Goal: Information Seeking & Learning: Understand process/instructions

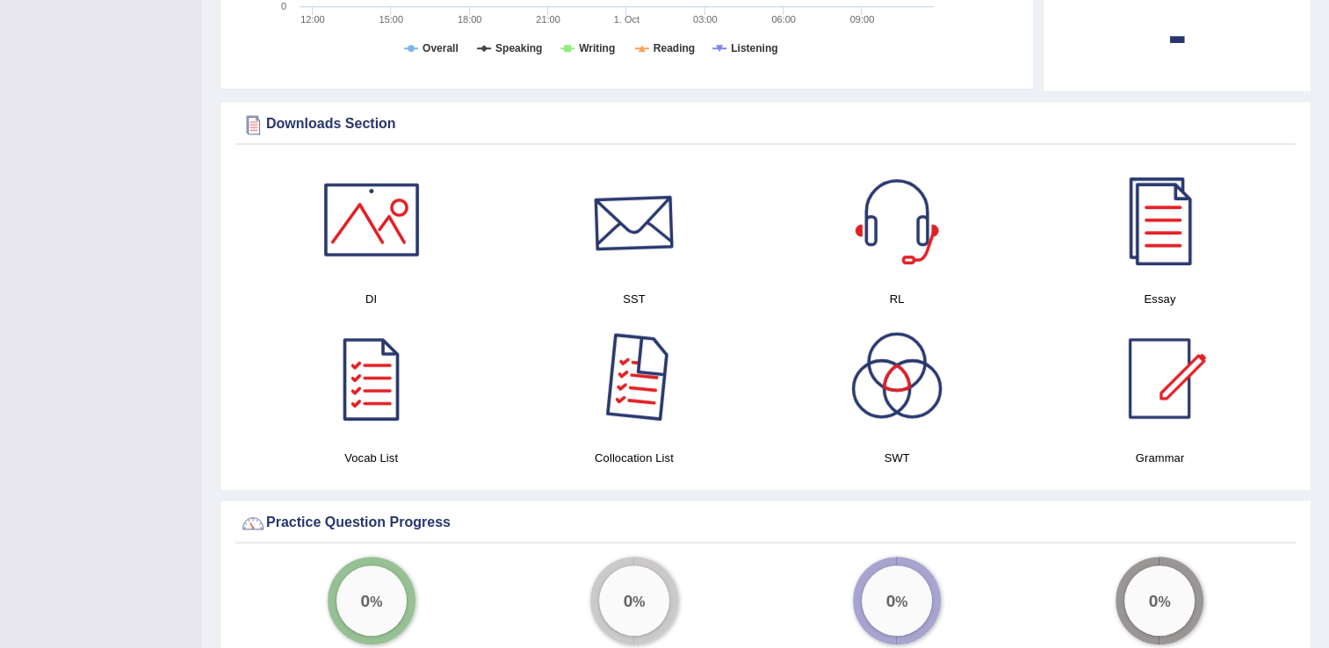
scroll to position [899, 0]
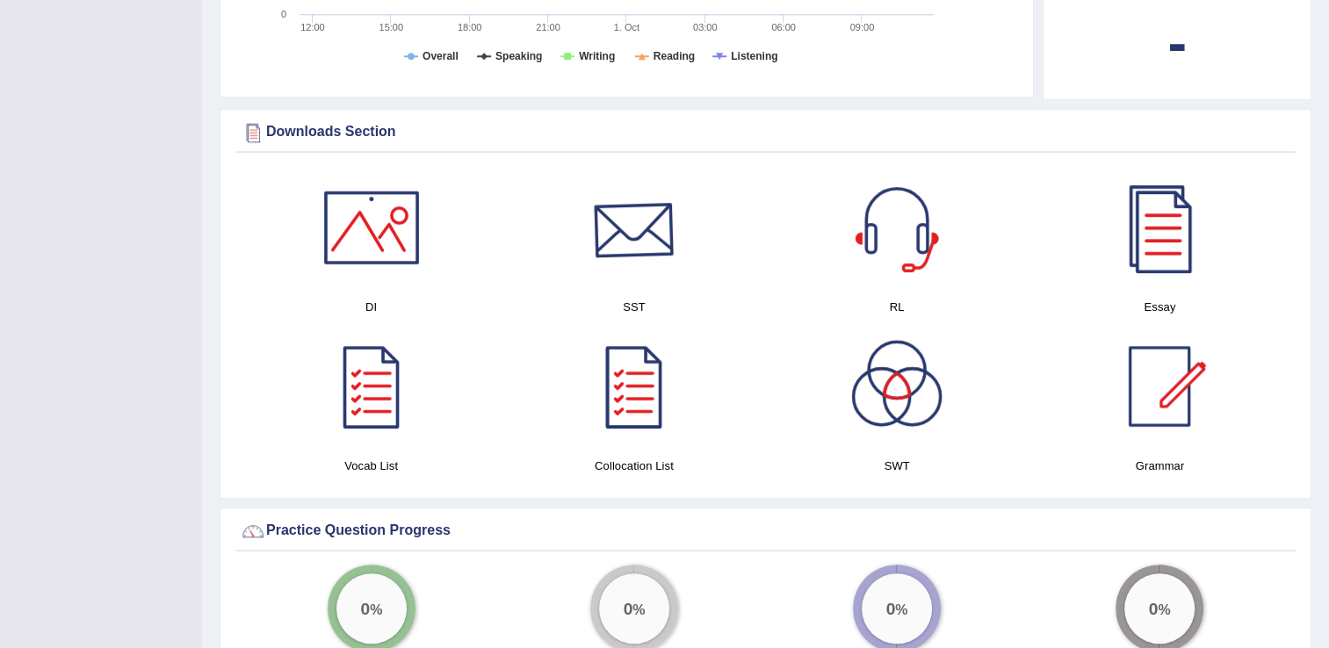
click at [645, 279] on div at bounding box center [634, 227] width 123 height 123
click at [408, 126] on div "Downloads Section" at bounding box center [765, 132] width 1051 height 26
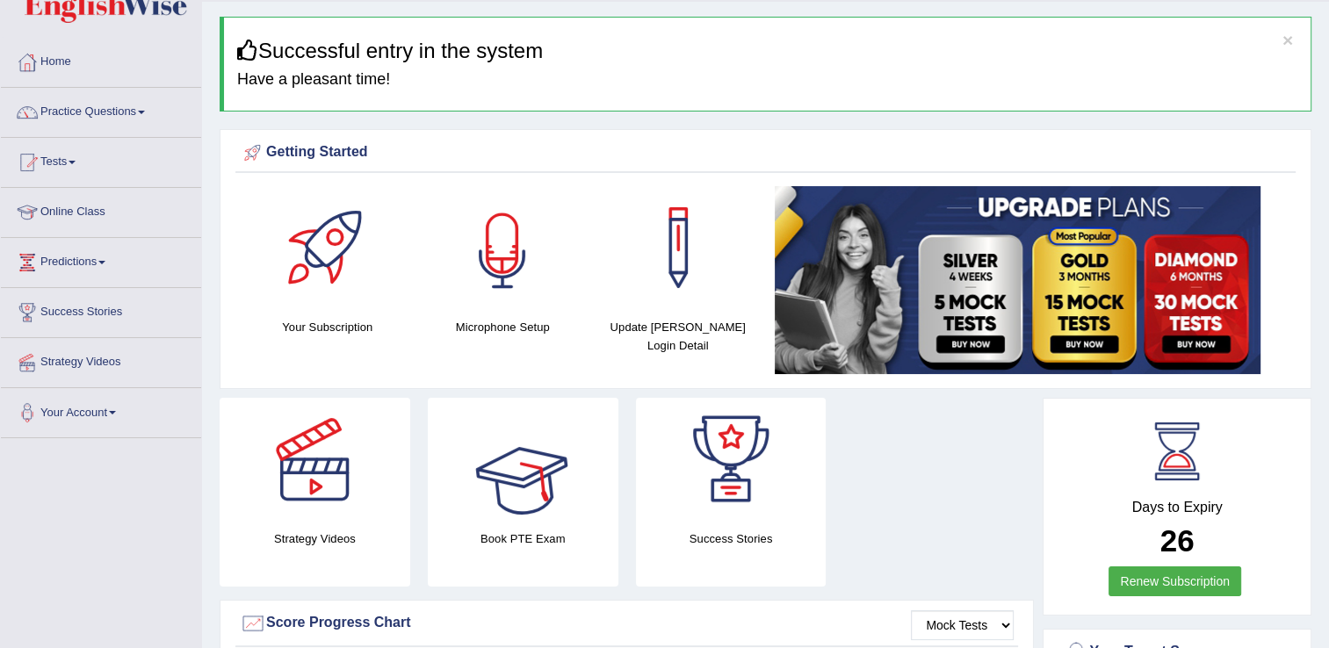
scroll to position [0, 0]
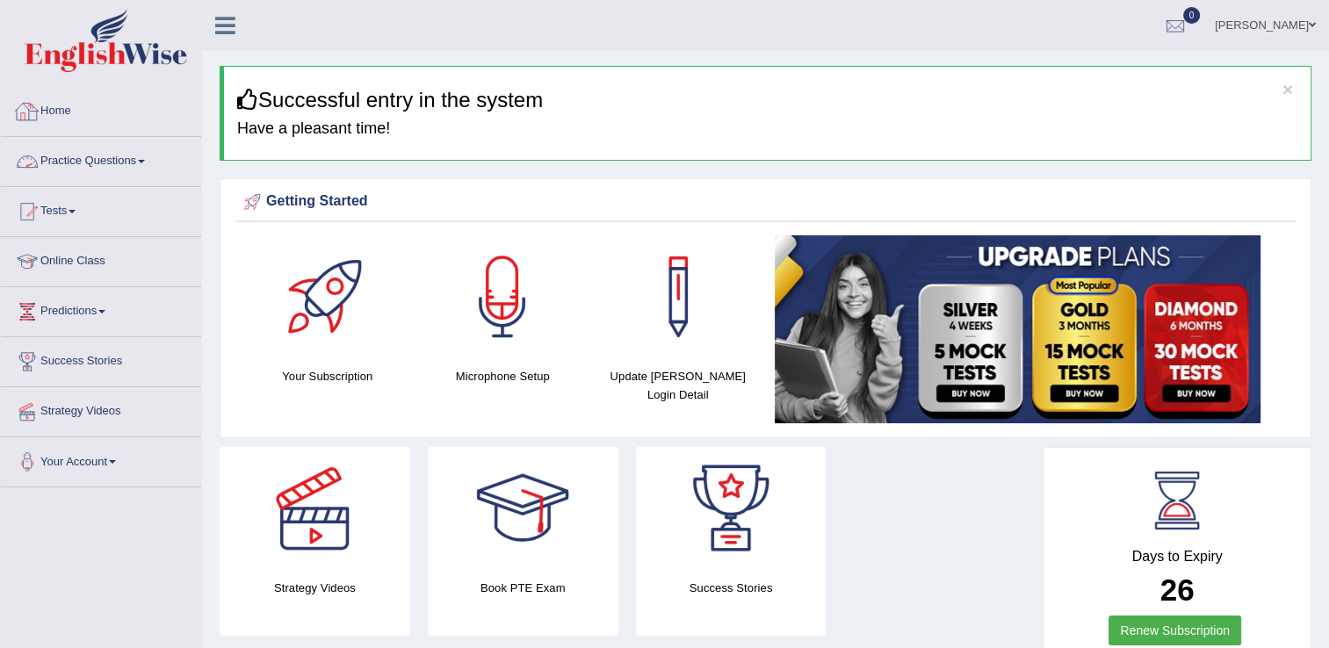
click at [131, 161] on link "Practice Questions" at bounding box center [101, 159] width 200 height 44
click at [133, 161] on link "Practice Questions" at bounding box center [101, 159] width 200 height 44
click at [146, 158] on link "Practice Questions" at bounding box center [101, 159] width 200 height 44
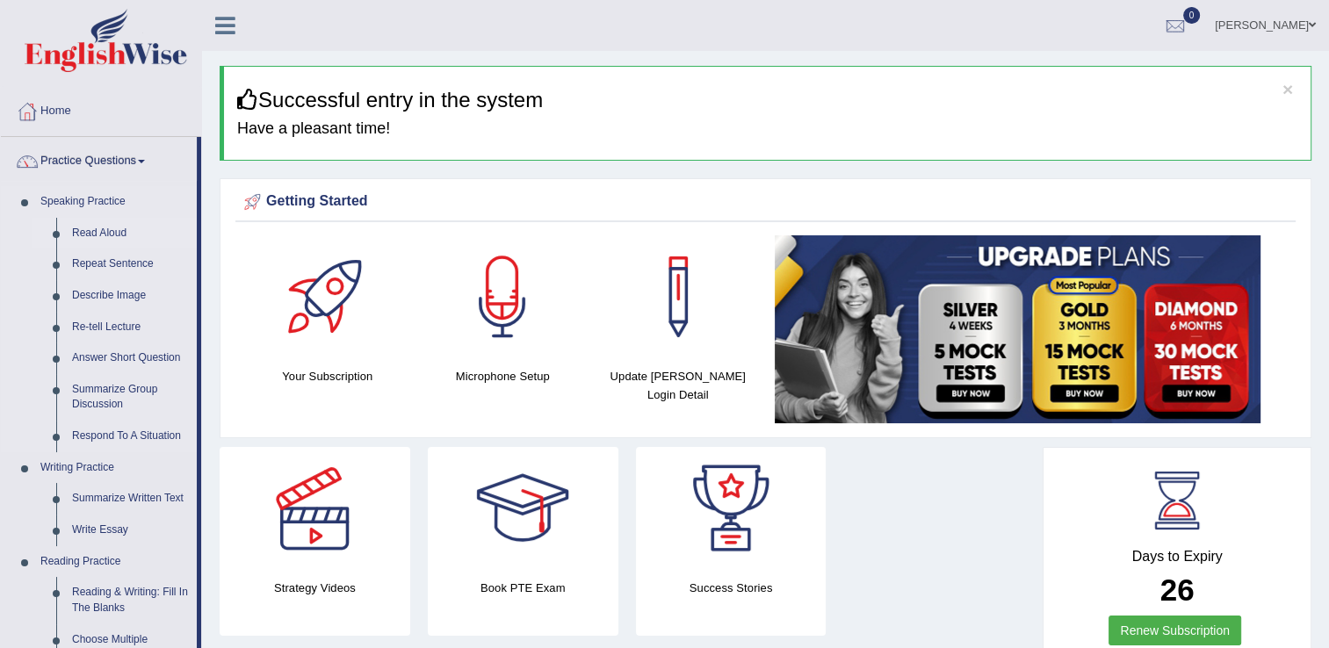
click at [108, 230] on link "Read Aloud" at bounding box center [130, 234] width 133 height 32
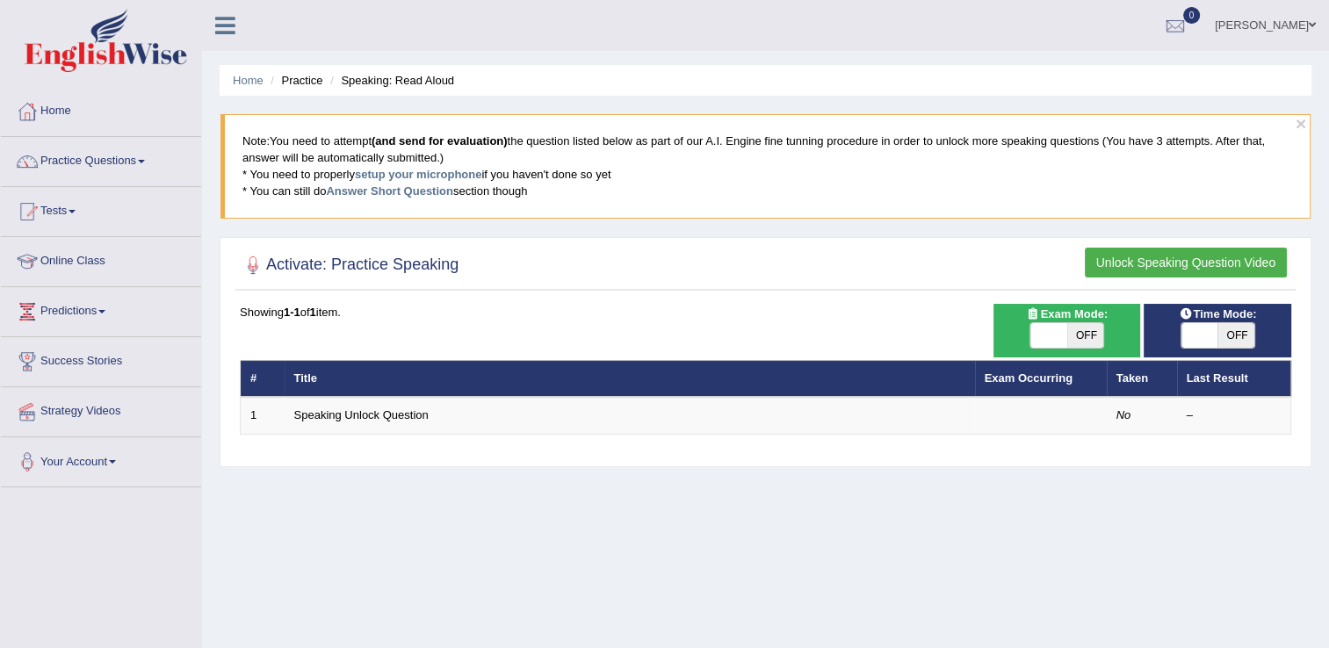
click at [1239, 335] on span "OFF" at bounding box center [1235, 335] width 37 height 25
checkbox input "true"
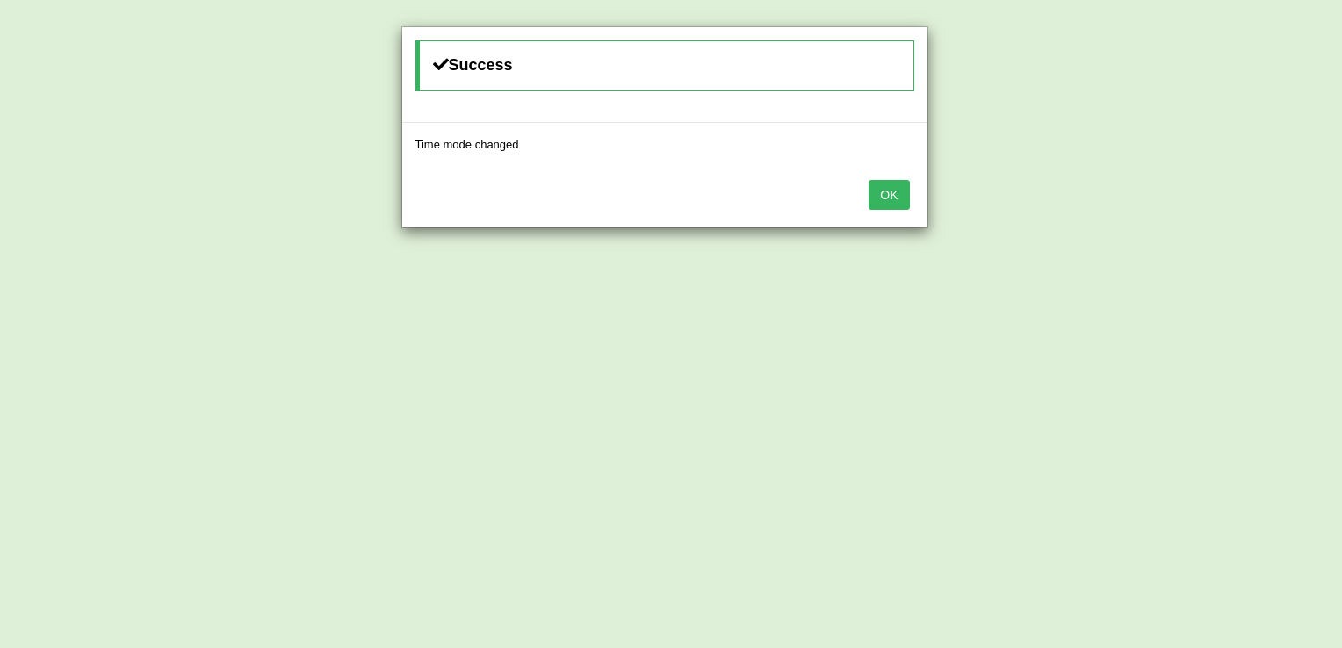
click at [884, 194] on button "OK" at bounding box center [889, 195] width 40 height 30
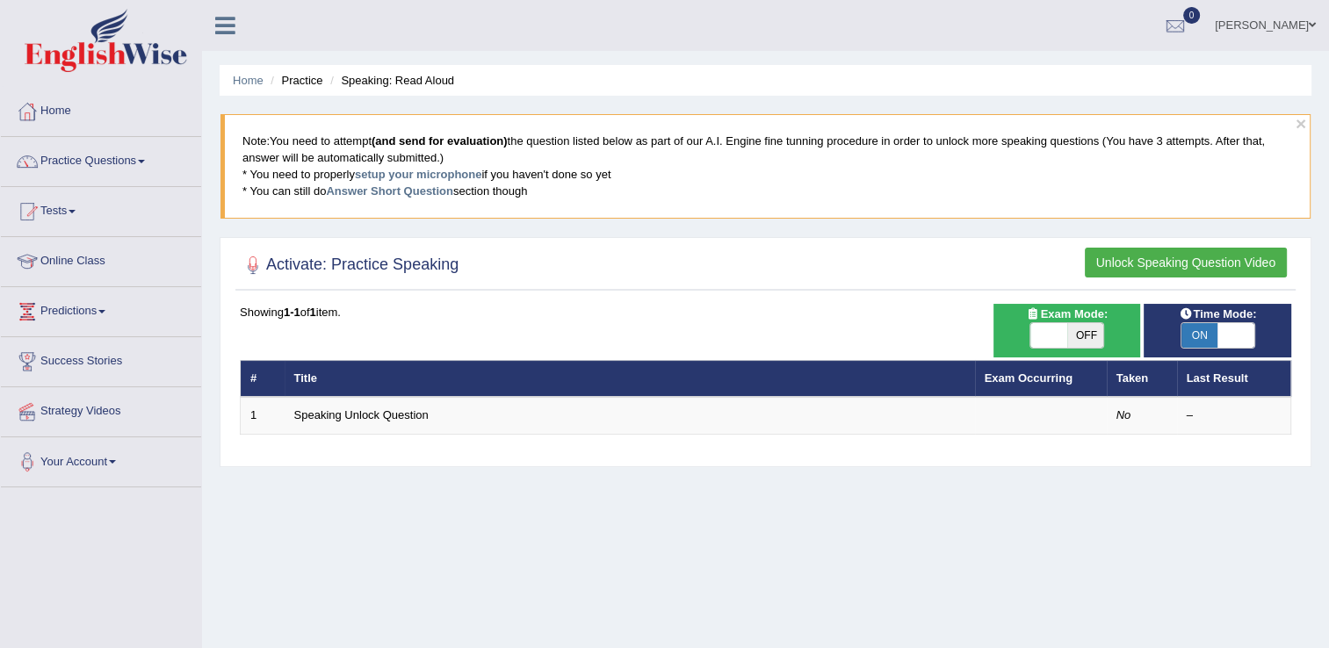
click at [1089, 328] on span "OFF" at bounding box center [1085, 335] width 37 height 25
checkbox input "true"
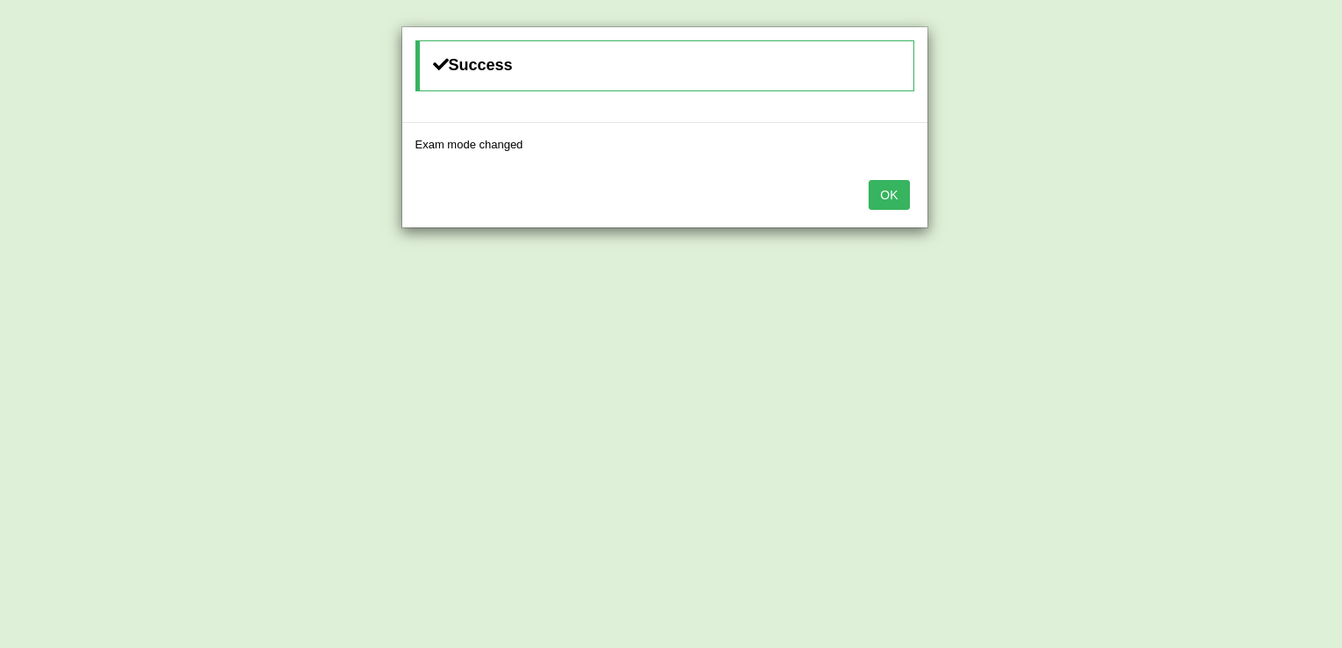
click at [897, 206] on button "OK" at bounding box center [889, 195] width 40 height 30
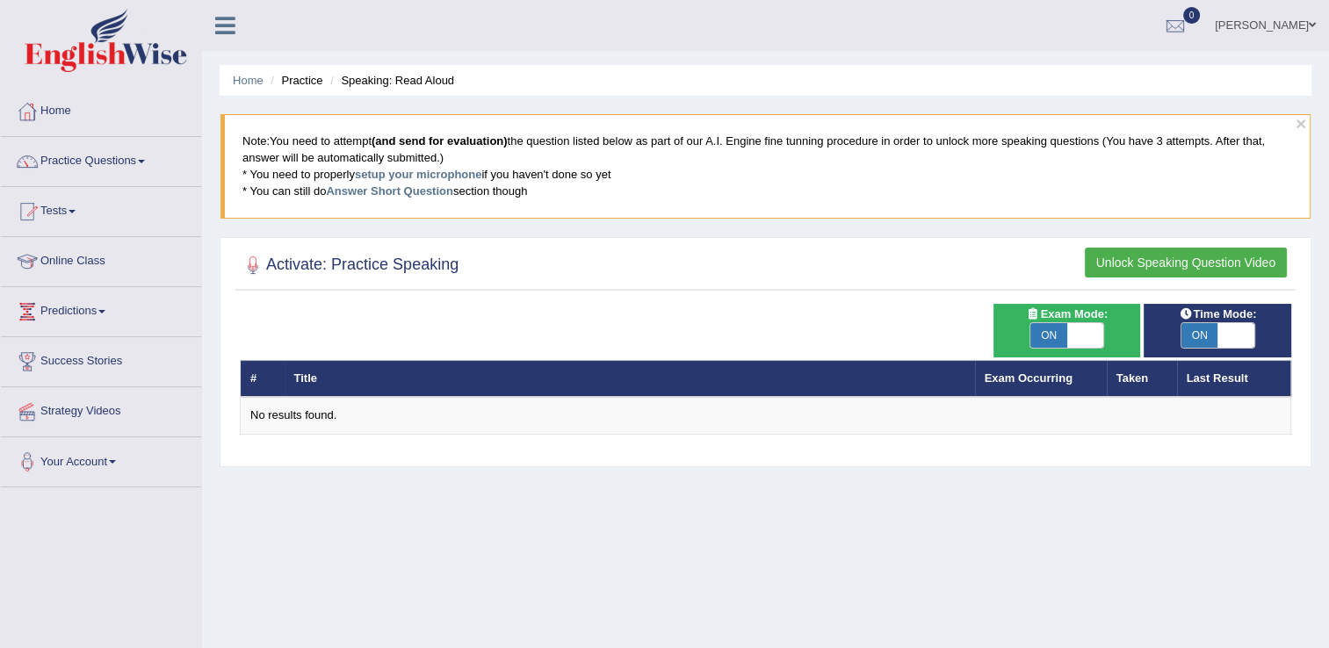
click at [176, 148] on link "Practice Questions" at bounding box center [101, 159] width 200 height 44
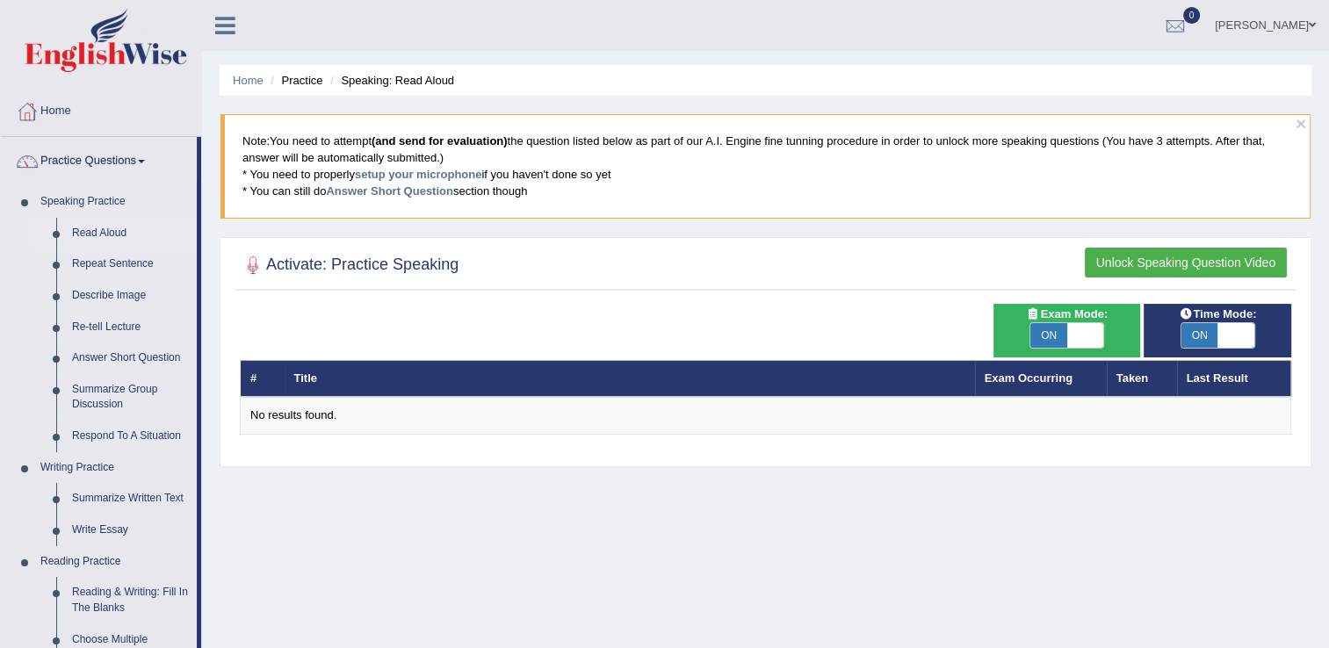
click at [121, 231] on link "Read Aloud" at bounding box center [130, 234] width 133 height 32
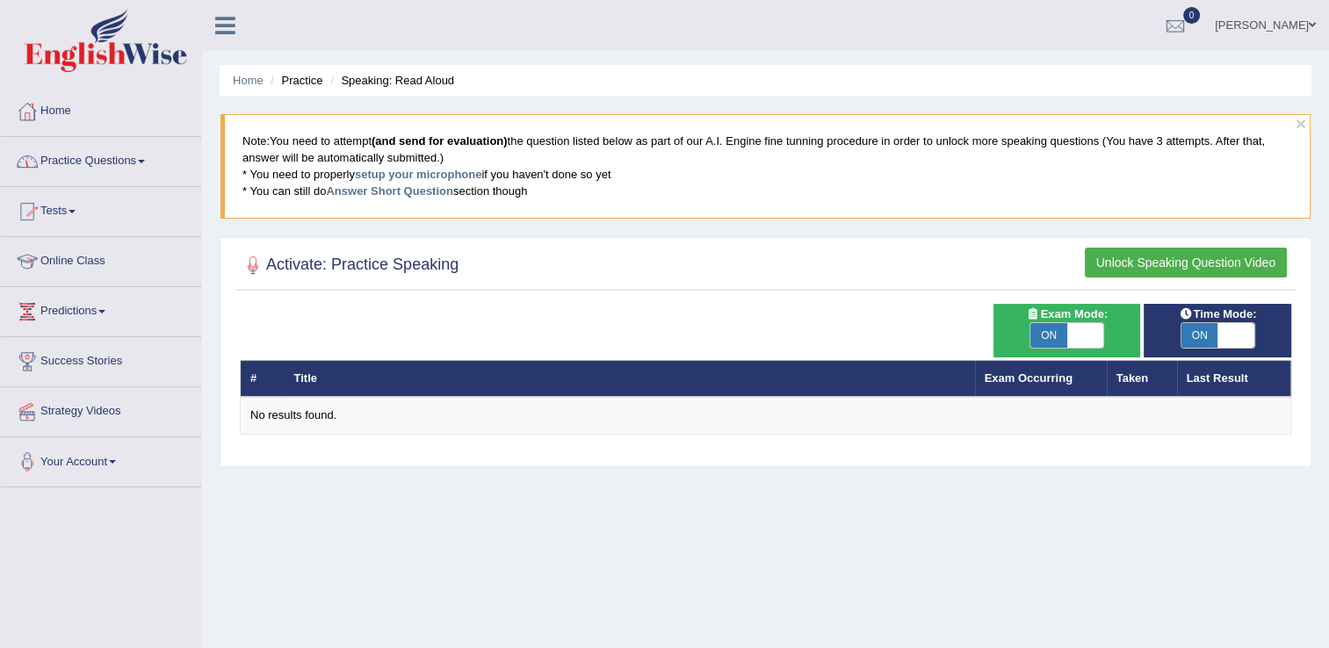
click at [108, 162] on link "Practice Questions" at bounding box center [101, 159] width 200 height 44
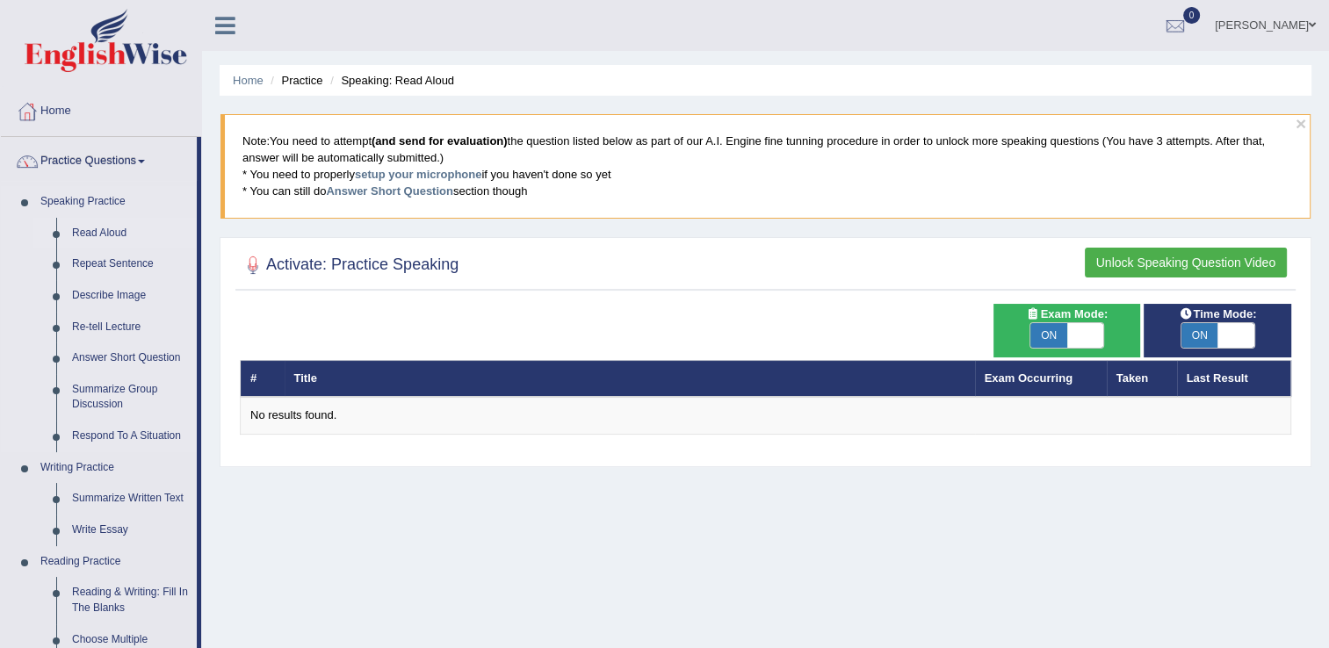
click at [90, 227] on link "Read Aloud" at bounding box center [130, 234] width 133 height 32
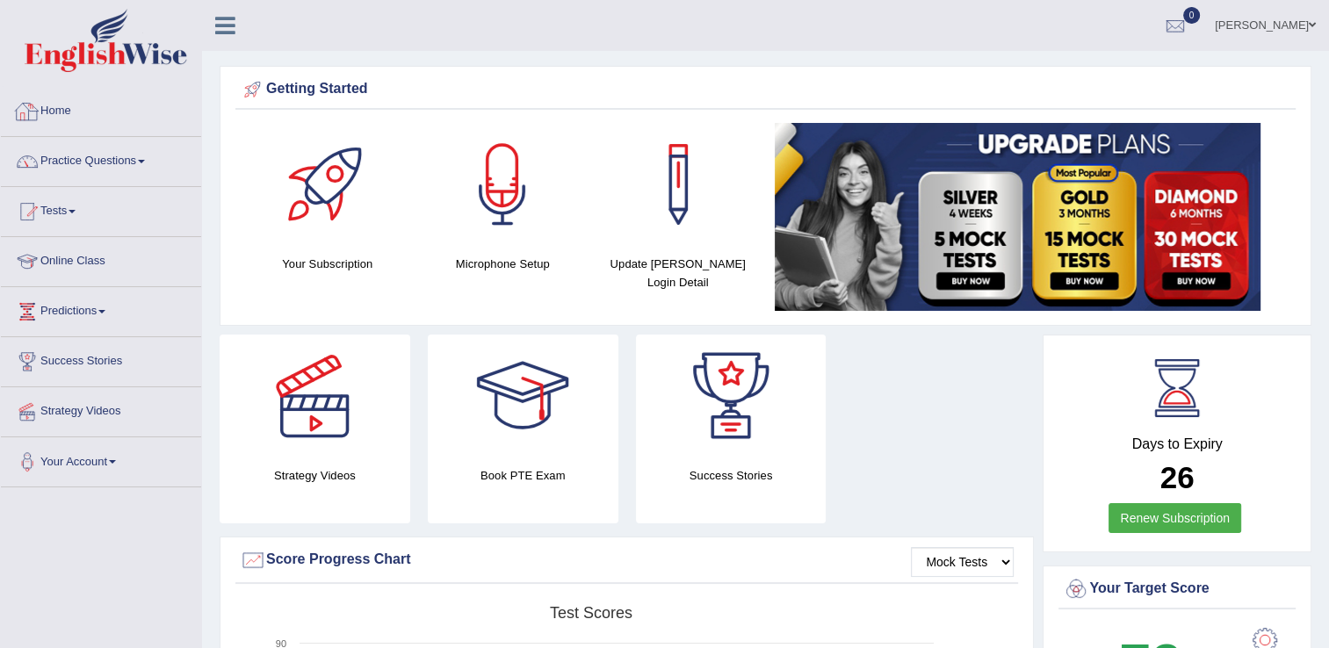
click at [61, 97] on link "Home" at bounding box center [101, 109] width 200 height 44
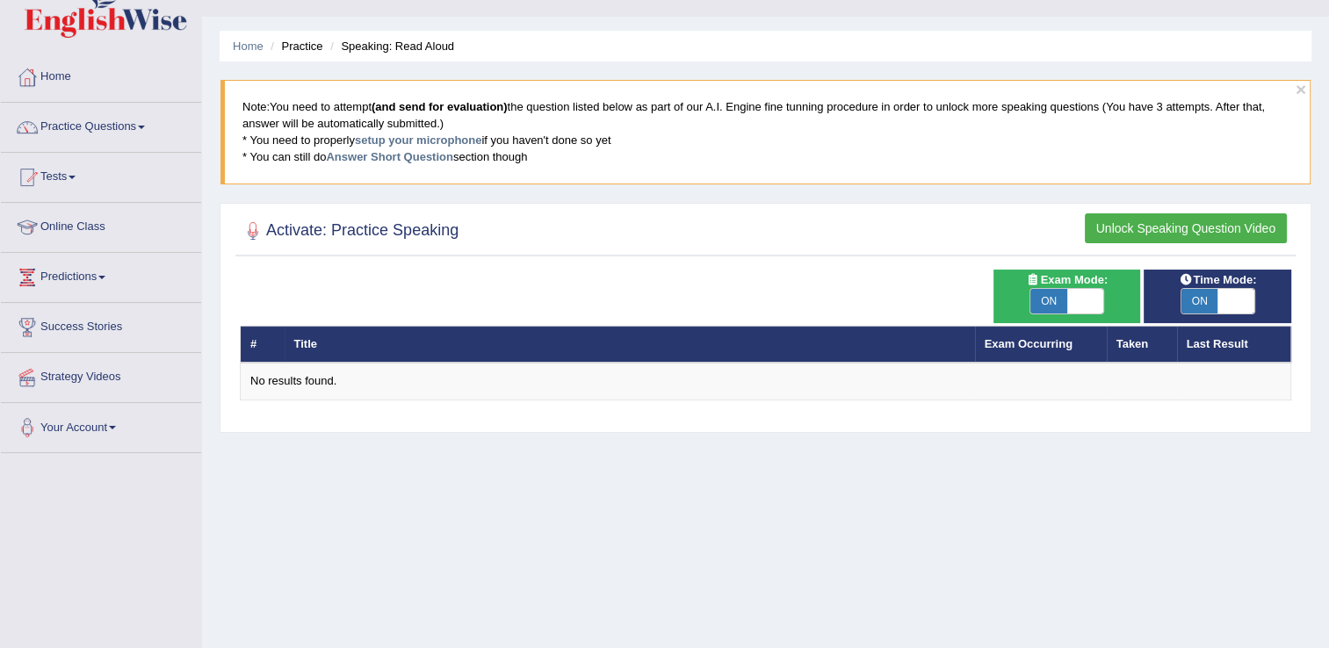
scroll to position [24, 0]
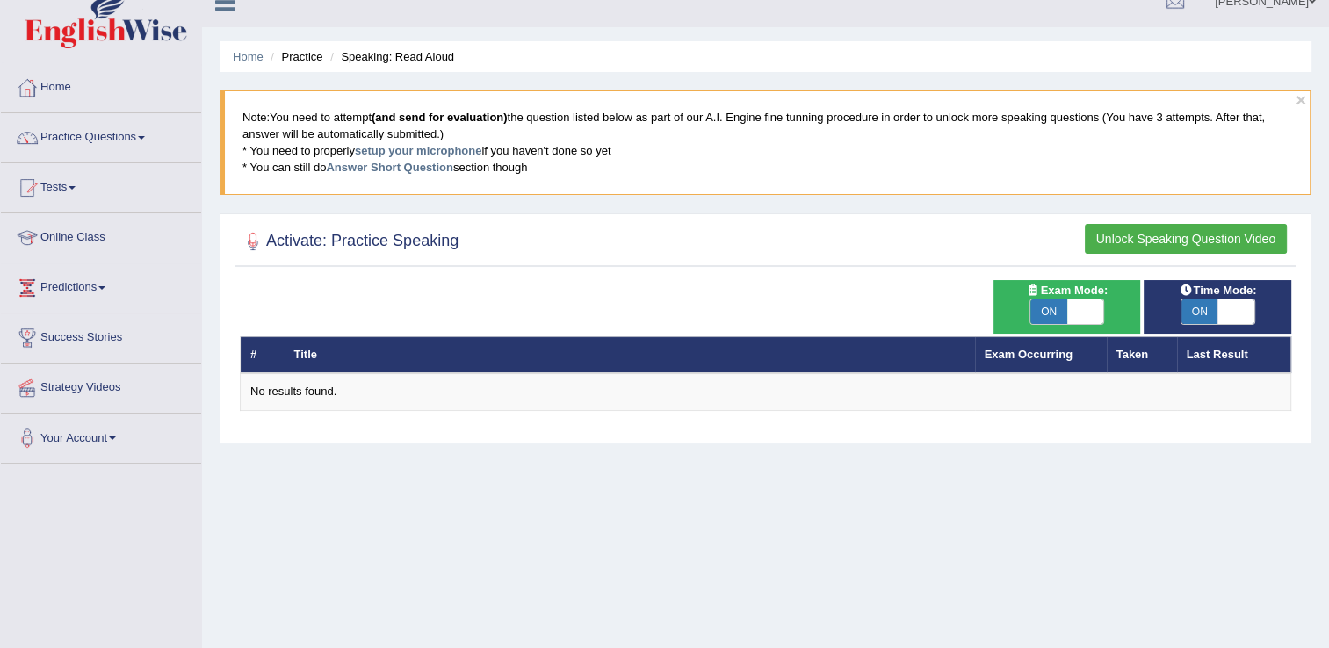
click at [353, 352] on th "Title" at bounding box center [630, 354] width 690 height 37
click at [364, 350] on th "Title" at bounding box center [630, 354] width 690 height 37
click at [467, 342] on th "Title" at bounding box center [630, 354] width 690 height 37
click at [90, 134] on link "Practice Questions" at bounding box center [101, 135] width 200 height 44
click at [94, 134] on link "Practice Questions" at bounding box center [99, 135] width 196 height 44
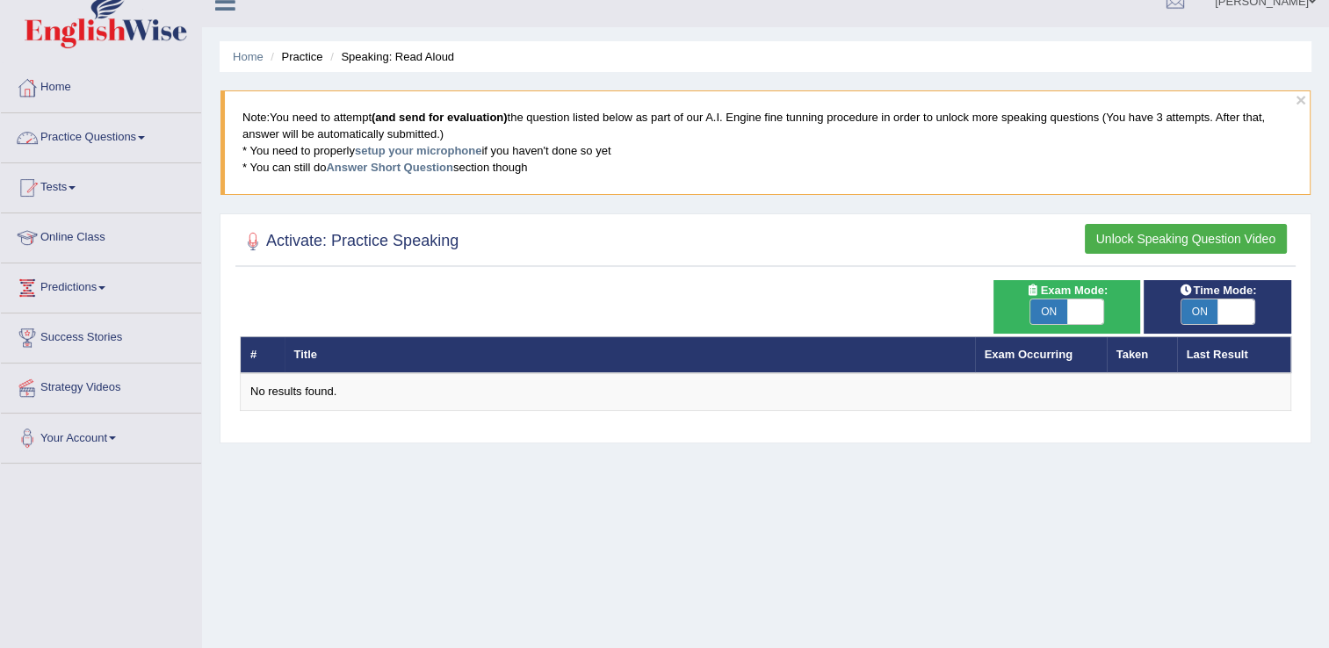
click at [83, 142] on link "Practice Questions" at bounding box center [101, 135] width 200 height 44
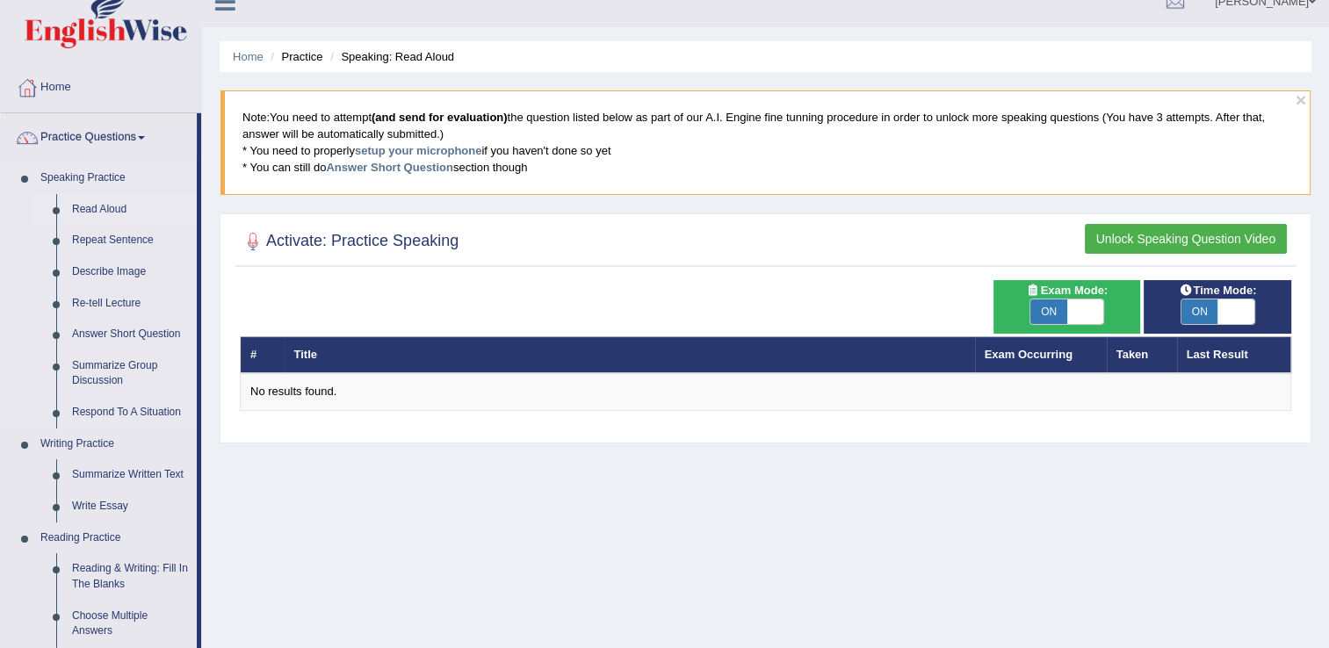
click at [84, 206] on link "Read Aloud" at bounding box center [130, 210] width 133 height 32
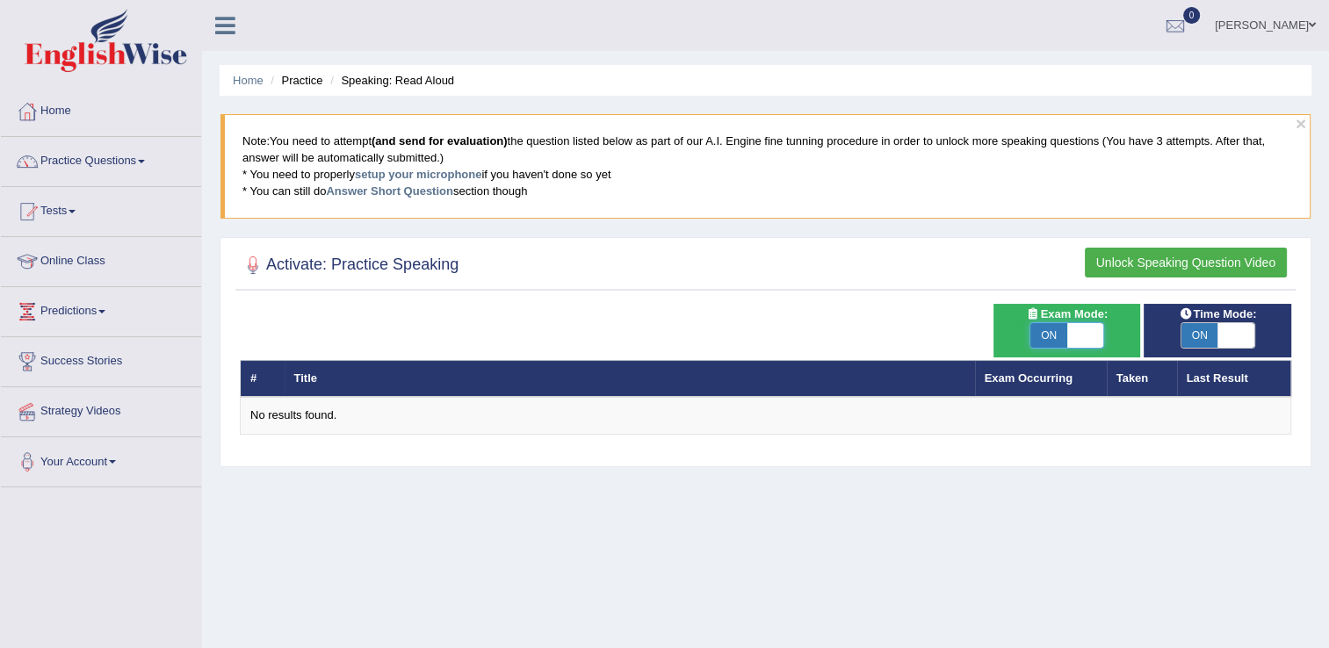
click at [1089, 335] on span at bounding box center [1085, 335] width 37 height 25
checkbox input "false"
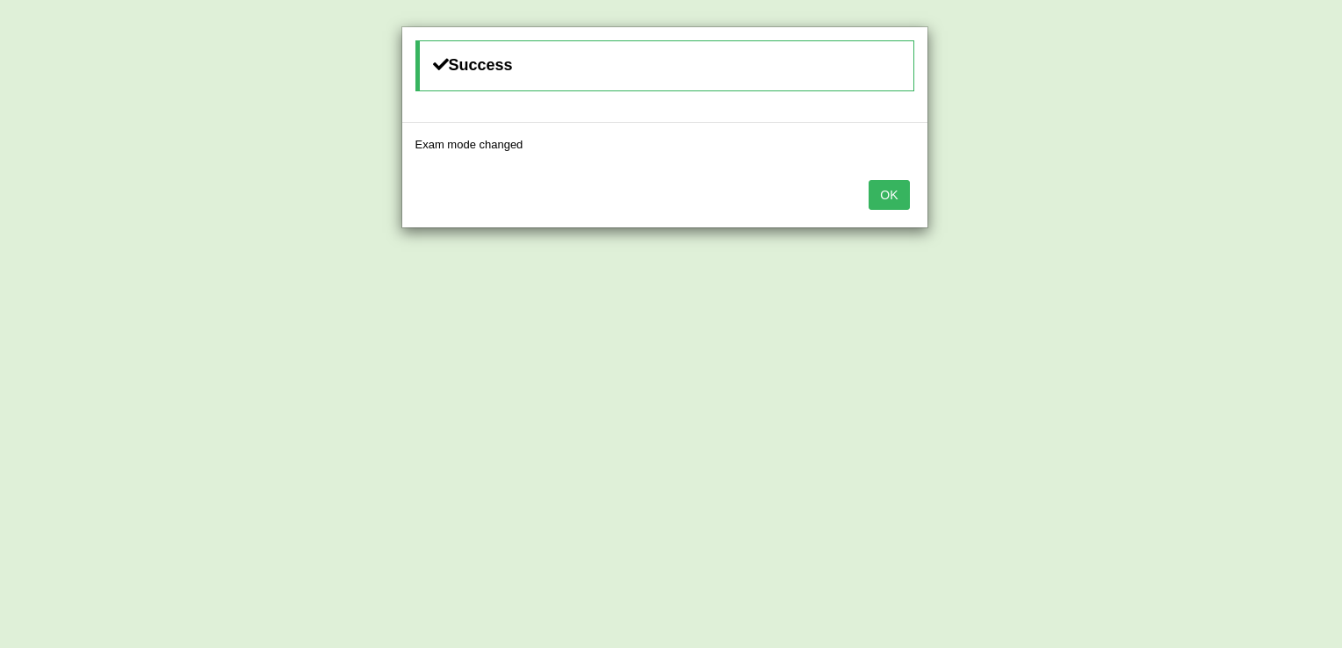
click at [890, 196] on button "OK" at bounding box center [889, 195] width 40 height 30
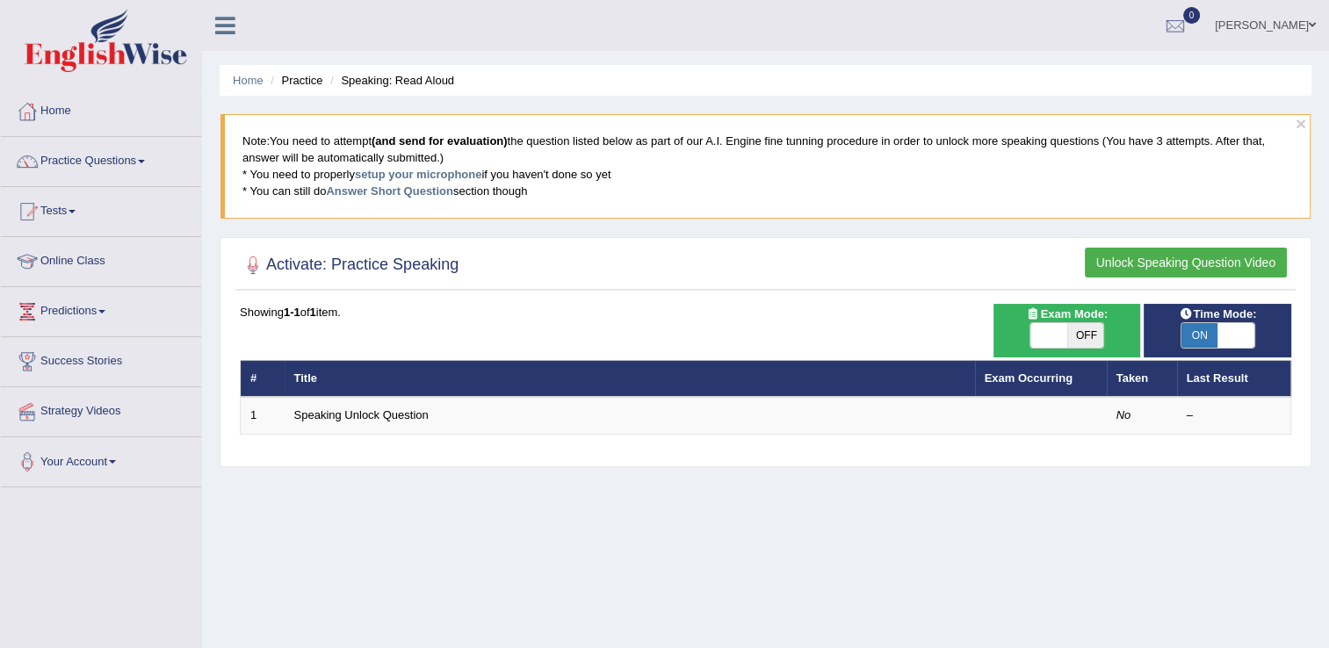
click at [1243, 344] on span at bounding box center [1235, 335] width 37 height 25
checkbox input "false"
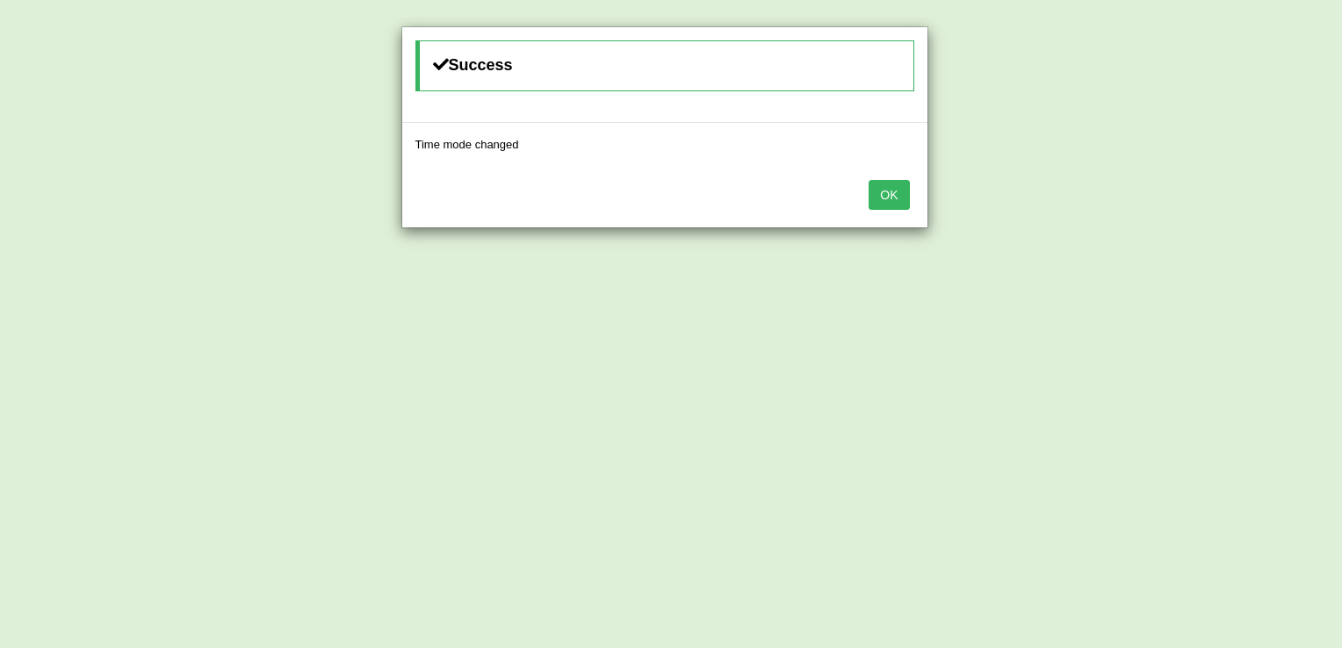
click at [871, 187] on button "OK" at bounding box center [889, 195] width 40 height 30
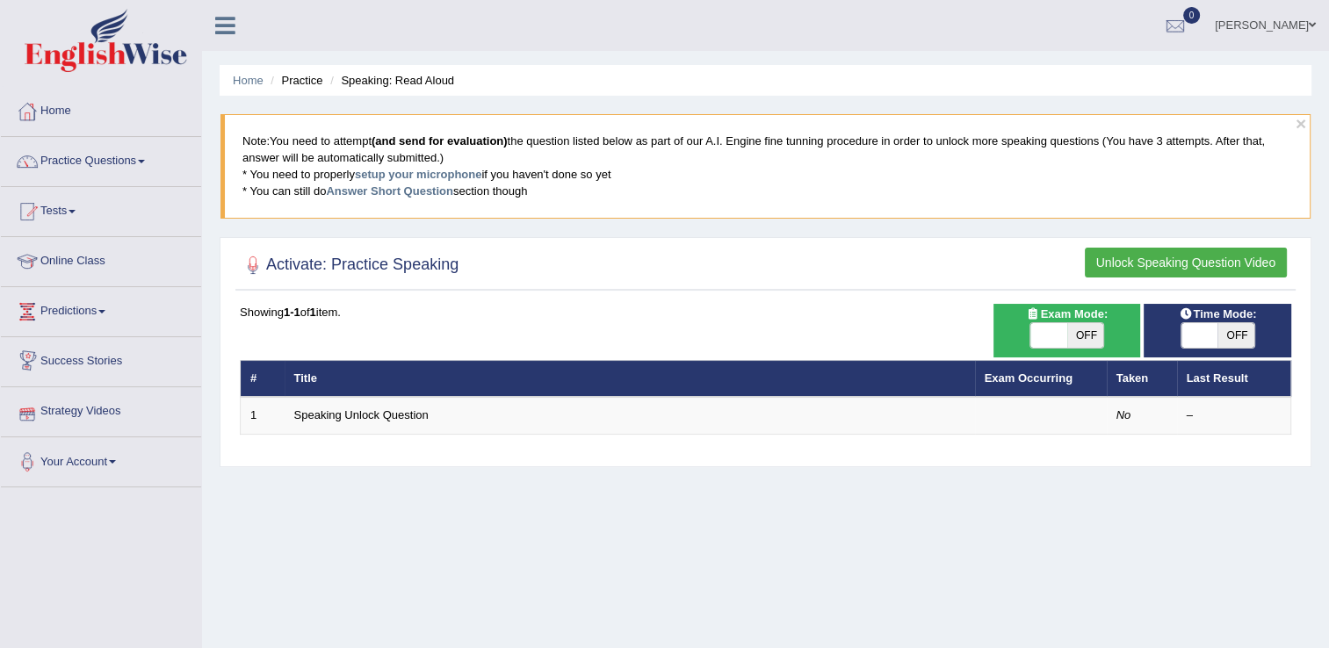
click at [404, 386] on th "Title" at bounding box center [630, 378] width 690 height 37
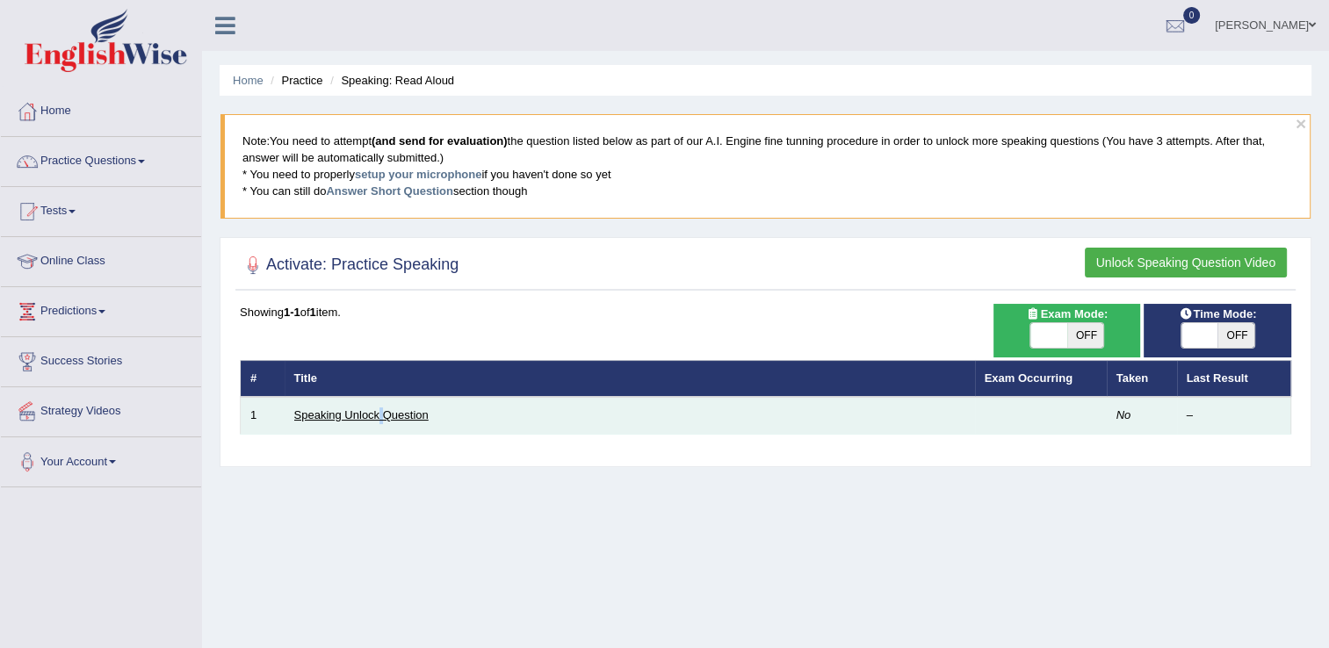
drag, startPoint x: 378, startPoint y: 426, endPoint x: 386, endPoint y: 409, distance: 18.9
click at [386, 409] on td "Speaking Unlock Question" at bounding box center [630, 415] width 690 height 37
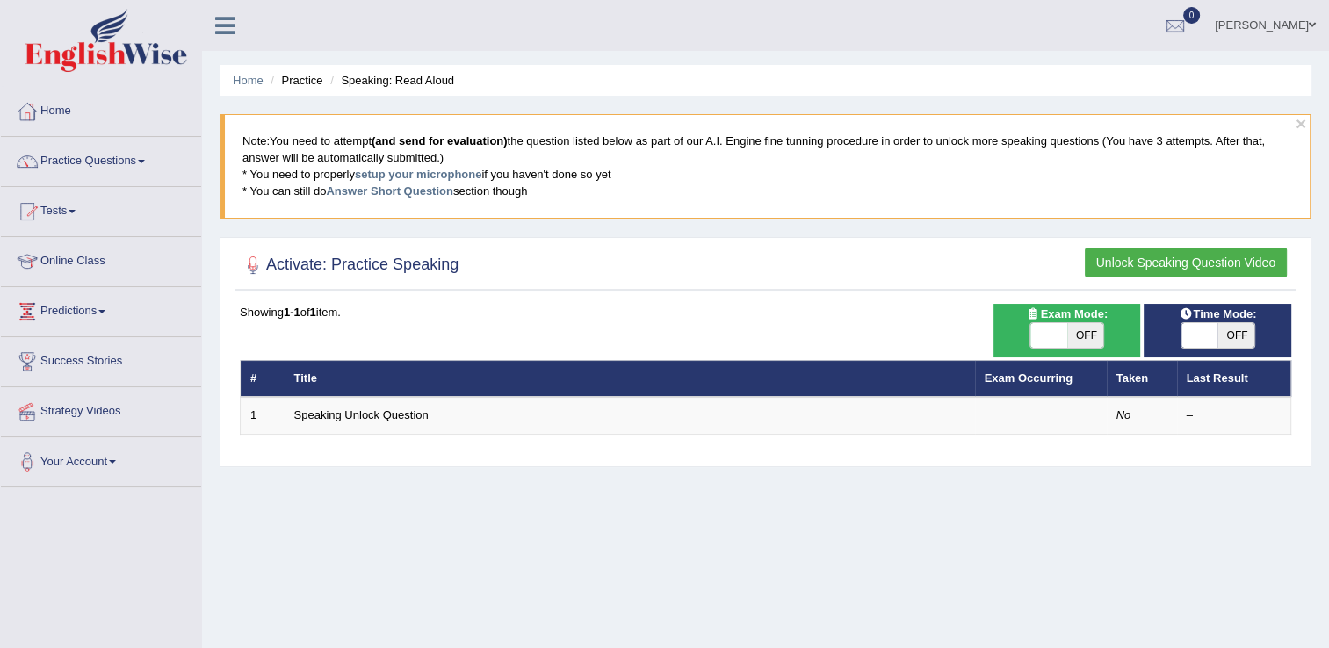
drag, startPoint x: 993, startPoint y: 462, endPoint x: 1035, endPoint y: 15, distance: 449.0
click at [992, 445] on div "Time Mode: ON OFF Exam Mode: ON OFF Showing 1-1 of 1 item. # Title Exam Occurri…" at bounding box center [765, 381] width 1060 height 154
click at [123, 158] on link "Practice Questions" at bounding box center [101, 159] width 200 height 44
click at [123, 158] on link "Practice Questions" at bounding box center [99, 159] width 196 height 44
drag, startPoint x: 105, startPoint y: 134, endPoint x: 129, endPoint y: 181, distance: 53.0
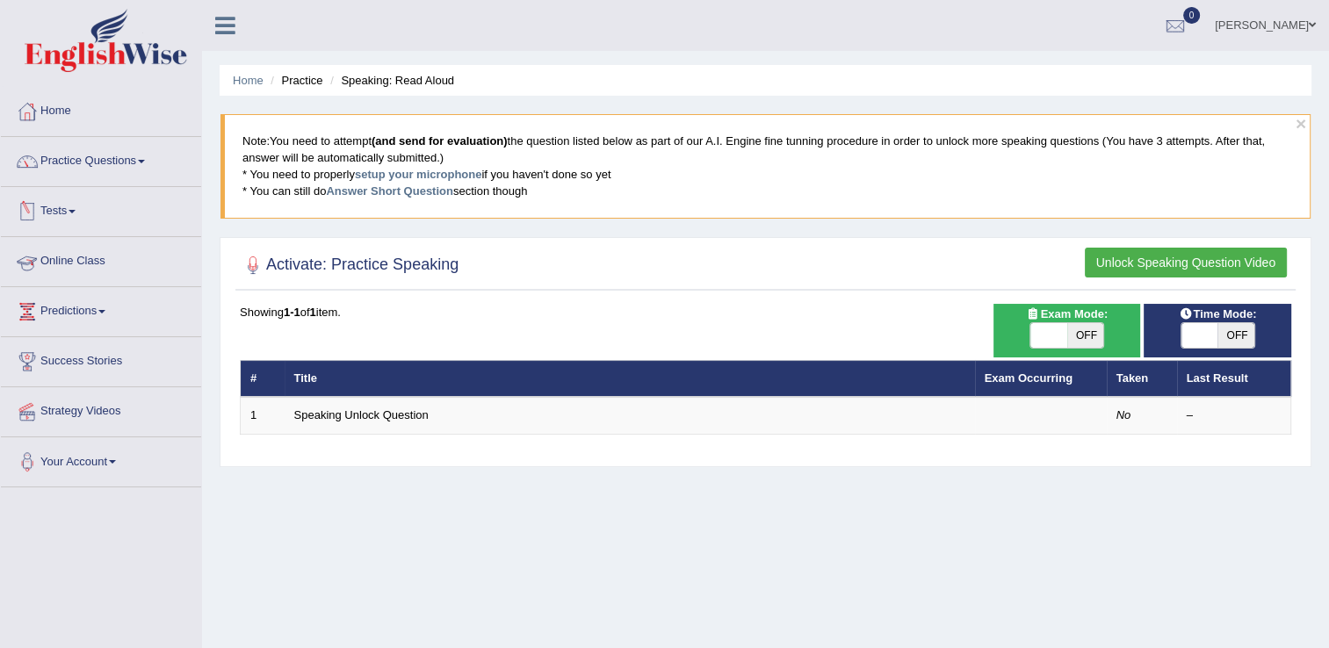
click at [129, 181] on ul "Home Practice Questions Speaking Practice Read Aloud Repeat Sentence Describe I…" at bounding box center [101, 287] width 200 height 401
drag, startPoint x: 471, startPoint y: 587, endPoint x: 444, endPoint y: 556, distance: 40.5
click at [471, 587] on div "Home Practice Speaking: Read Aloud × Note: You need to attempt (and send for ev…" at bounding box center [765, 439] width 1127 height 878
click at [93, 160] on link "Practice Questions" at bounding box center [101, 159] width 200 height 44
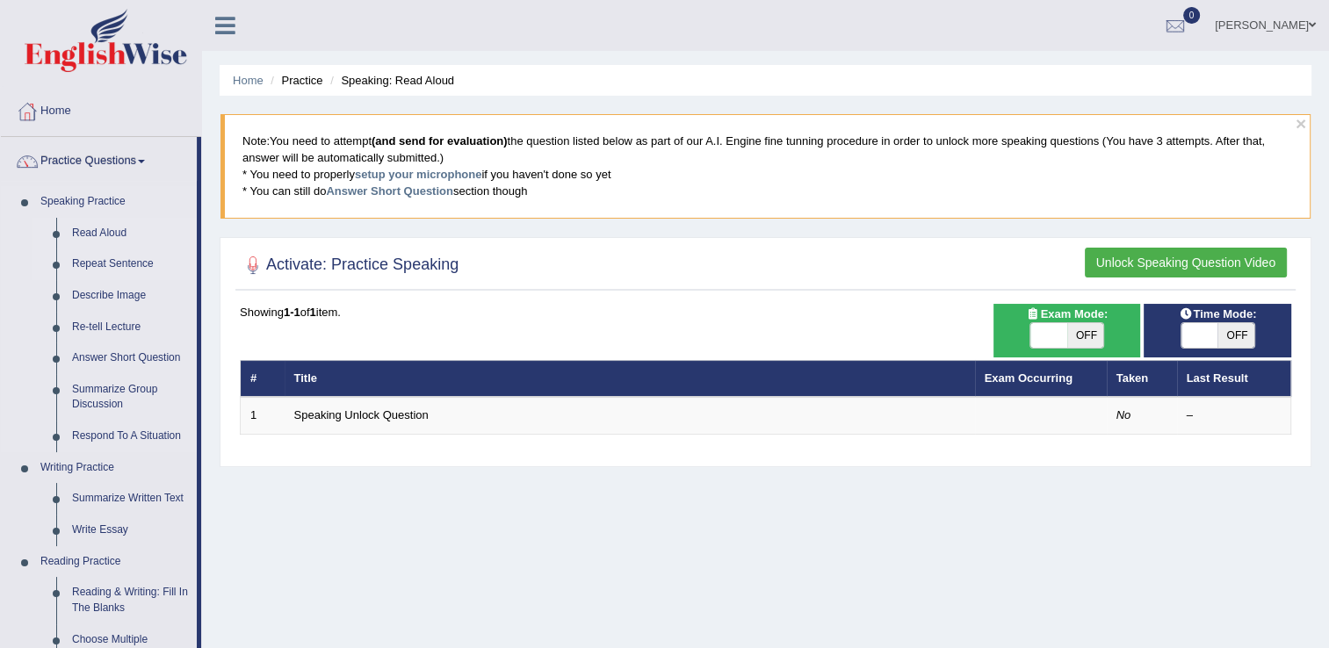
click at [97, 261] on link "Repeat Sentence" at bounding box center [130, 265] width 133 height 32
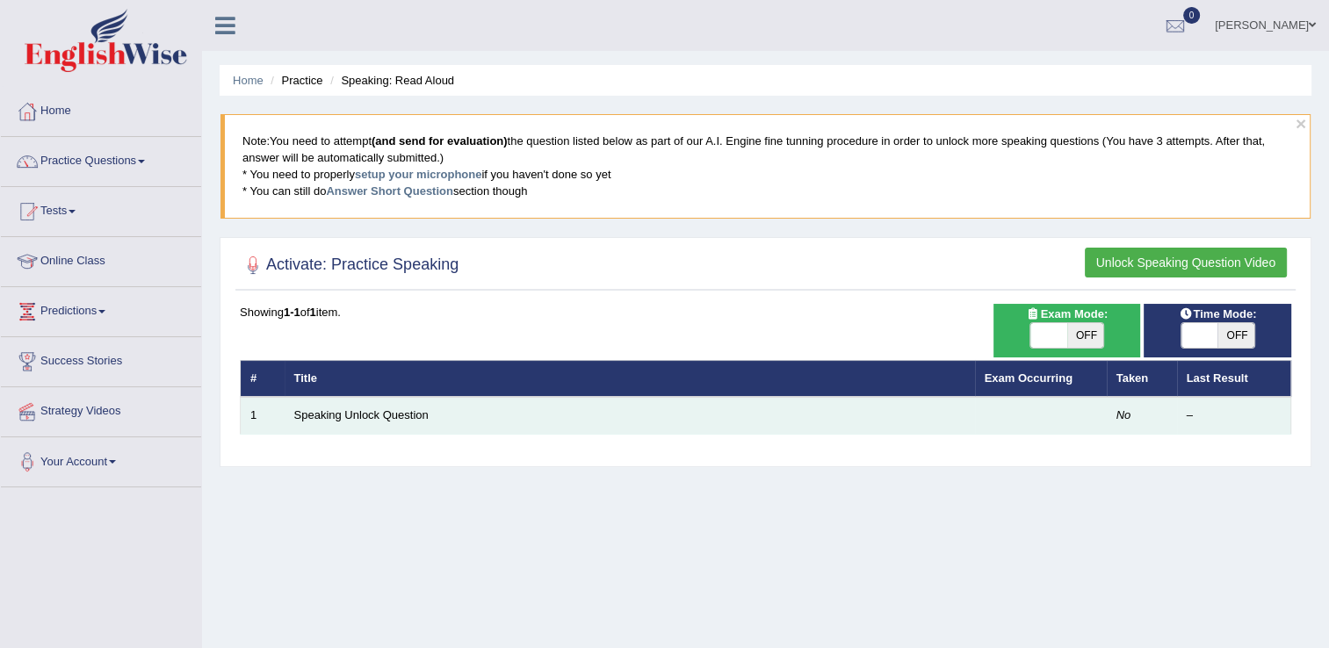
click at [1201, 409] on div "–" at bounding box center [1234, 416] width 95 height 17
click at [1044, 400] on td at bounding box center [1041, 415] width 132 height 37
drag, startPoint x: 1124, startPoint y: 406, endPoint x: 1019, endPoint y: 420, distance: 106.3
click at [1123, 410] on td "No" at bounding box center [1142, 415] width 70 height 37
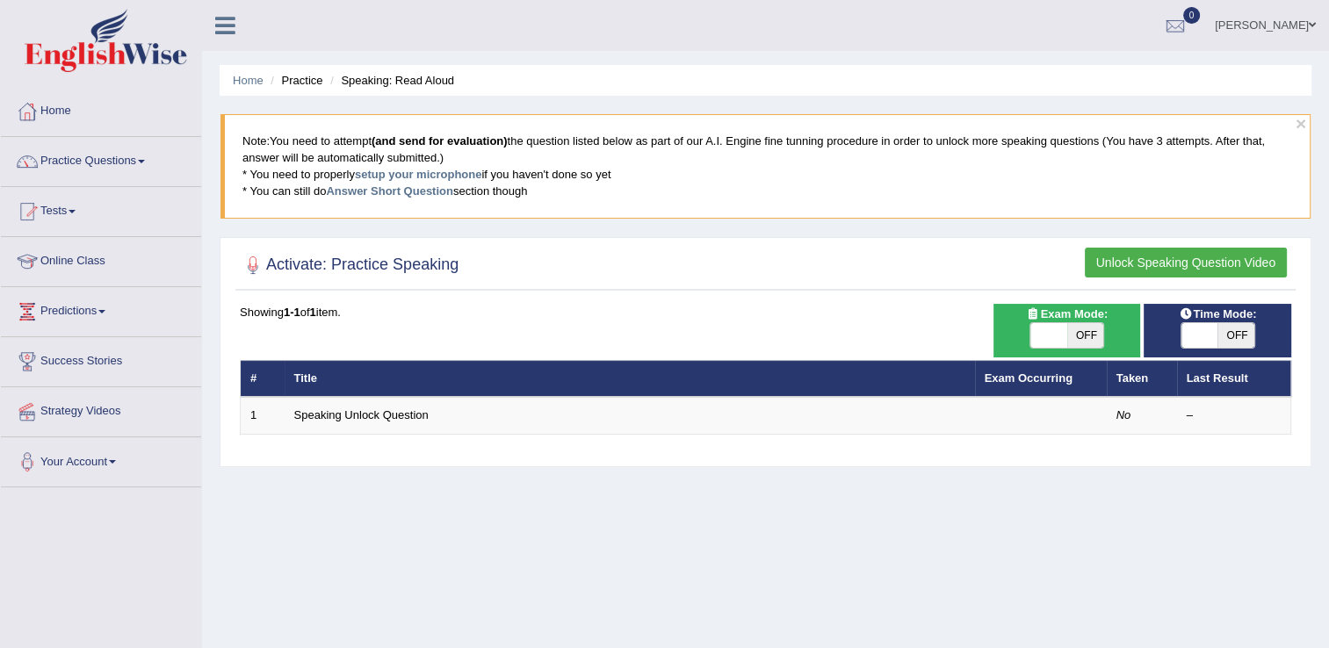
click at [75, 260] on link "Online Class" at bounding box center [101, 259] width 200 height 44
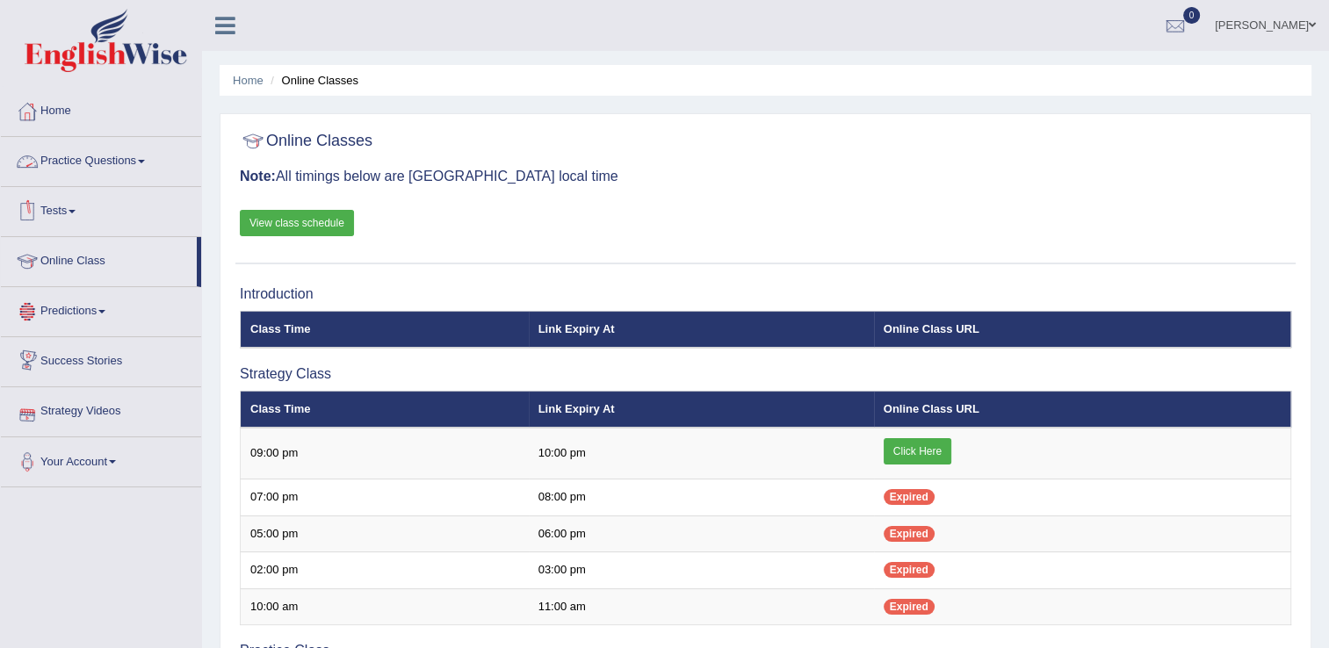
click at [105, 163] on link "Practice Questions" at bounding box center [101, 159] width 200 height 44
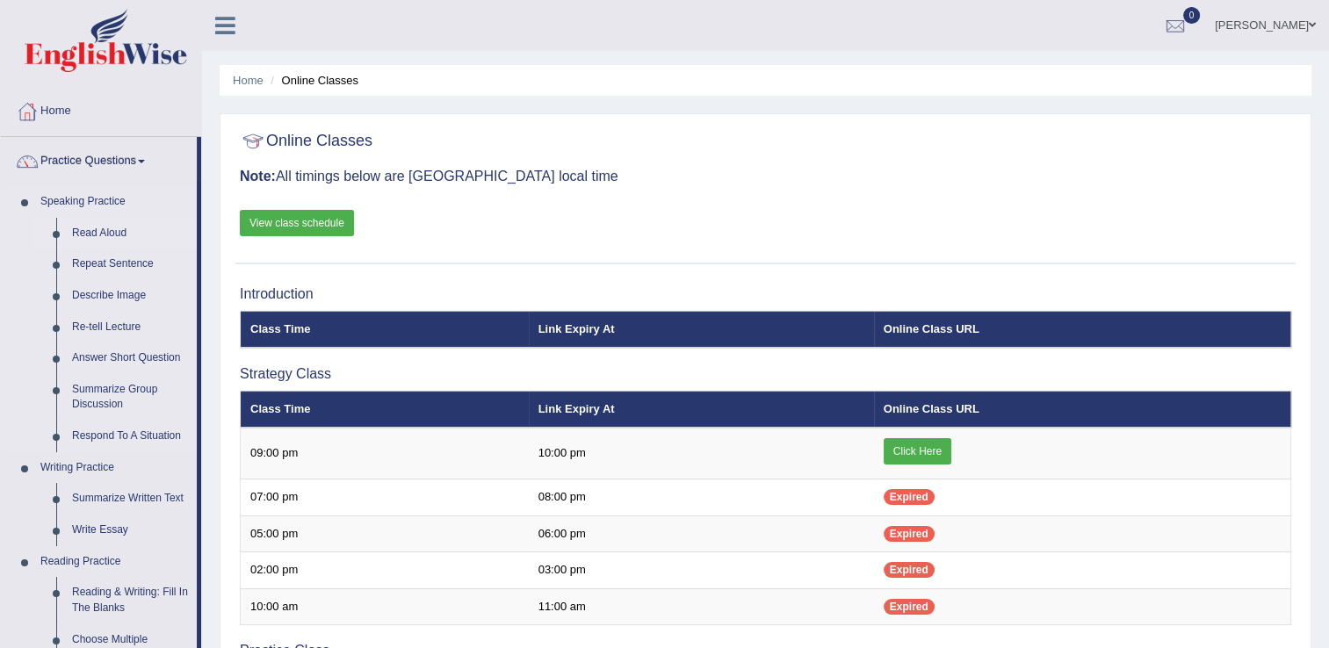
click at [104, 236] on link "Read Aloud" at bounding box center [130, 234] width 133 height 32
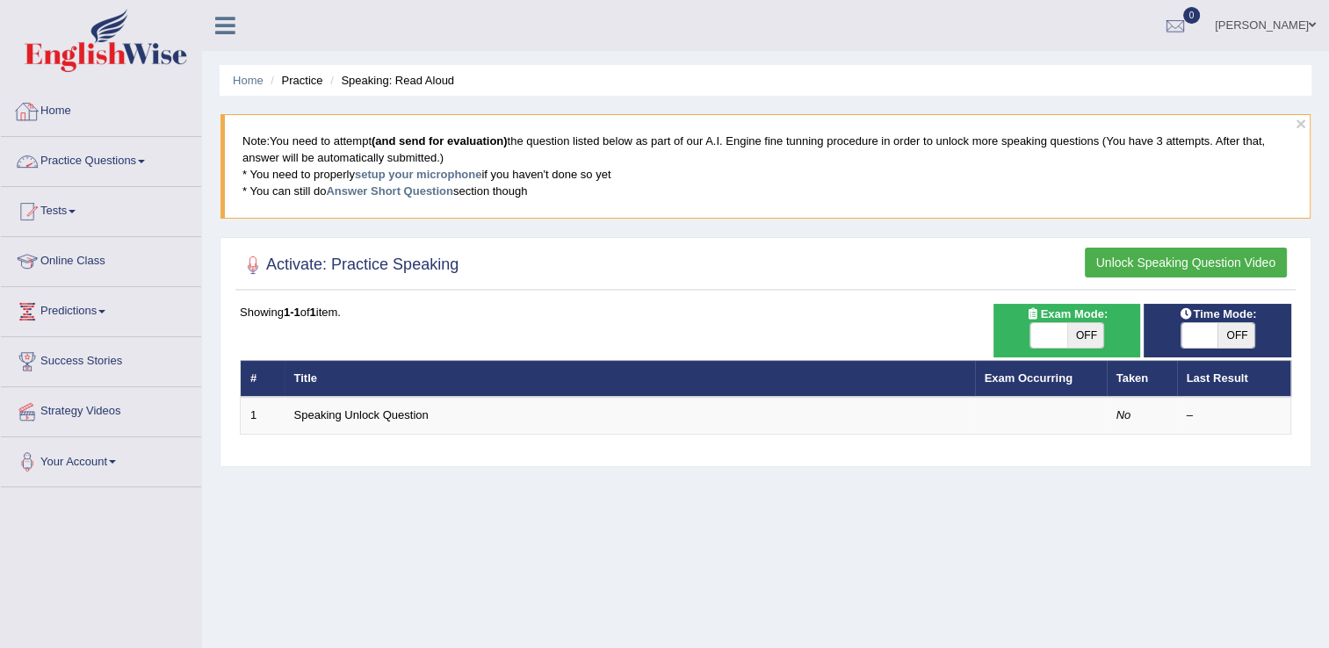
click at [116, 162] on link "Practice Questions" at bounding box center [101, 159] width 200 height 44
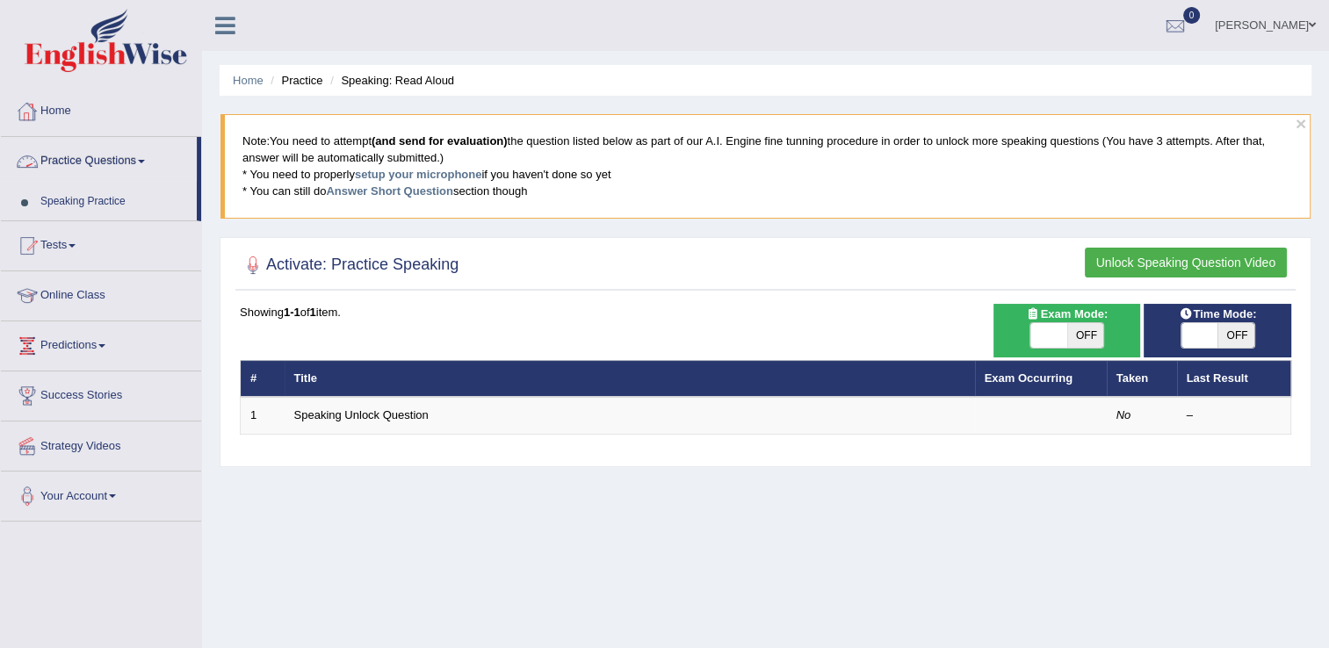
click at [116, 162] on link "Practice Questions" at bounding box center [99, 159] width 196 height 44
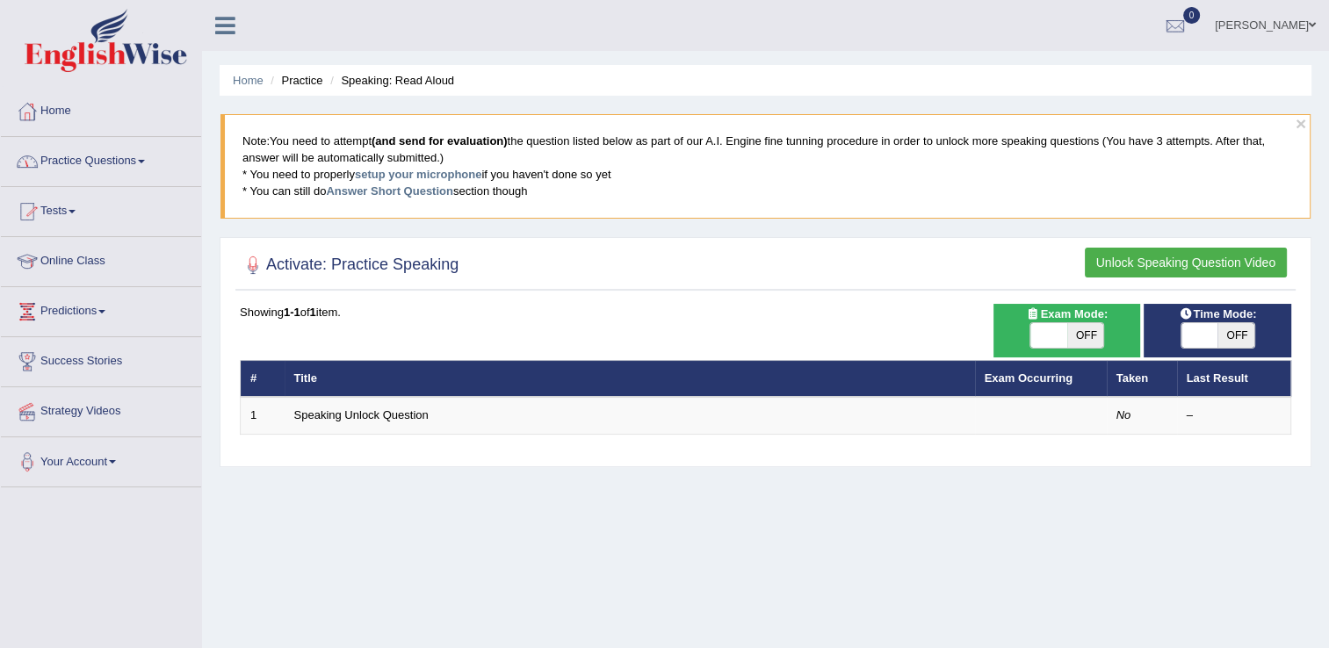
click at [109, 167] on link "Practice Questions" at bounding box center [101, 159] width 200 height 44
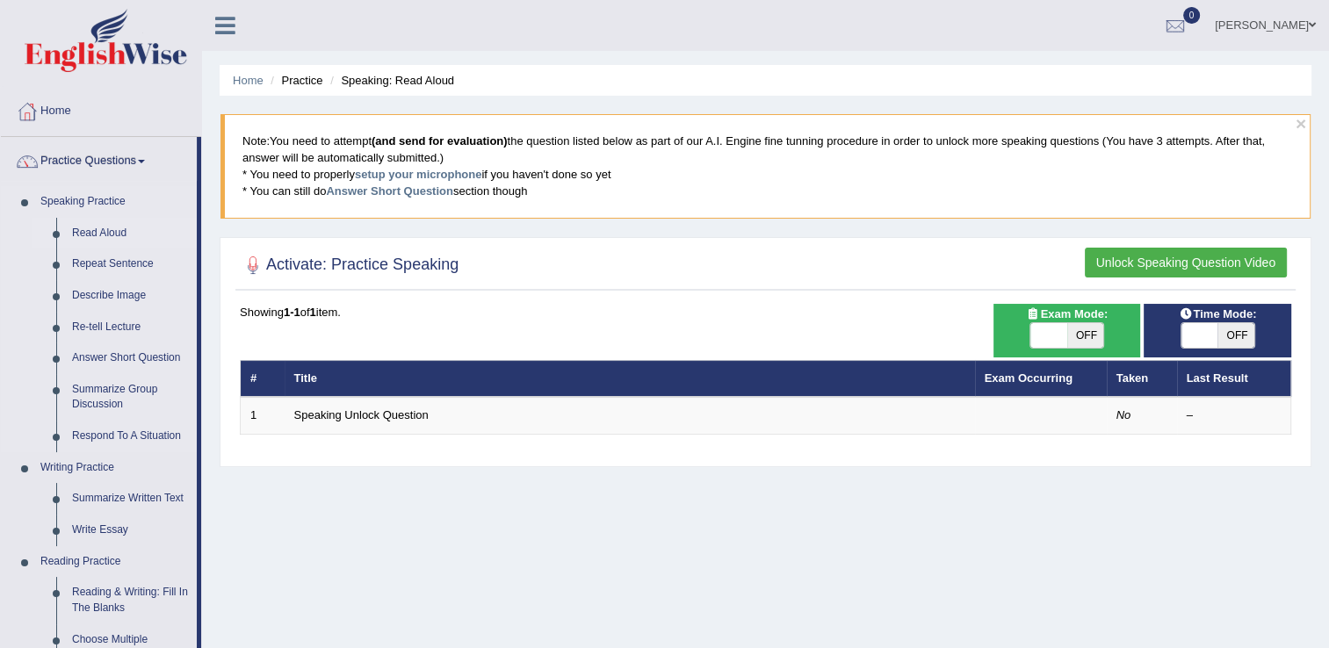
click at [85, 234] on link "Read Aloud" at bounding box center [130, 234] width 133 height 32
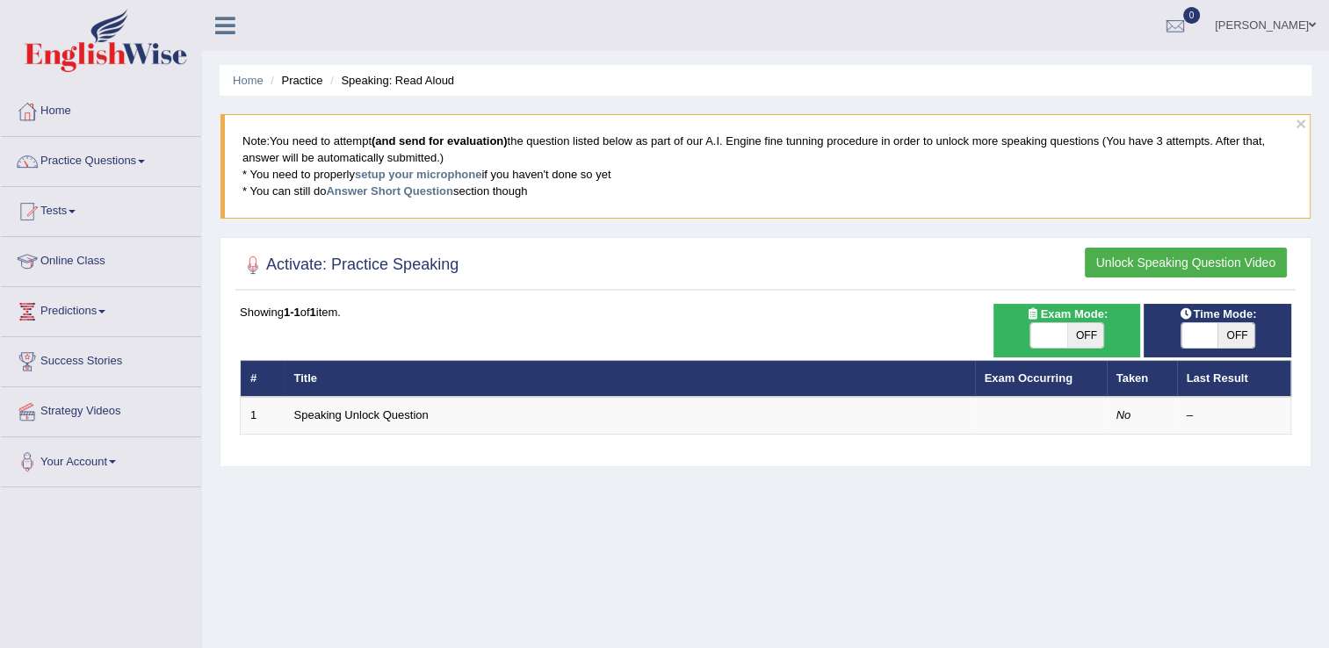
click at [1144, 265] on button "Unlock Speaking Question Video" at bounding box center [1186, 263] width 202 height 30
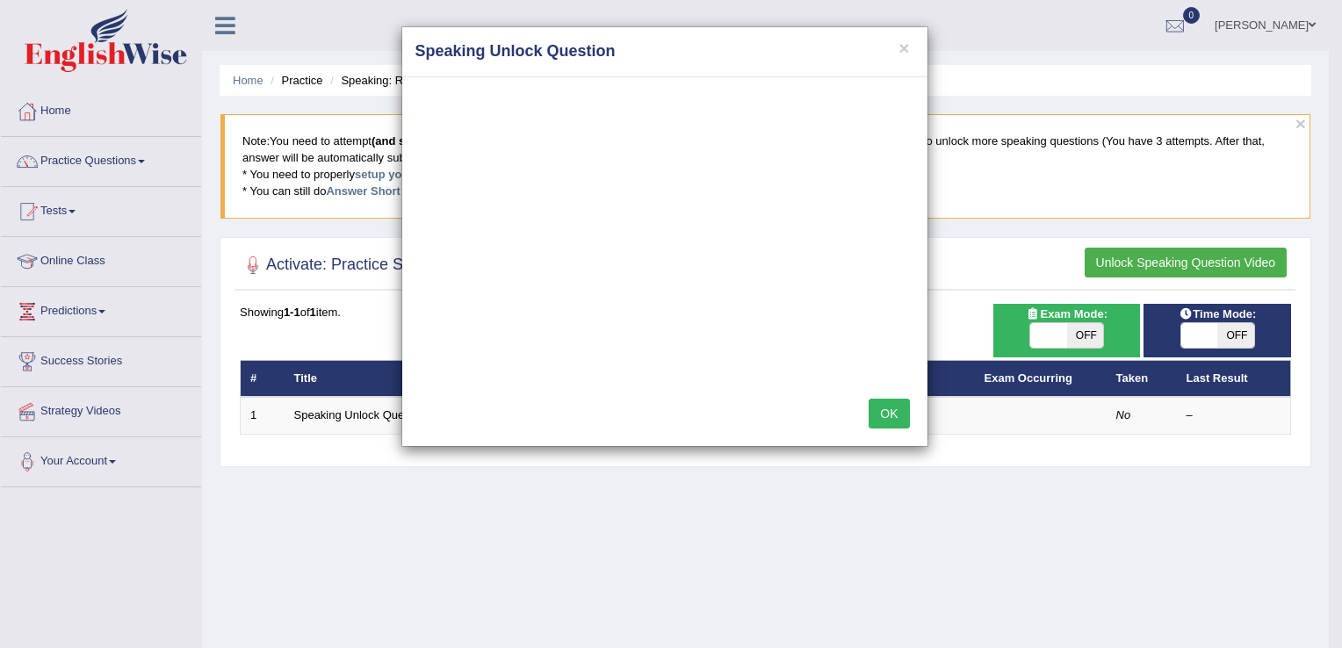
click at [884, 419] on button "OK" at bounding box center [889, 414] width 40 height 30
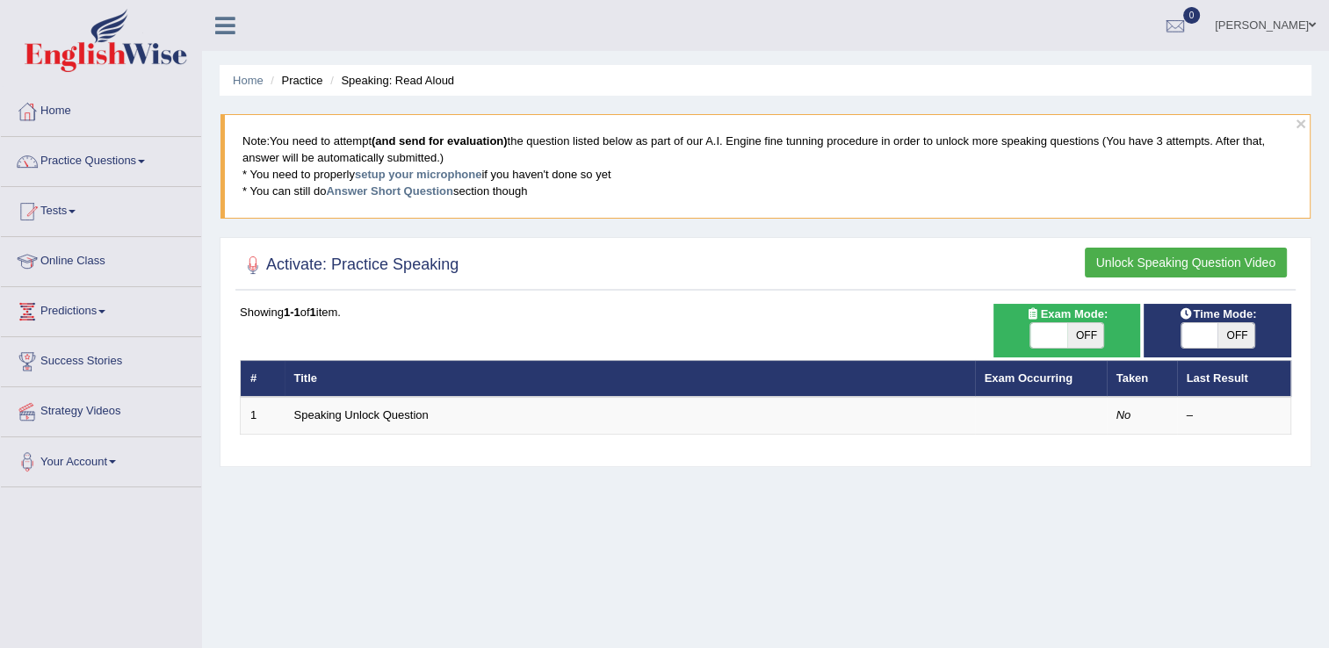
click at [1264, 265] on button "Unlock Speaking Question Video" at bounding box center [1186, 263] width 202 height 30
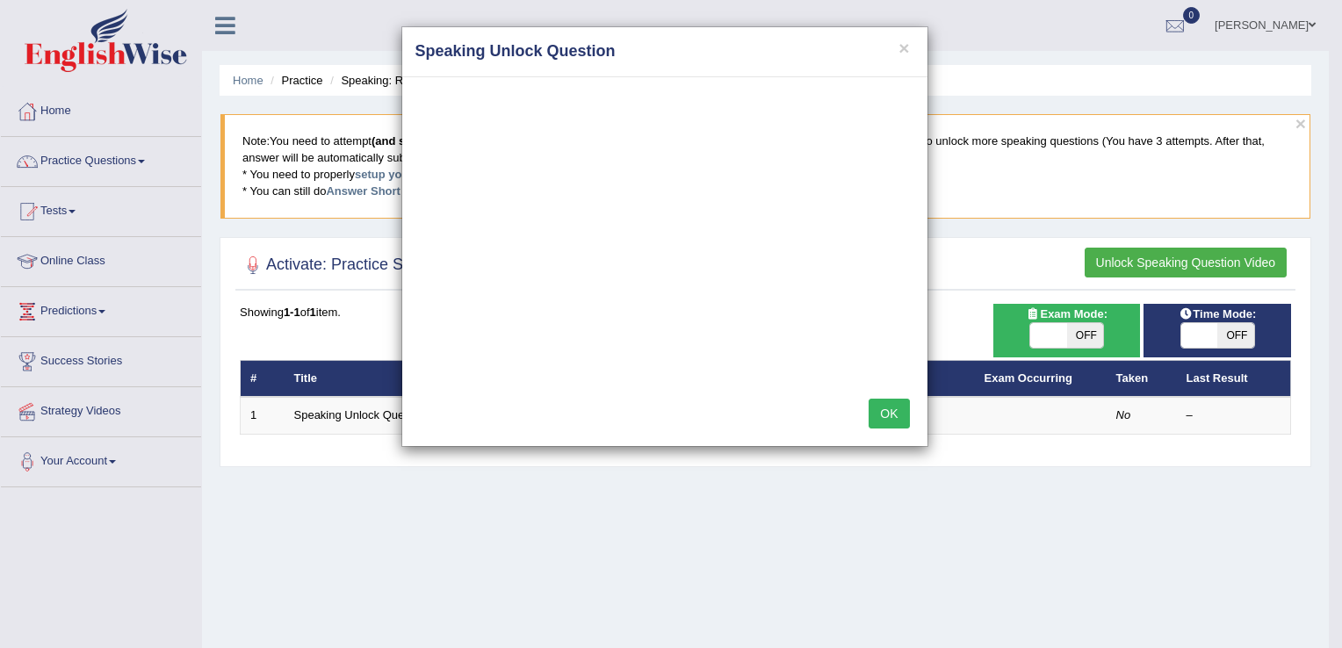
drag, startPoint x: 874, startPoint y: 400, endPoint x: 947, endPoint y: 403, distance: 73.0
click at [883, 403] on button "OK" at bounding box center [889, 414] width 40 height 30
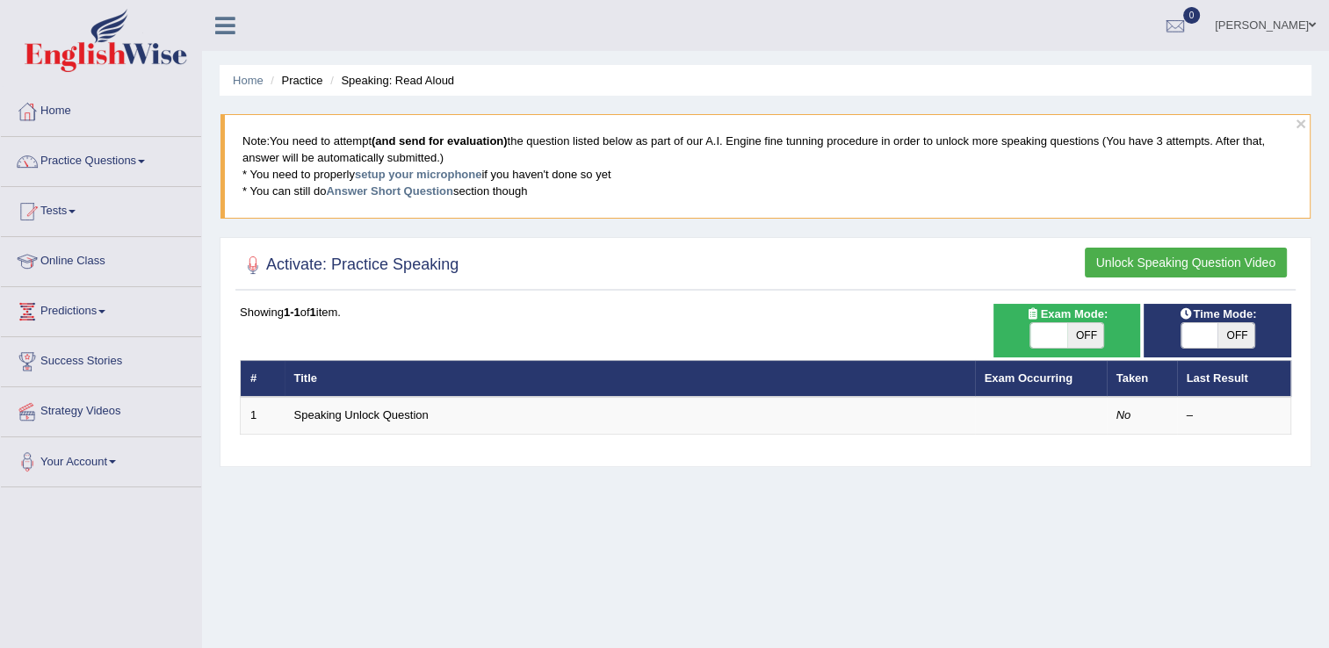
click at [1245, 339] on span "OFF" at bounding box center [1235, 335] width 37 height 25
checkbox input "true"
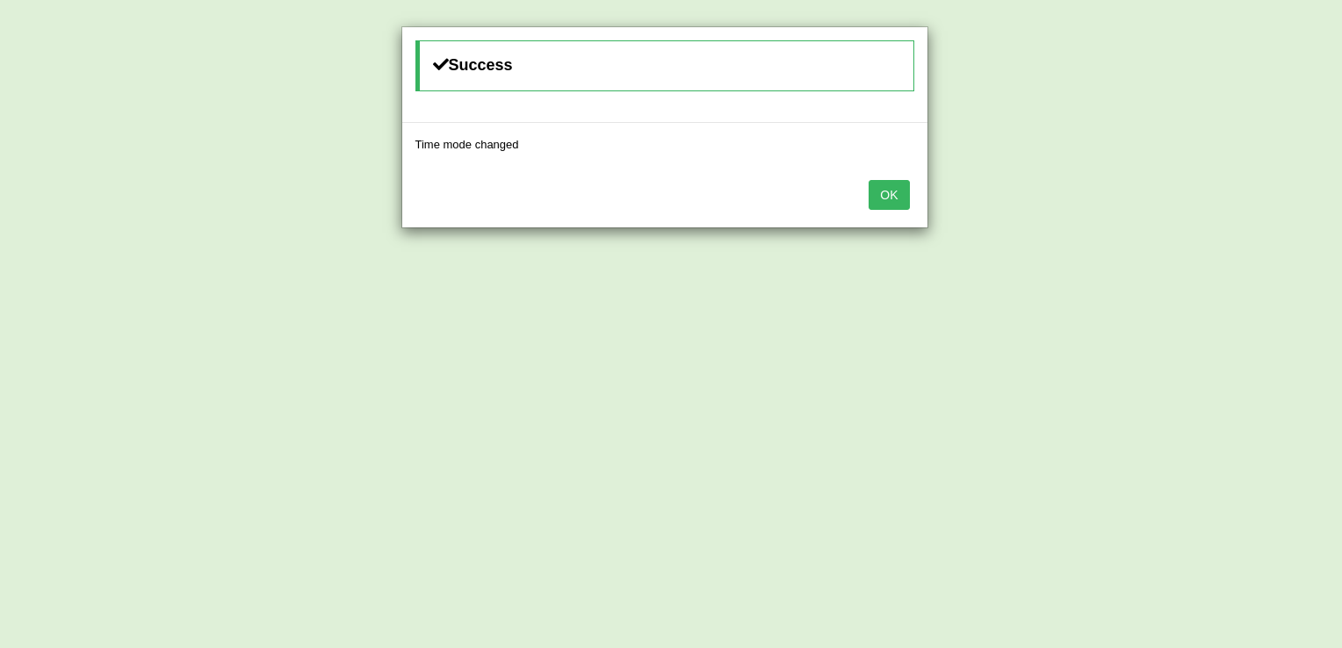
click at [880, 199] on button "OK" at bounding box center [889, 195] width 40 height 30
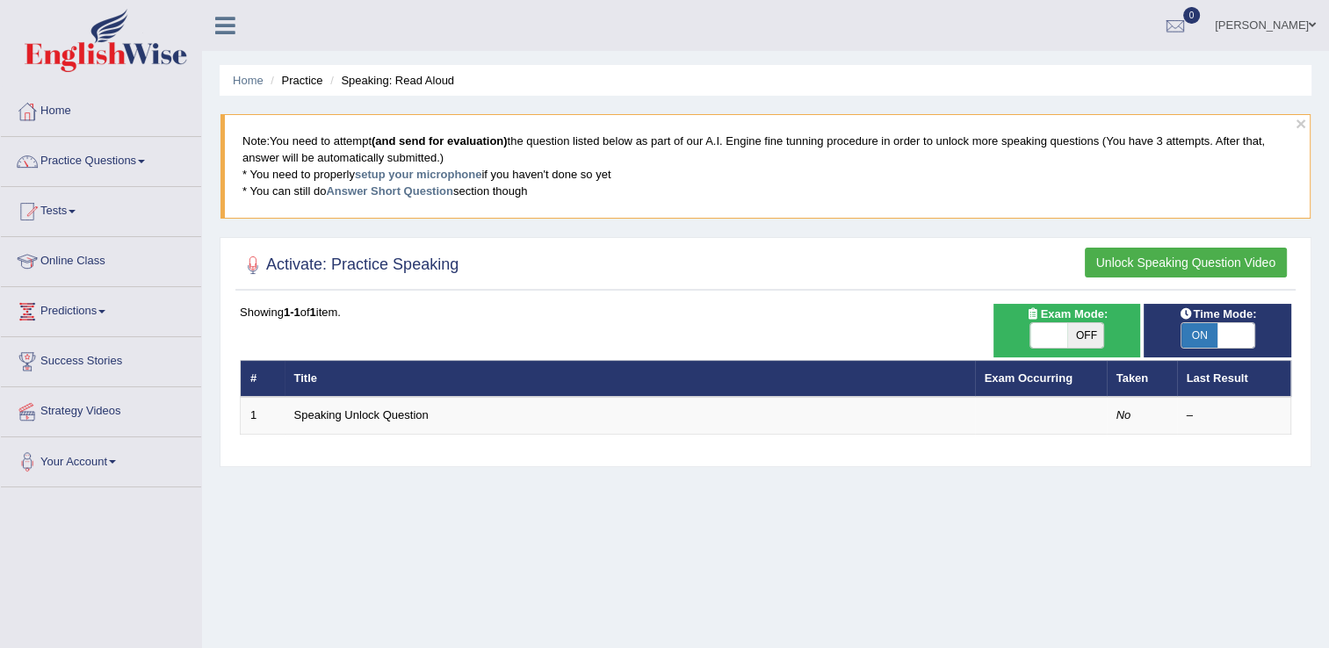
click at [1077, 332] on span "OFF" at bounding box center [1085, 335] width 37 height 25
checkbox input "true"
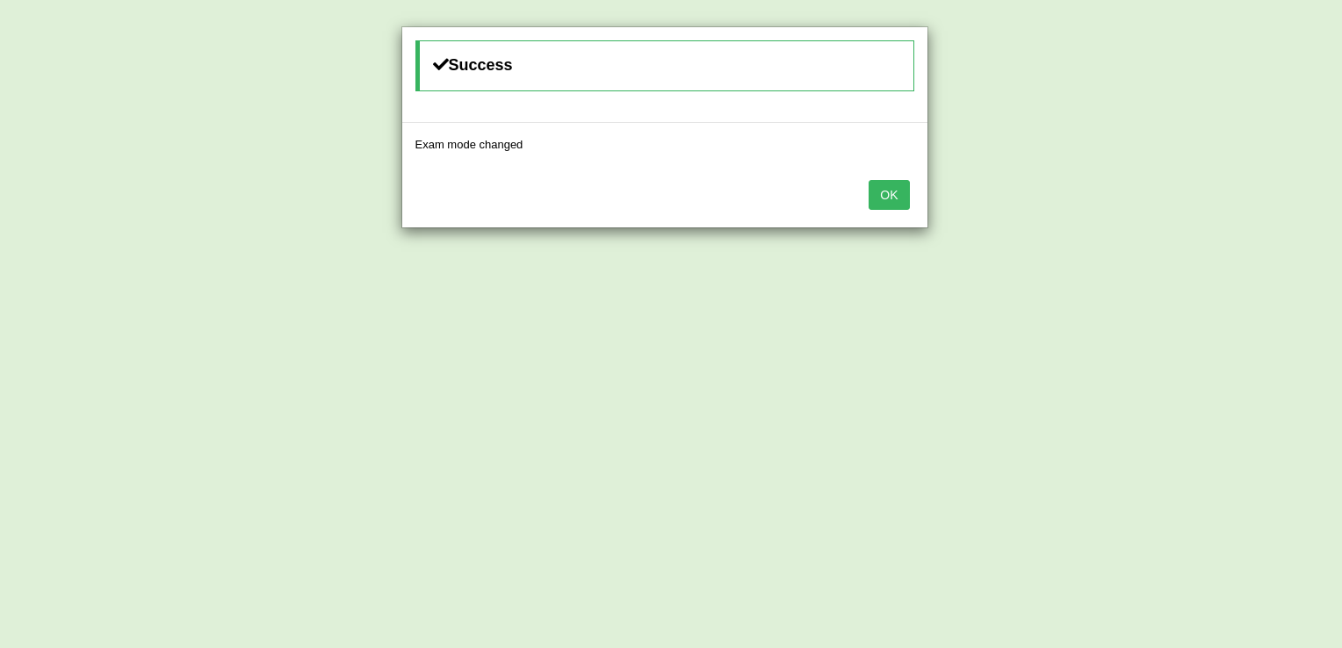
click at [883, 198] on button "OK" at bounding box center [889, 195] width 40 height 30
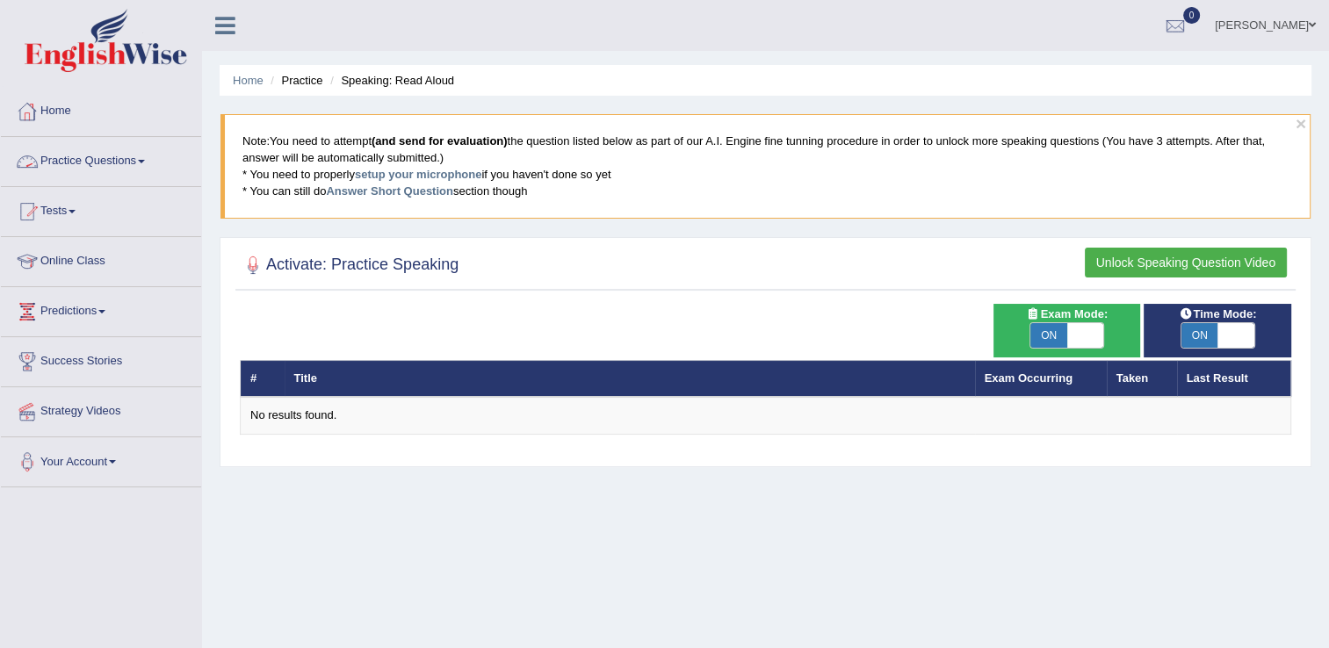
click at [130, 155] on link "Practice Questions" at bounding box center [101, 159] width 200 height 44
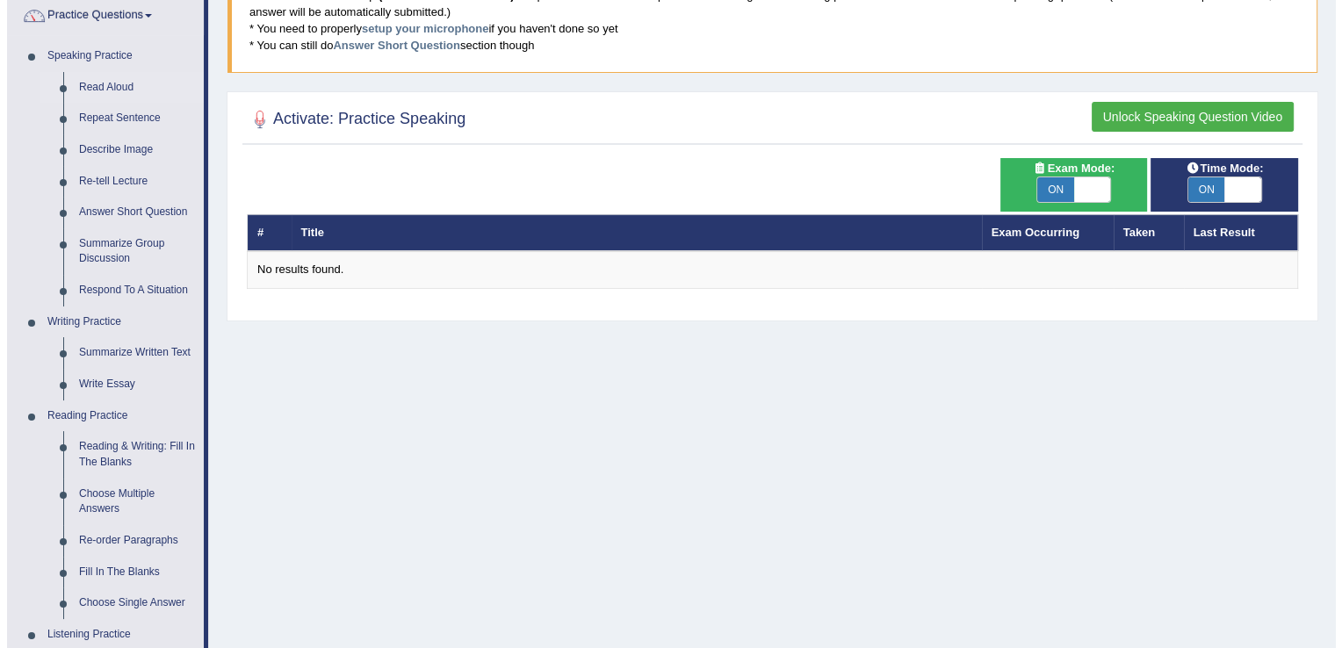
scroll to position [176, 0]
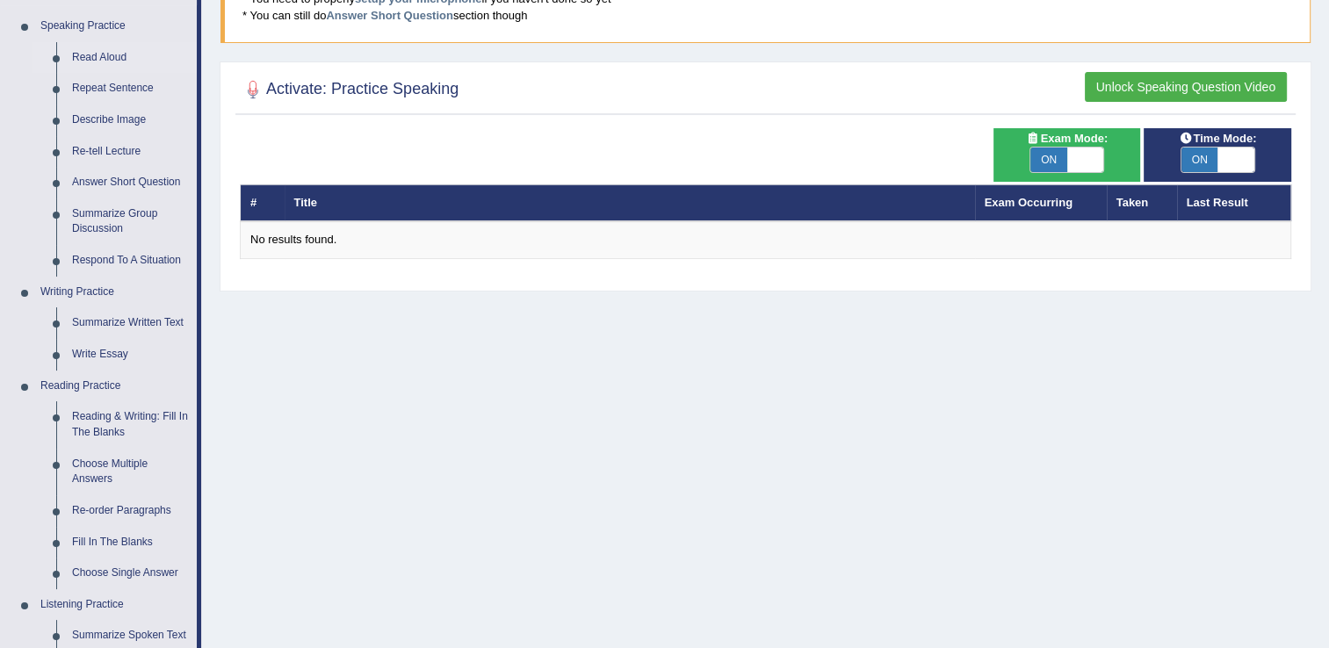
click at [1132, 206] on th "Taken" at bounding box center [1142, 202] width 70 height 37
drag, startPoint x: 1247, startPoint y: 209, endPoint x: 1231, endPoint y: 215, distance: 17.0
click at [1231, 215] on th "Last Result" at bounding box center [1234, 202] width 114 height 37
drag, startPoint x: 1012, startPoint y: 209, endPoint x: 1038, endPoint y: 195, distance: 29.9
click at [1014, 205] on th "Exam Occurring" at bounding box center [1041, 202] width 132 height 37
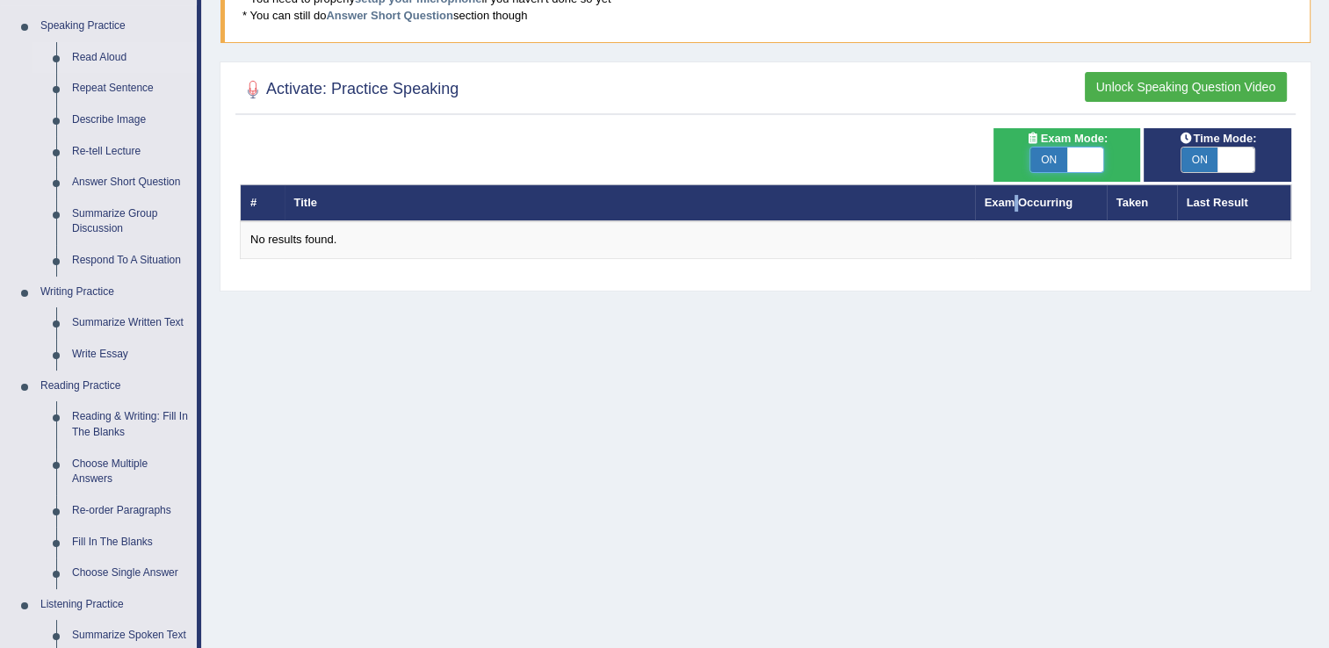
click at [1079, 165] on span at bounding box center [1085, 160] width 37 height 25
checkbox input "false"
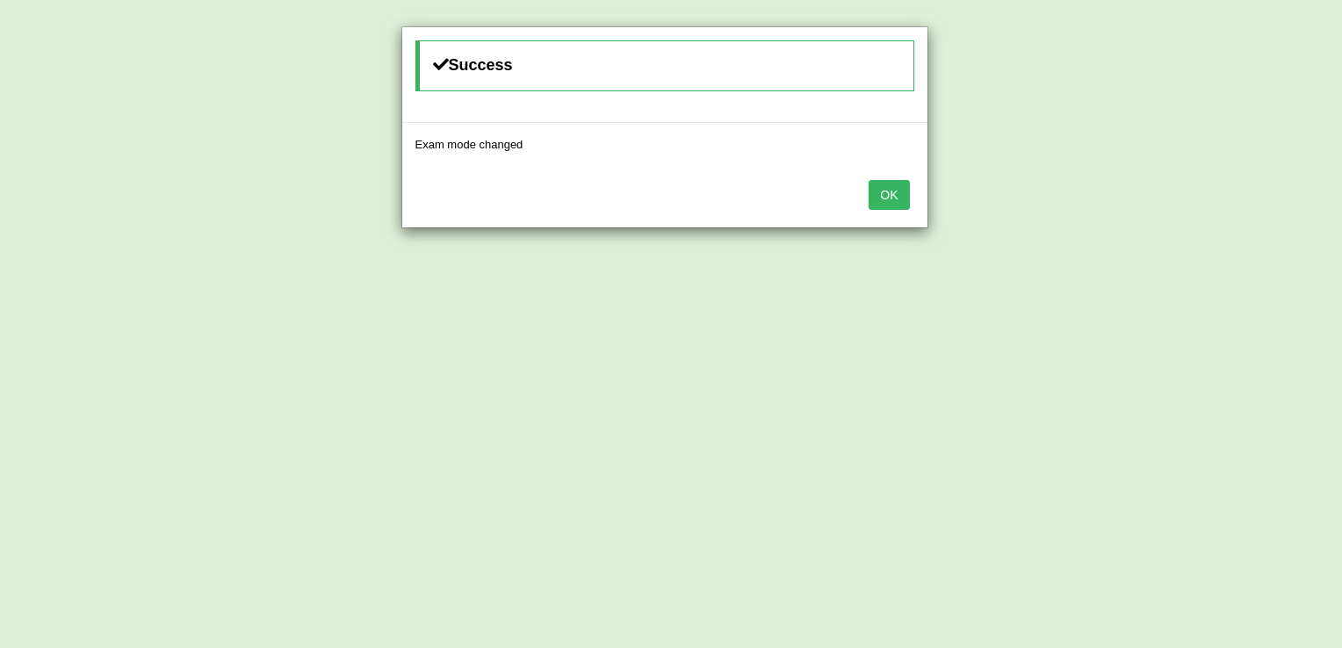
click at [893, 191] on button "OK" at bounding box center [889, 195] width 40 height 30
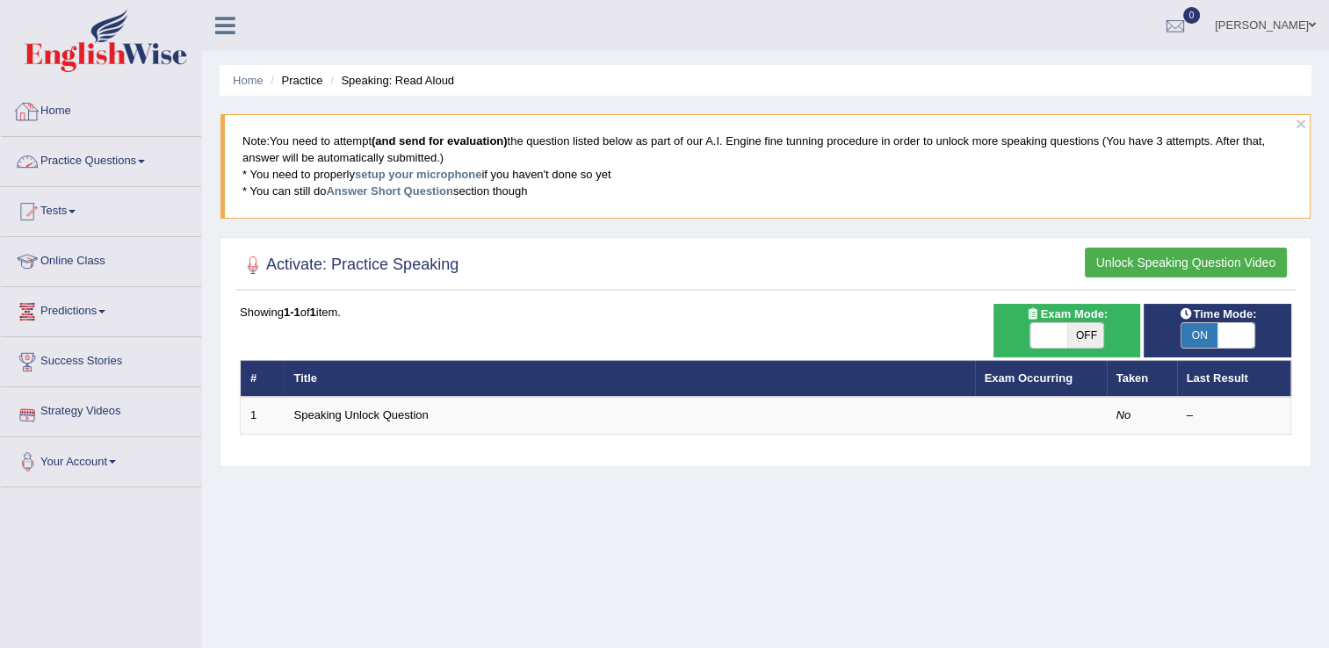
click at [61, 112] on link "Home" at bounding box center [101, 109] width 200 height 44
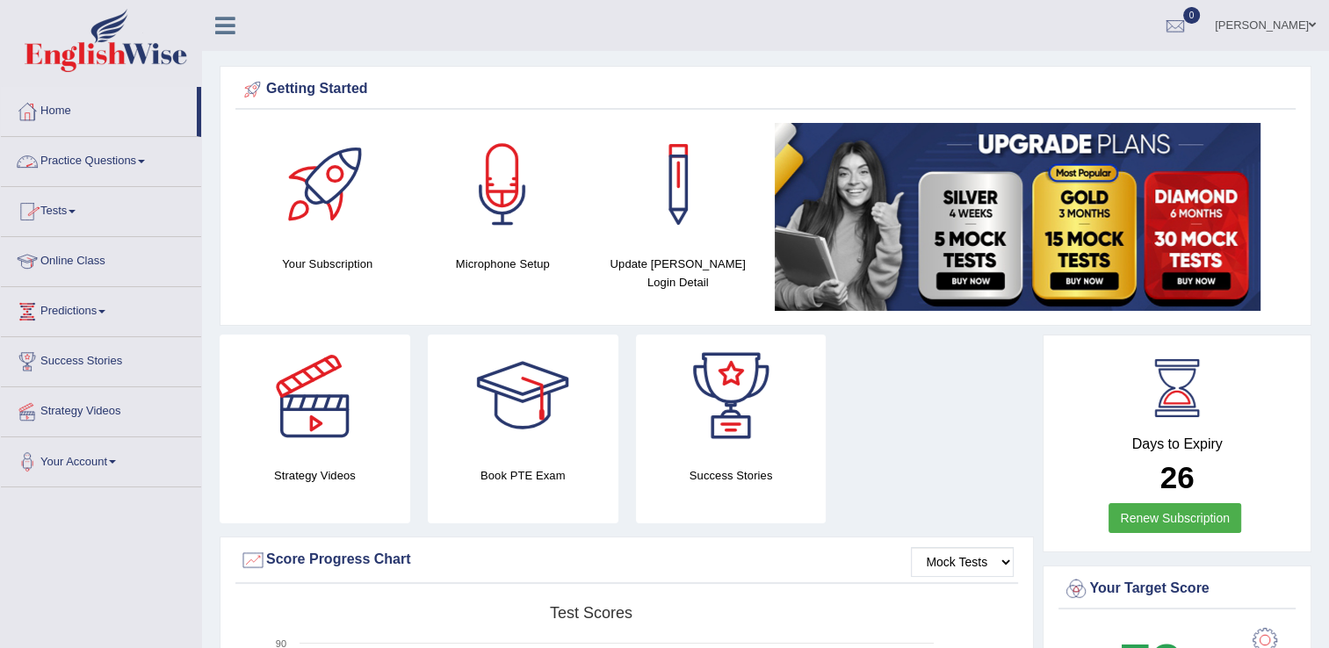
click at [105, 154] on link "Practice Questions" at bounding box center [101, 159] width 200 height 44
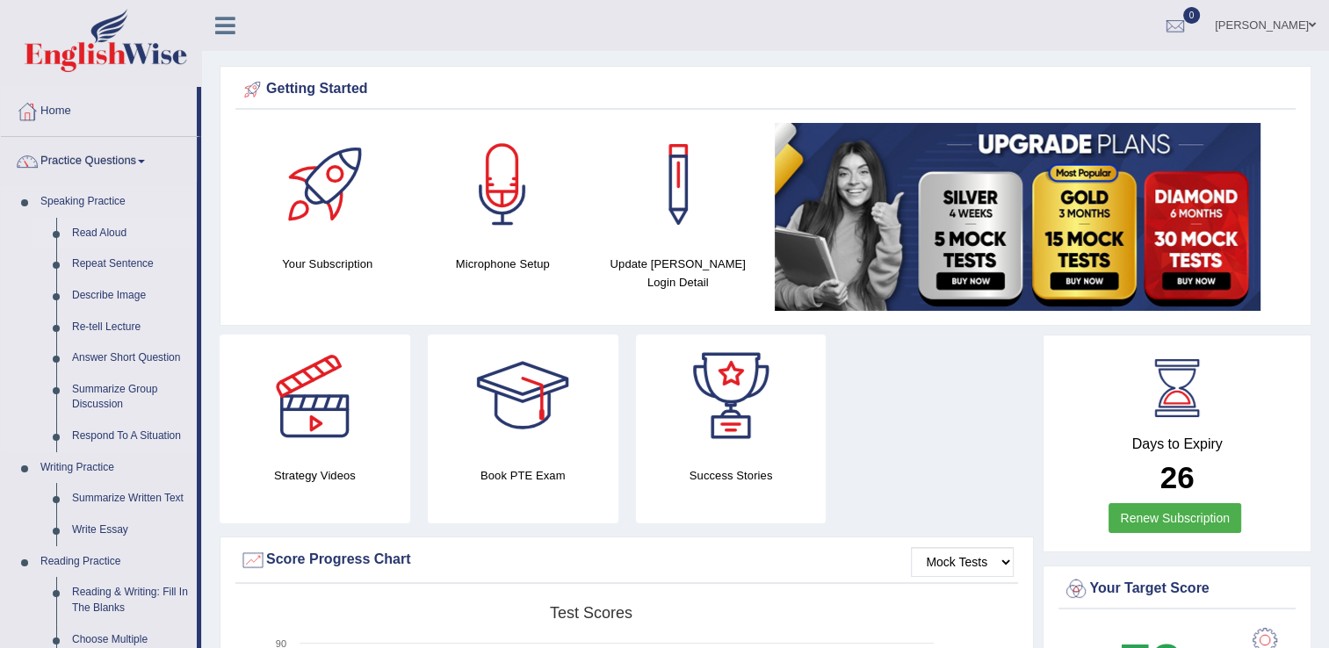
click at [89, 235] on link "Read Aloud" at bounding box center [130, 234] width 133 height 32
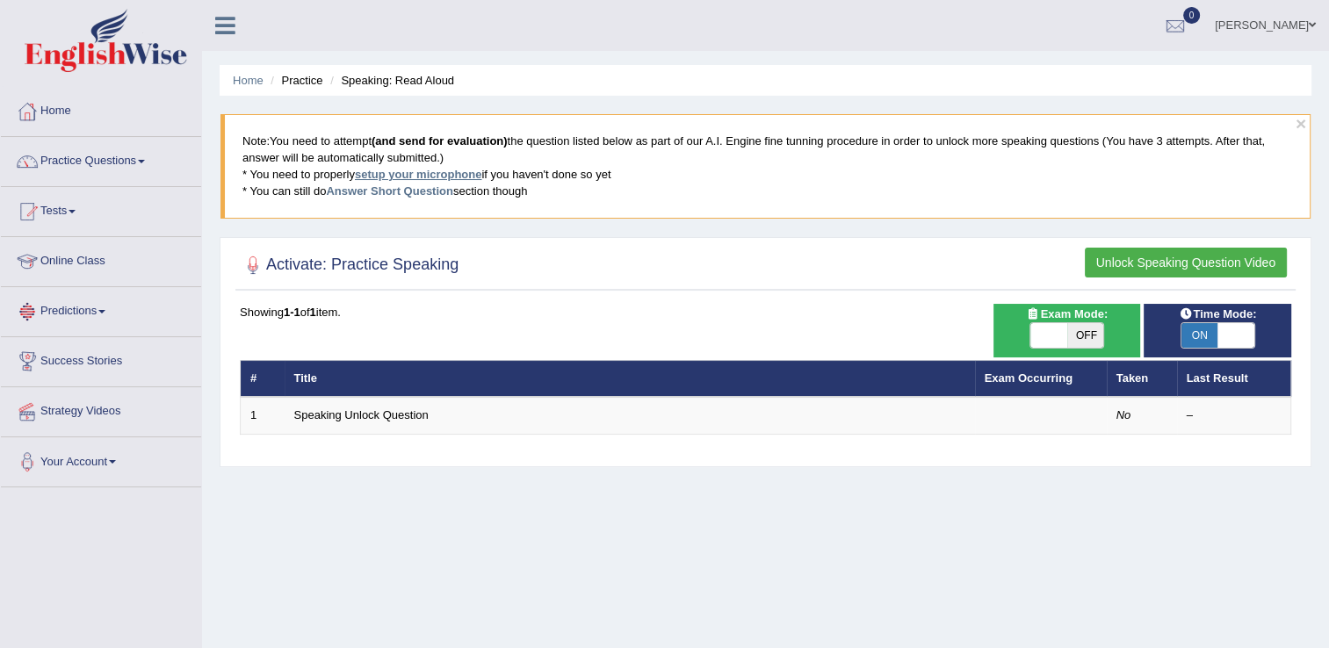
click at [425, 171] on link "setup your microphone" at bounding box center [418, 174] width 126 height 13
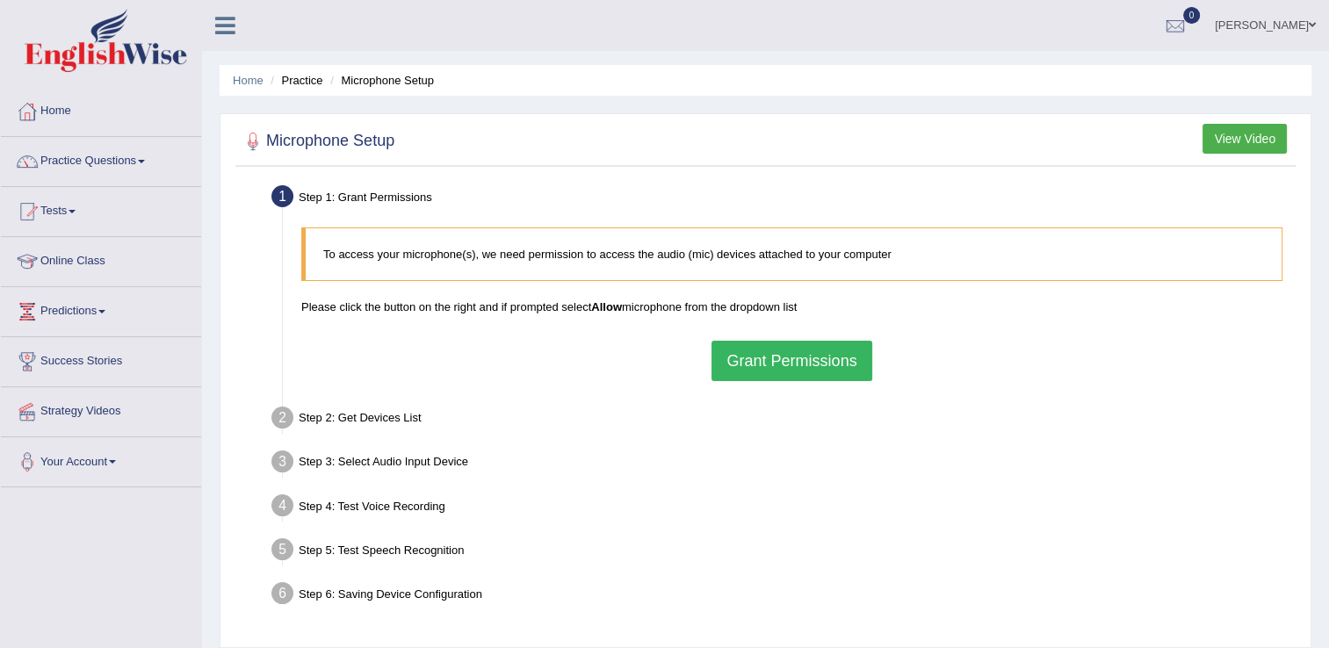
click at [772, 361] on button "Grant Permissions" at bounding box center [791, 361] width 160 height 40
click at [772, 361] on div "To access your microphone(s), we need permission to access the audio (mic) devi…" at bounding box center [791, 304] width 999 height 171
click at [826, 358] on div "To access your microphone(s), we need permission to access the audio (mic) devi…" at bounding box center [791, 304] width 999 height 171
click at [822, 357] on div "To access your microphone(s), we need permission to access the audio (mic) devi…" at bounding box center [791, 304] width 999 height 171
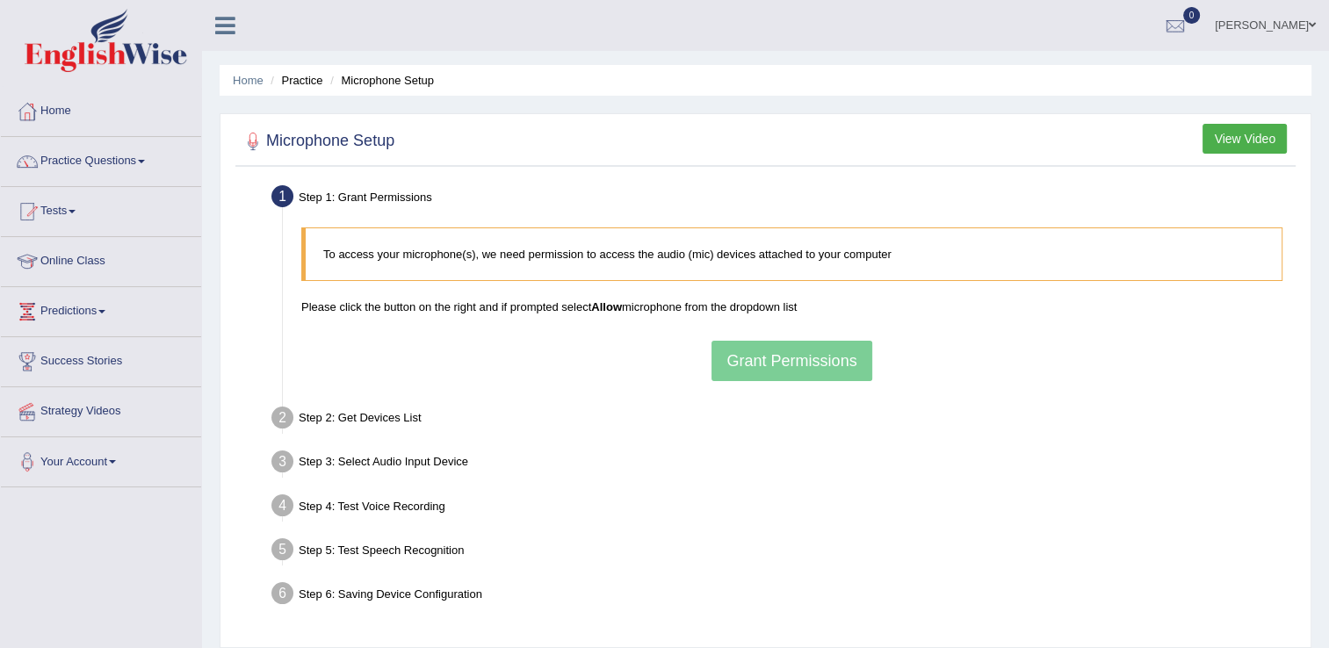
drag, startPoint x: 819, startPoint y: 356, endPoint x: 808, endPoint y: 349, distance: 13.4
click at [819, 356] on div "To access your microphone(s), we need permission to access the audio (mic) devi…" at bounding box center [791, 304] width 999 height 171
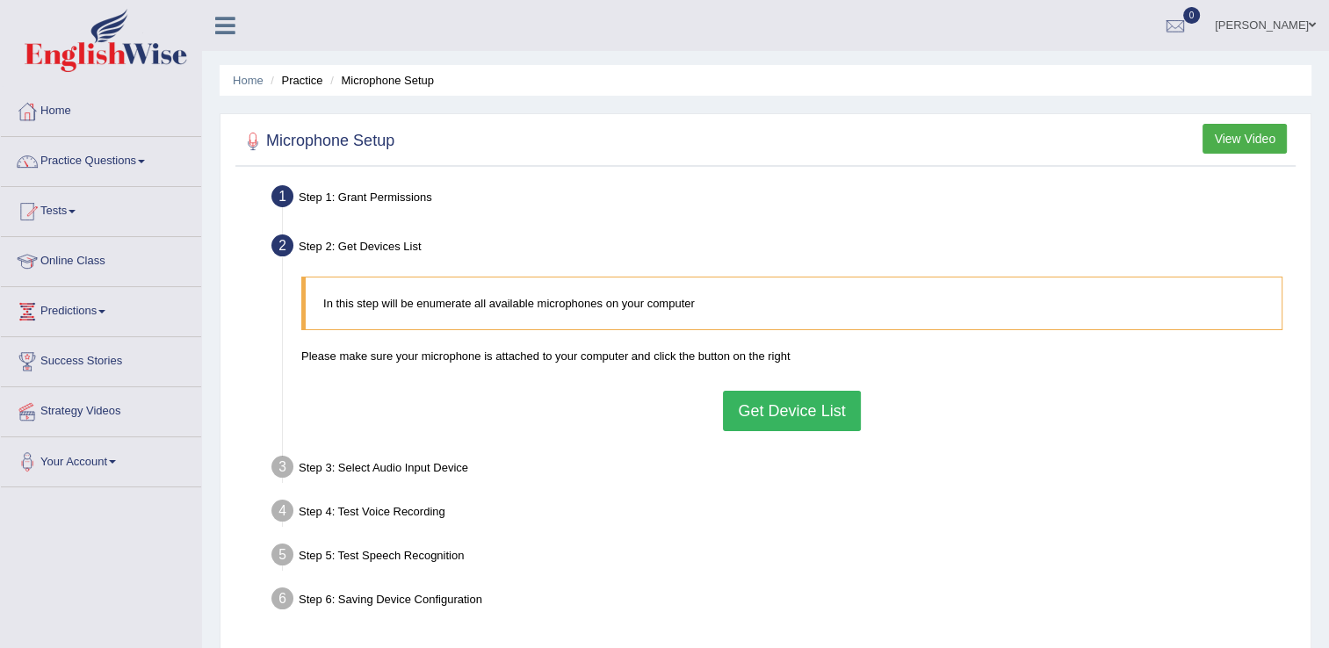
click at [796, 404] on button "Get Device List" at bounding box center [791, 411] width 137 height 40
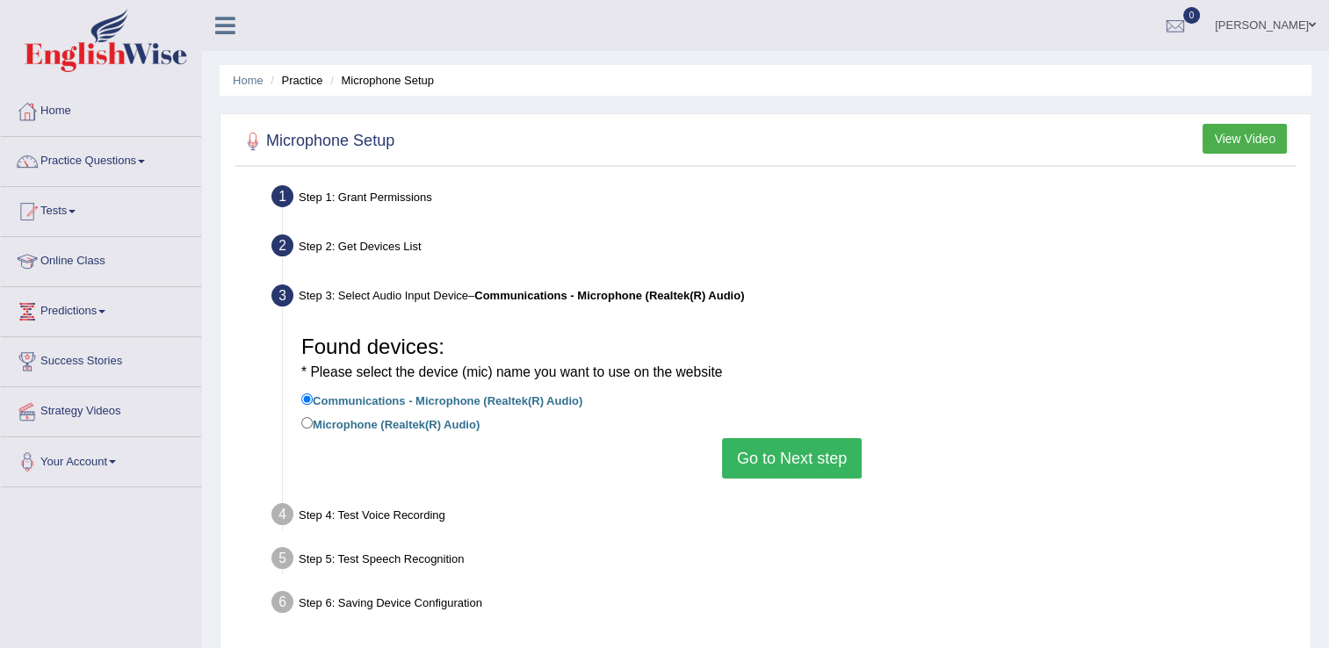
click at [798, 450] on button "Go to Next step" at bounding box center [792, 458] width 140 height 40
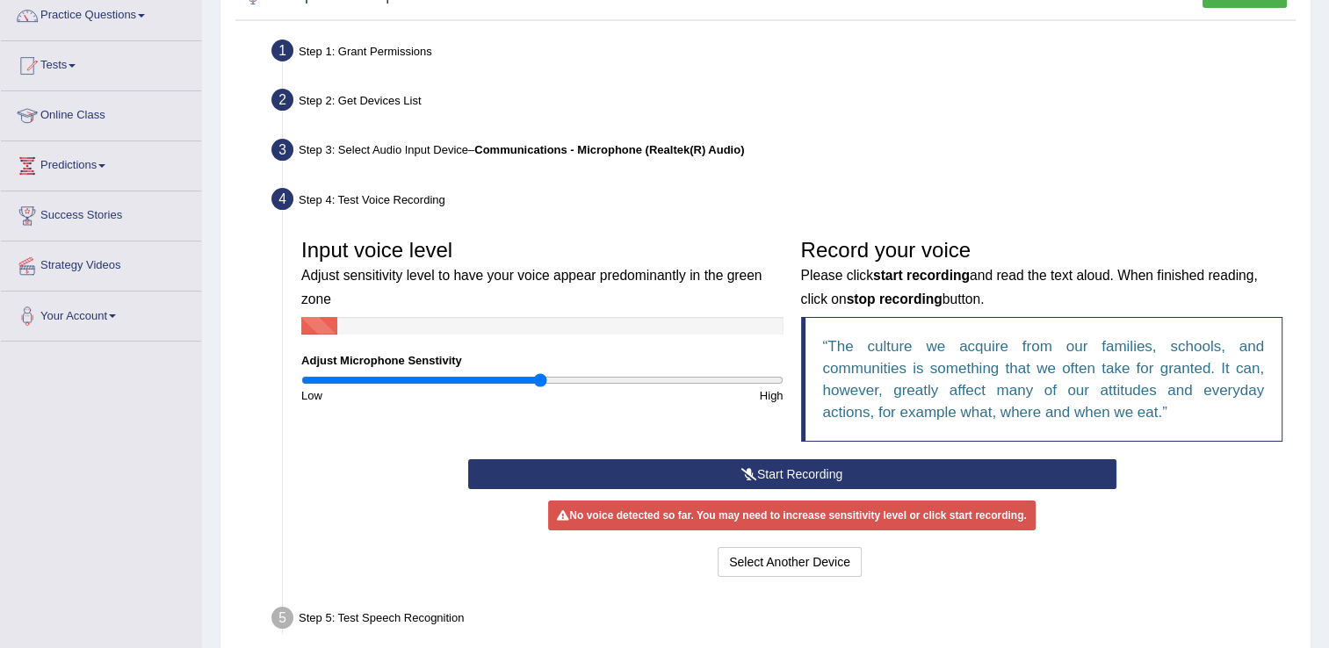
scroll to position [176, 0]
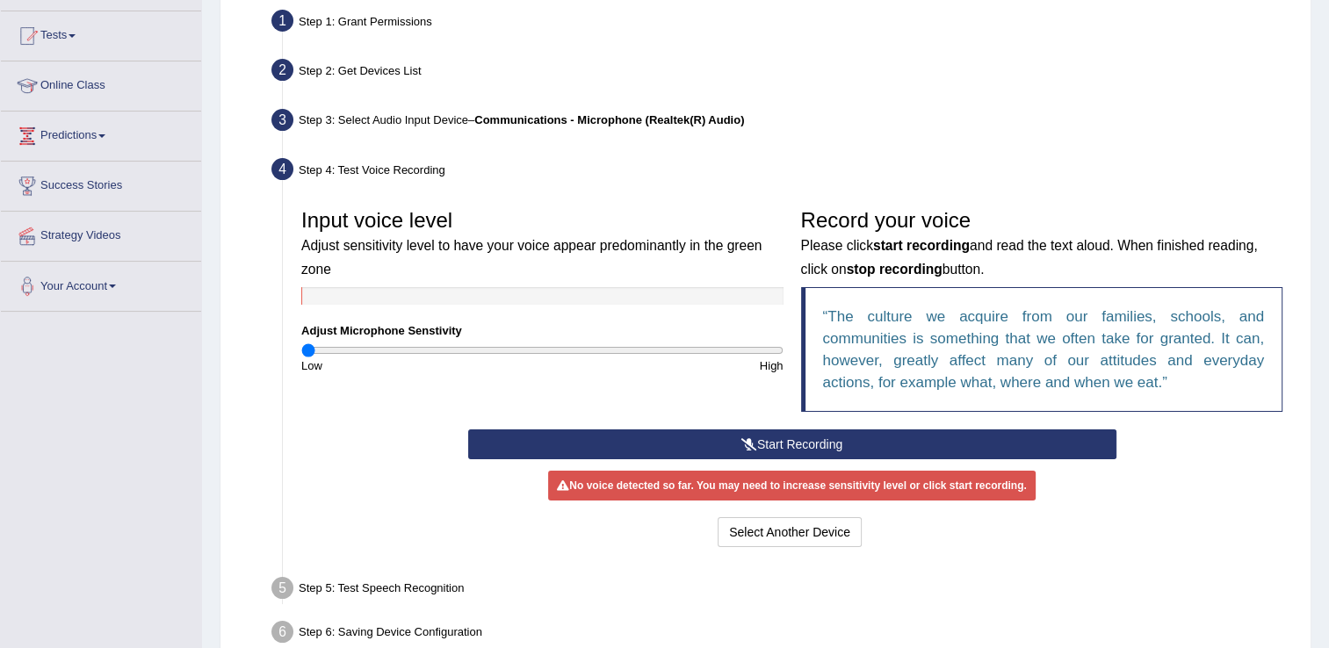
drag, startPoint x: 535, startPoint y: 347, endPoint x: 289, endPoint y: 351, distance: 246.0
click at [301, 351] on input "range" at bounding box center [542, 350] width 482 height 14
click at [739, 444] on button "Start Recording" at bounding box center [792, 445] width 648 height 30
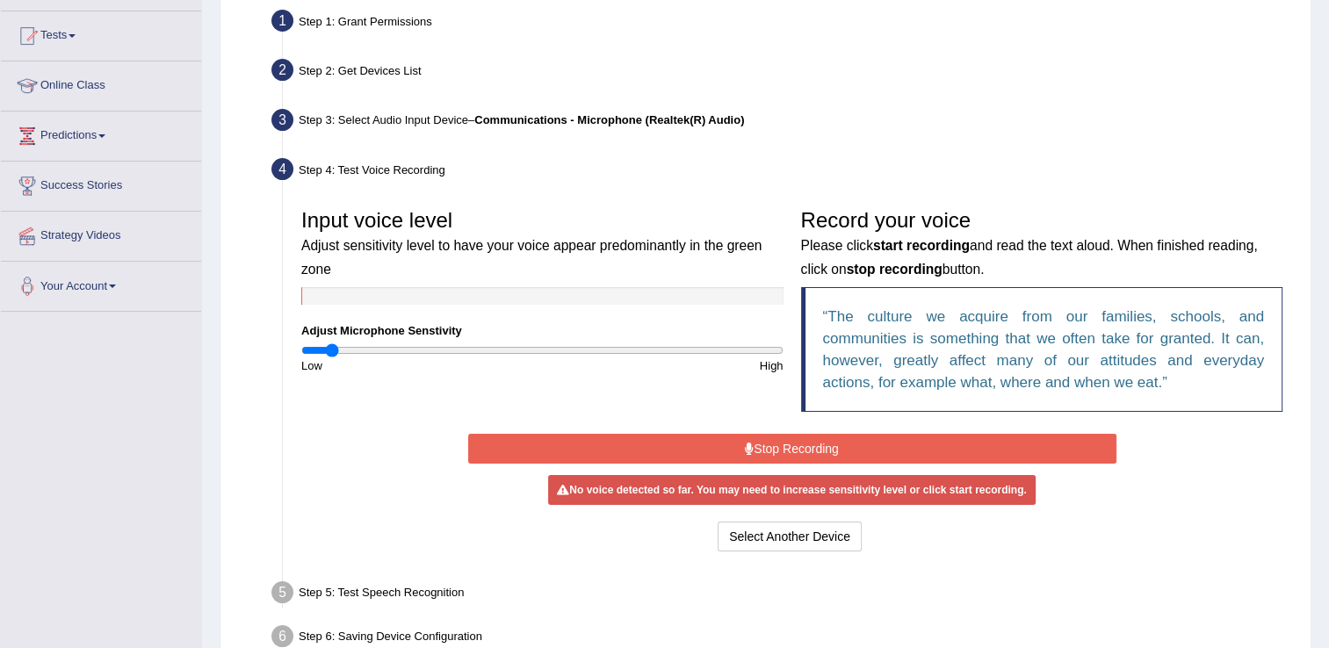
drag, startPoint x: 316, startPoint y: 343, endPoint x: 330, endPoint y: 343, distance: 14.1
click at [330, 343] on input "range" at bounding box center [542, 350] width 482 height 14
click at [713, 489] on div "No voice detected so far. You may need to increase sensitivity level or click s…" at bounding box center [791, 490] width 487 height 30
click at [819, 490] on div "No voice detected so far. You may need to increase sensitivity level or click s…" at bounding box center [791, 490] width 487 height 30
click at [824, 493] on div "No voice detected so far. You may need to increase sensitivity level or click s…" at bounding box center [791, 490] width 487 height 30
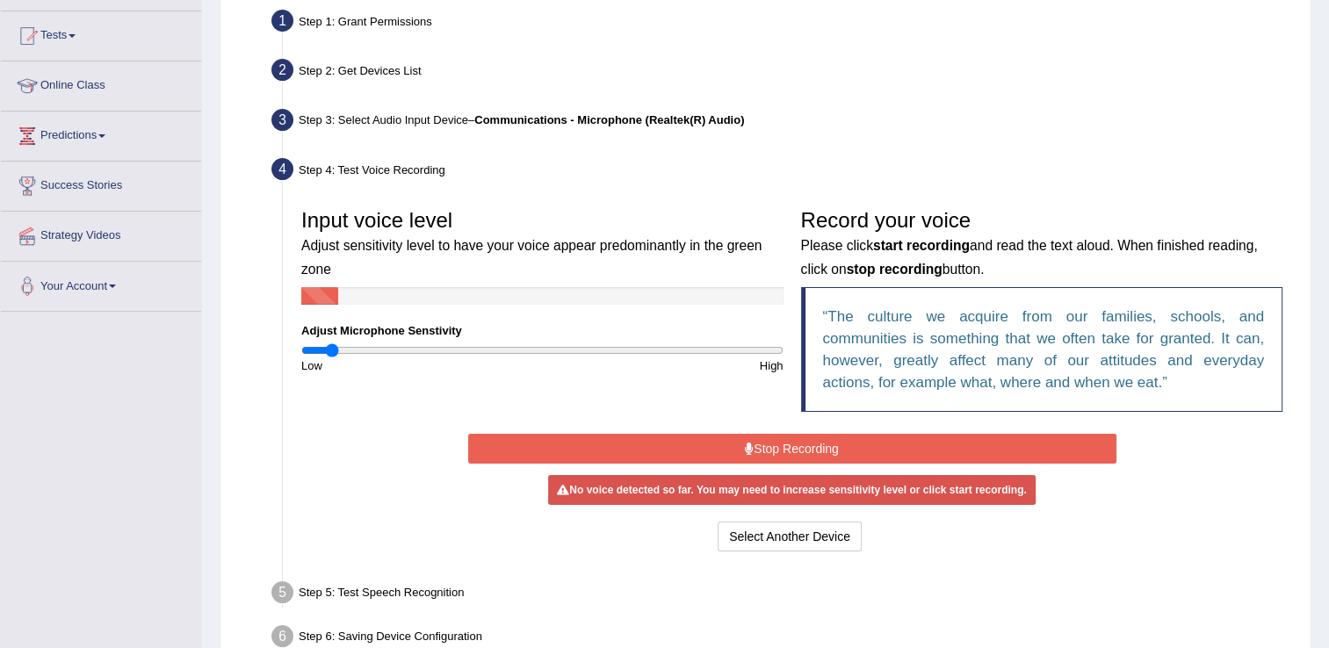
click at [841, 488] on div "No voice detected so far. You may need to increase sensitivity level or click s…" at bounding box center [791, 490] width 487 height 30
click at [843, 484] on div "No voice detected so far. You may need to increase sensitivity level or click s…" at bounding box center [791, 490] width 487 height 30
drag, startPoint x: 885, startPoint y: 480, endPoint x: 867, endPoint y: 483, distance: 18.6
click at [887, 480] on div "No voice detected so far. You may need to increase sensitivity level or click s…" at bounding box center [791, 490] width 487 height 30
click at [867, 483] on div "No voice detected so far. You may need to increase sensitivity level or click s…" at bounding box center [791, 490] width 487 height 30
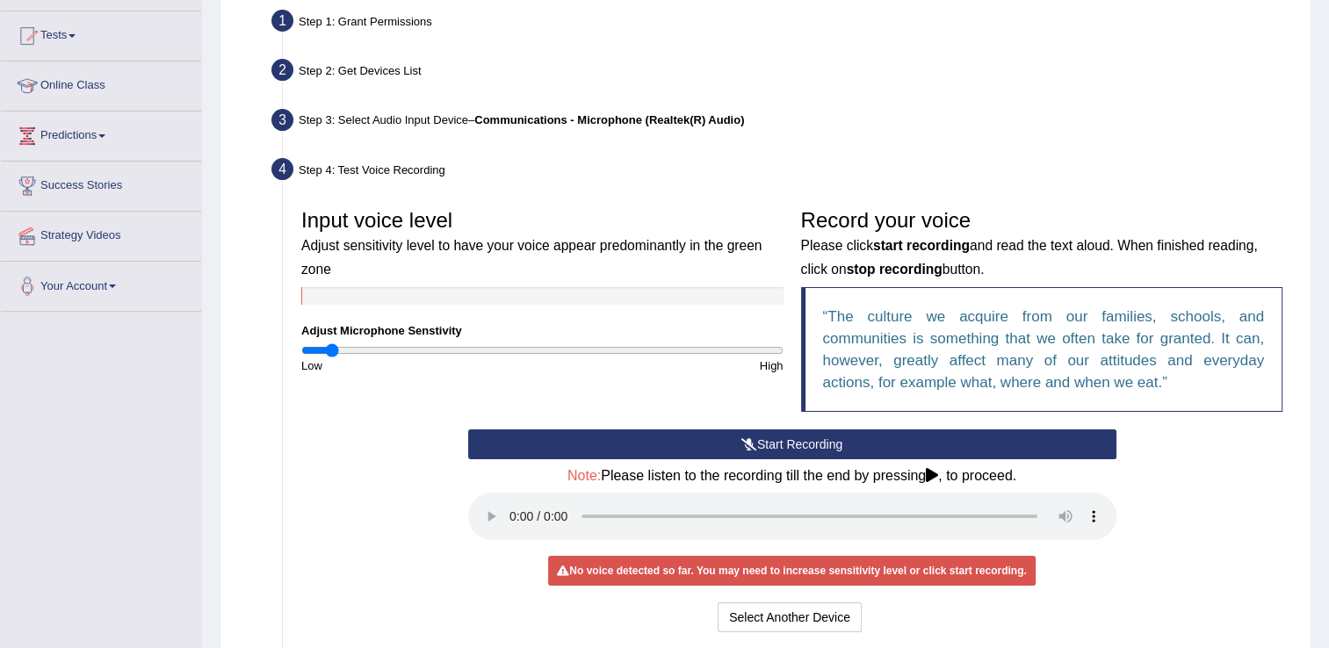
click at [936, 473] on icon at bounding box center [932, 475] width 12 height 14
click at [798, 437] on button "Start Recording" at bounding box center [792, 445] width 648 height 30
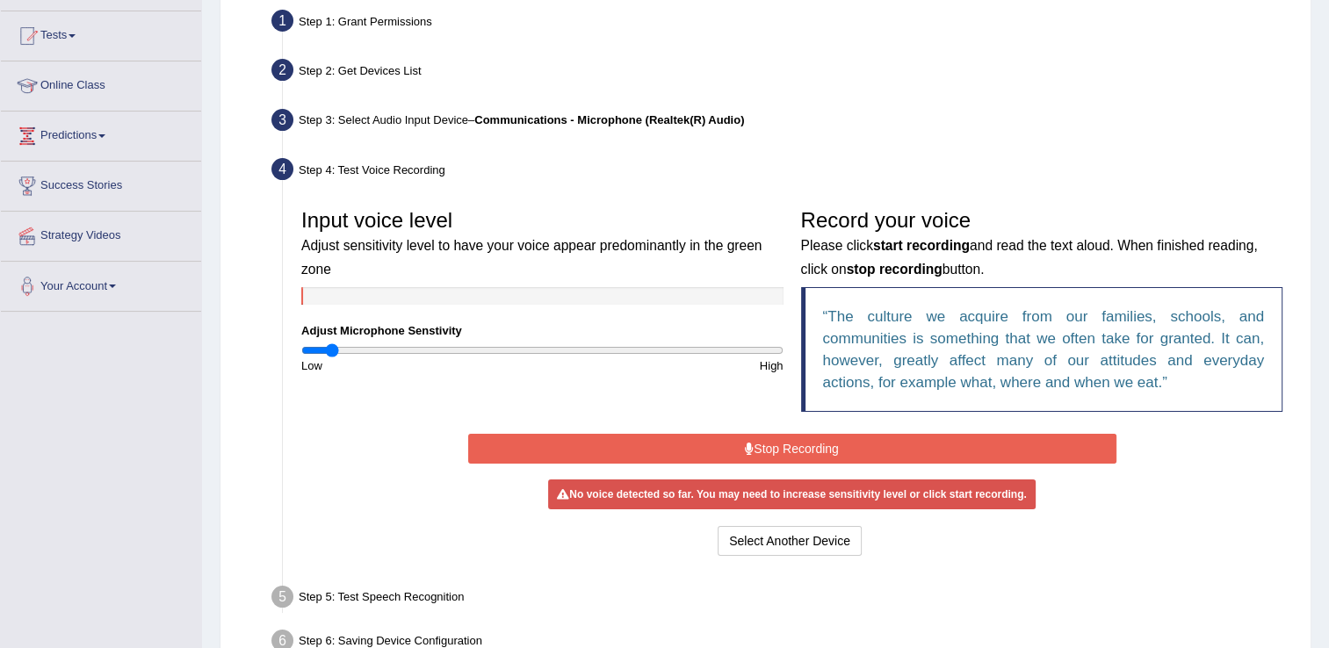
click at [798, 437] on button "Stop Recording" at bounding box center [792, 449] width 648 height 30
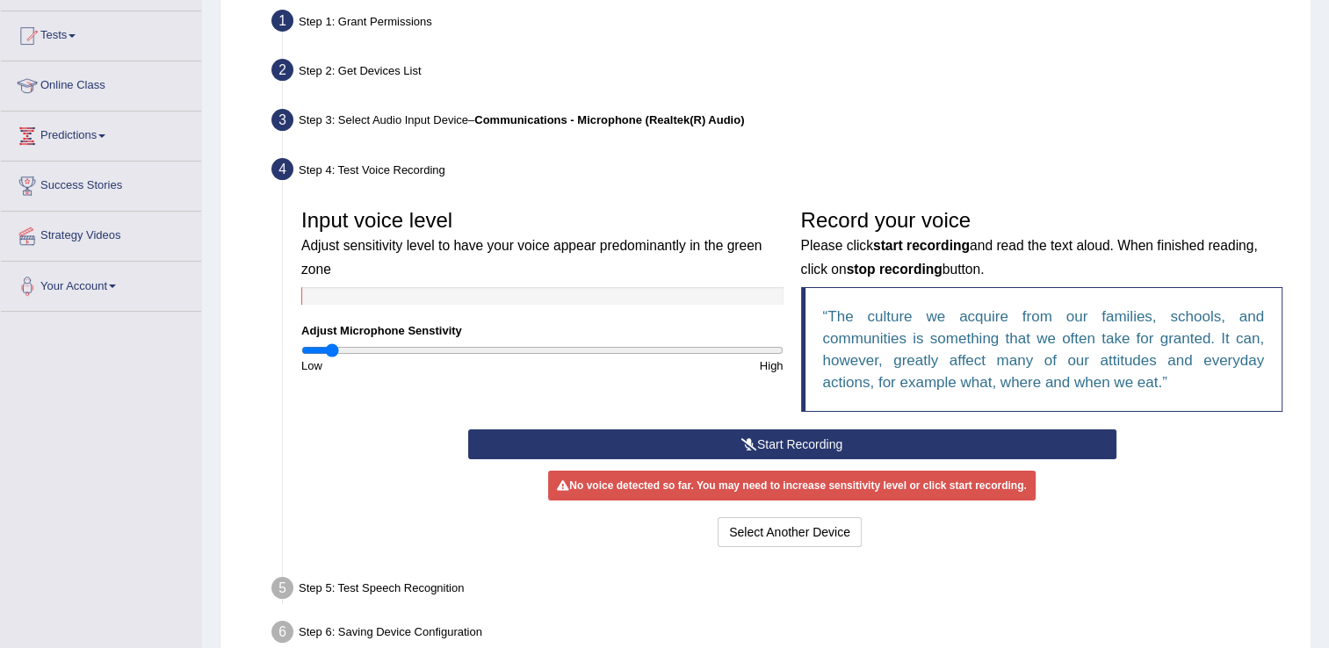
click at [756, 443] on button "Start Recording" at bounding box center [792, 445] width 648 height 30
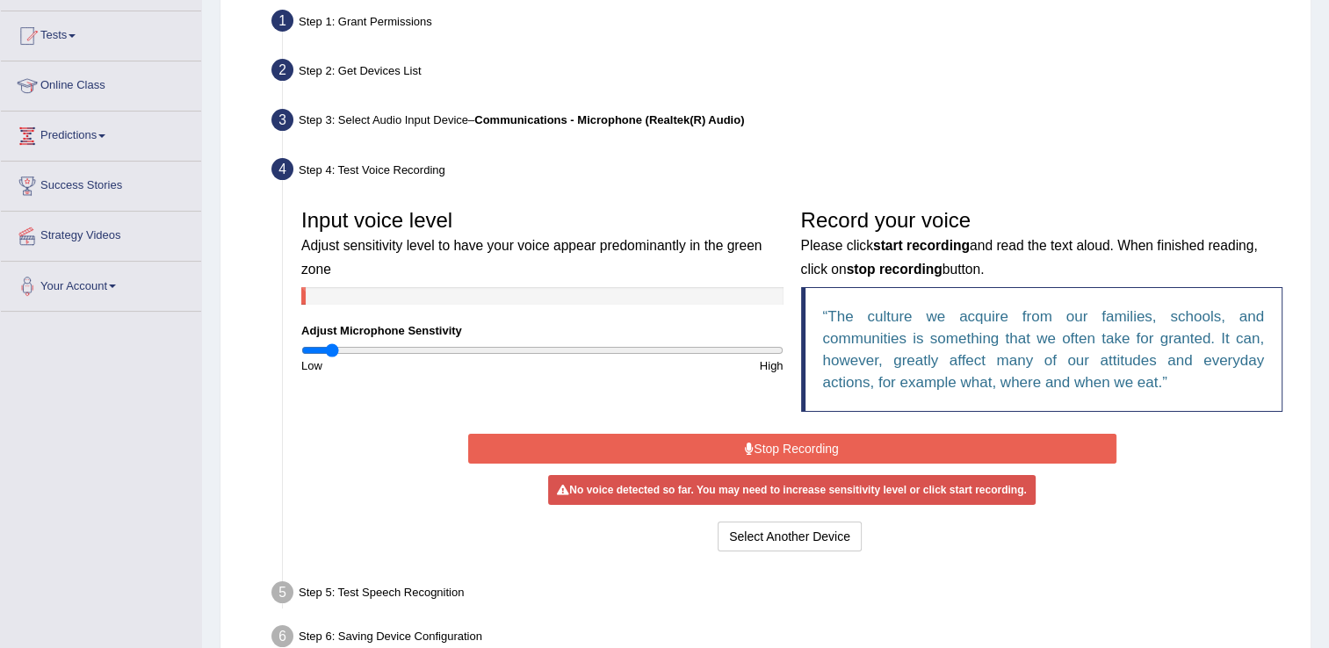
click at [786, 447] on button "Stop Recording" at bounding box center [792, 449] width 648 height 30
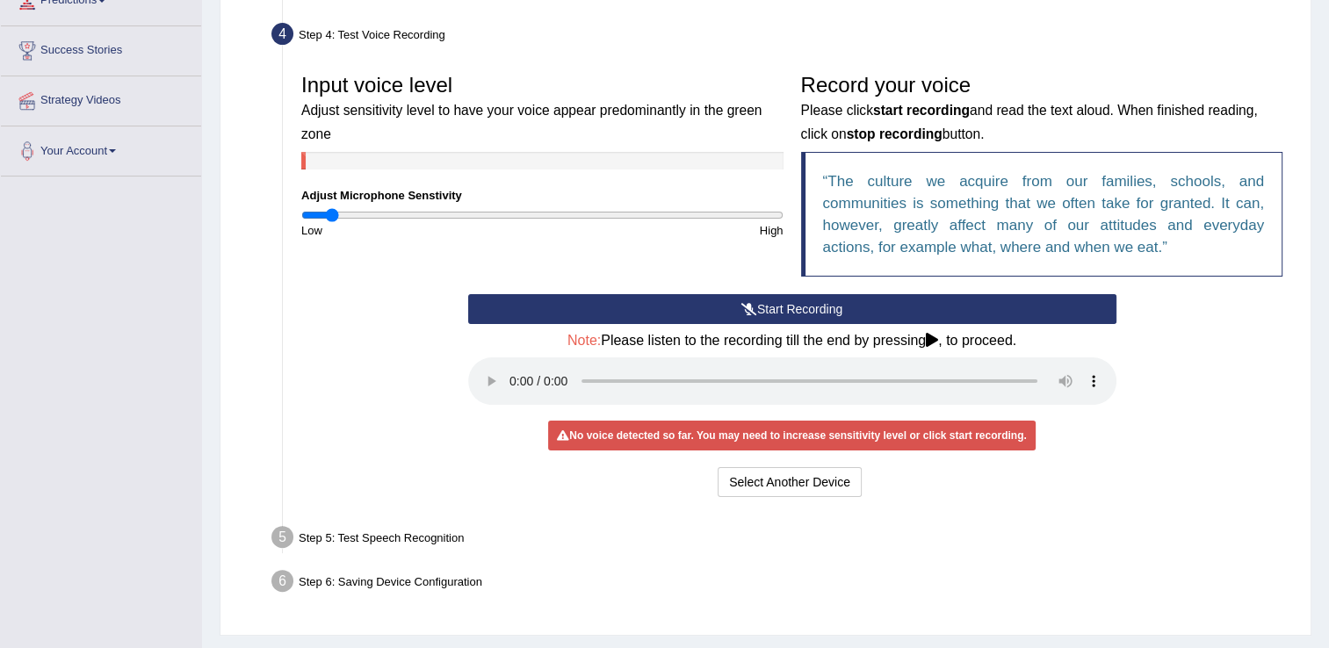
scroll to position [355, 0]
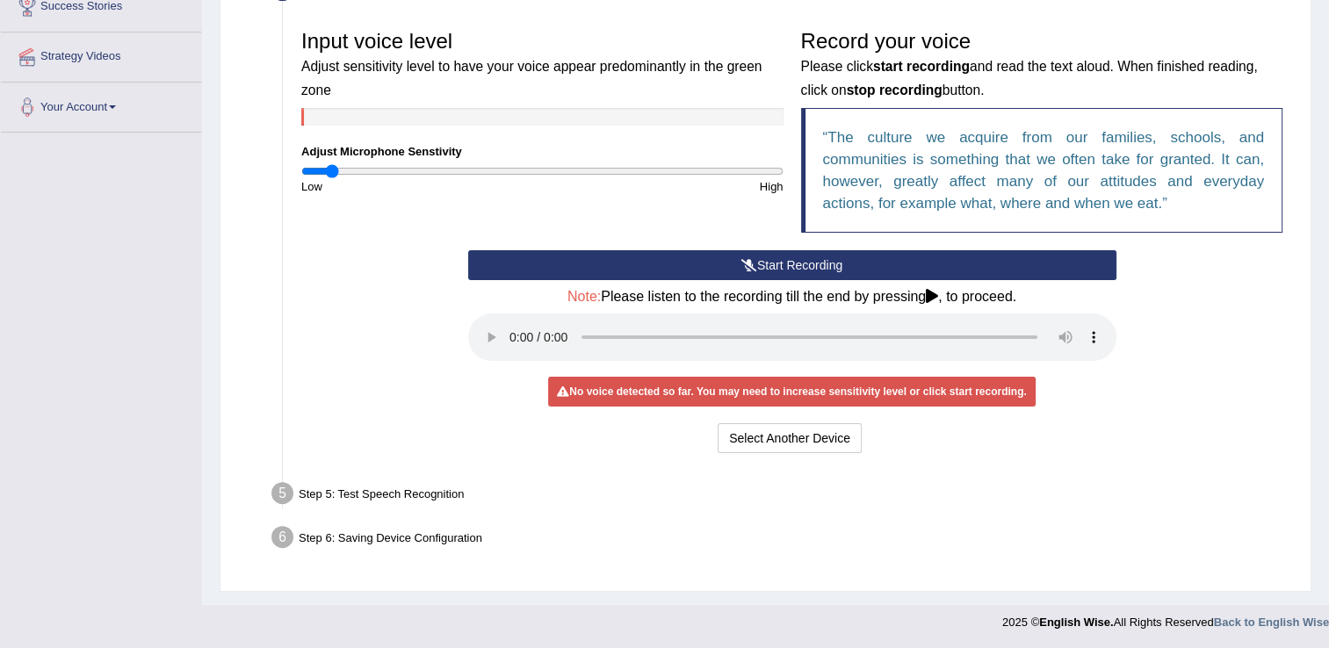
click at [388, 483] on div "Step 5: Test Speech Recognition" at bounding box center [783, 496] width 1039 height 39
click at [386, 495] on div "Step 5: Test Speech Recognition" at bounding box center [783, 496] width 1039 height 39
drag, startPoint x: 405, startPoint y: 488, endPoint x: 505, endPoint y: 489, distance: 100.1
click at [505, 489] on div "Step 5: Test Speech Recognition" at bounding box center [783, 496] width 1039 height 39
drag, startPoint x: 505, startPoint y: 489, endPoint x: 386, endPoint y: 443, distance: 127.4
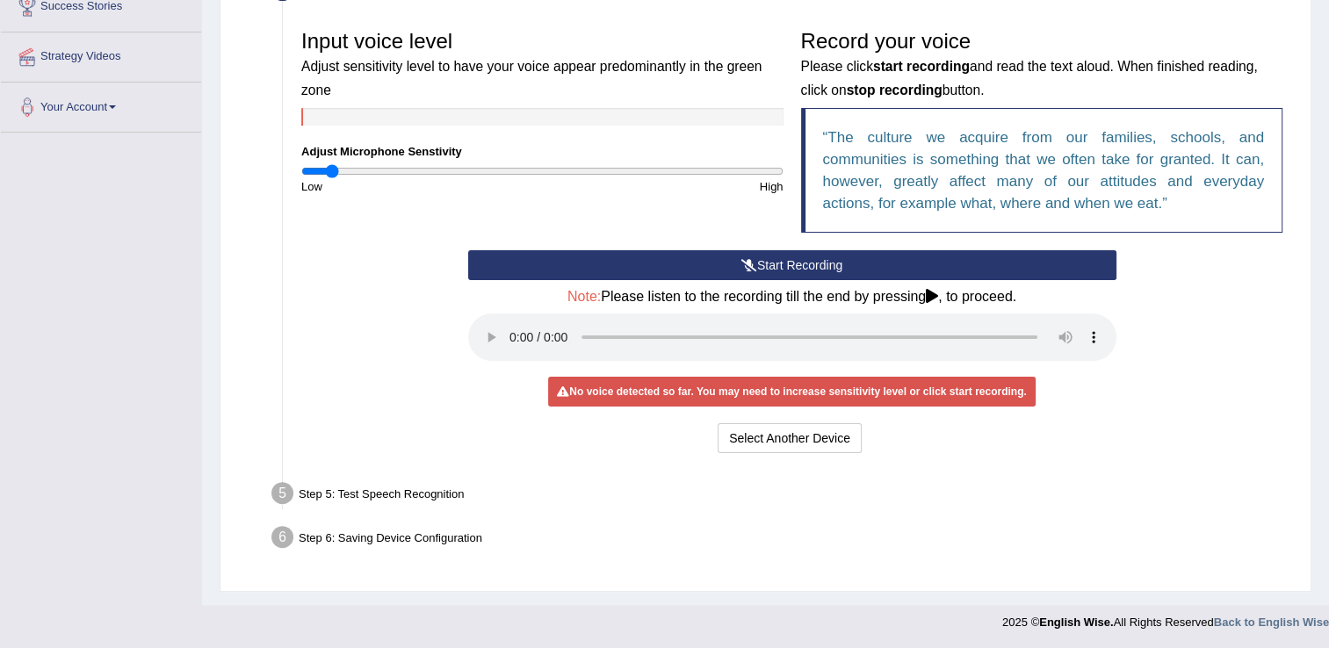
click at [379, 443] on div "Start Recording Stop Recording Note: Please listen to the recording till the en…" at bounding box center [791, 353] width 999 height 207
click at [816, 437] on button "Select Another Device" at bounding box center [790, 438] width 144 height 30
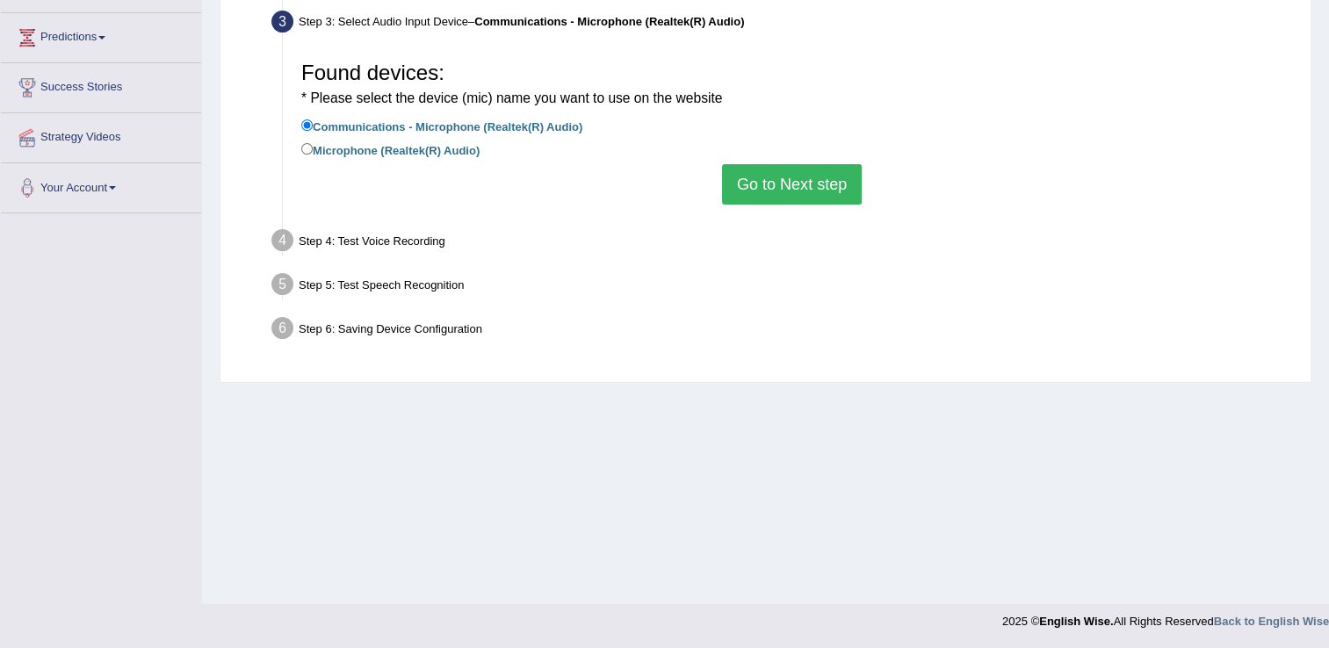
click at [755, 171] on button "Go to Next step" at bounding box center [792, 184] width 140 height 40
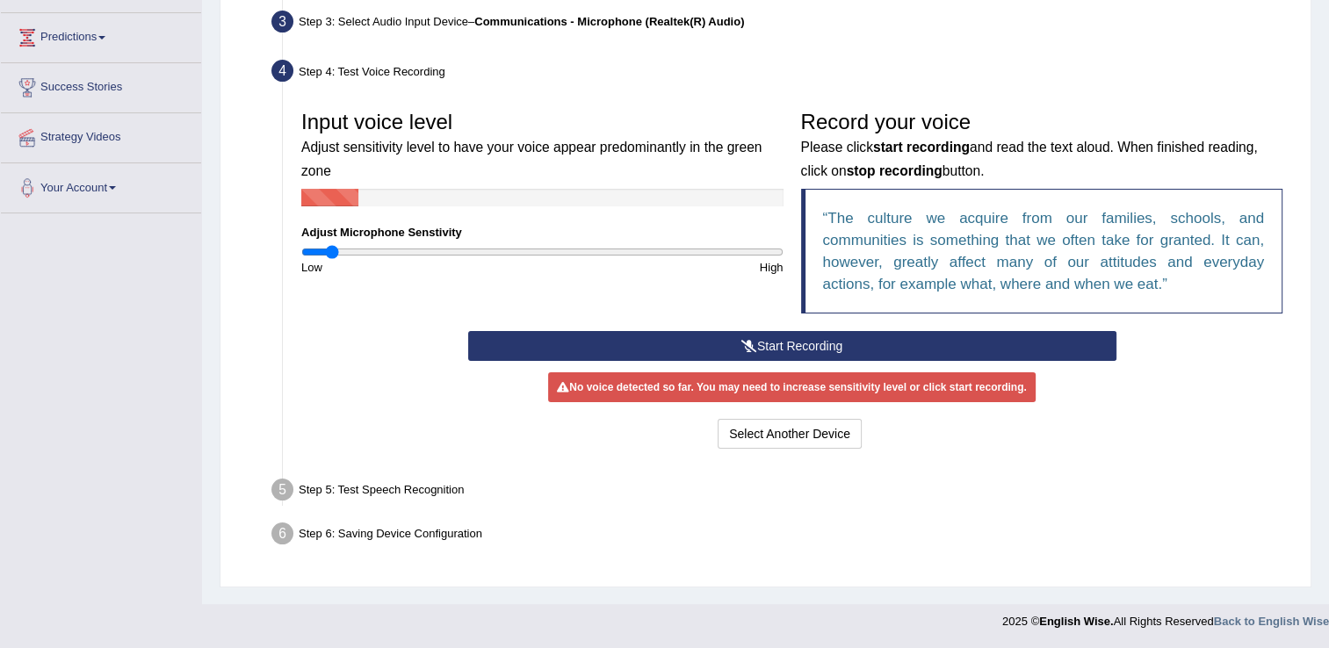
click at [383, 494] on div "Step 5: Test Speech Recognition" at bounding box center [783, 492] width 1039 height 39
click at [433, 536] on div "Step 6: Saving Device Configuration" at bounding box center [783, 536] width 1039 height 39
click at [830, 432] on button "Select Another Device" at bounding box center [790, 434] width 144 height 30
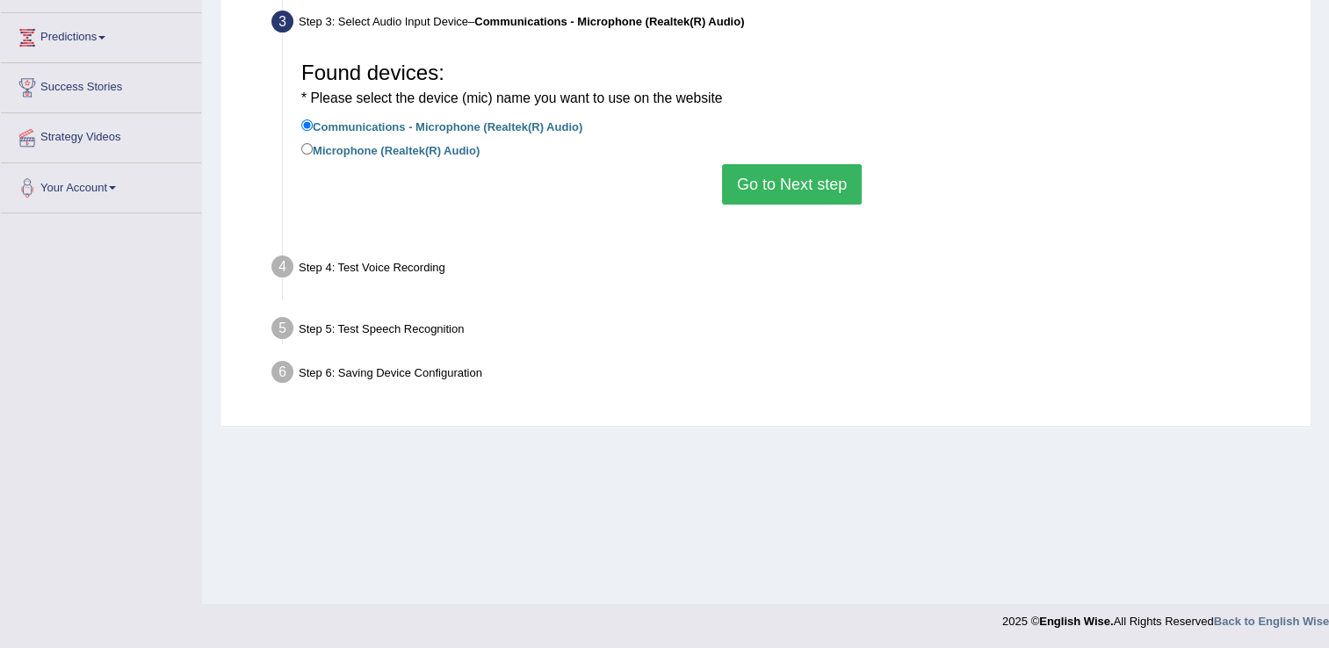
click at [830, 417] on div "Step 1: Grant Permissions To access your microphone(s), we need permission to a…" at bounding box center [765, 161] width 1060 height 511
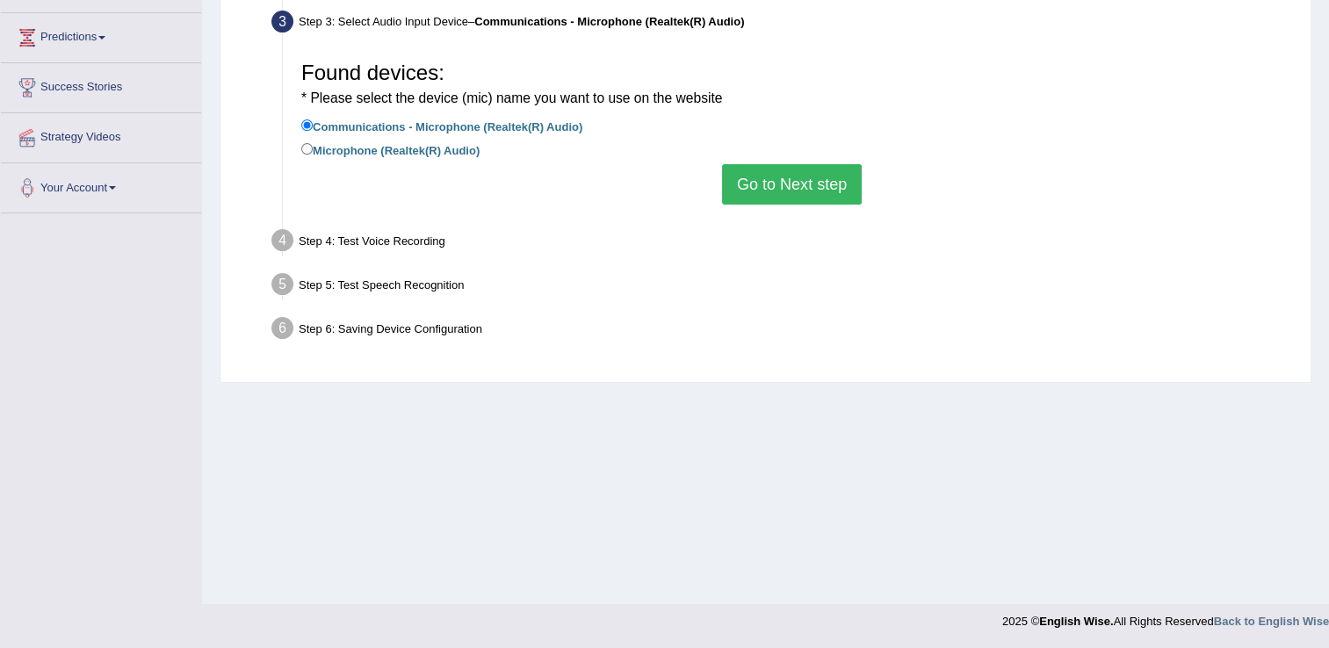
click at [801, 181] on button "Go to Next step" at bounding box center [792, 184] width 140 height 40
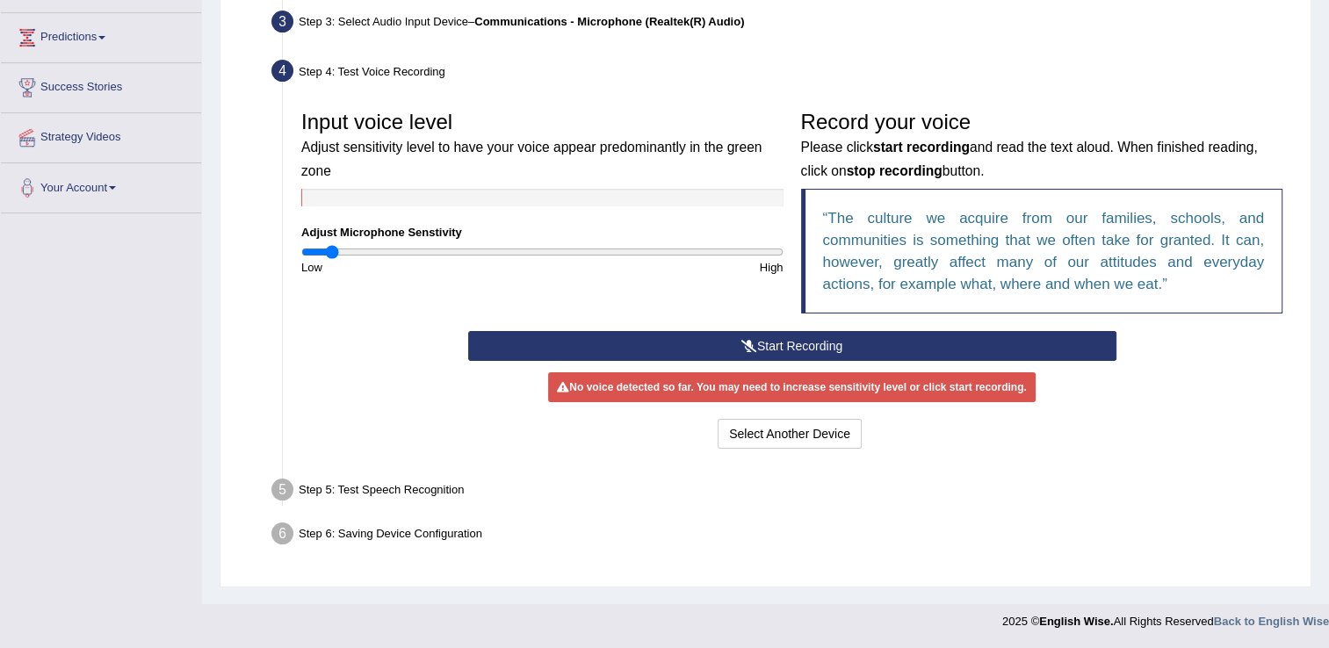
click at [762, 339] on button "Start Recording" at bounding box center [792, 346] width 648 height 30
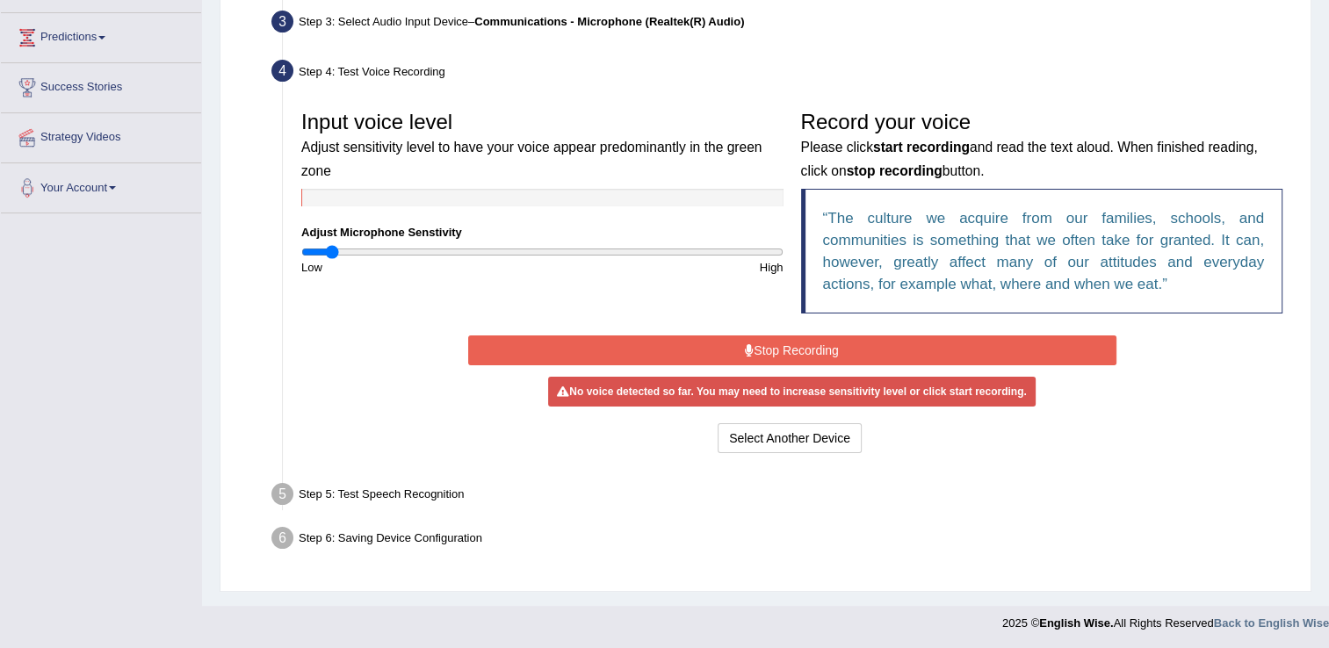
click at [762, 339] on button "Stop Recording" at bounding box center [792, 351] width 648 height 30
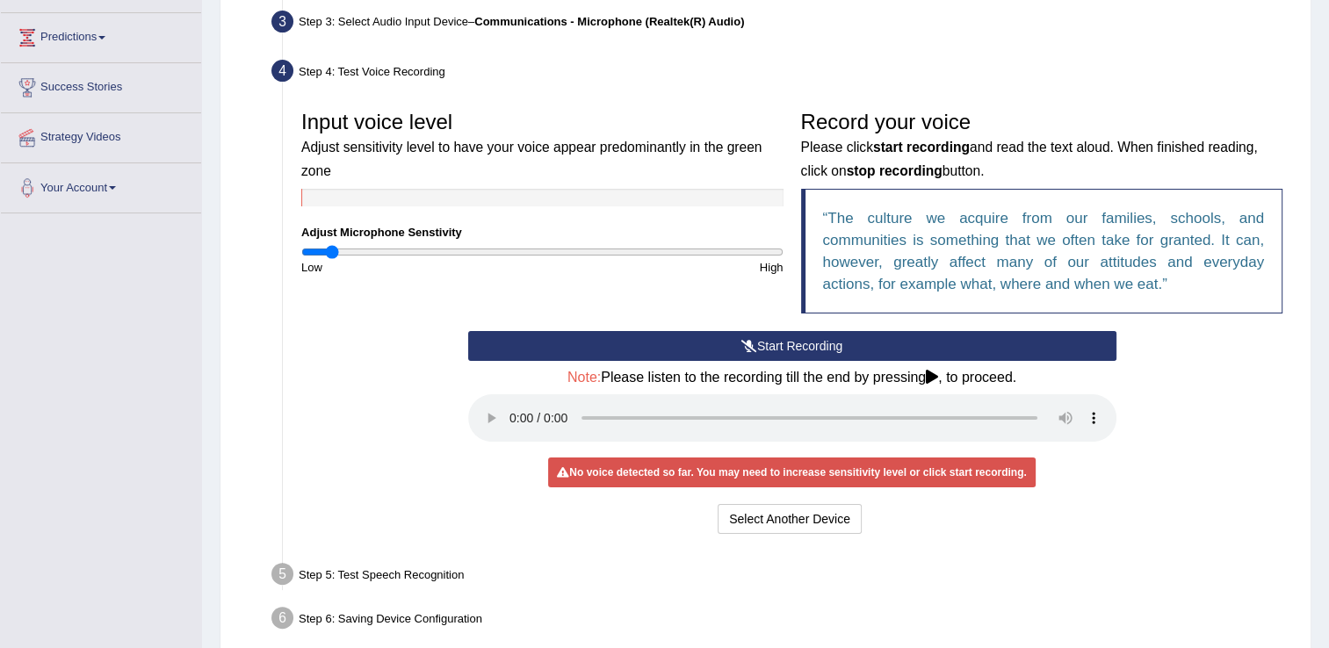
click at [934, 379] on icon at bounding box center [932, 377] width 12 height 14
click at [931, 378] on icon at bounding box center [932, 377] width 12 height 14
drag, startPoint x: 942, startPoint y: 386, endPoint x: 954, endPoint y: 386, distance: 11.4
click at [954, 386] on div "Note: Please listen to the recording till the end by pressing , to proceed." at bounding box center [792, 408] width 648 height 76
drag, startPoint x: 336, startPoint y: 251, endPoint x: 657, endPoint y: 300, distance: 325.1
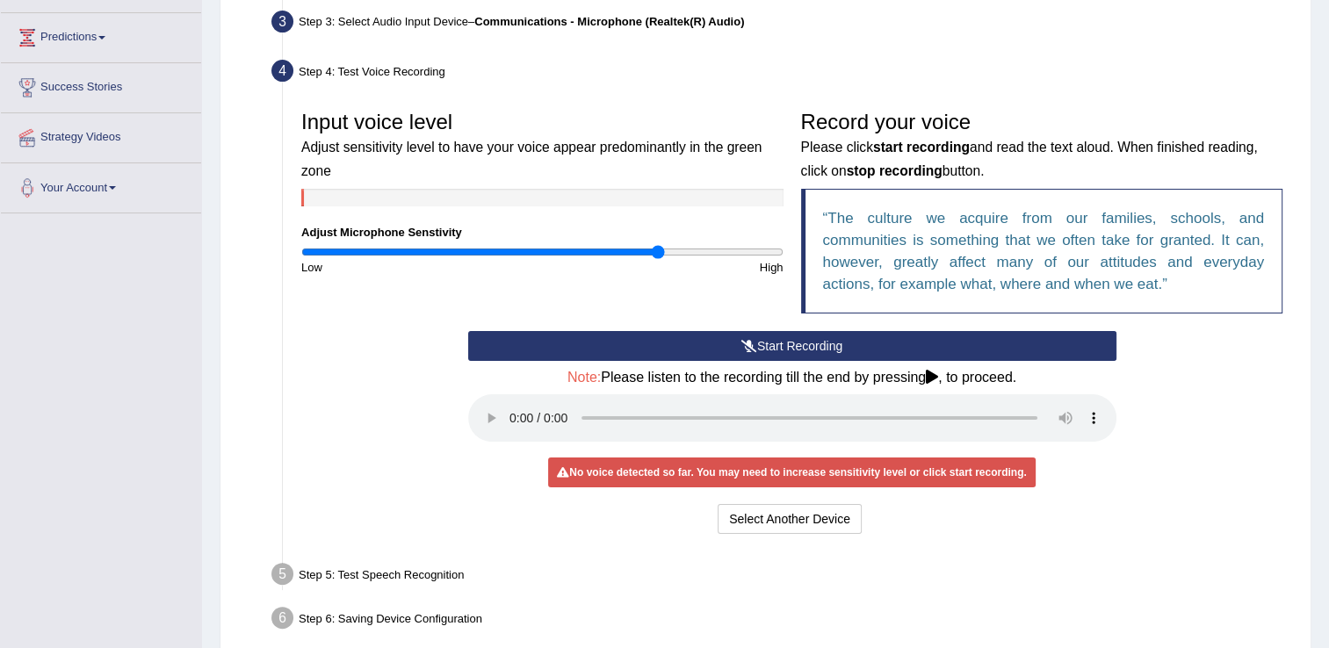
click at [657, 259] on input "range" at bounding box center [542, 252] width 482 height 14
click at [819, 339] on button "Start Recording" at bounding box center [792, 346] width 648 height 30
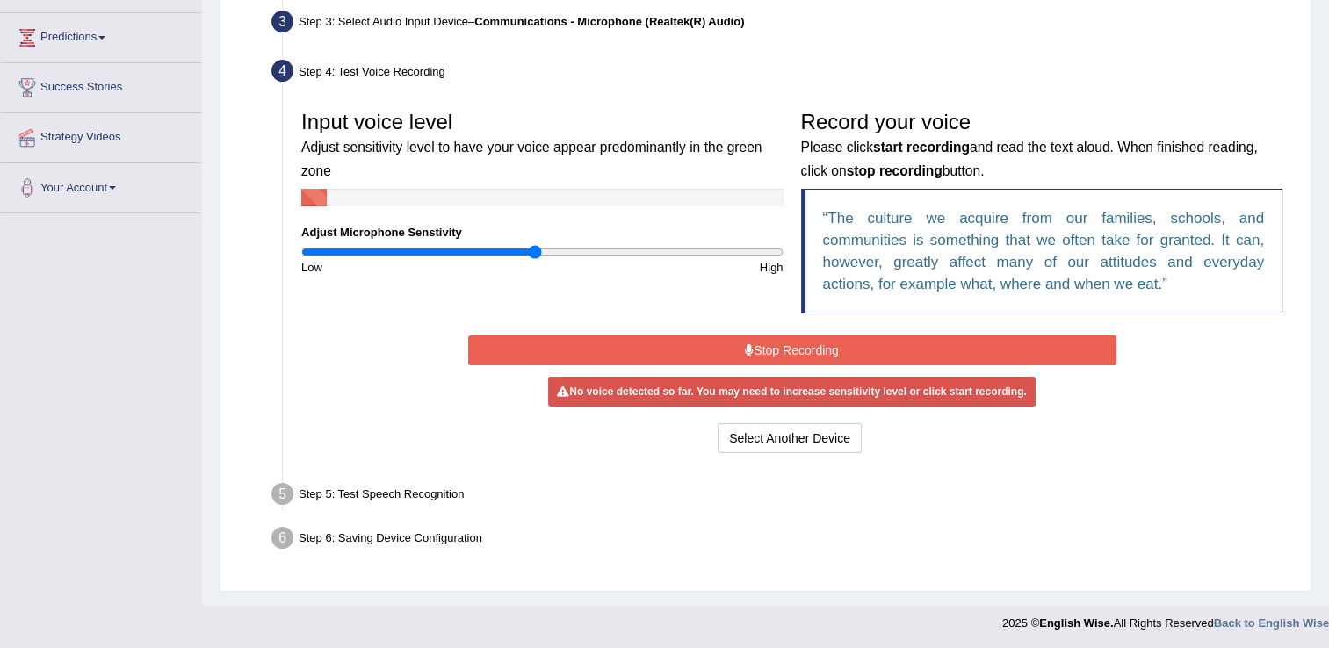
drag, startPoint x: 658, startPoint y: 249, endPoint x: 535, endPoint y: 244, distance: 123.1
click at [535, 245] on input "range" at bounding box center [542, 252] width 482 height 14
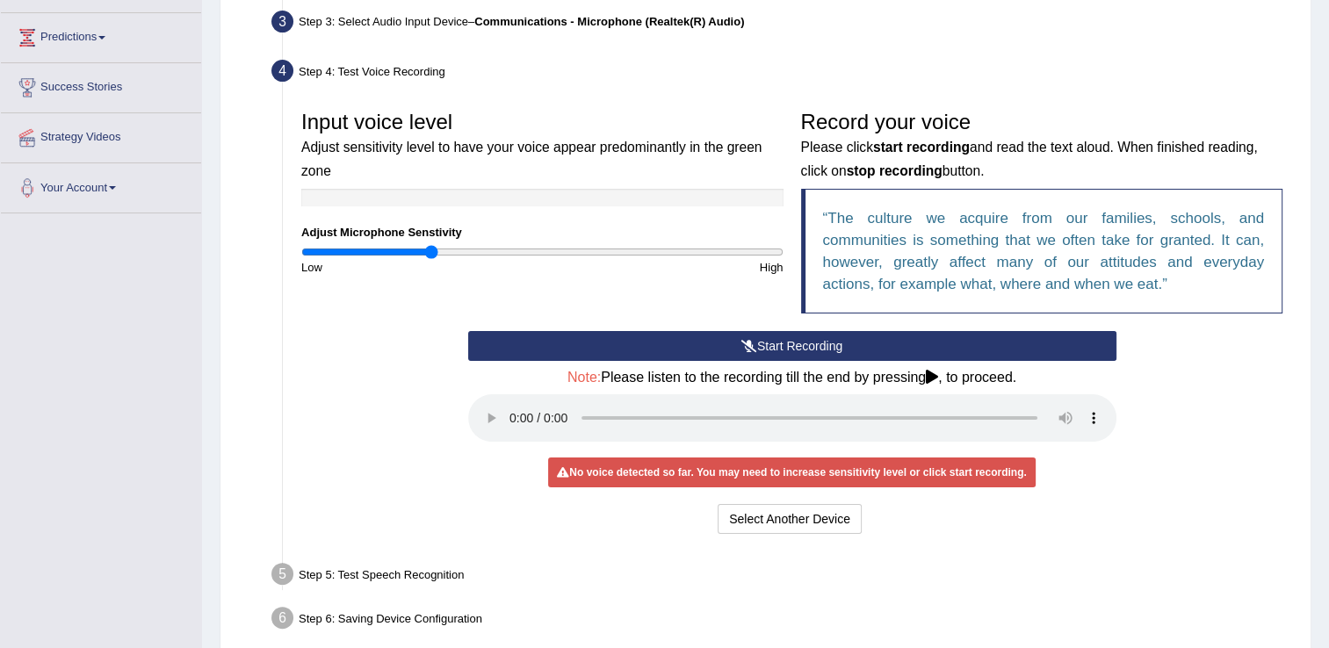
drag, startPoint x: 533, startPoint y: 248, endPoint x: 430, endPoint y: 256, distance: 103.9
click at [430, 256] on input "range" at bounding box center [542, 252] width 482 height 14
drag, startPoint x: 430, startPoint y: 247, endPoint x: 411, endPoint y: 248, distance: 19.3
click at [411, 248] on input "range" at bounding box center [542, 252] width 482 height 14
drag, startPoint x: 409, startPoint y: 256, endPoint x: 386, endPoint y: 258, distance: 22.9
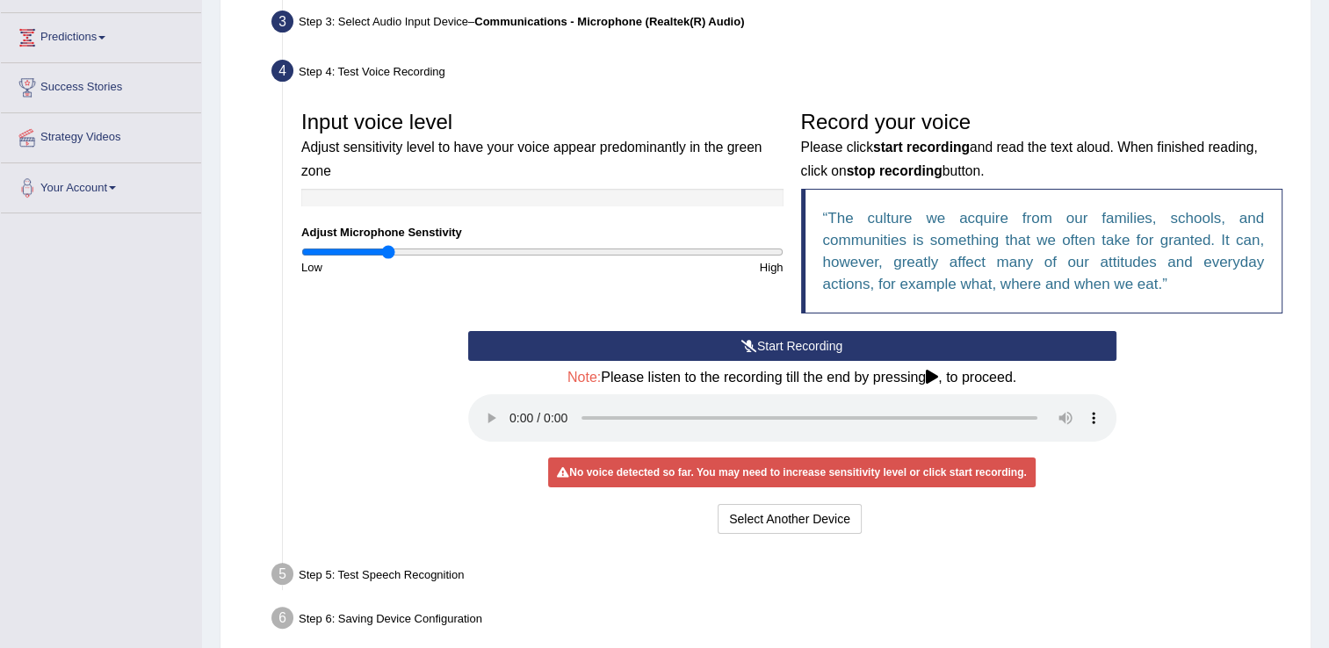
click at [386, 258] on input "range" at bounding box center [542, 252] width 482 height 14
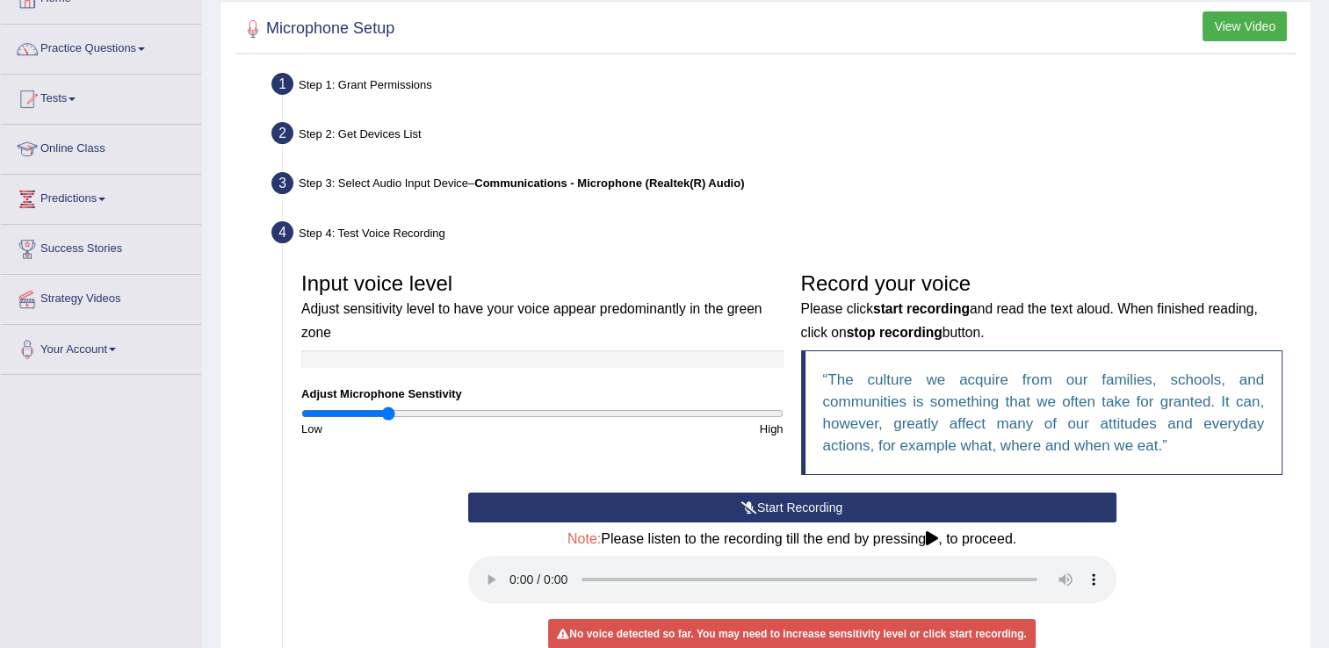
scroll to position [4, 0]
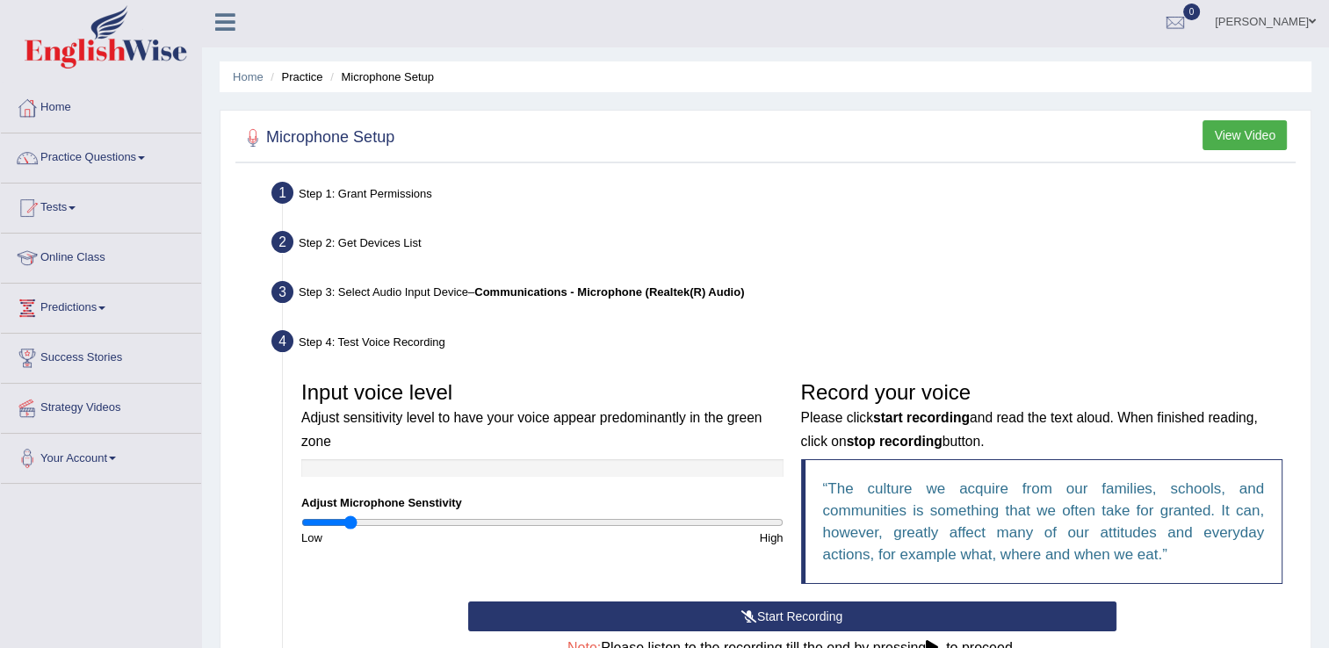
drag, startPoint x: 373, startPoint y: 515, endPoint x: 726, endPoint y: 343, distance: 392.0
click at [351, 516] on input "range" at bounding box center [542, 523] width 482 height 14
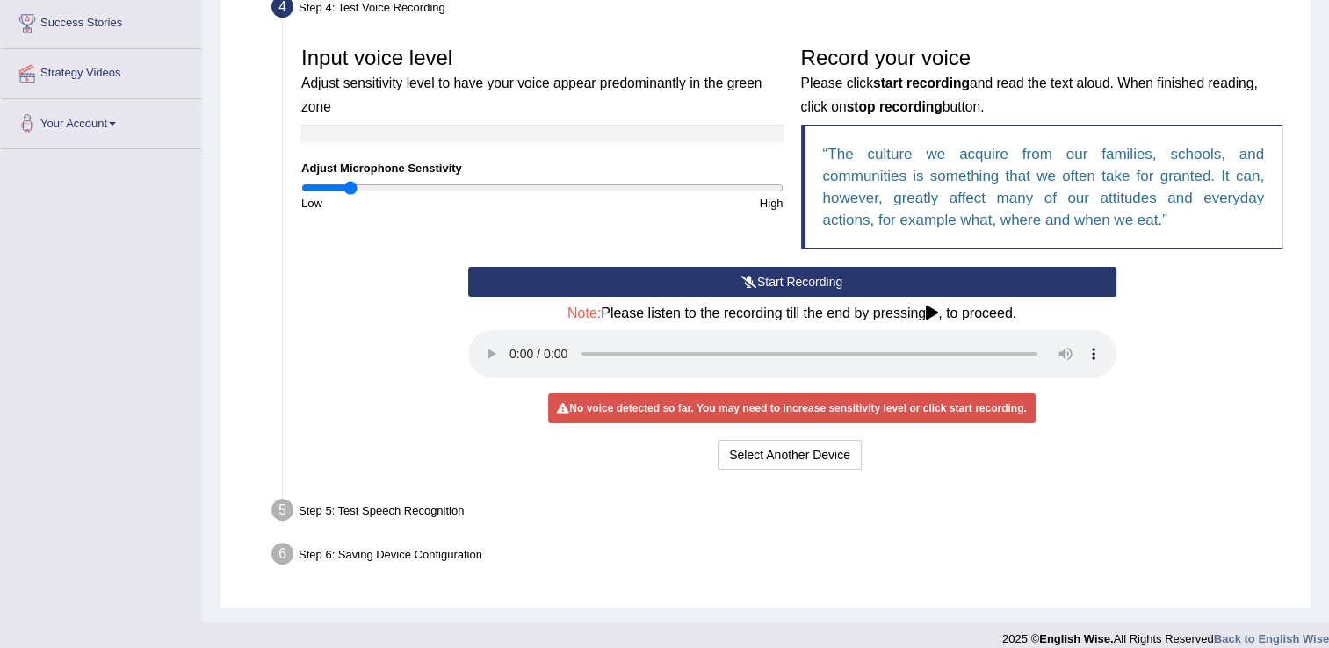
scroll to position [355, 0]
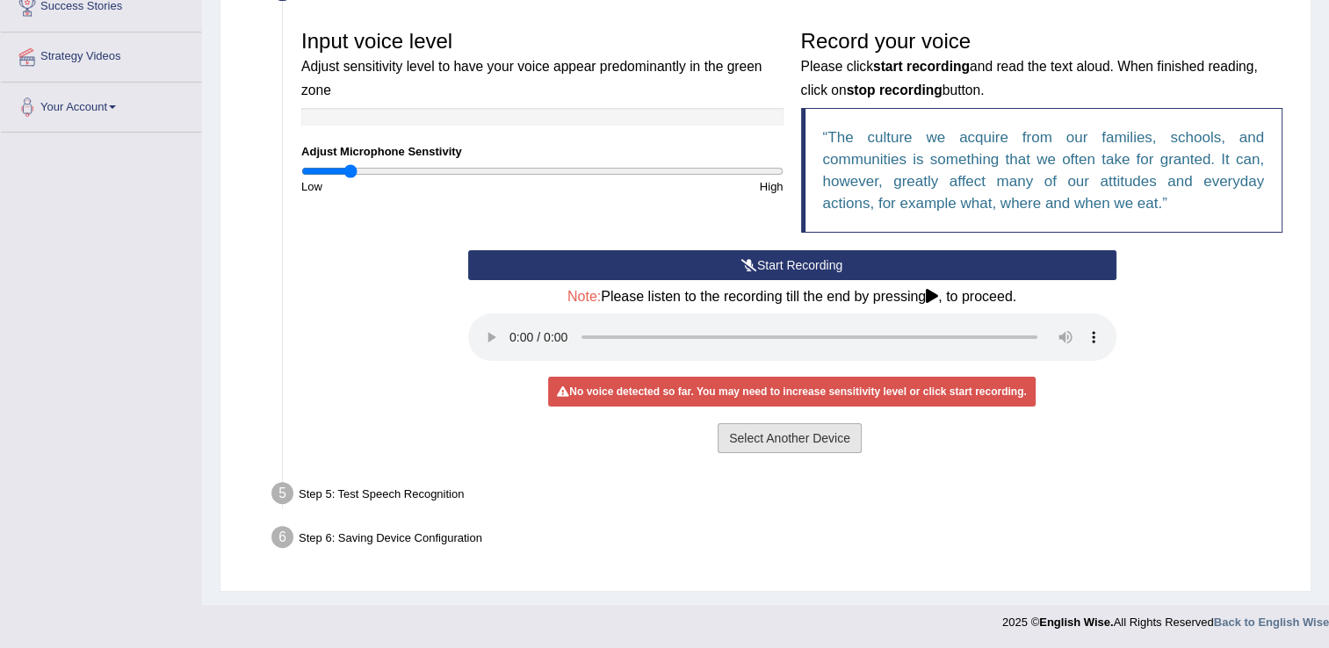
click at [748, 437] on button "Select Another Device" at bounding box center [790, 438] width 144 height 30
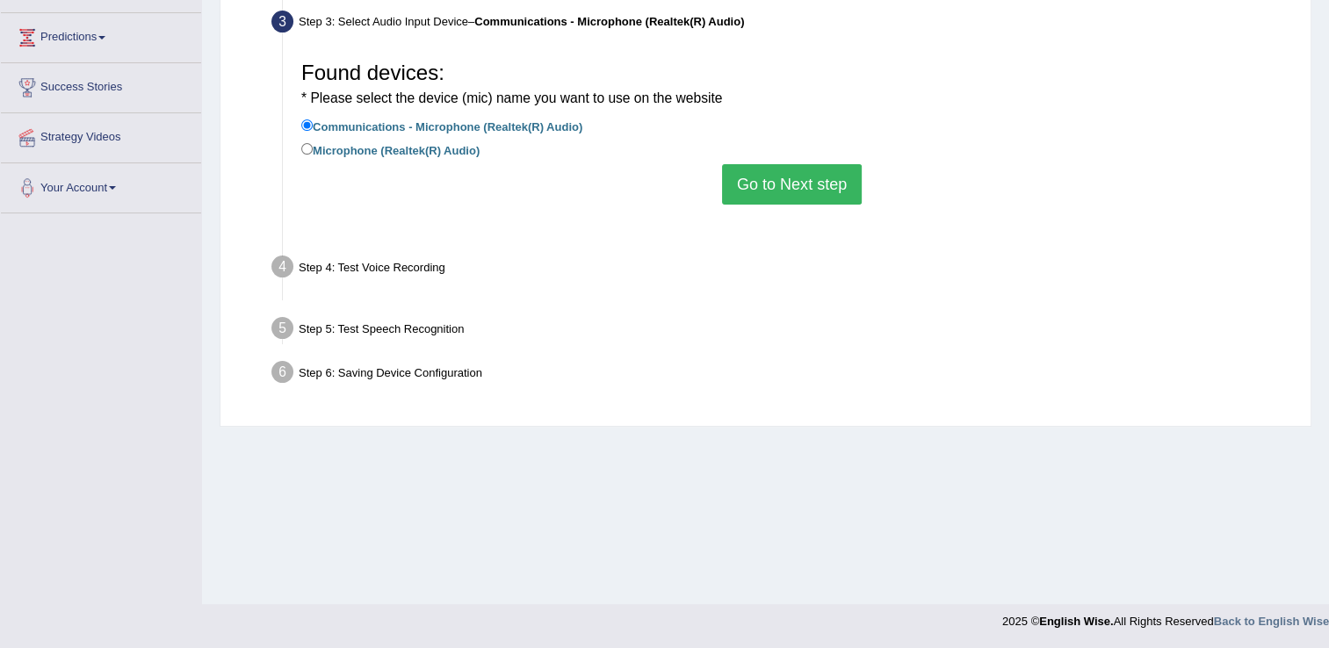
scroll to position [274, 0]
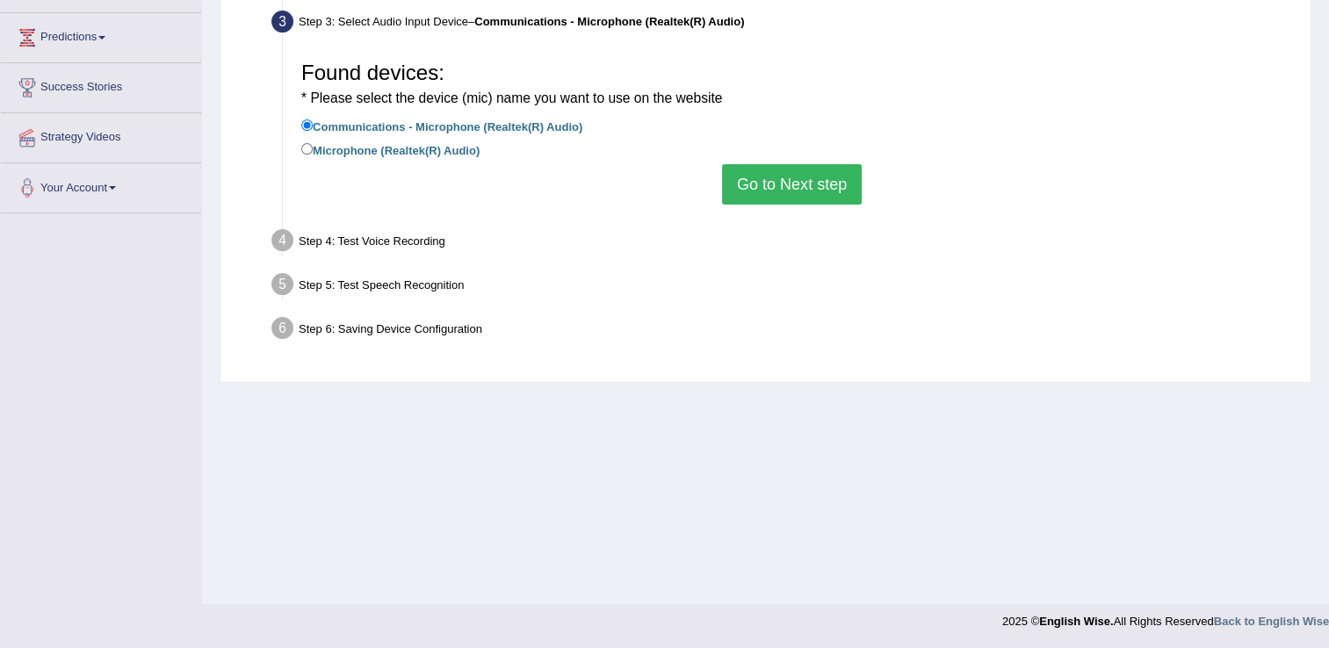
click at [785, 174] on button "Go to Next step" at bounding box center [792, 184] width 140 height 40
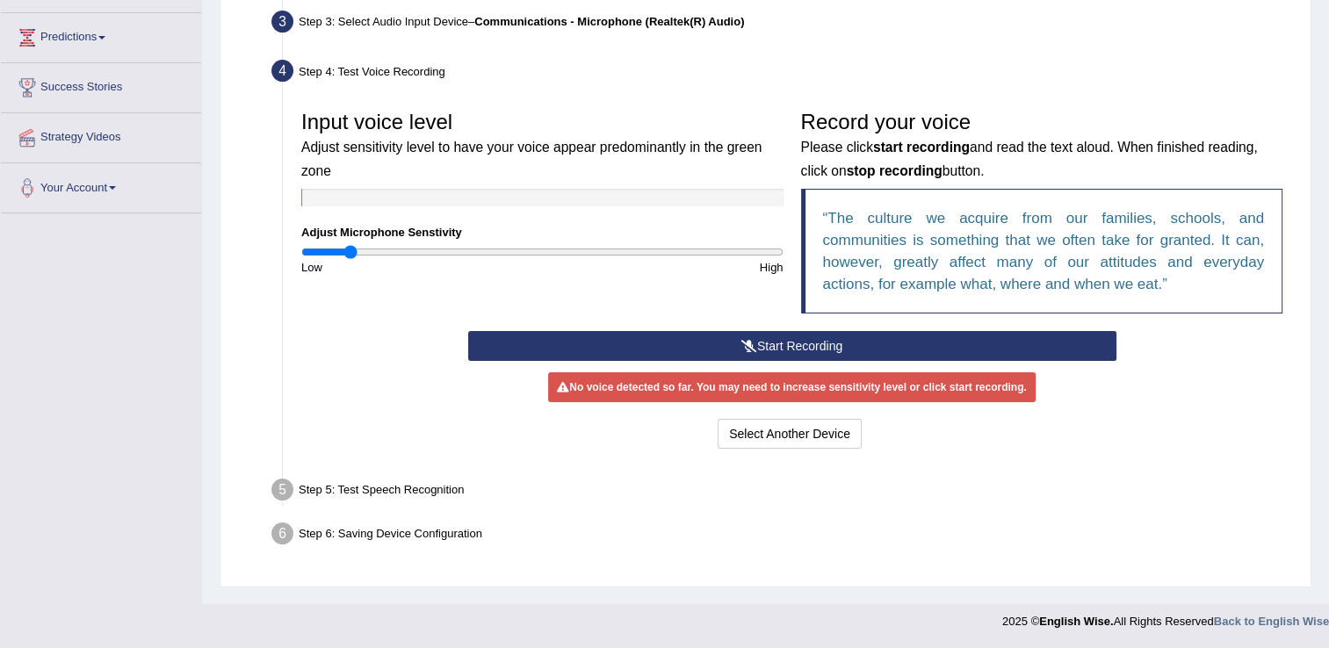
click at [699, 339] on button "Start Recording" at bounding box center [792, 346] width 648 height 30
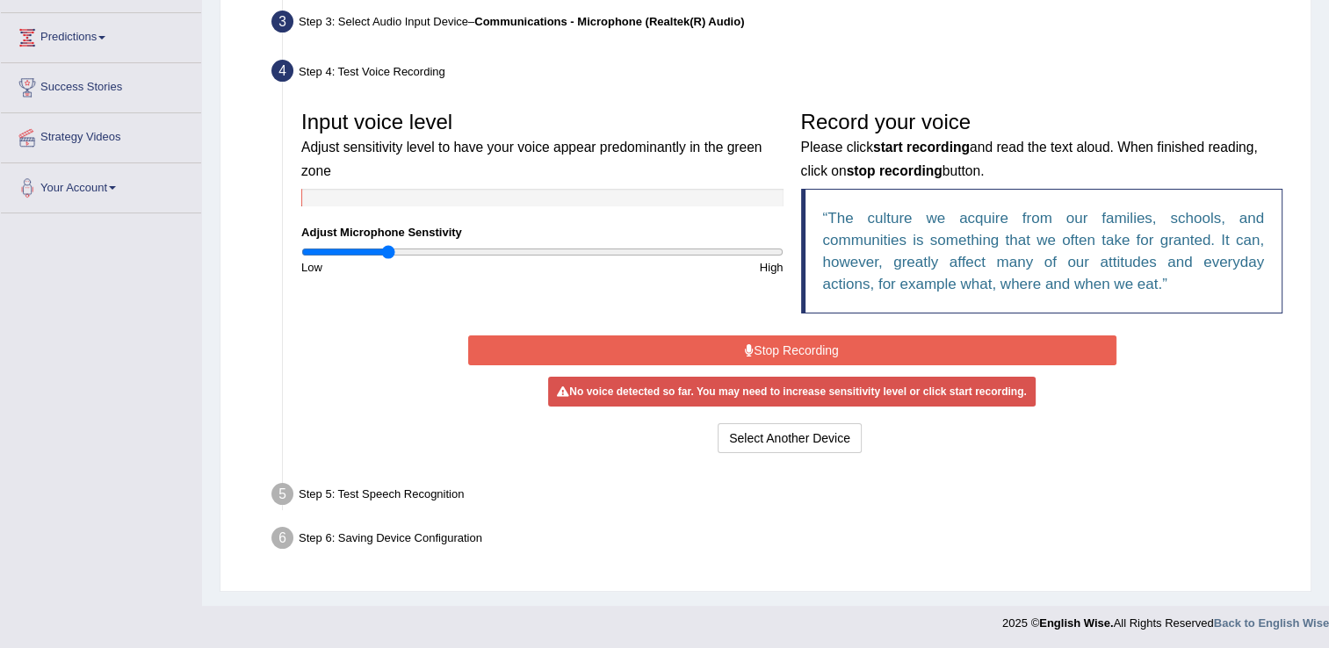
click at [387, 251] on input "range" at bounding box center [542, 252] width 482 height 14
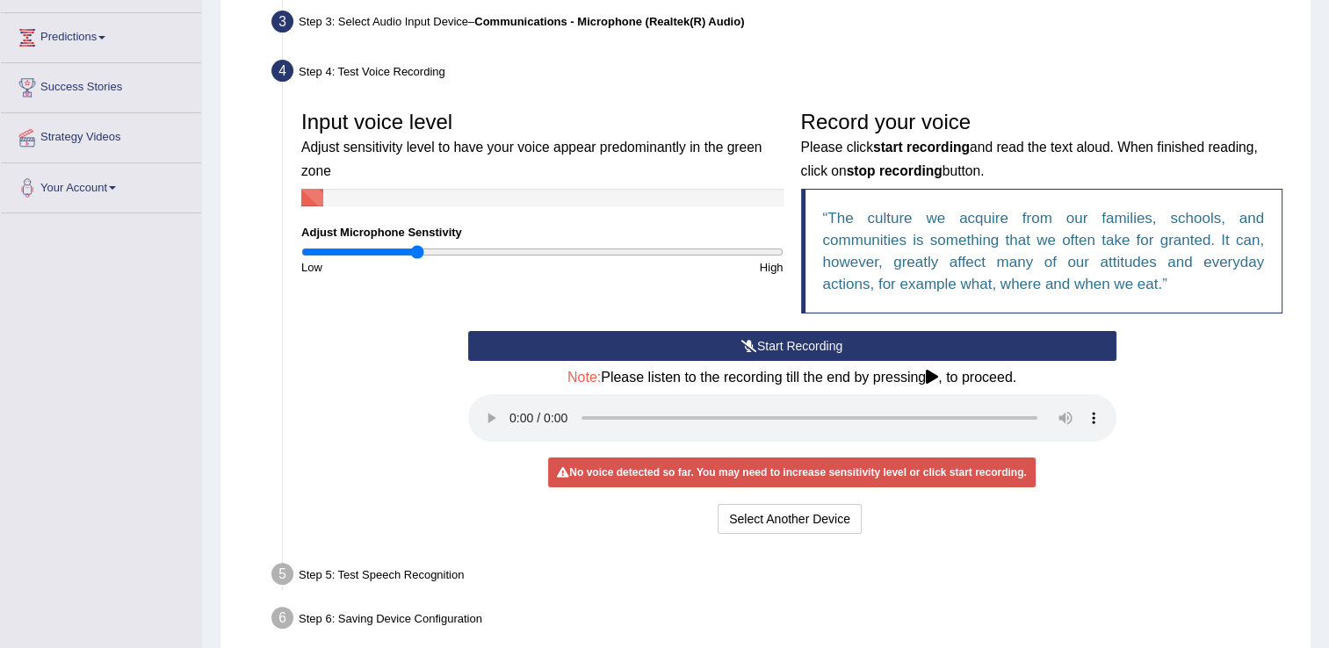
drag, startPoint x: 381, startPoint y: 248, endPoint x: 415, endPoint y: 250, distance: 33.5
click at [415, 250] on input "range" at bounding box center [542, 252] width 482 height 14
type input "0.52"
click at [425, 246] on input "range" at bounding box center [542, 252] width 482 height 14
click at [791, 344] on button "Start Recording" at bounding box center [792, 346] width 648 height 30
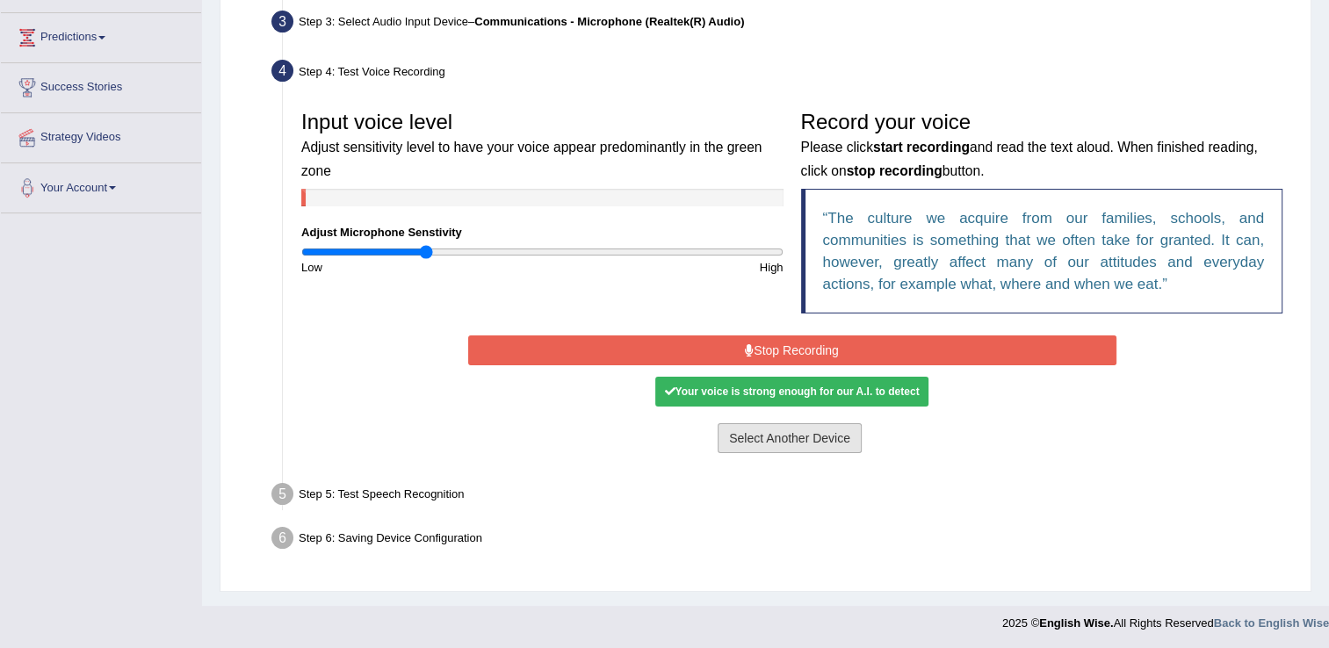
click at [740, 444] on button "Select Another Device" at bounding box center [790, 438] width 144 height 30
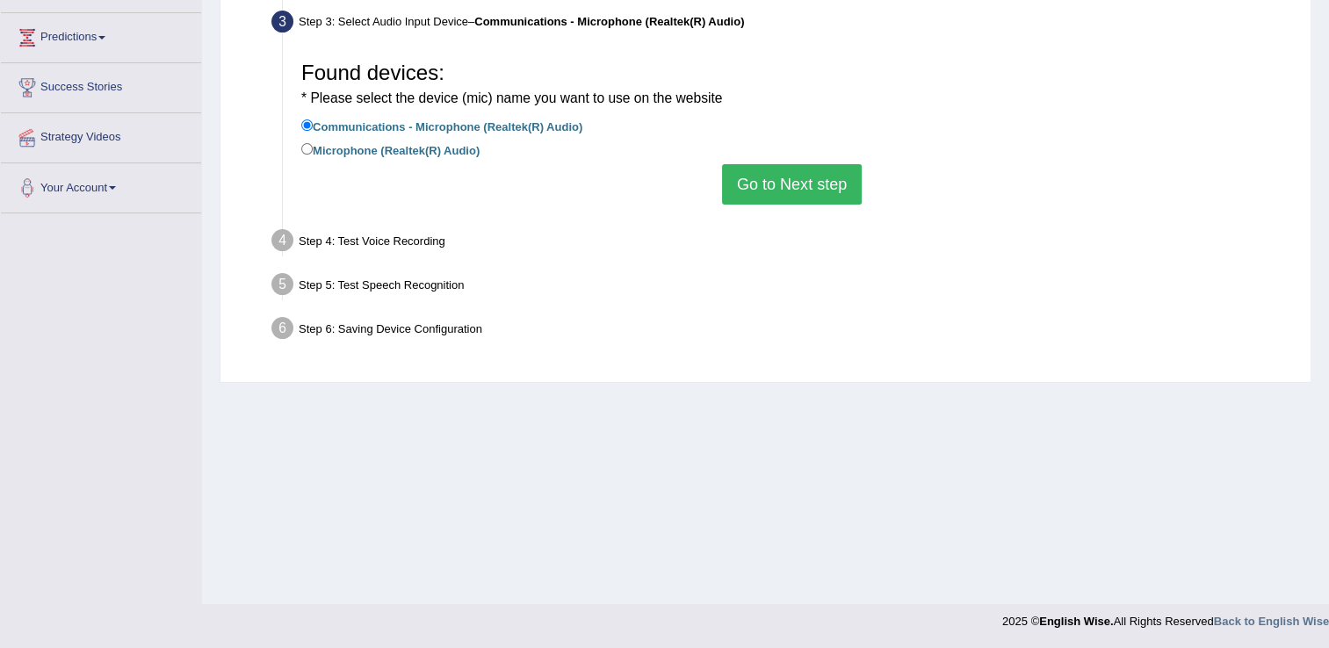
click at [815, 182] on button "Go to Next step" at bounding box center [792, 184] width 140 height 40
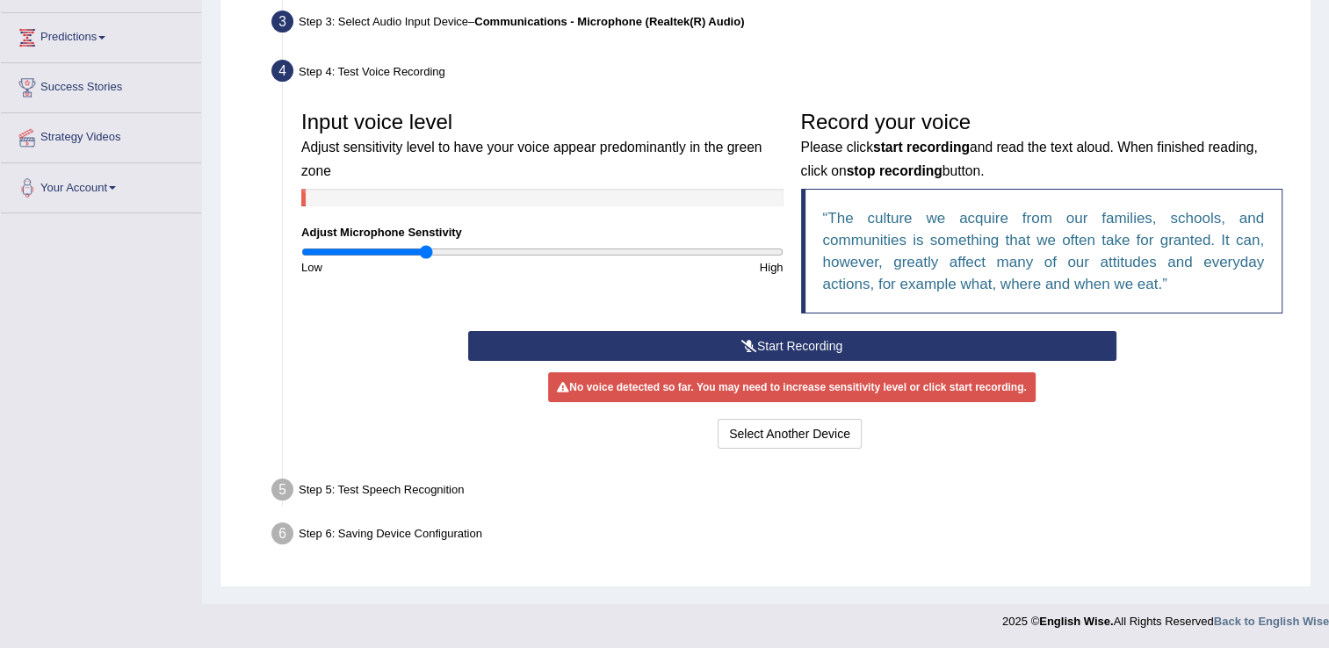
click at [783, 335] on button "Start Recording" at bounding box center [792, 346] width 648 height 30
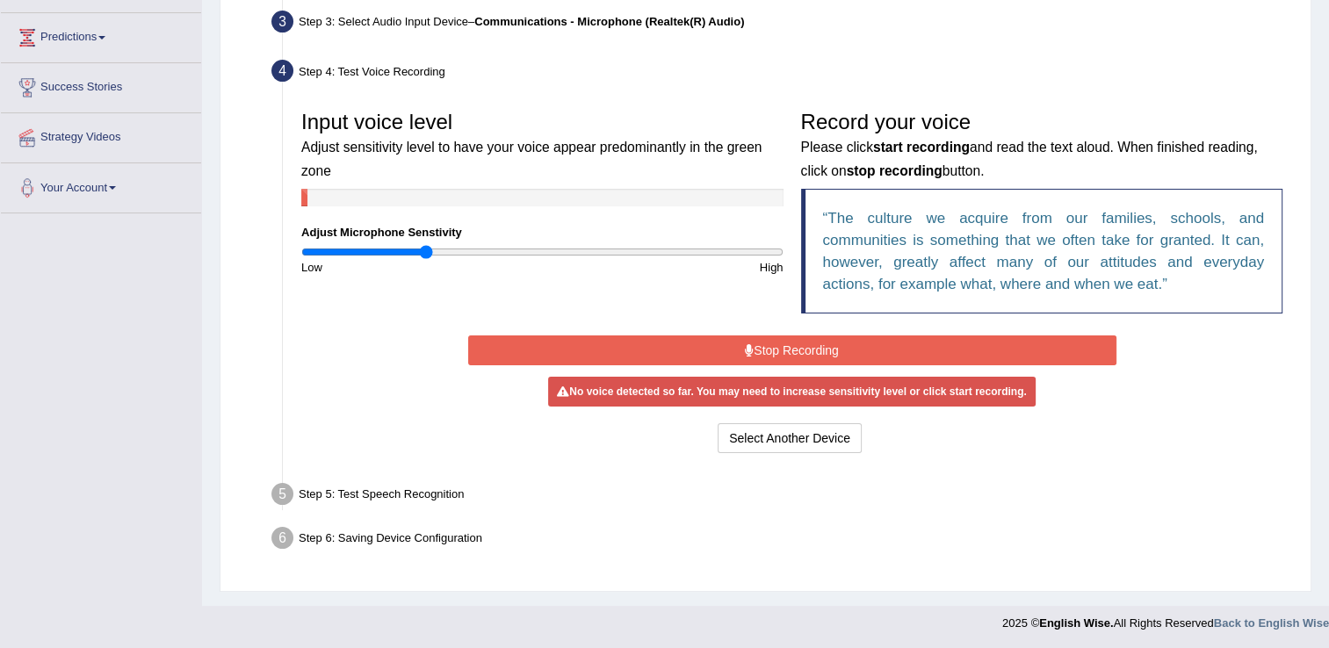
click at [832, 345] on button "Stop Recording" at bounding box center [792, 351] width 648 height 30
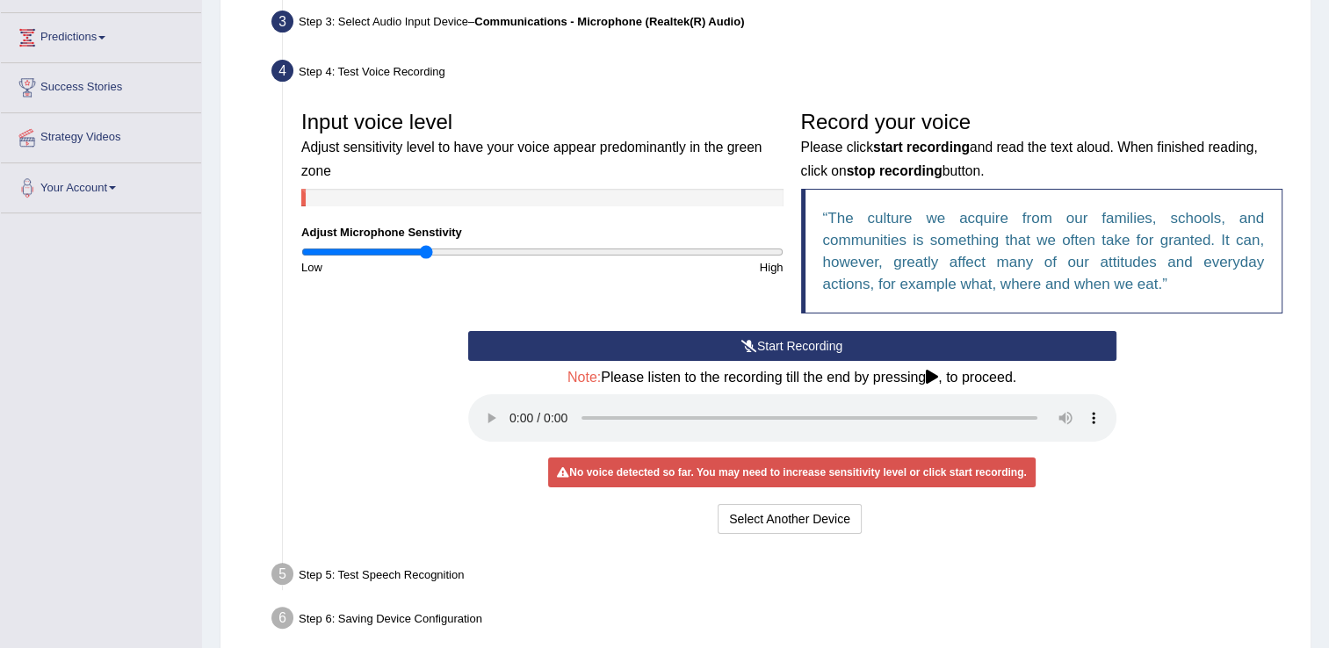
click at [834, 350] on button "Start Recording" at bounding box center [792, 346] width 648 height 30
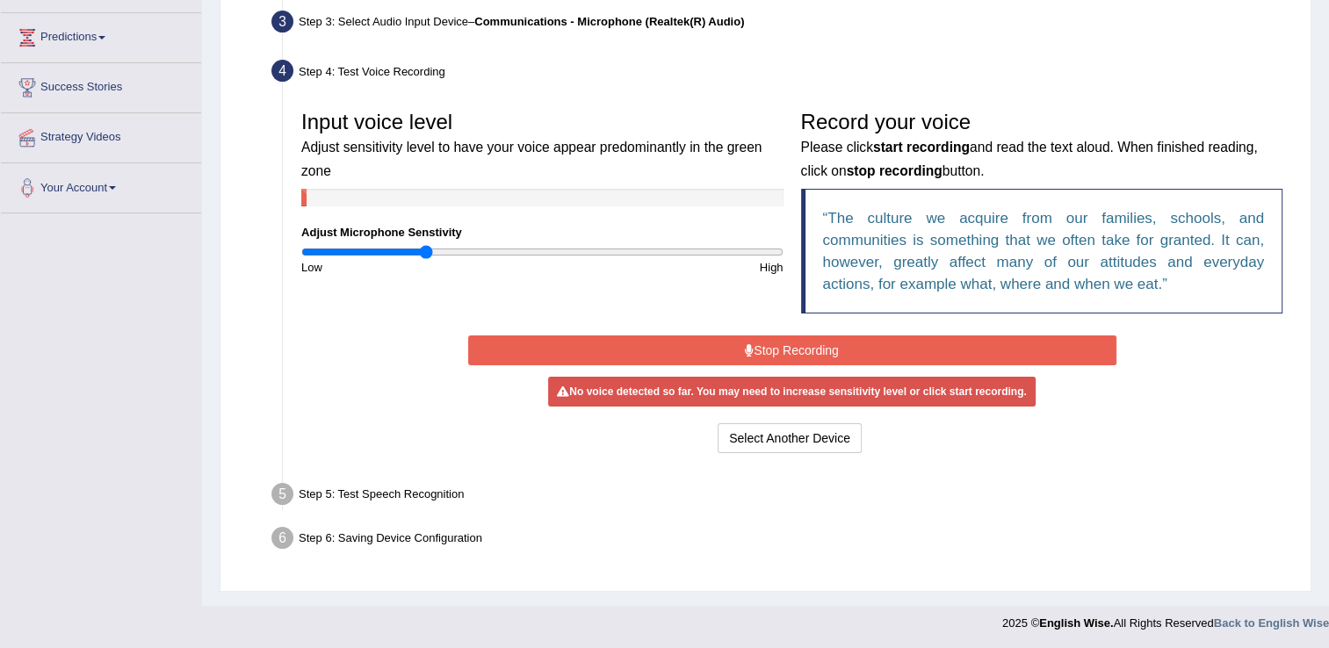
click at [791, 337] on button "Stop Recording" at bounding box center [792, 351] width 648 height 30
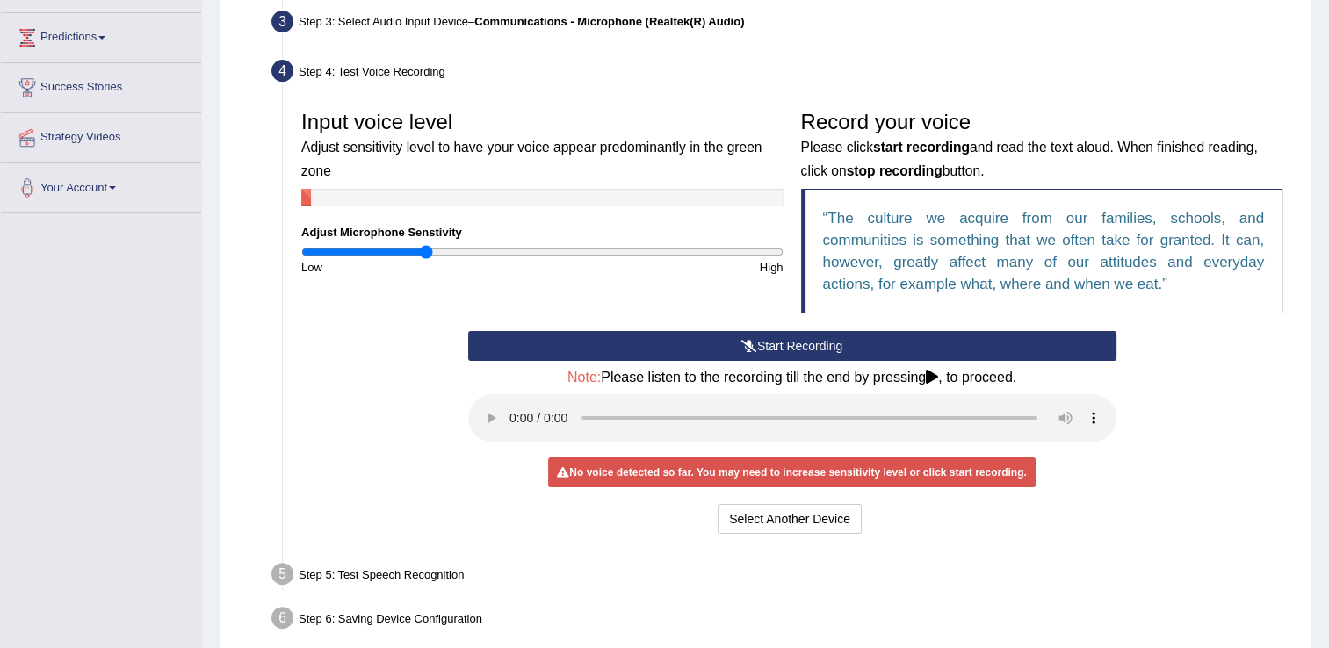
click at [748, 346] on icon at bounding box center [749, 346] width 16 height 12
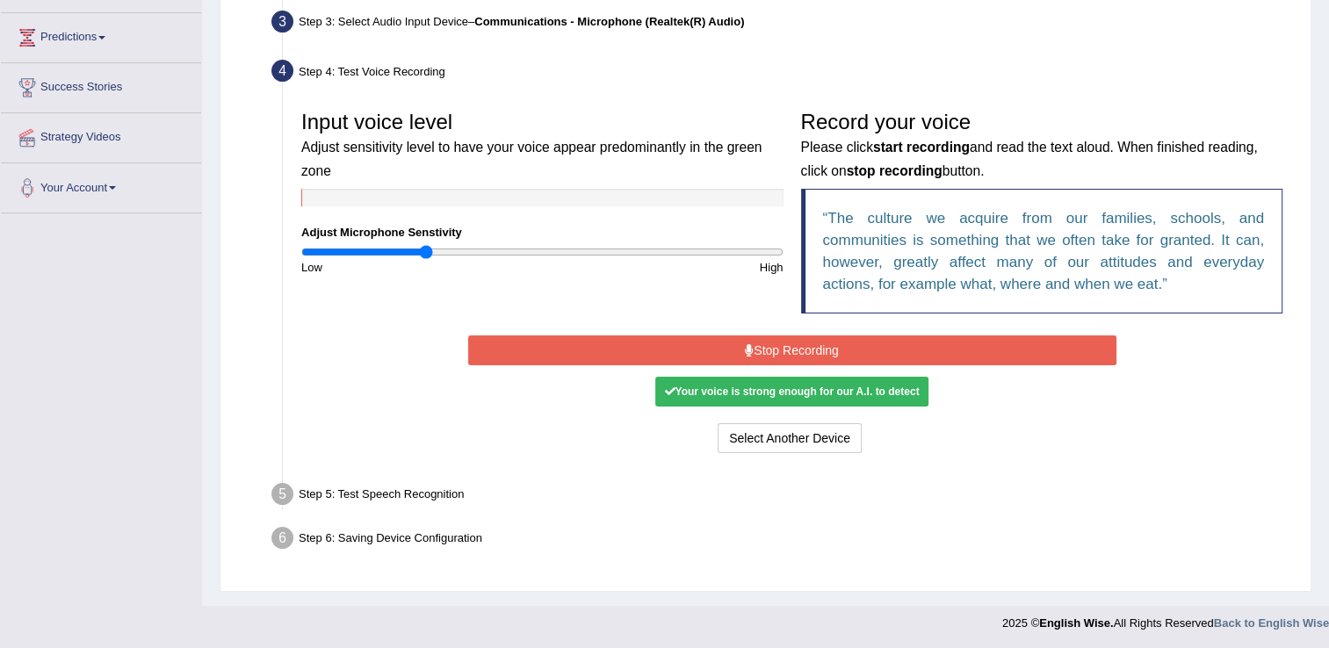
click at [433, 504] on div "Step 5: Test Speech Recognition" at bounding box center [783, 497] width 1039 height 39
click at [436, 495] on div "Step 5: Test Speech Recognition" at bounding box center [783, 497] width 1039 height 39
click at [279, 487] on li "Step 5: Test Speech Recognition Text to read The culture we acquire from our fa…" at bounding box center [783, 497] width 1016 height 39
click at [439, 490] on div "Step 5: Test Speech Recognition" at bounding box center [783, 497] width 1039 height 39
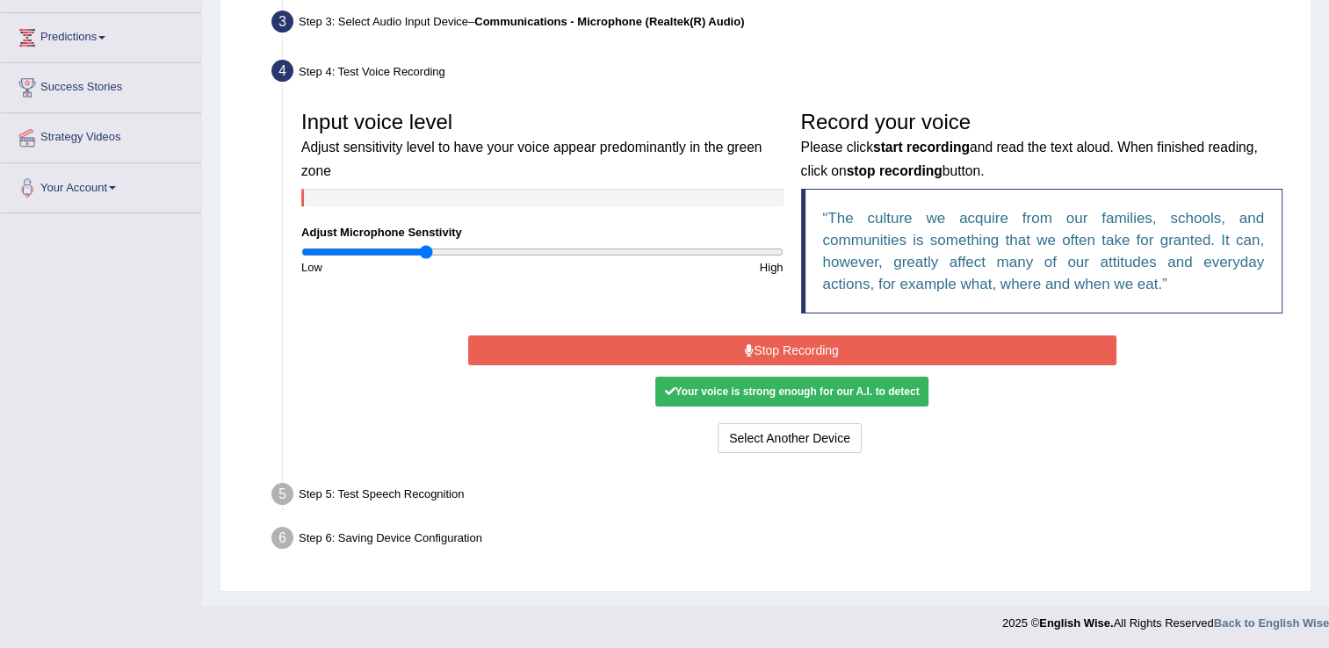
click at [439, 490] on div "Step 5: Test Speech Recognition" at bounding box center [783, 497] width 1039 height 39
click at [842, 434] on button "Select Another Device" at bounding box center [790, 438] width 144 height 30
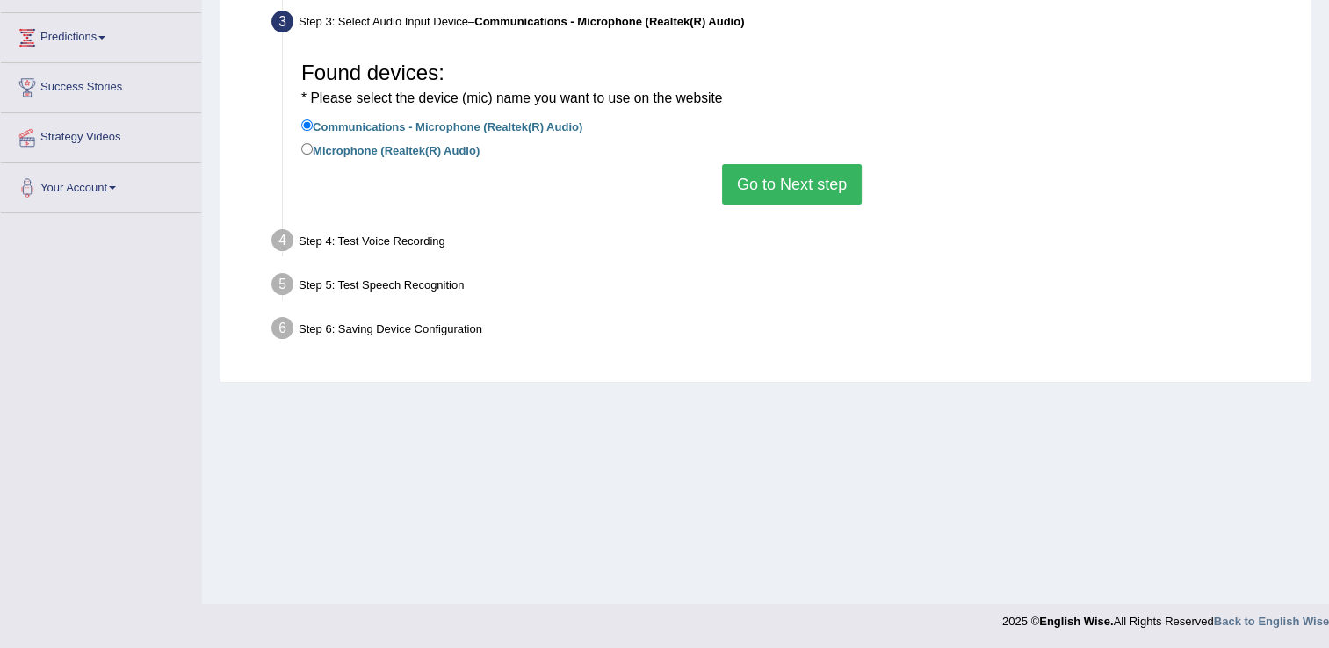
click at [770, 181] on button "Go to Next step" at bounding box center [792, 184] width 140 height 40
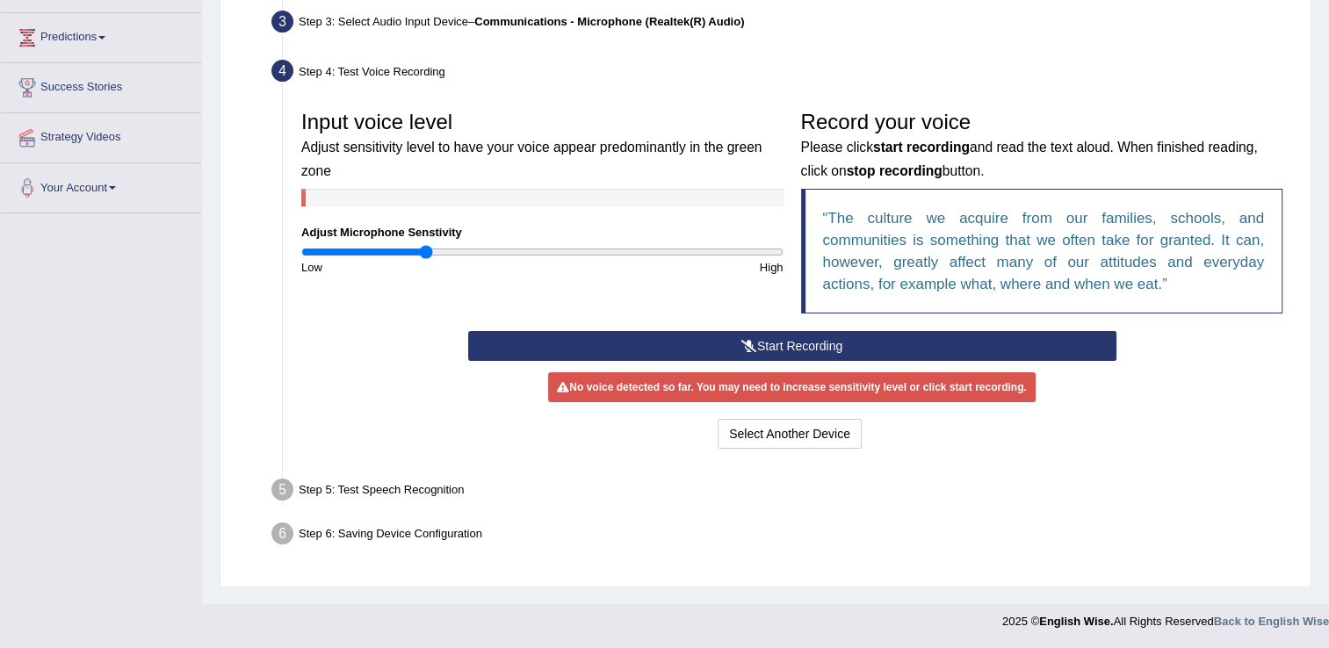
click at [749, 337] on button "Start Recording" at bounding box center [792, 346] width 648 height 30
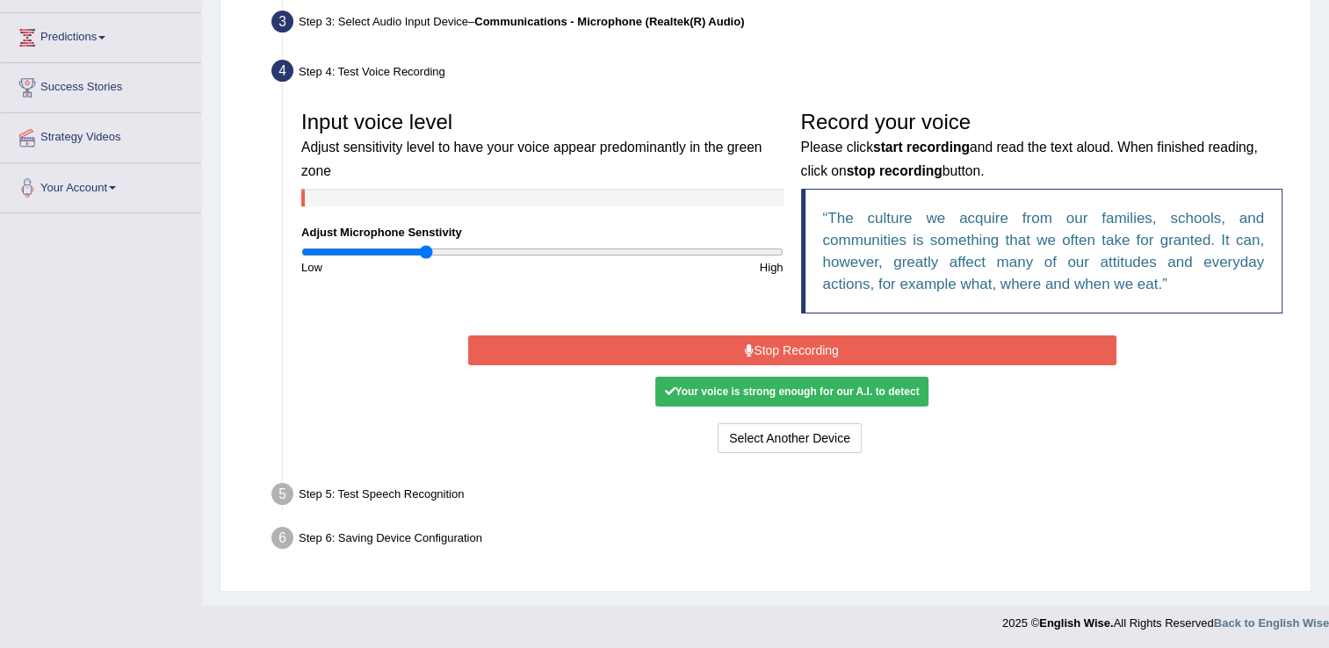
click at [353, 489] on div "Step 5: Test Speech Recognition" at bounding box center [783, 497] width 1039 height 39
drag, startPoint x: 353, startPoint y: 489, endPoint x: 363, endPoint y: 484, distance: 11.0
click at [363, 484] on div "Step 5: Test Speech Recognition" at bounding box center [783, 497] width 1039 height 39
drag, startPoint x: 363, startPoint y: 484, endPoint x: 374, endPoint y: 482, distance: 11.6
click at [374, 482] on div "Step 5: Test Speech Recognition" at bounding box center [783, 497] width 1039 height 39
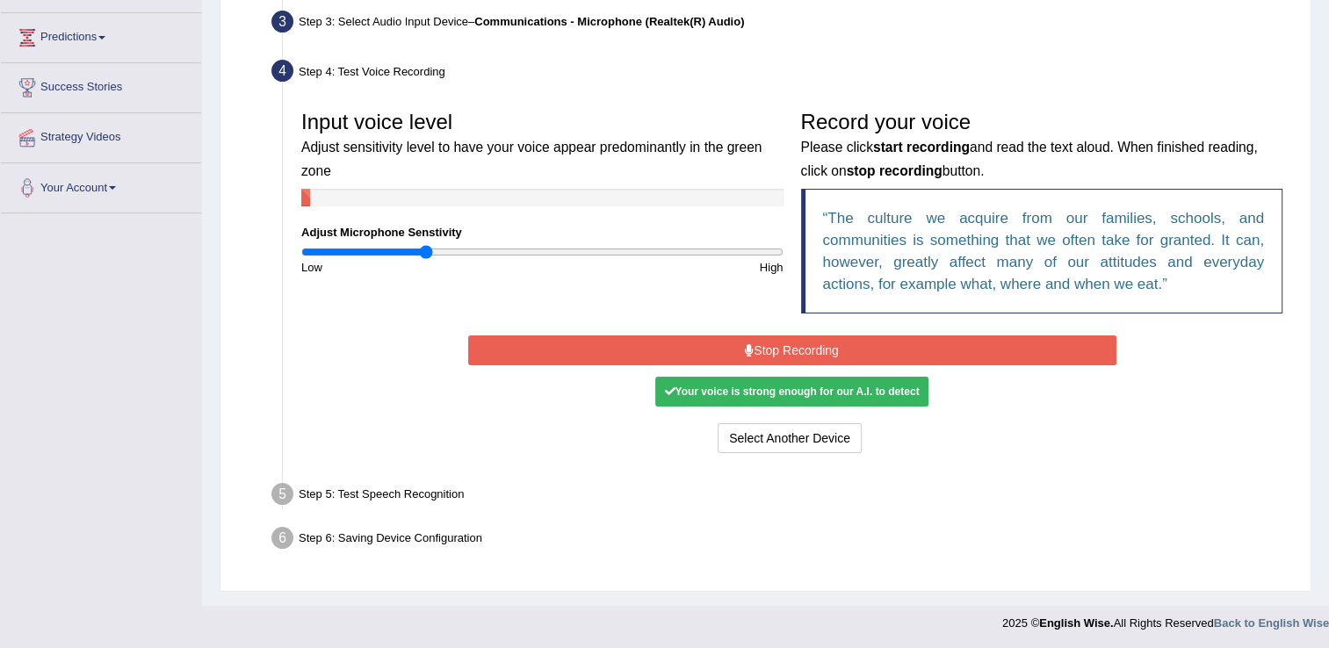
click at [429, 495] on div "Step 5: Test Speech Recognition" at bounding box center [783, 497] width 1039 height 39
click at [429, 497] on div "Step 5: Test Speech Recognition" at bounding box center [783, 497] width 1039 height 39
click at [429, 496] on div "Step 5: Test Speech Recognition" at bounding box center [783, 497] width 1039 height 39
click at [741, 360] on button "Stop Recording" at bounding box center [792, 351] width 648 height 30
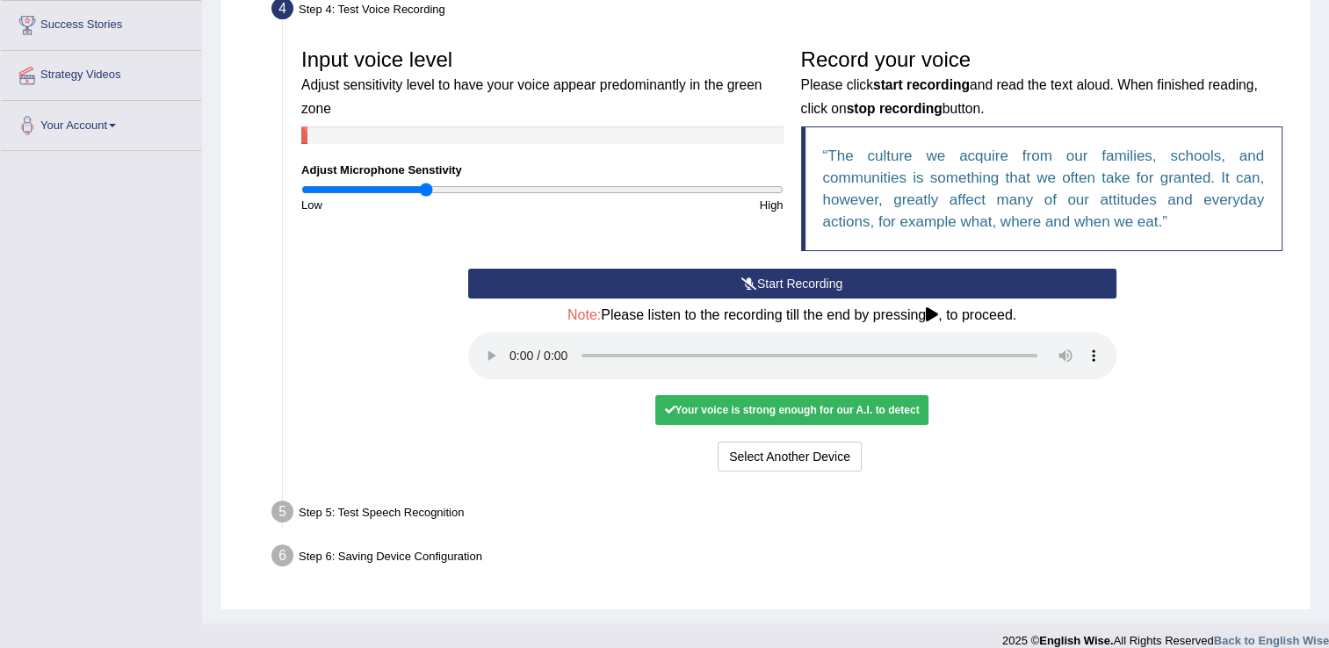
scroll to position [355, 0]
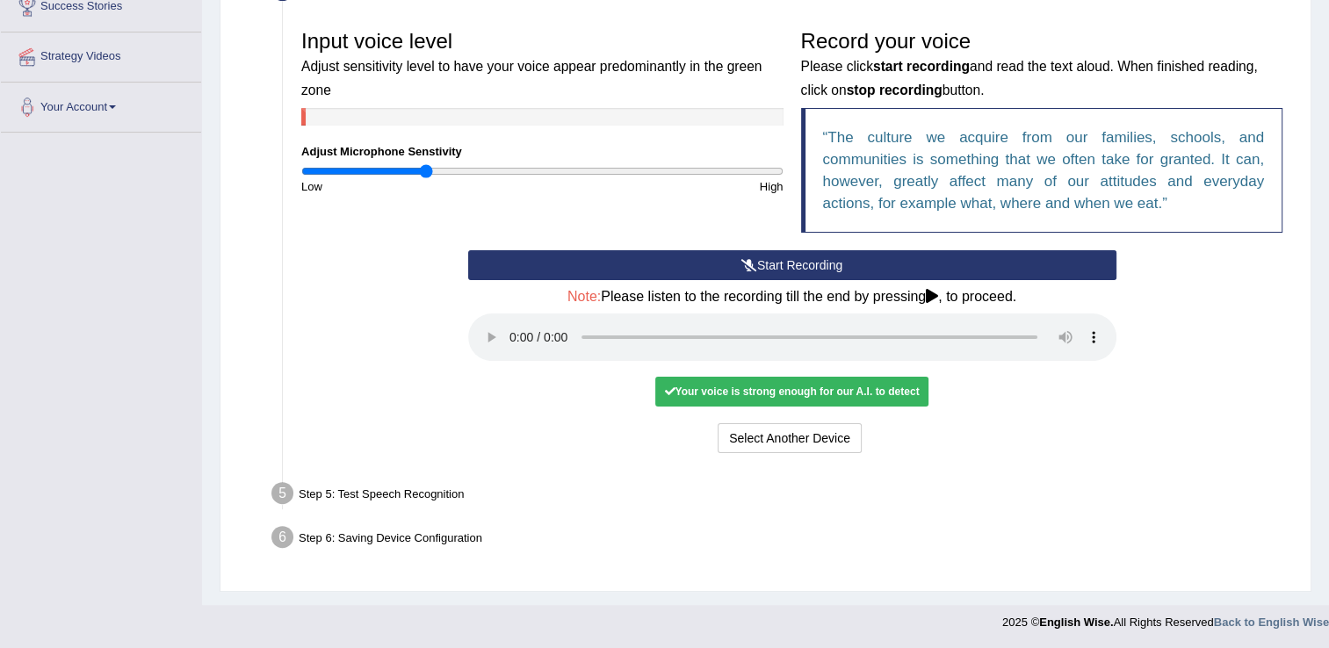
click at [350, 490] on div "Step 5: Test Speech Recognition" at bounding box center [783, 496] width 1039 height 39
click at [408, 491] on div "Step 5: Test Speech Recognition" at bounding box center [783, 496] width 1039 height 39
click at [410, 491] on div "Step 5: Test Speech Recognition" at bounding box center [783, 496] width 1039 height 39
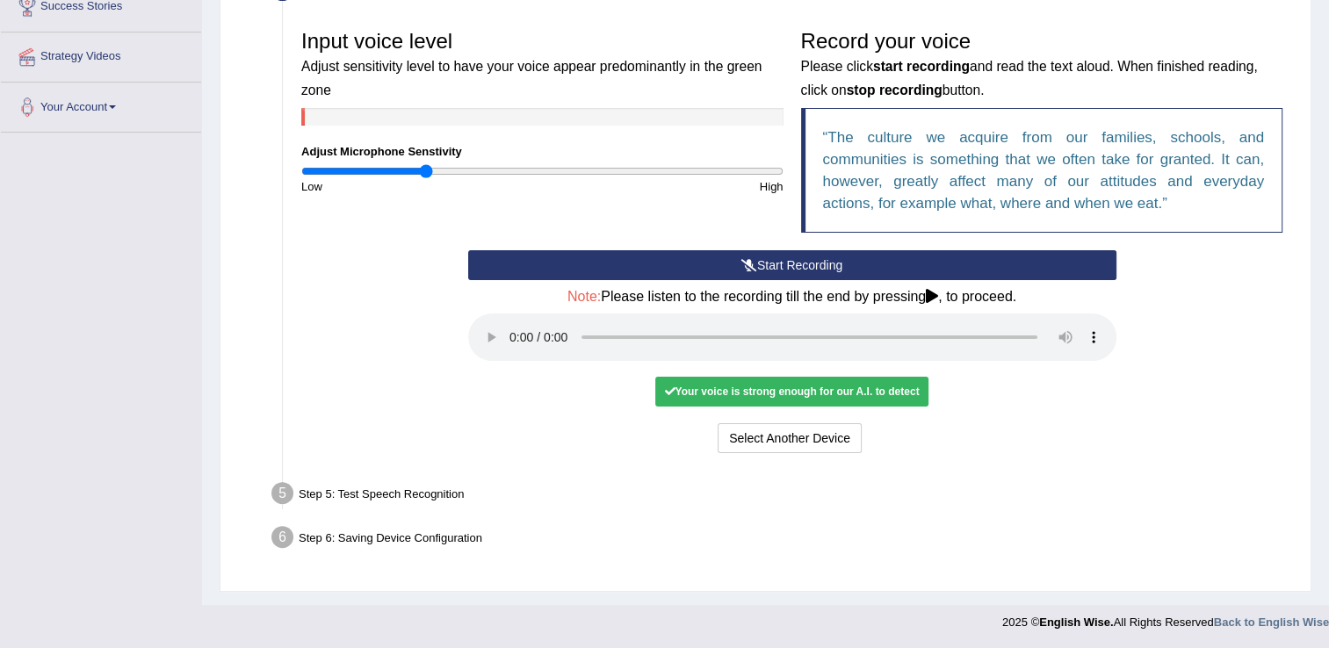
click at [410, 491] on div "Step 5: Test Speech Recognition" at bounding box center [783, 496] width 1039 height 39
click at [371, 537] on div "Step 6: Saving Device Configuration" at bounding box center [783, 540] width 1039 height 39
drag, startPoint x: 390, startPoint y: 537, endPoint x: 418, endPoint y: 527, distance: 29.7
click at [418, 528] on div "Step 6: Saving Device Configuration" at bounding box center [783, 540] width 1039 height 39
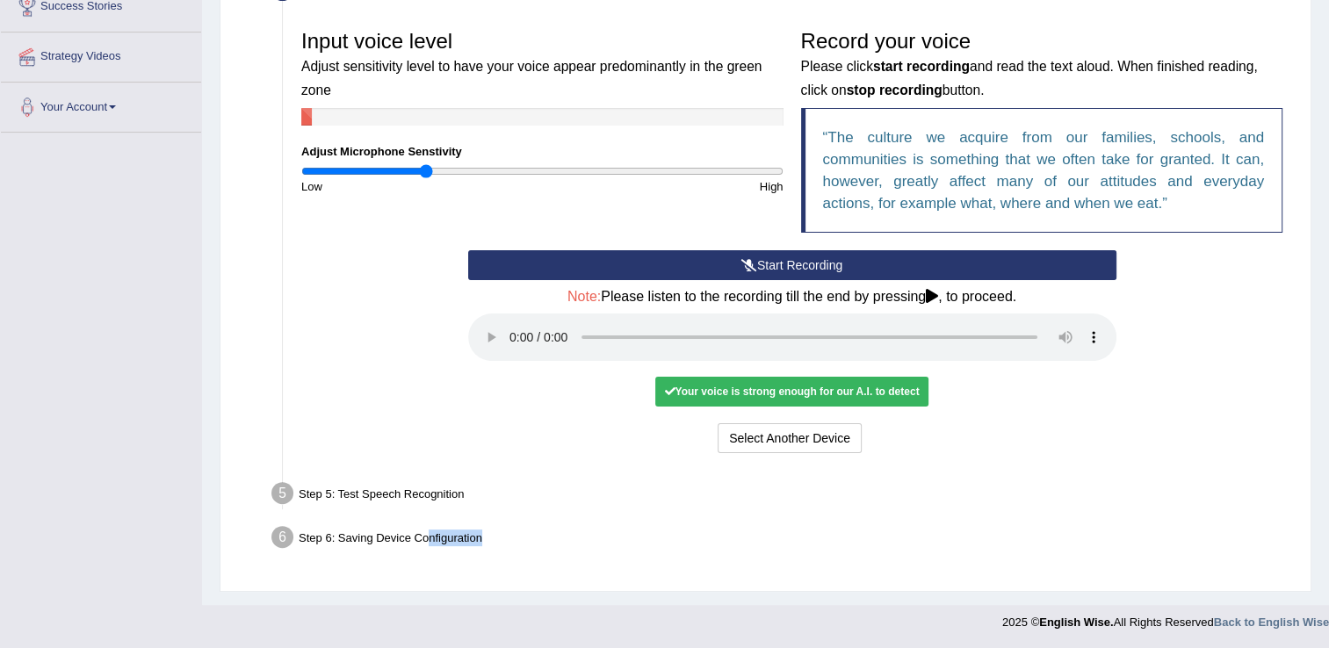
drag, startPoint x: 418, startPoint y: 527, endPoint x: 545, endPoint y: 538, distance: 127.0
click at [545, 538] on div "Step 6: Saving Device Configuration" at bounding box center [783, 540] width 1039 height 39
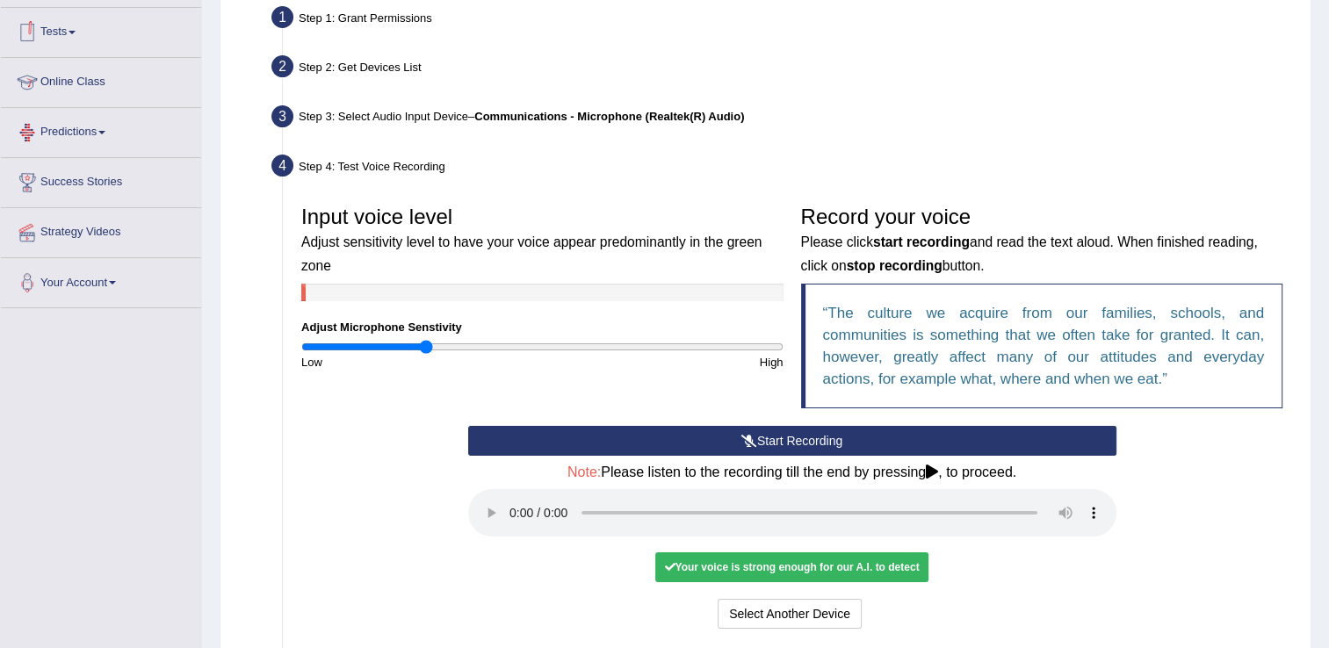
scroll to position [0, 0]
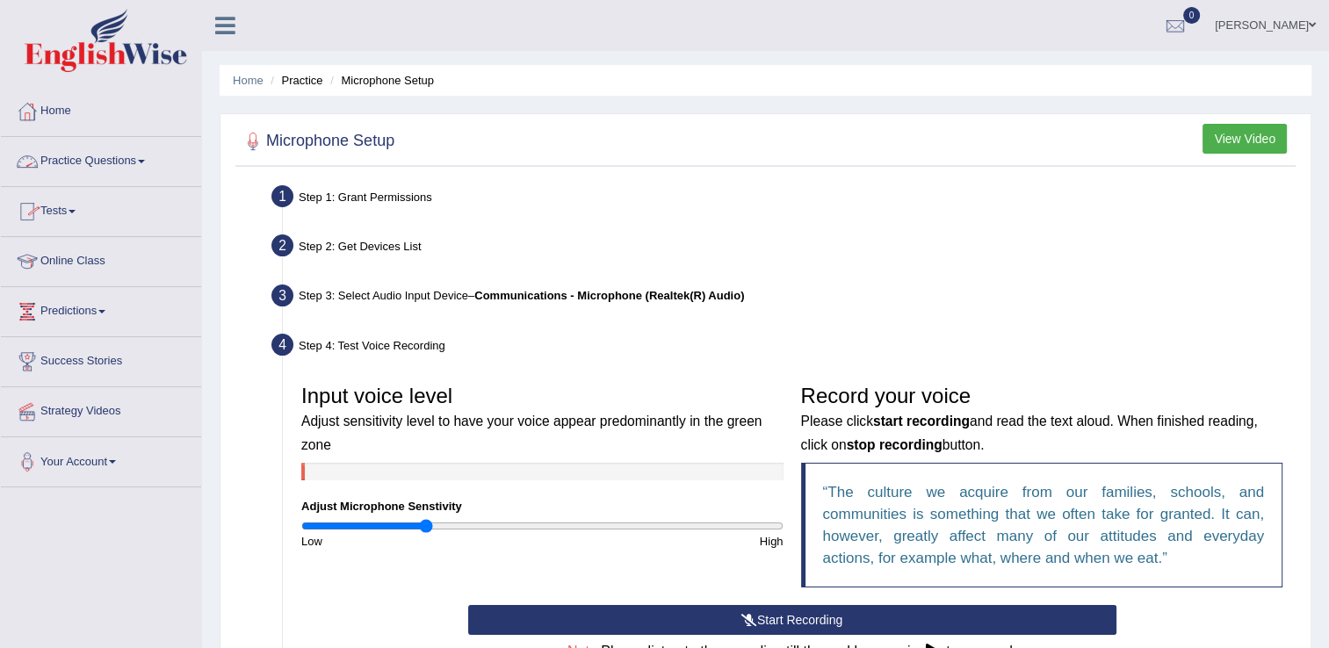
click at [141, 154] on link "Practice Questions" at bounding box center [101, 159] width 200 height 44
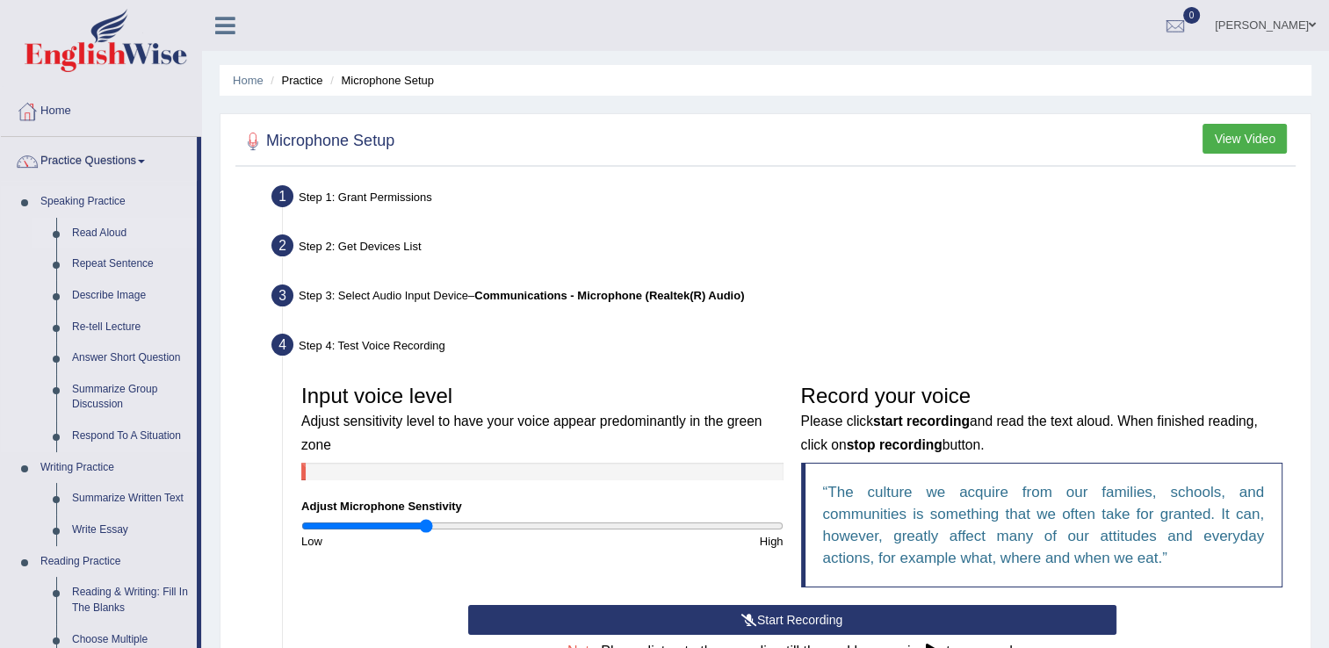
click at [109, 235] on link "Read Aloud" at bounding box center [130, 234] width 133 height 32
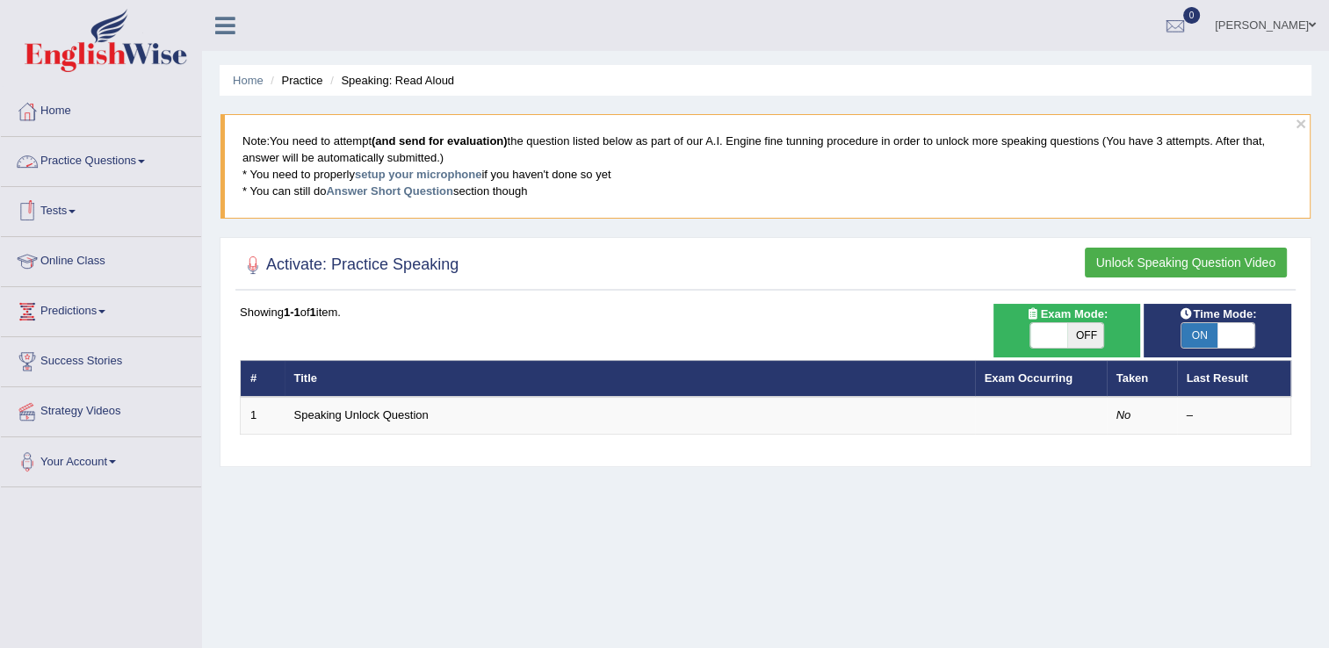
click at [124, 168] on link "Practice Questions" at bounding box center [101, 159] width 200 height 44
click at [124, 156] on link "Practice Questions" at bounding box center [99, 159] width 196 height 44
click at [130, 148] on link "Practice Questions" at bounding box center [101, 159] width 200 height 44
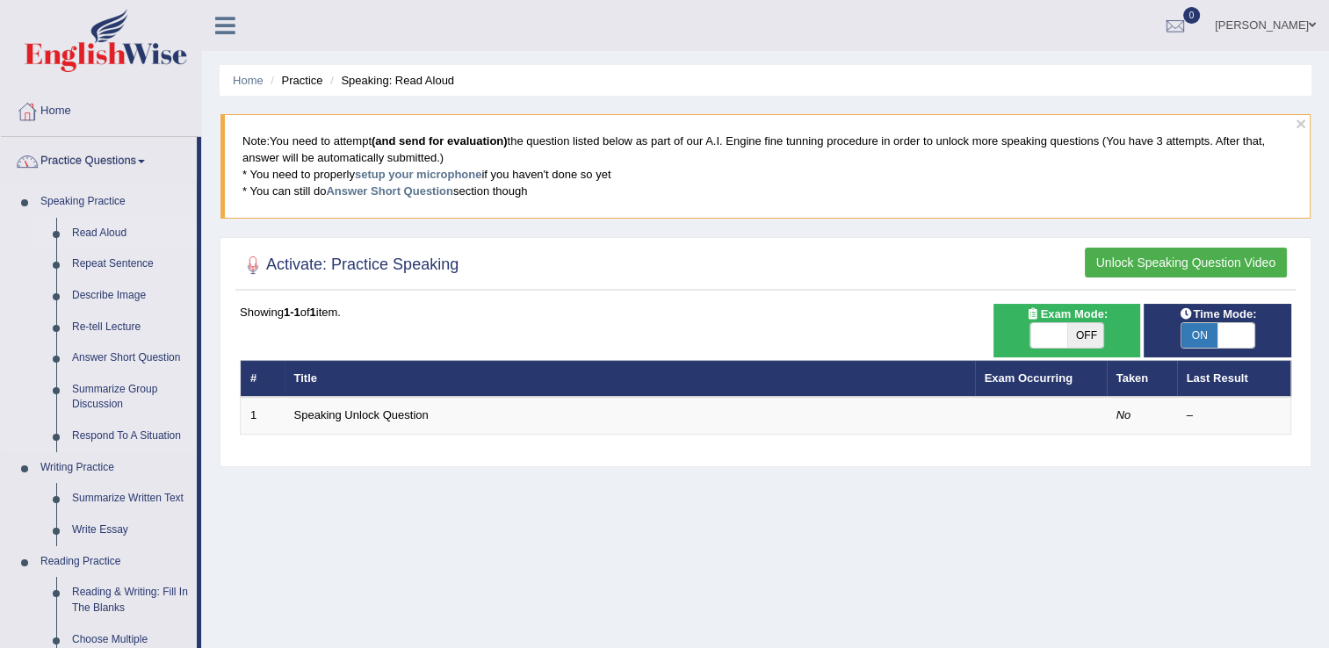
click at [91, 229] on link "Read Aloud" at bounding box center [130, 234] width 133 height 32
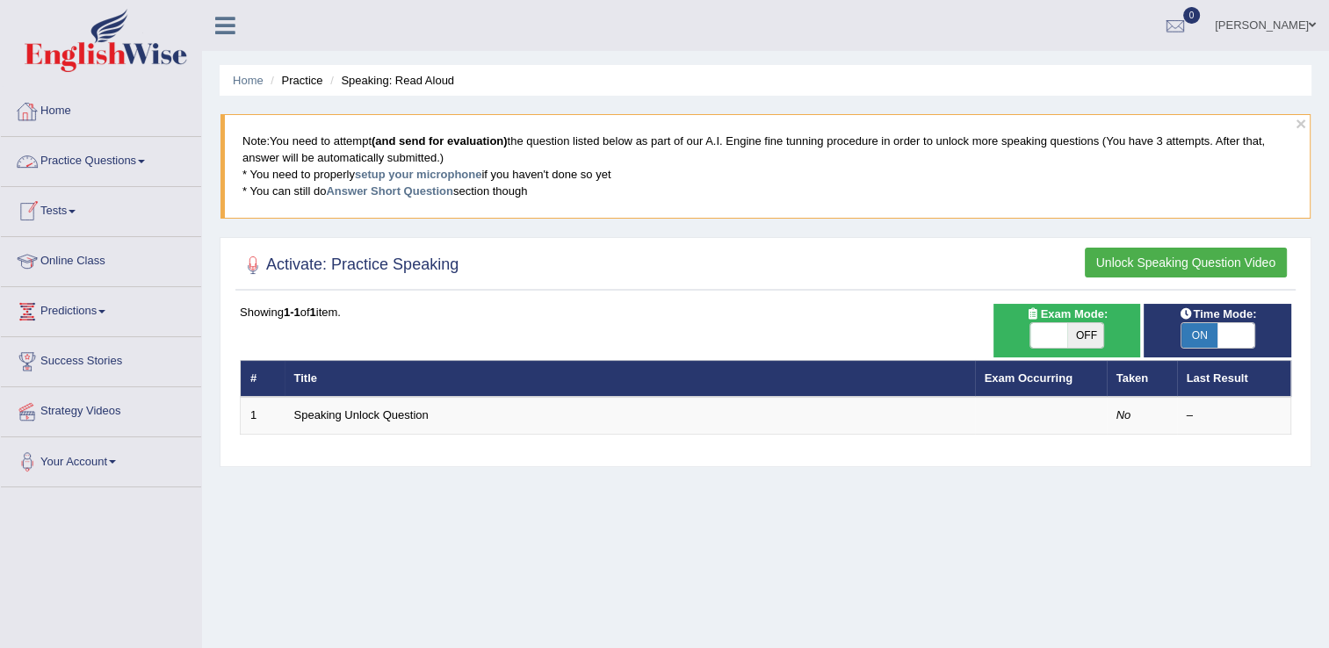
drag, startPoint x: 98, startPoint y: 156, endPoint x: 207, endPoint y: 213, distance: 122.6
click at [101, 155] on link "Practice Questions" at bounding box center [101, 159] width 200 height 44
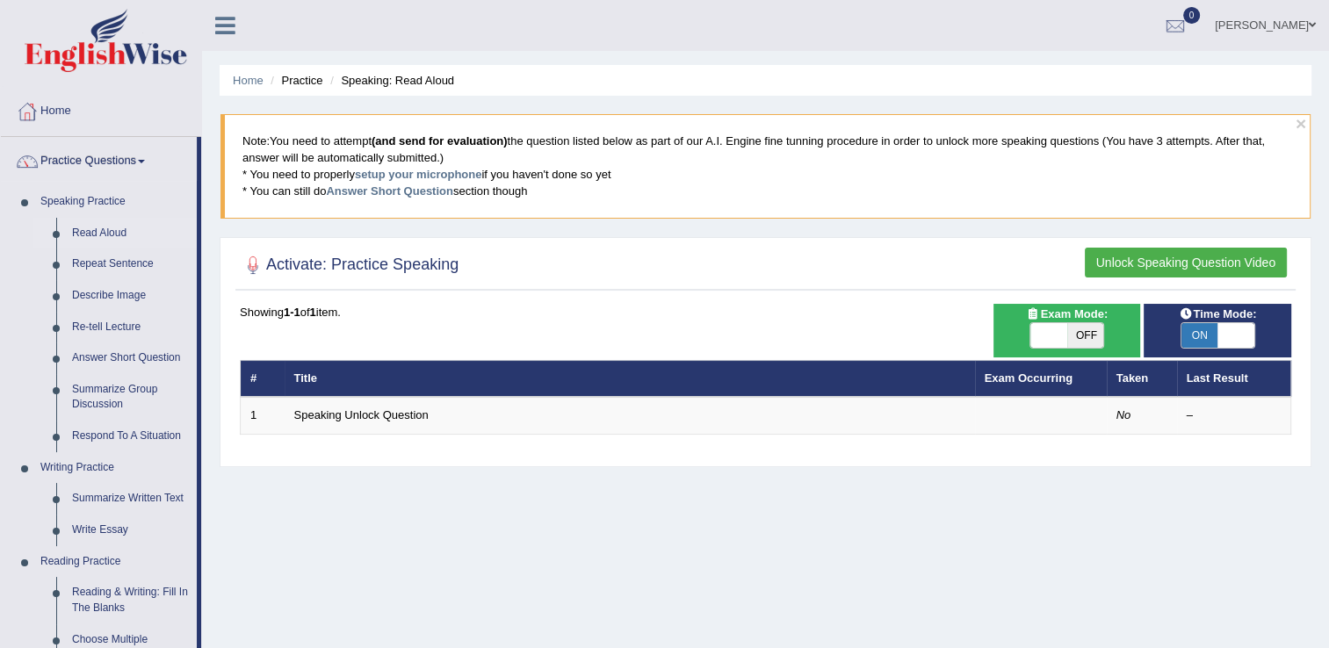
click at [1119, 263] on button "Unlock Speaking Question Video" at bounding box center [1186, 263] width 202 height 30
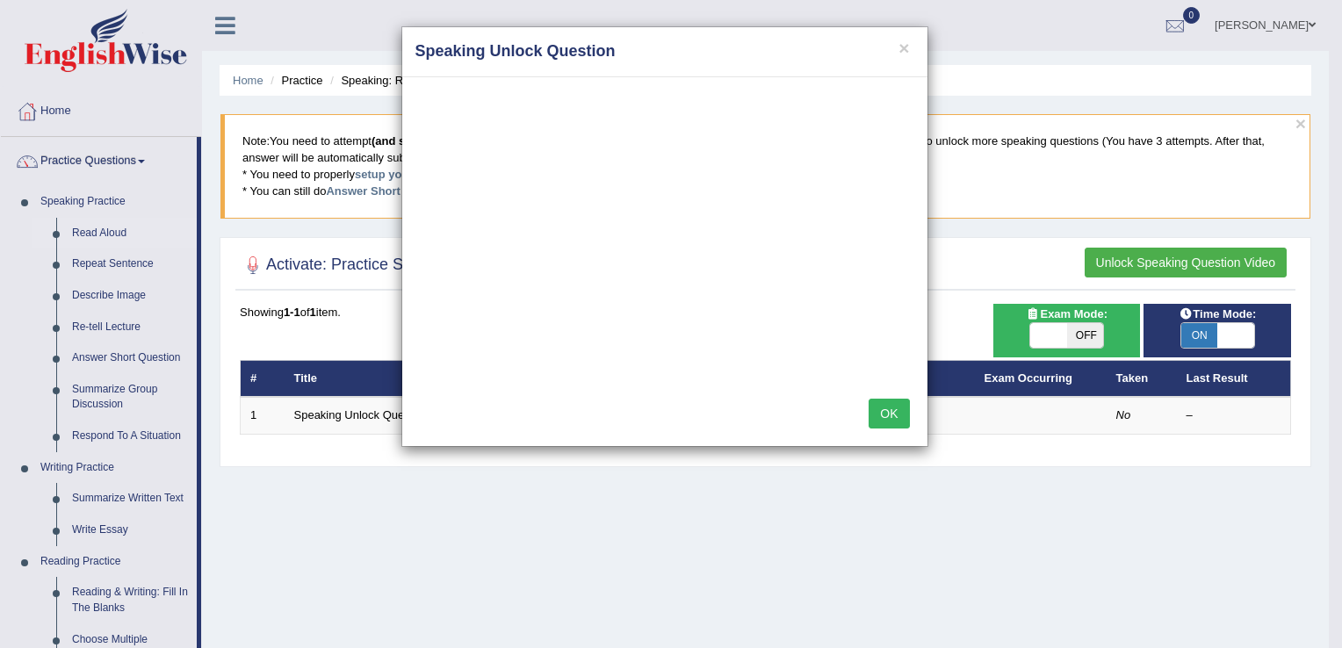
click at [893, 408] on button "OK" at bounding box center [889, 414] width 40 height 30
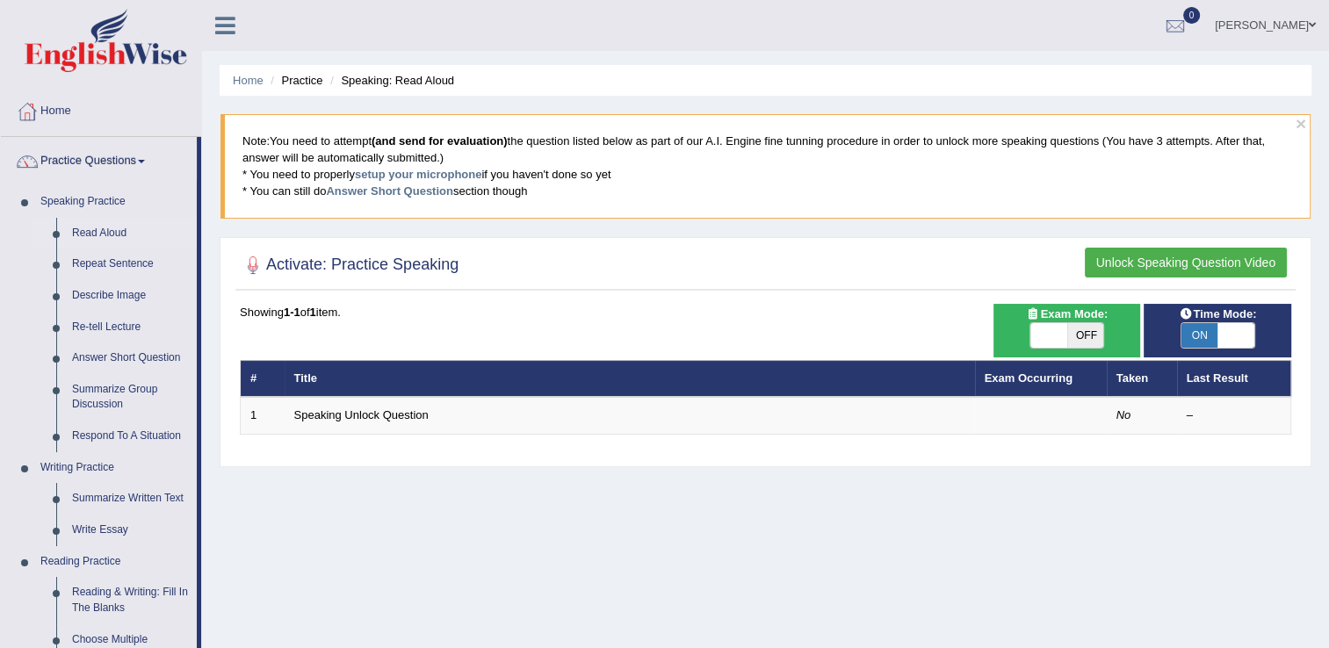
click at [1082, 339] on span "OFF" at bounding box center [1085, 335] width 37 height 25
checkbox input "true"
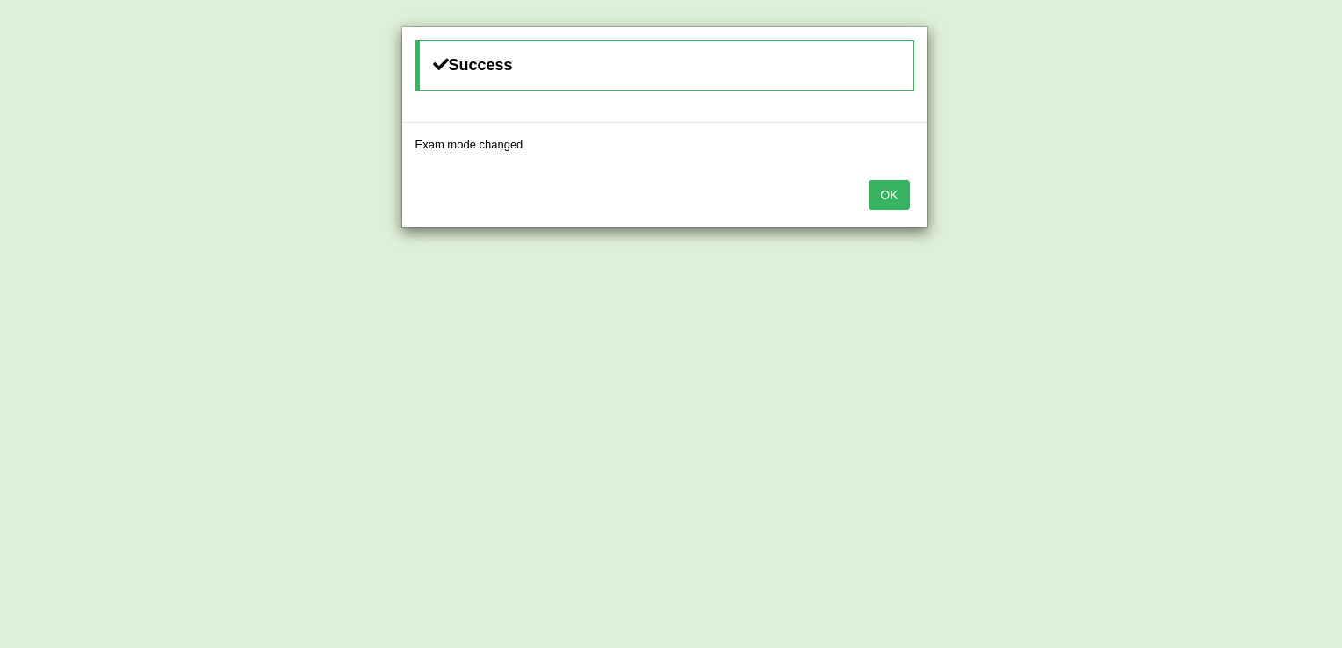
click at [899, 200] on button "OK" at bounding box center [889, 195] width 40 height 30
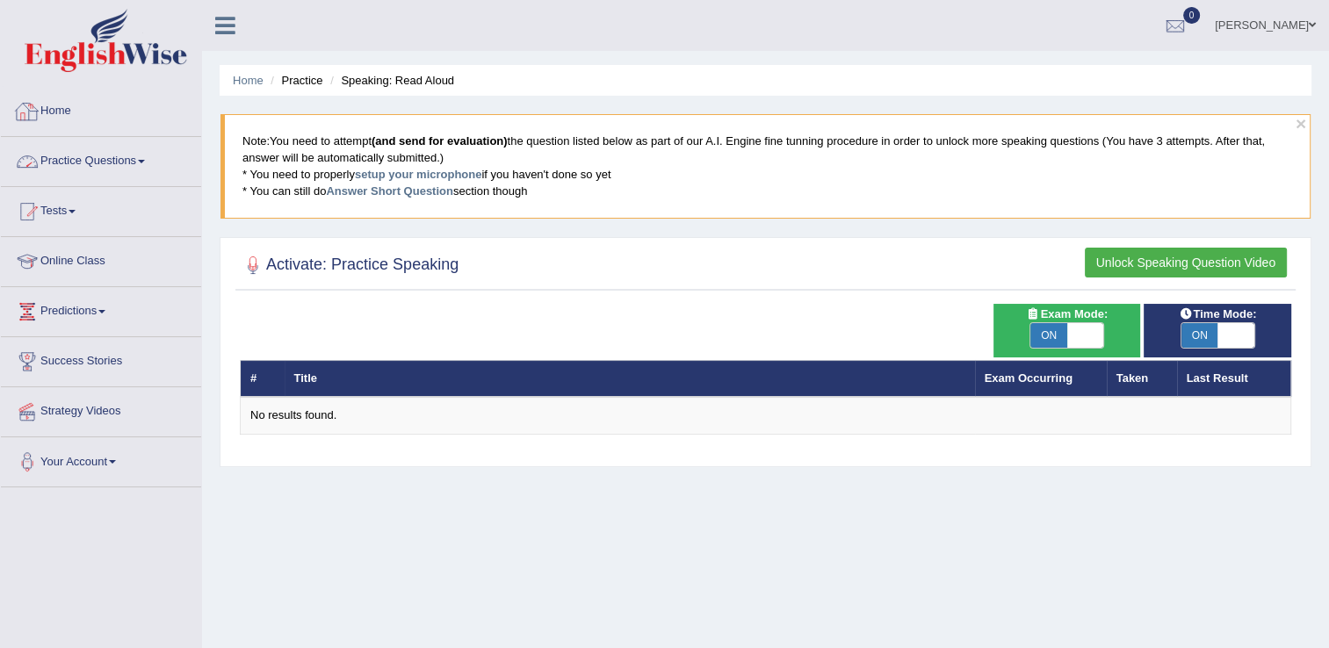
click at [52, 158] on link "Practice Questions" at bounding box center [101, 159] width 200 height 44
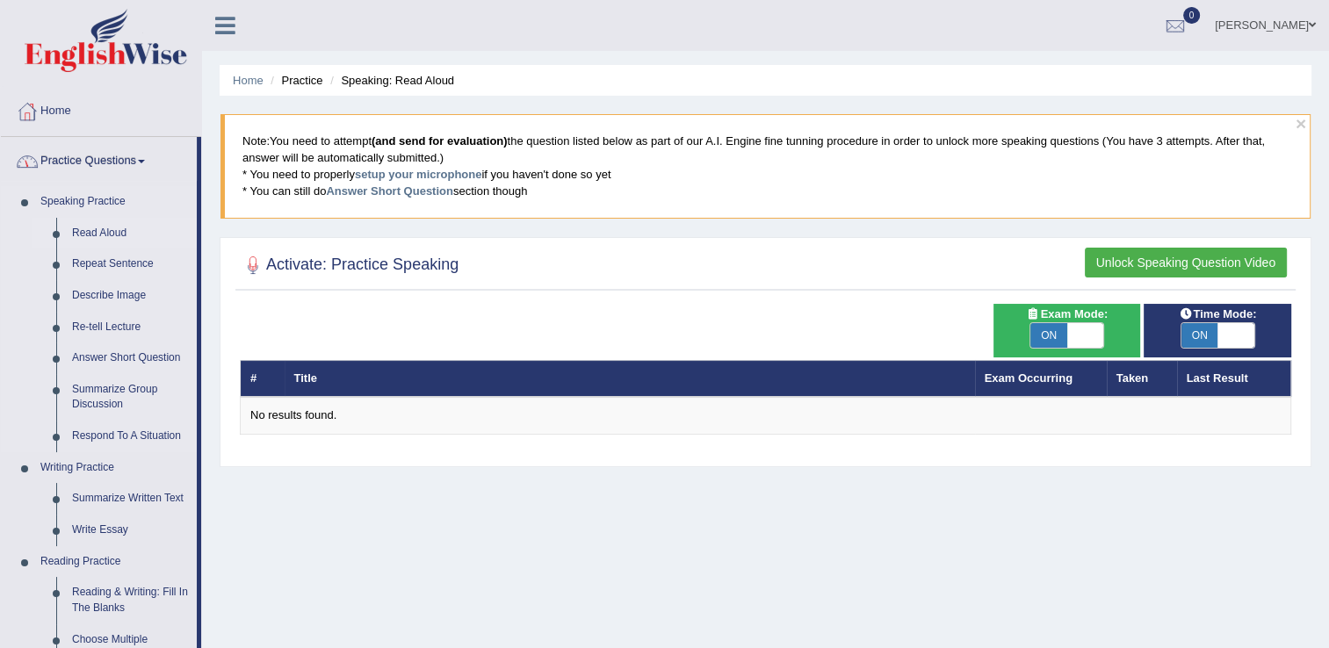
click at [130, 237] on link "Read Aloud" at bounding box center [130, 234] width 133 height 32
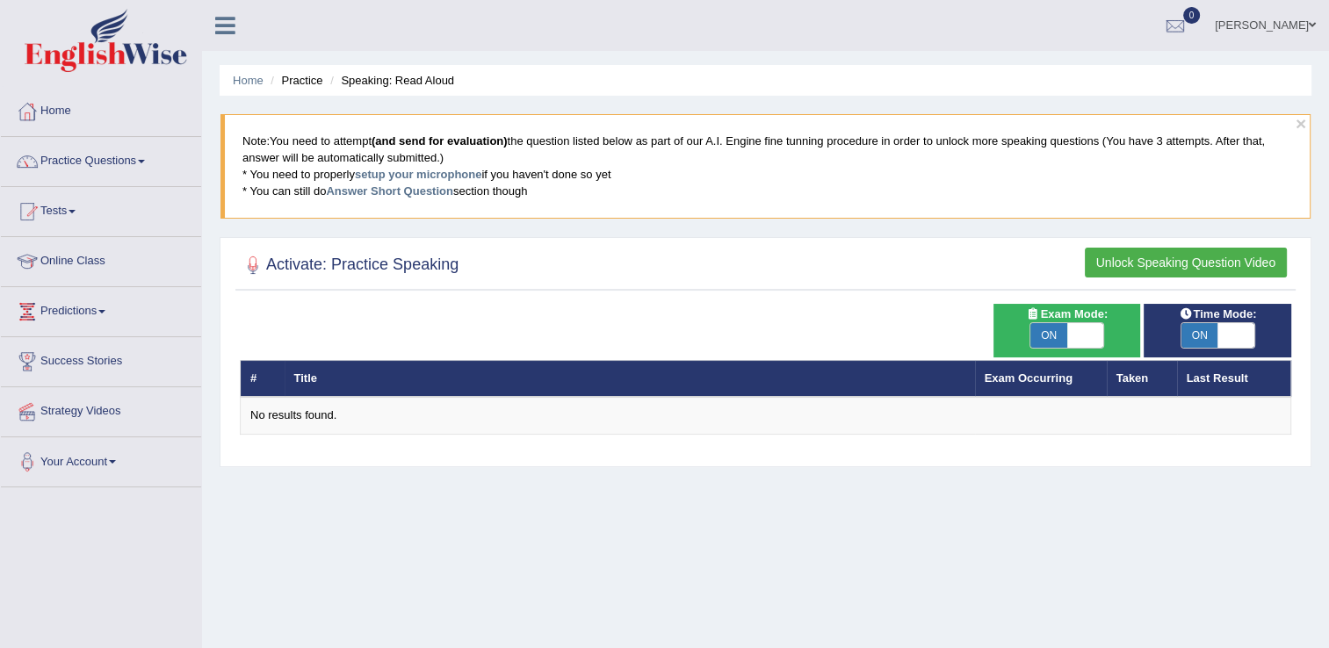
click at [1152, 257] on button "Unlock Speaking Question Video" at bounding box center [1186, 263] width 202 height 30
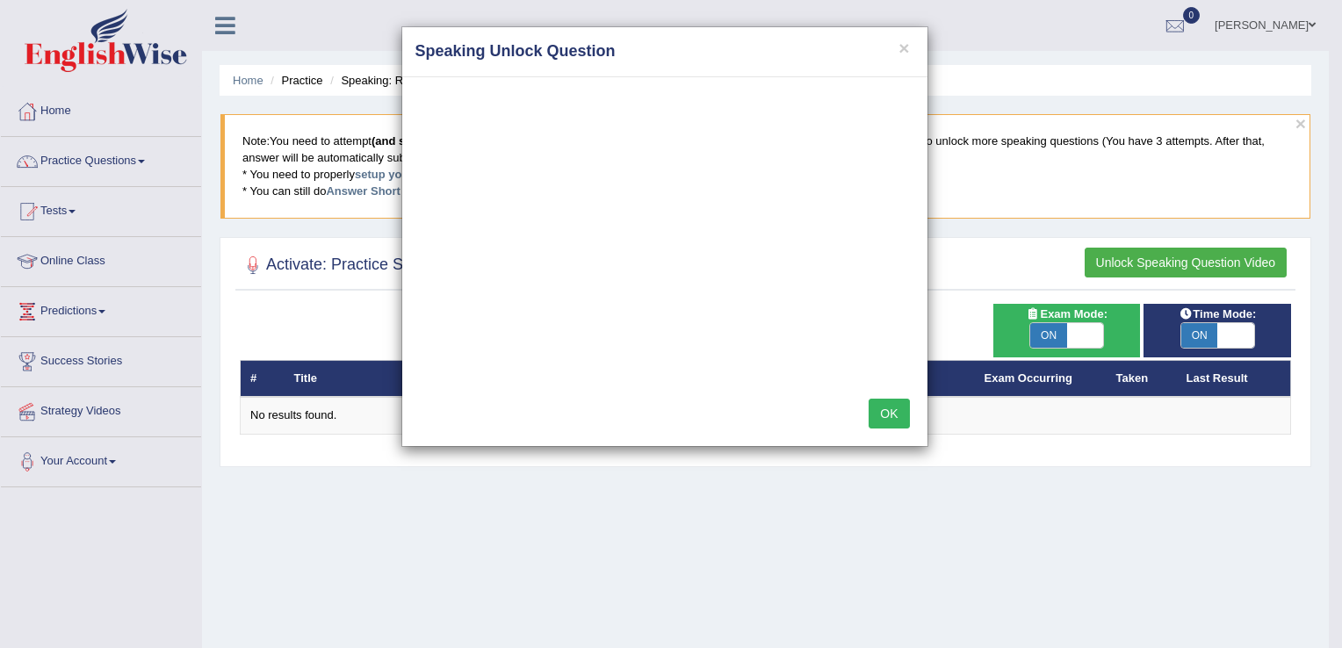
click at [904, 423] on button "OK" at bounding box center [889, 414] width 40 height 30
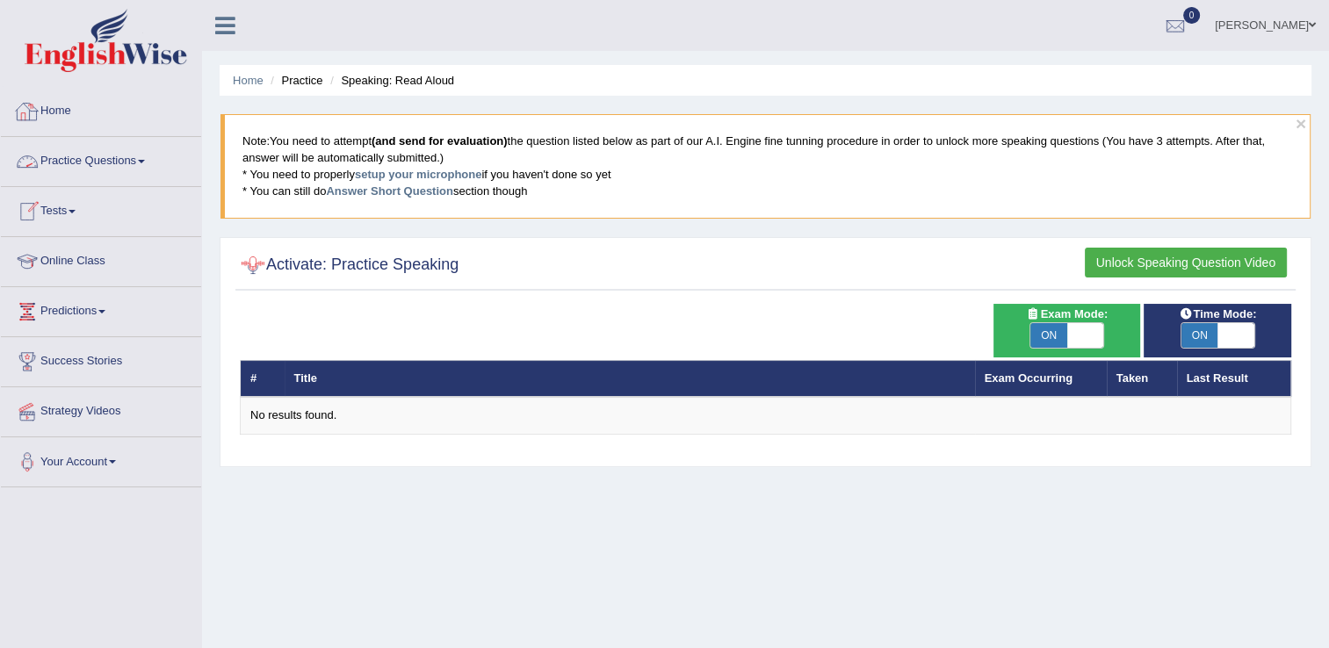
click at [97, 156] on link "Practice Questions" at bounding box center [101, 159] width 200 height 44
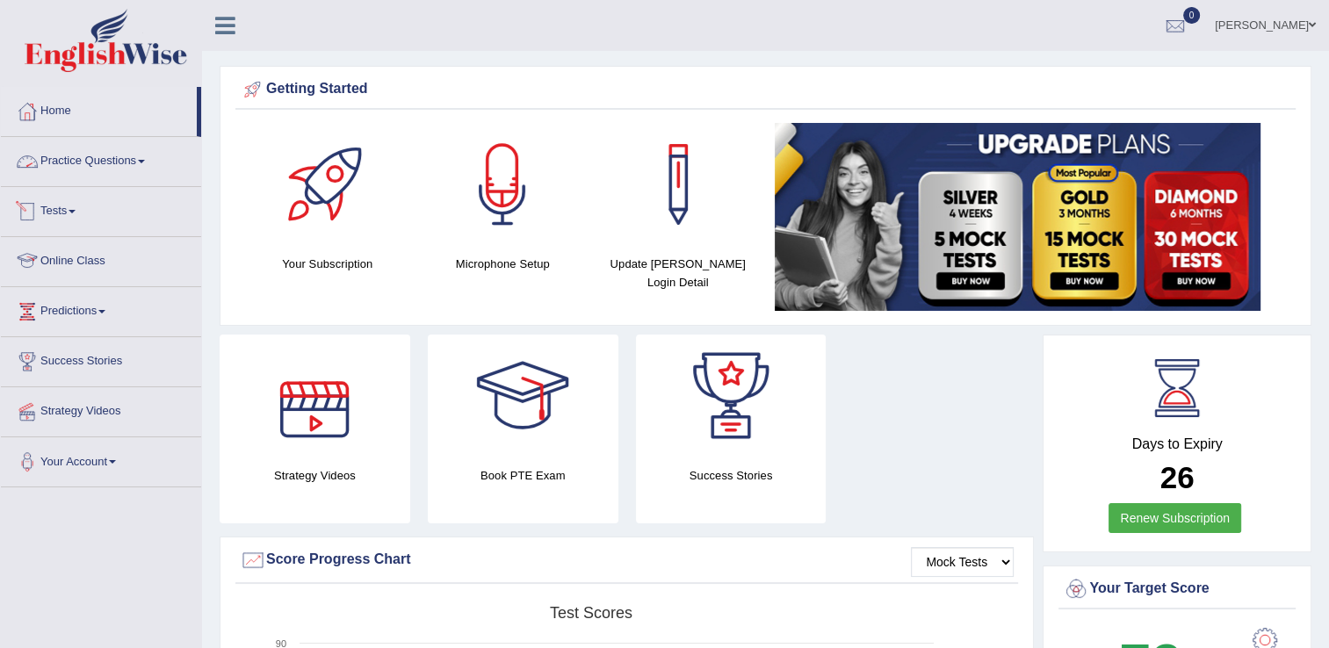
click at [98, 160] on link "Practice Questions" at bounding box center [101, 159] width 200 height 44
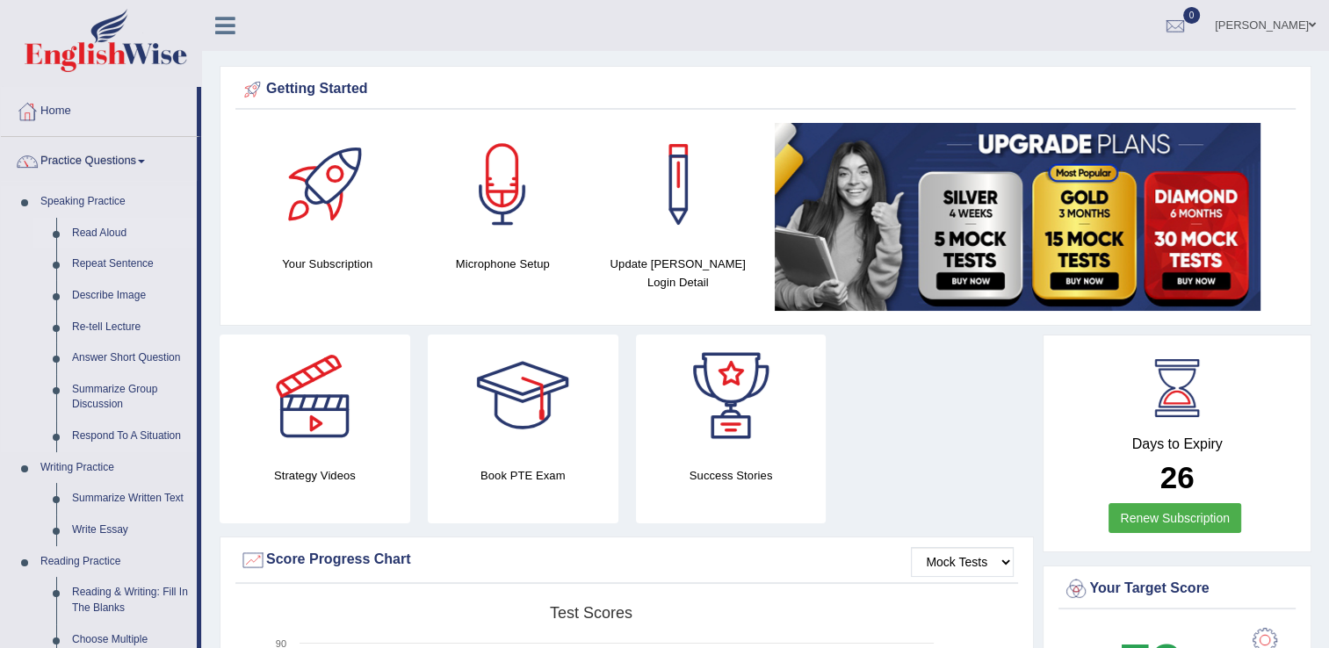
click at [96, 235] on link "Read Aloud" at bounding box center [130, 234] width 133 height 32
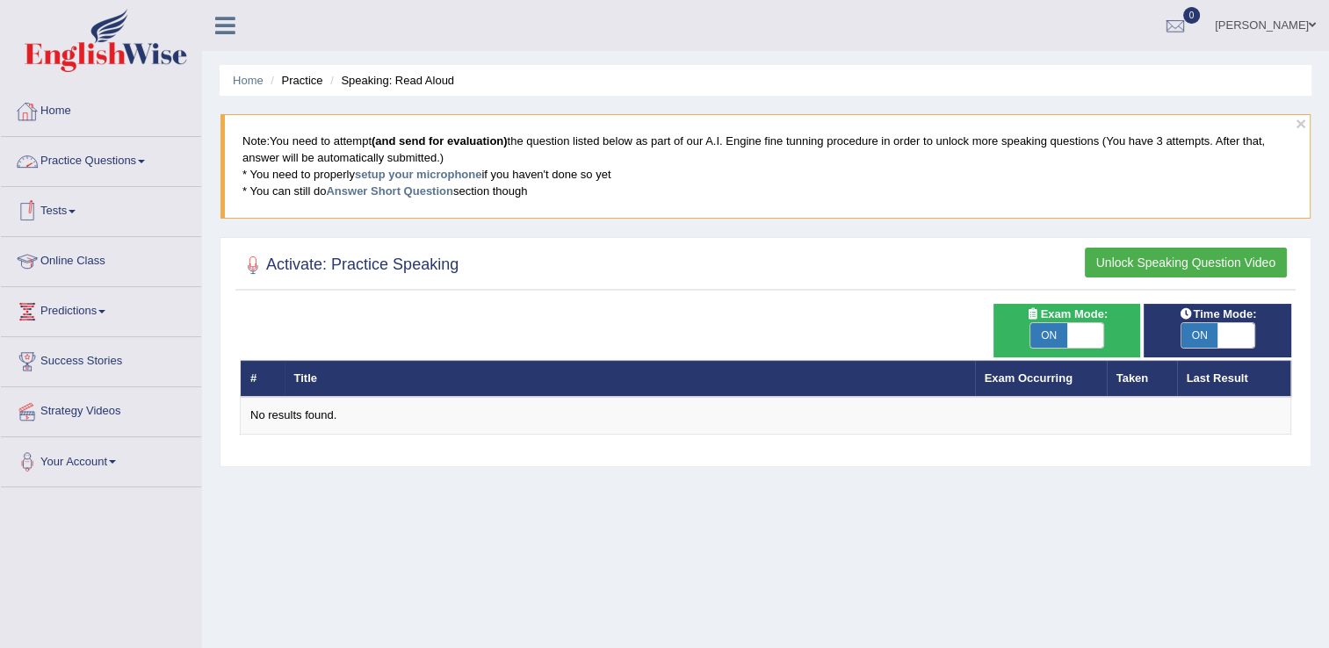
click at [218, 26] on icon at bounding box center [225, 25] width 20 height 23
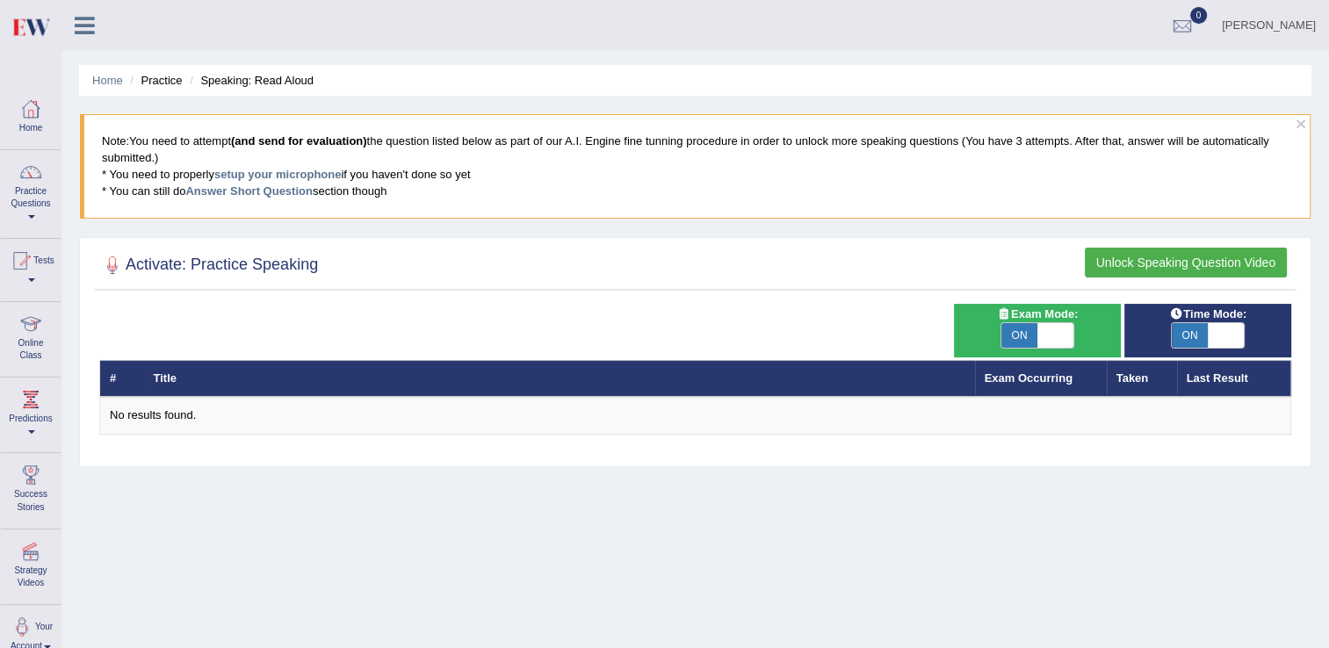
drag, startPoint x: 130, startPoint y: 367, endPoint x: 165, endPoint y: 350, distance: 38.9
click at [155, 356] on div "# Title Exam Occurring Taken Last Result No results found." at bounding box center [695, 369] width 1192 height 131
drag, startPoint x: 223, startPoint y: 264, endPoint x: 236, endPoint y: 256, distance: 15.4
click at [235, 256] on h2 "Activate: Practice Speaking" at bounding box center [208, 265] width 219 height 26
drag, startPoint x: 236, startPoint y: 256, endPoint x: 1170, endPoint y: 307, distance: 935.0
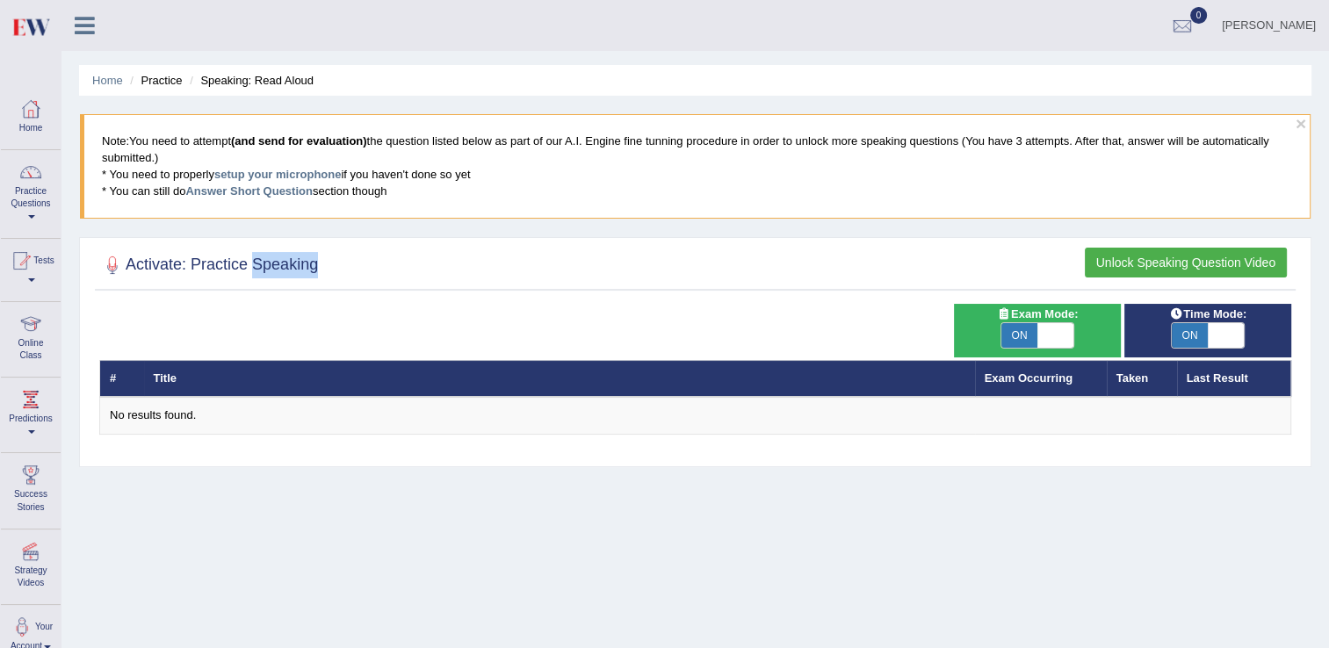
click at [1170, 307] on div "Activate: Practice Speaking Unlock Speaking Question Video Time Mode: ON OFF Ex…" at bounding box center [695, 352] width 1232 height 230
click at [253, 187] on link "Answer Short Question" at bounding box center [248, 190] width 126 height 13
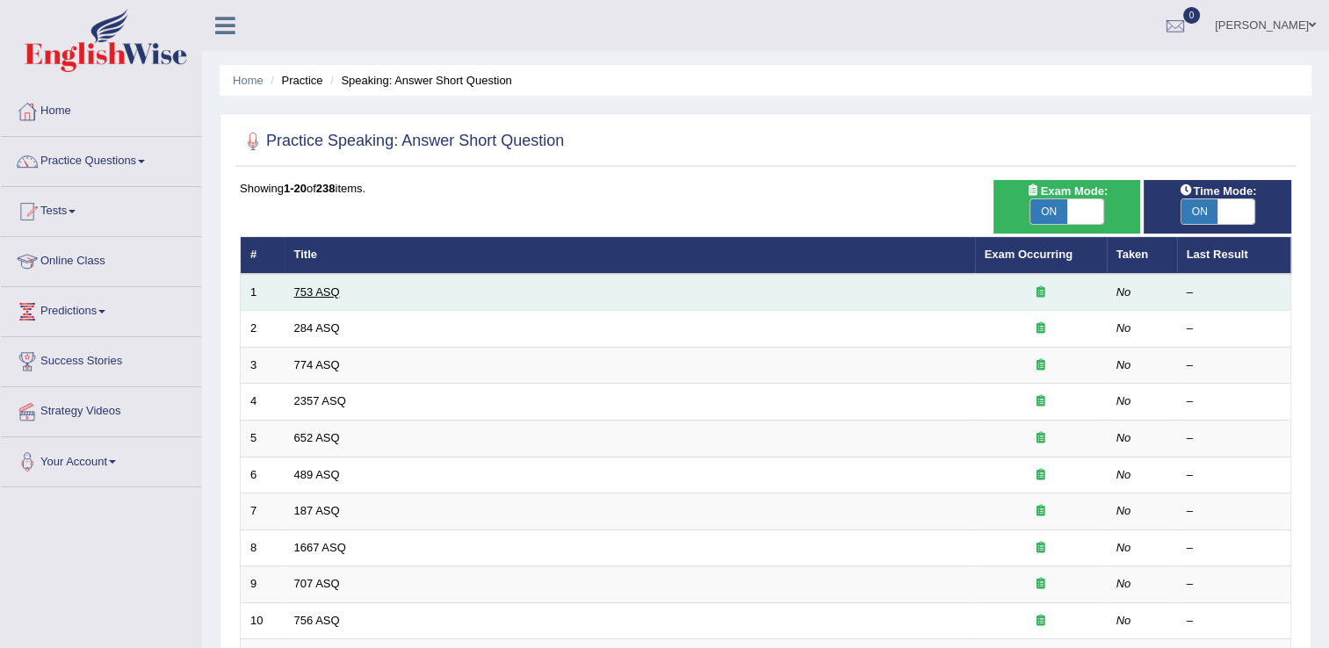
click at [320, 285] on link "753 ASQ" at bounding box center [317, 291] width 46 height 13
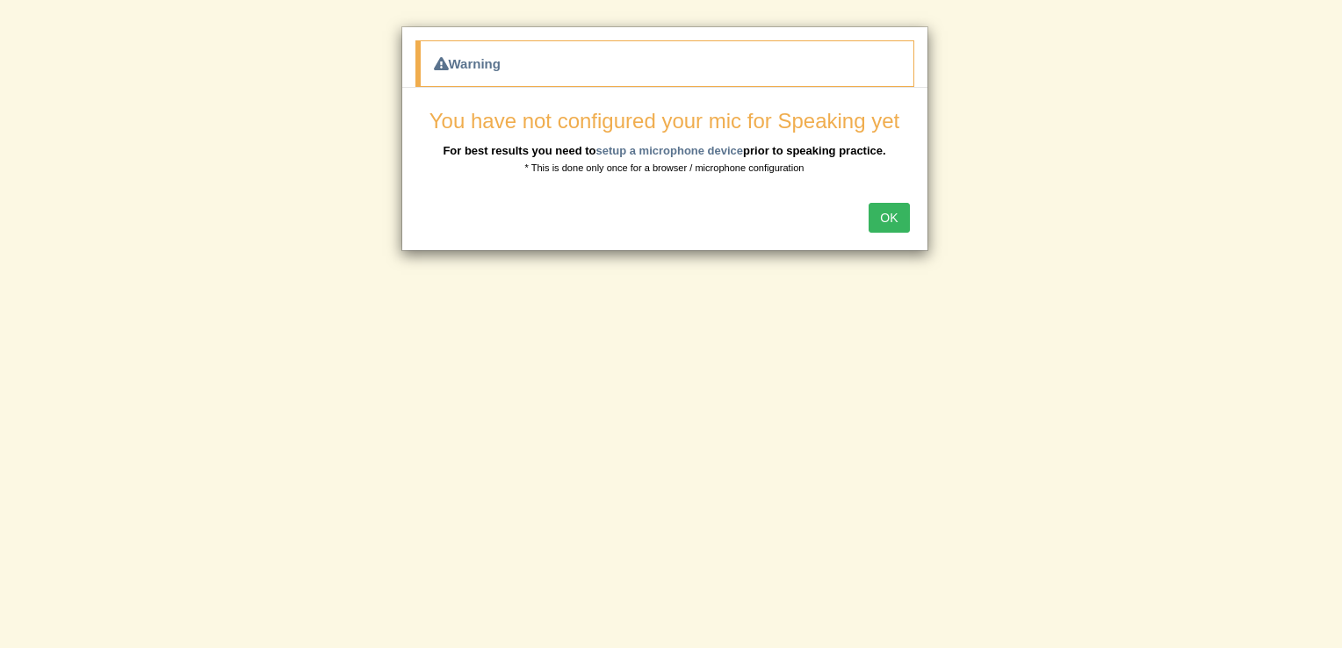
click at [887, 219] on button "OK" at bounding box center [889, 218] width 40 height 30
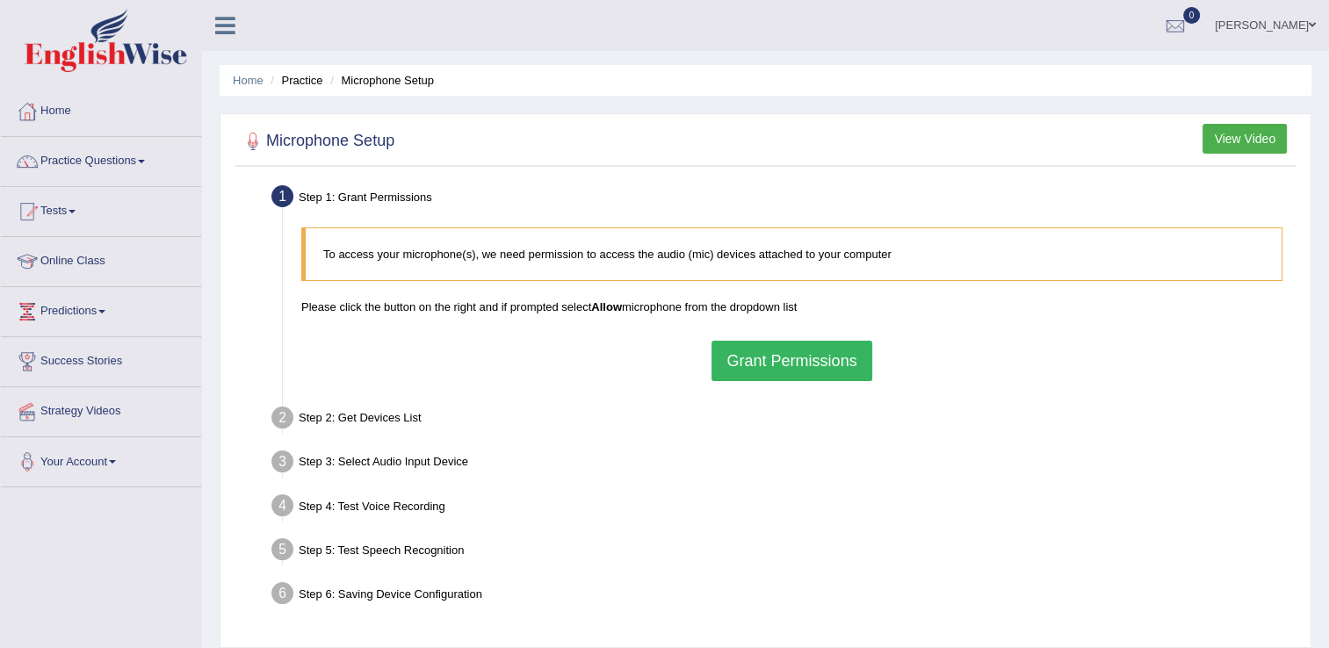
click at [758, 353] on button "Grant Permissions" at bounding box center [791, 361] width 160 height 40
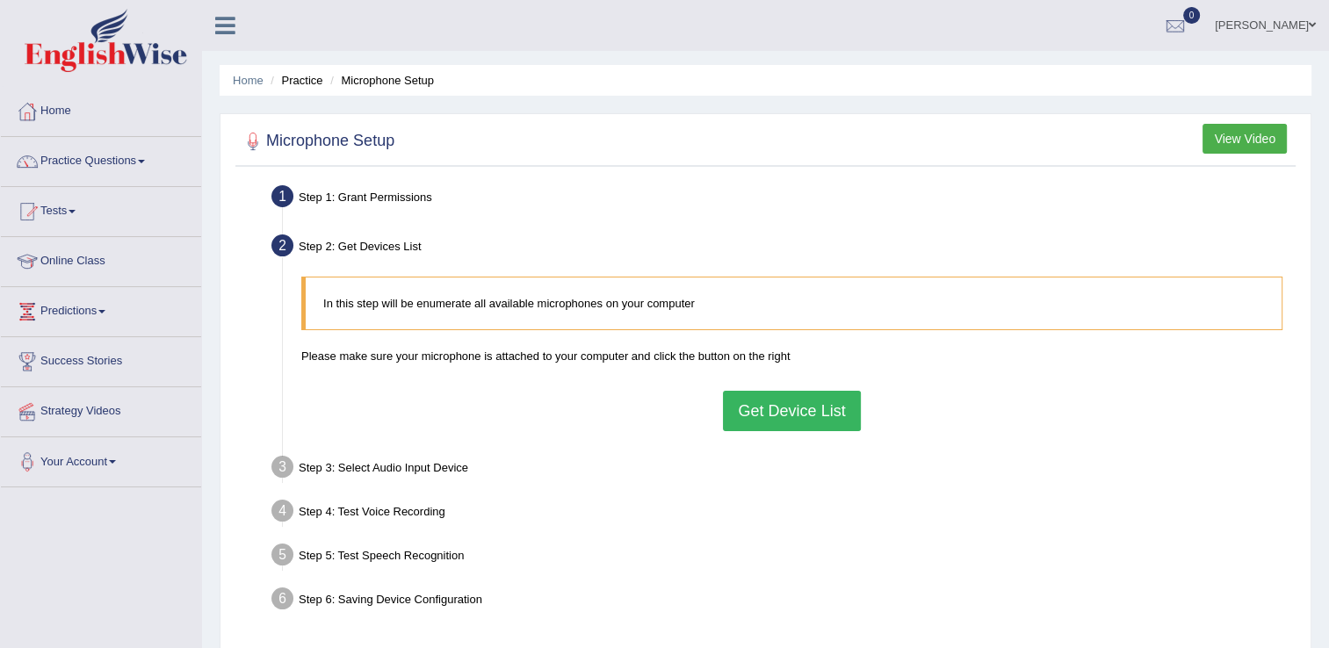
click at [766, 415] on button "Get Device List" at bounding box center [791, 411] width 137 height 40
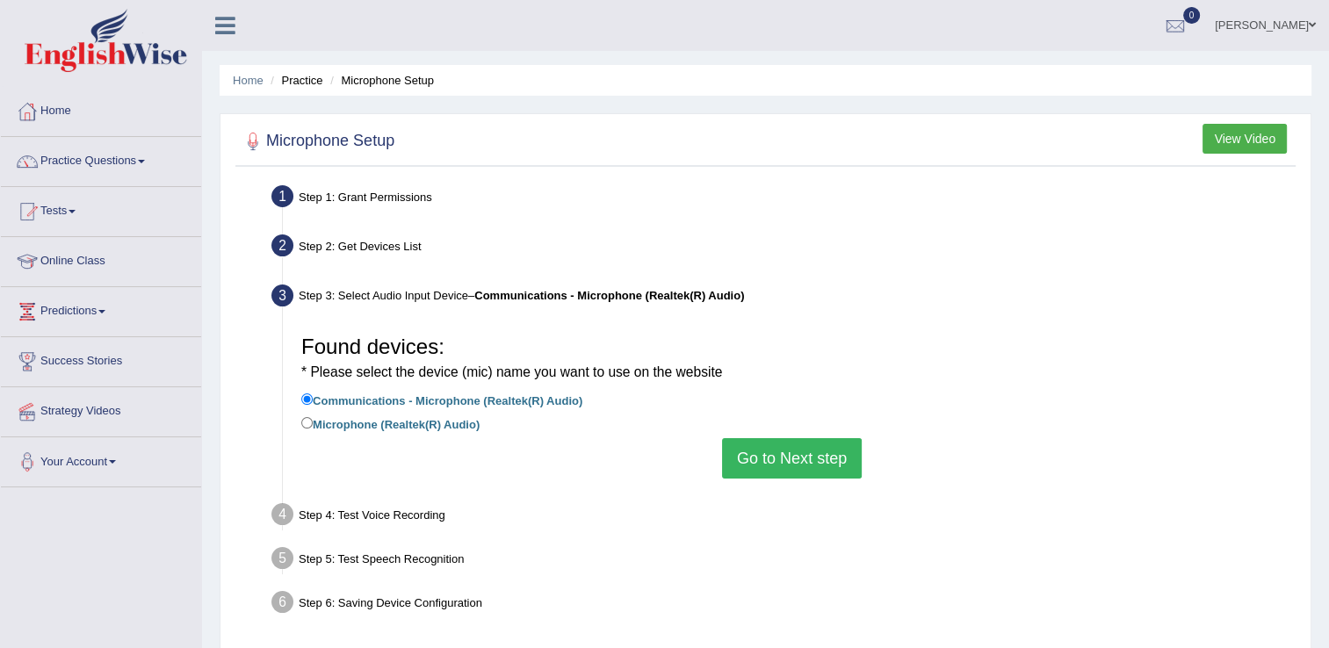
click at [781, 459] on button "Go to Next step" at bounding box center [792, 458] width 140 height 40
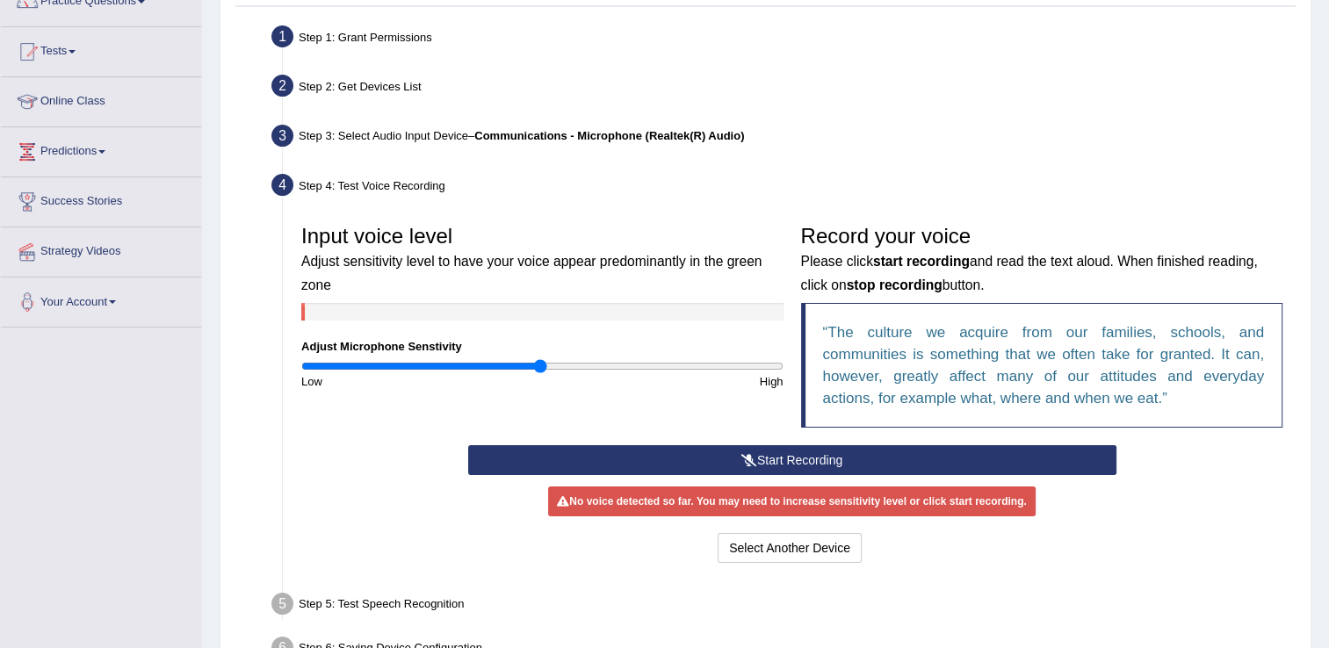
scroll to position [274, 0]
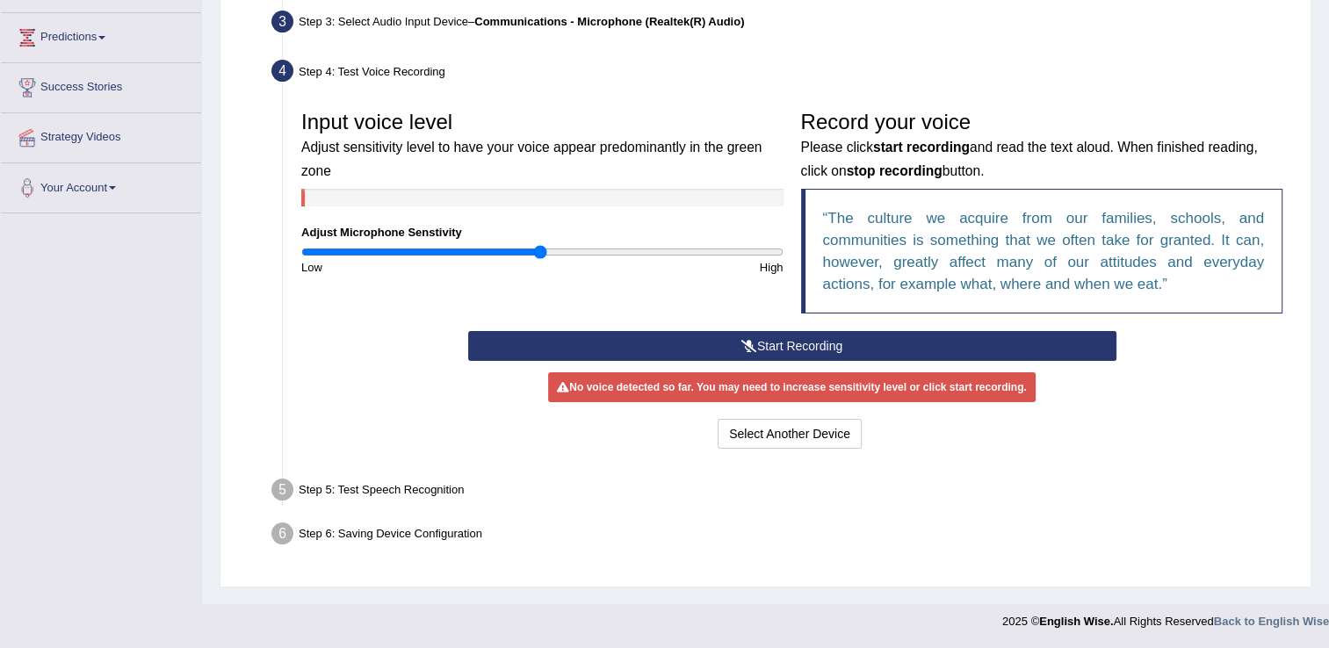
click at [800, 350] on button "Start Recording" at bounding box center [792, 346] width 648 height 30
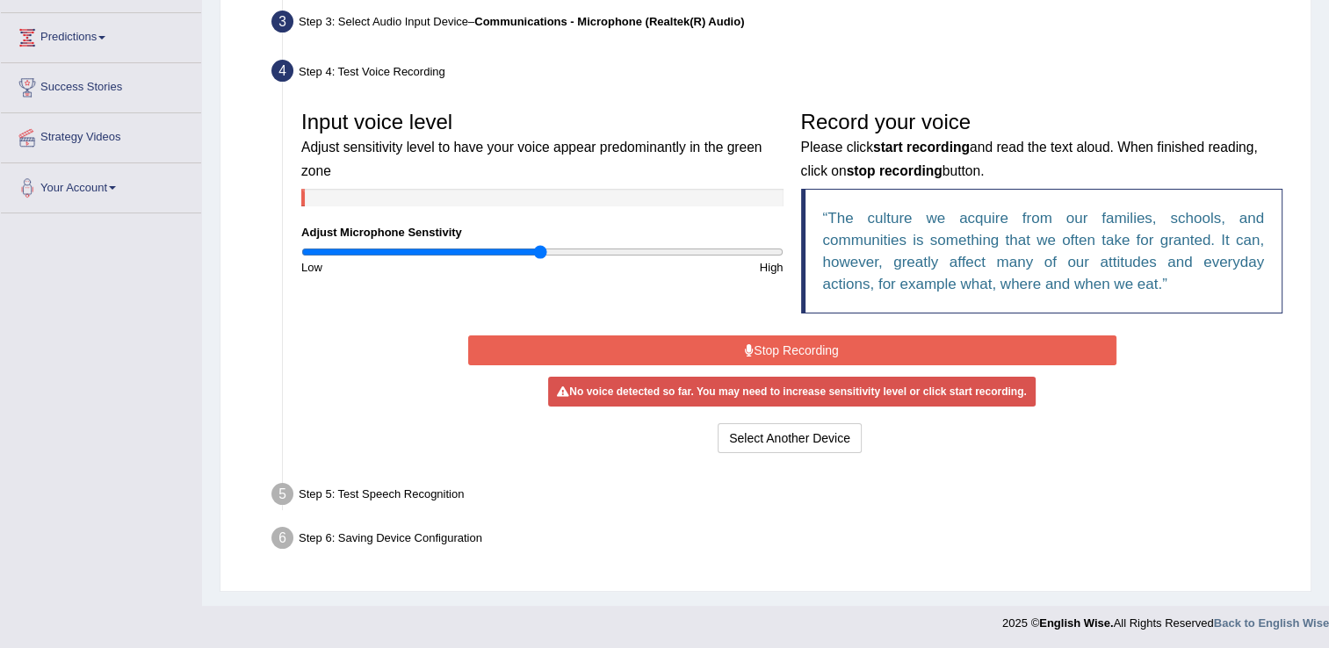
click at [459, 259] on div "Low" at bounding box center [416, 267] width 249 height 17
click at [458, 248] on input "range" at bounding box center [542, 252] width 482 height 14
click at [450, 248] on input "range" at bounding box center [542, 252] width 482 height 14
click at [762, 344] on button "Stop Recording" at bounding box center [792, 351] width 648 height 30
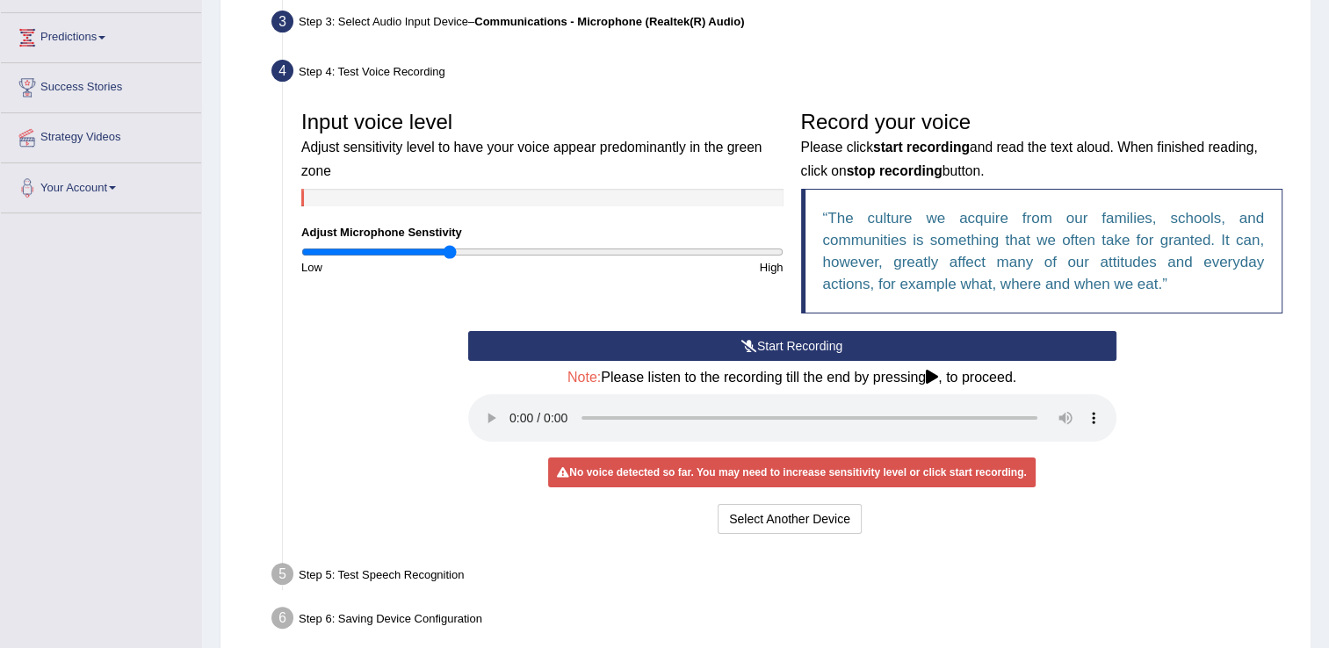
click at [766, 468] on div "No voice detected so far. You may need to increase sensitivity level or click s…" at bounding box center [791, 473] width 487 height 30
click at [769, 518] on button "Select Another Device" at bounding box center [790, 519] width 144 height 30
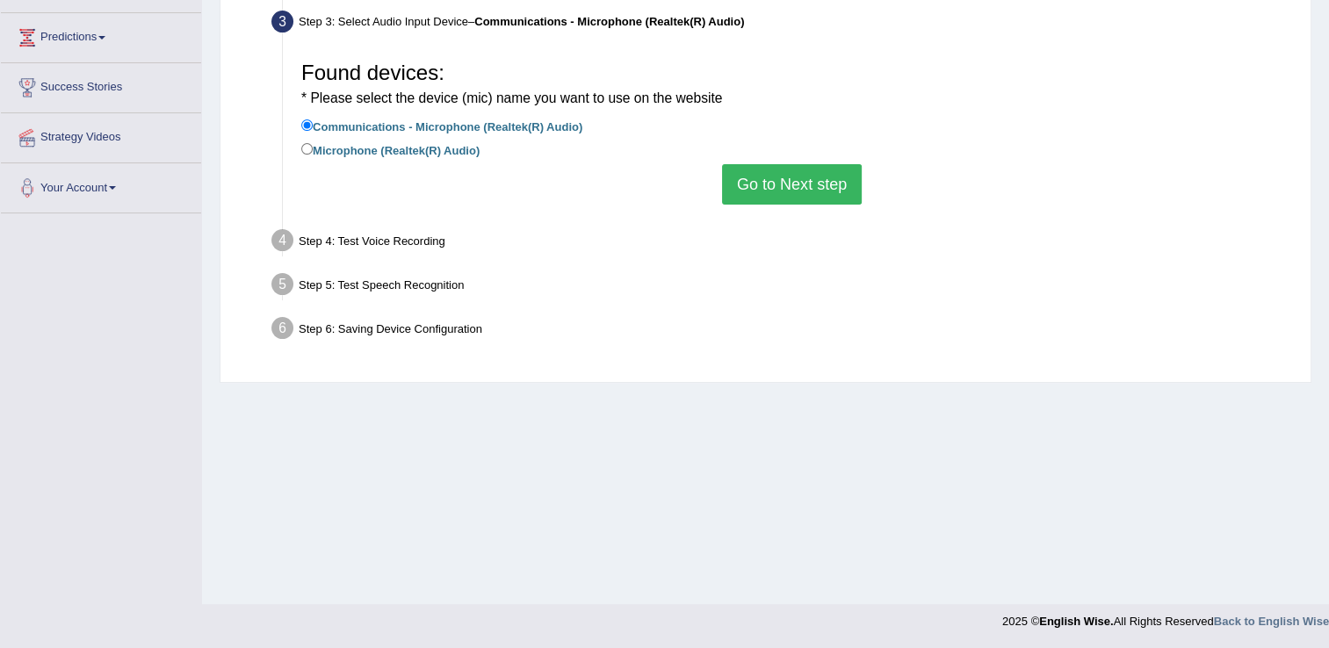
click at [800, 174] on button "Go to Next step" at bounding box center [792, 184] width 140 height 40
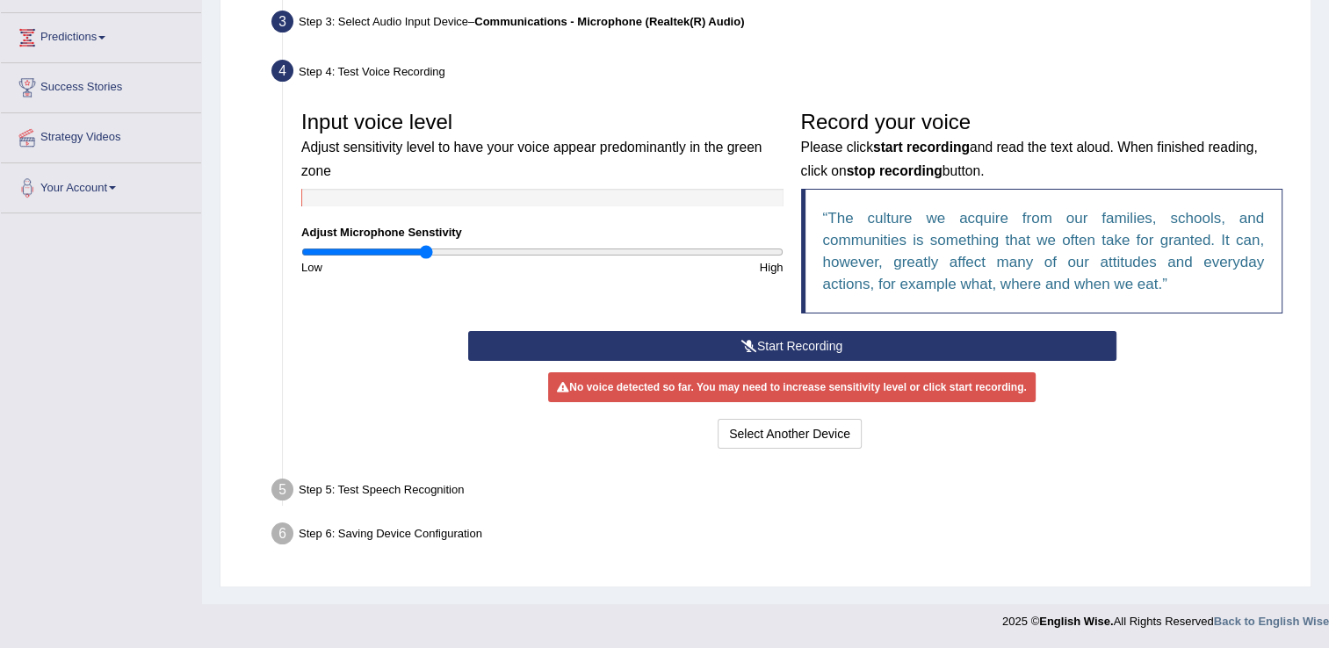
click at [428, 246] on input "range" at bounding box center [542, 252] width 482 height 14
click at [759, 327] on div "Input voice level Adjust sensitivity level to have your voice appear predominan…" at bounding box center [791, 216] width 999 height 229
click at [757, 335] on button "Start Recording" at bounding box center [792, 346] width 648 height 30
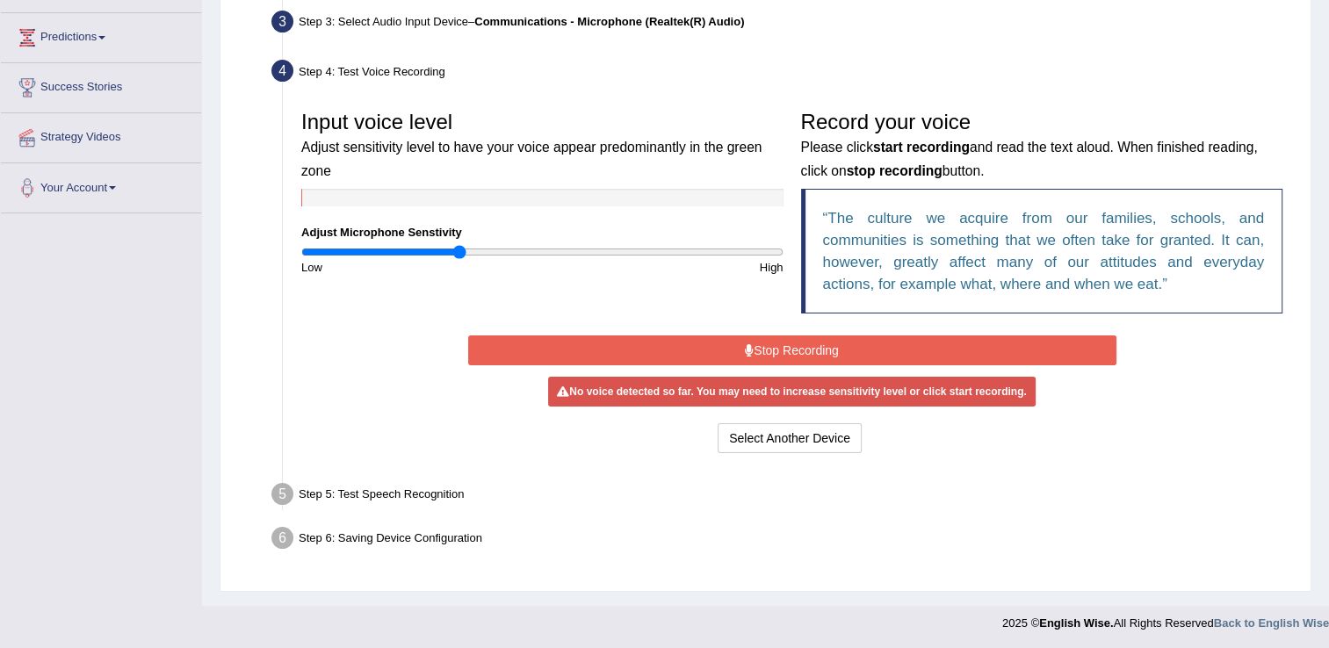
type input "0.66"
click at [457, 248] on input "range" at bounding box center [542, 252] width 482 height 14
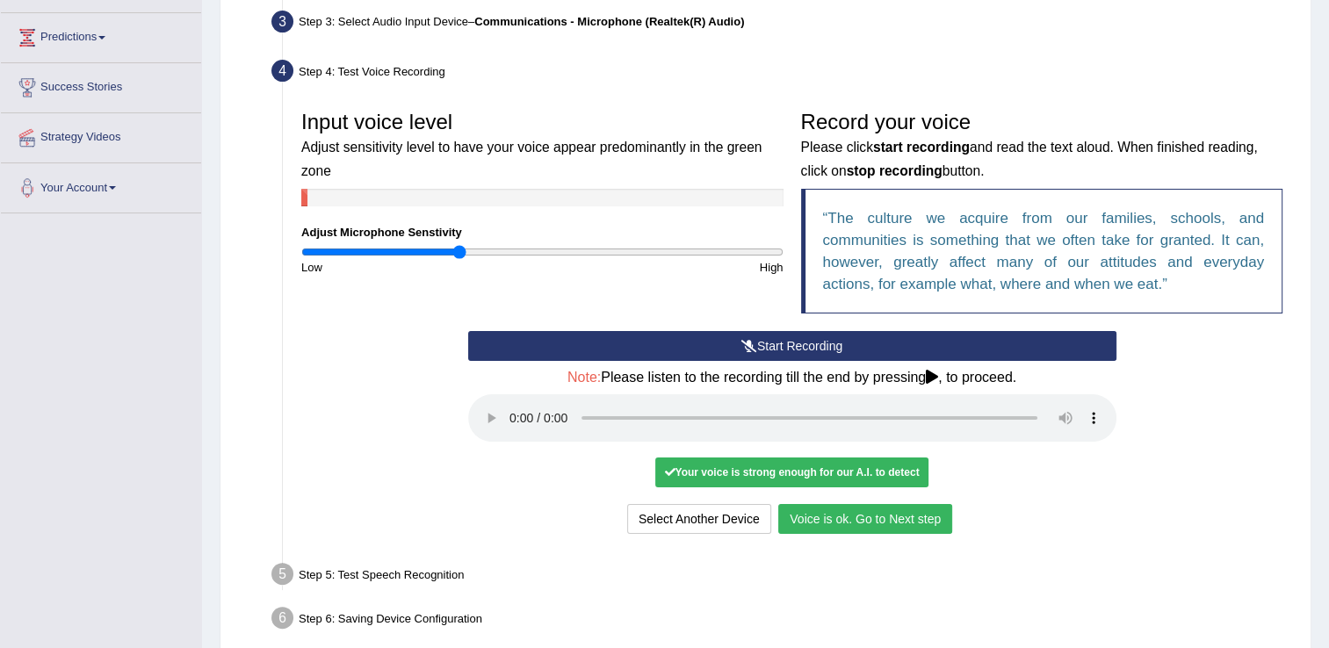
click at [875, 523] on button "Voice is ok. Go to Next step" at bounding box center [865, 519] width 174 height 30
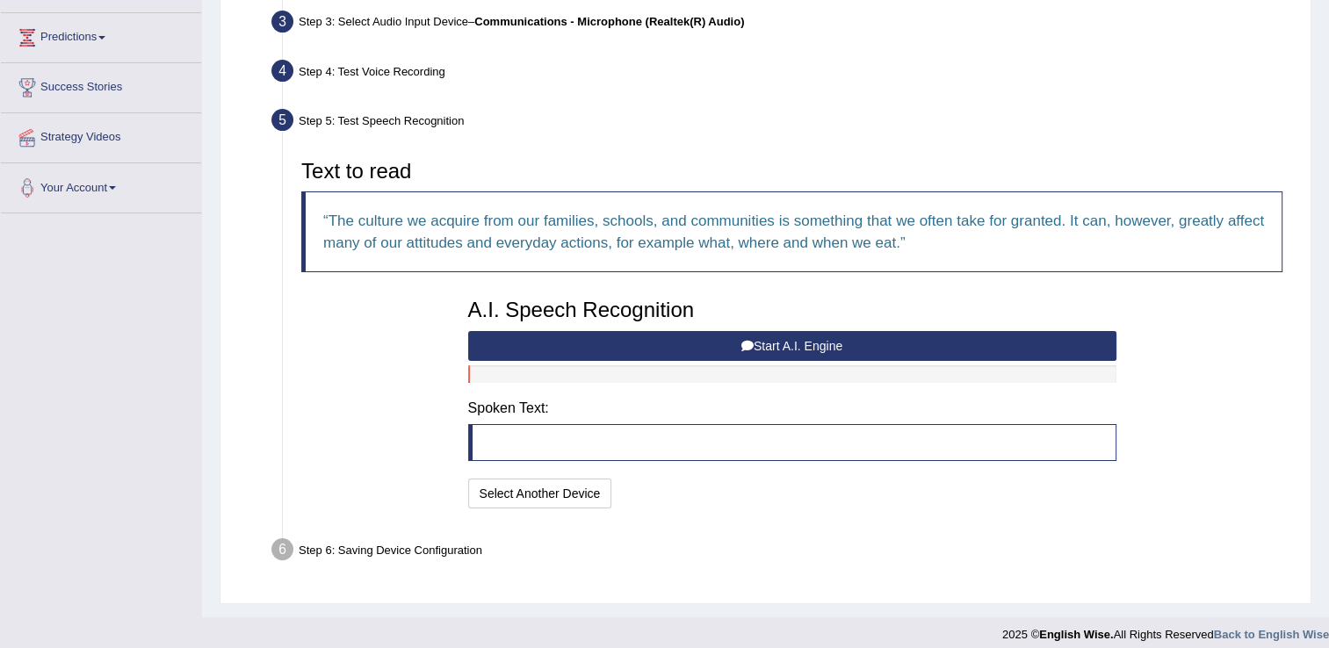
click at [836, 343] on button "Start A.I. Engine" at bounding box center [792, 346] width 648 height 30
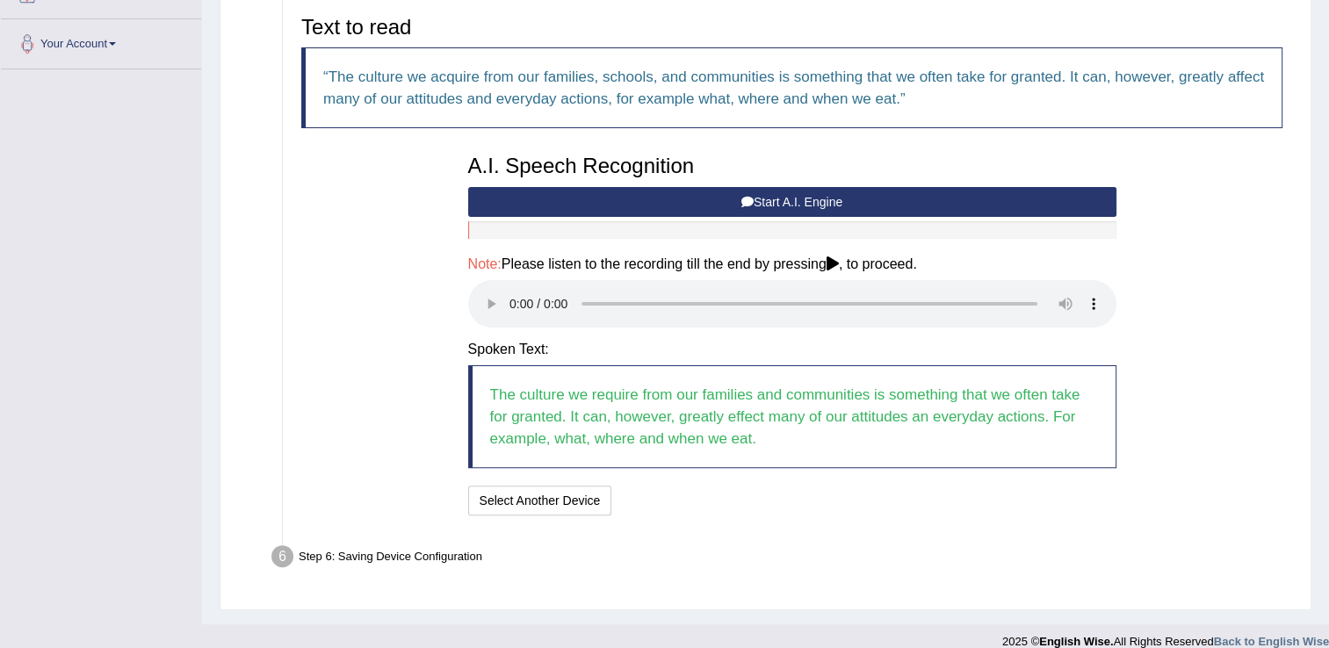
scroll to position [436, 0]
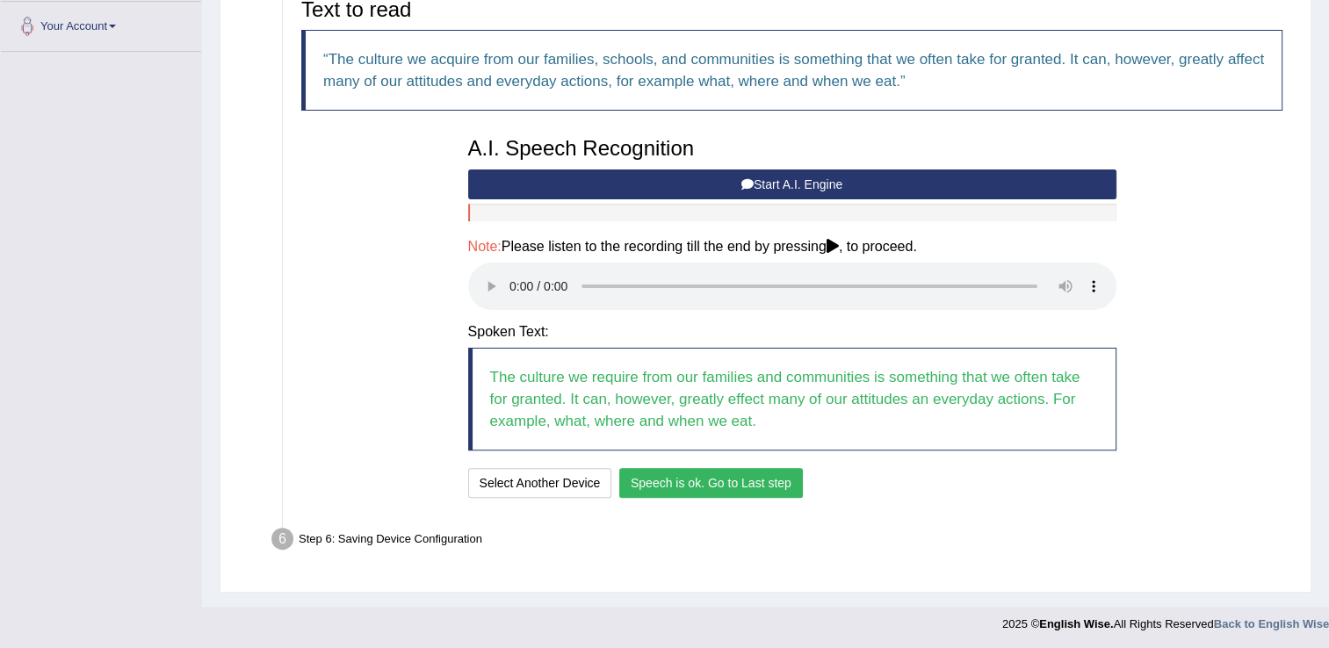
click at [697, 483] on button "Speech is ok. Go to Last step" at bounding box center [711, 483] width 184 height 30
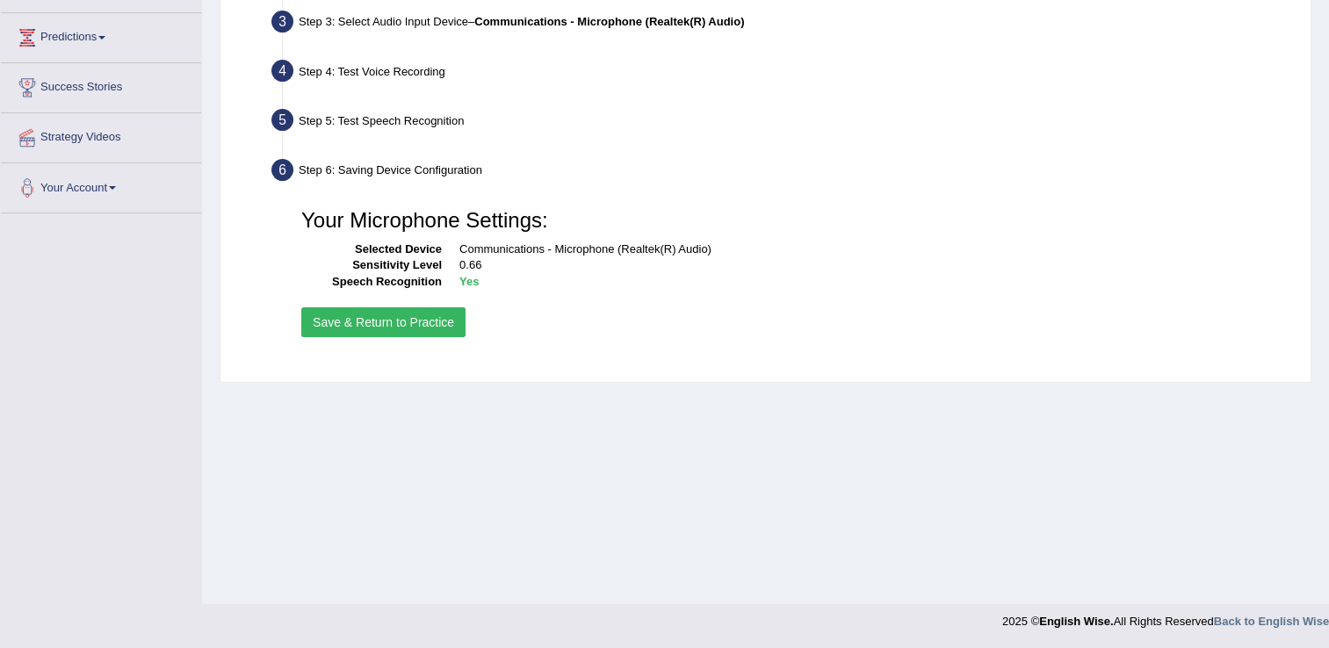
click at [367, 320] on button "Save & Return to Practice" at bounding box center [383, 322] width 164 height 30
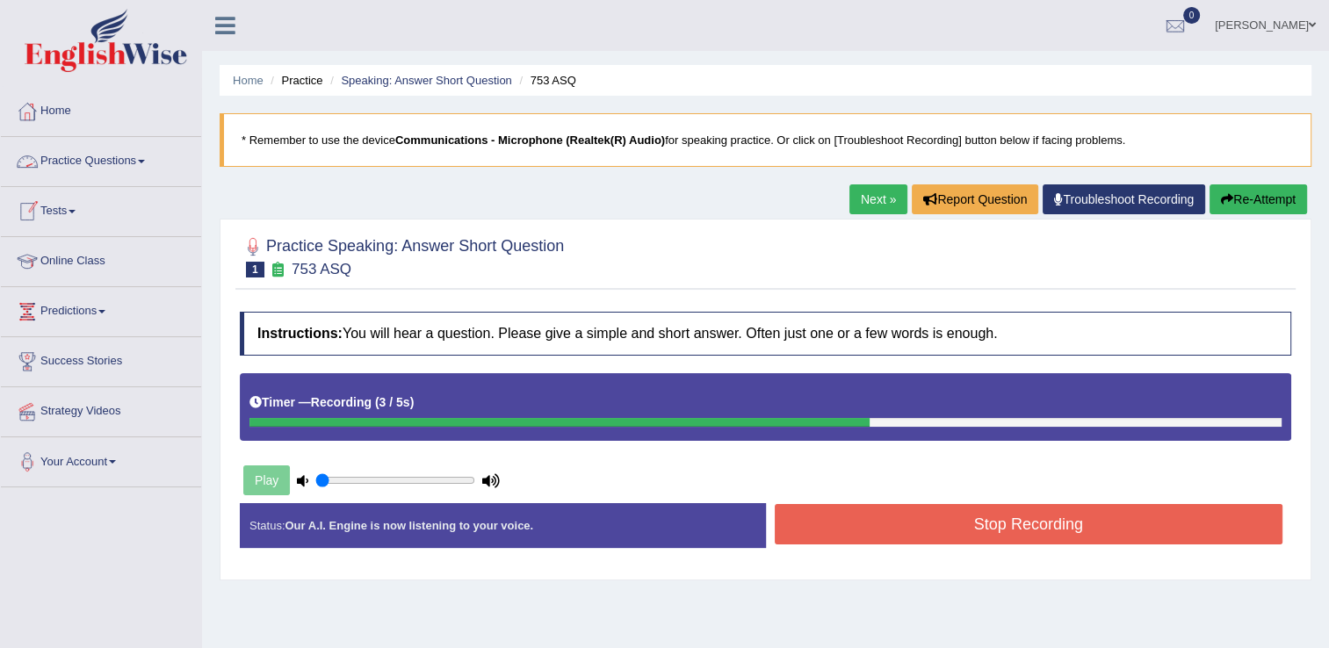
click at [105, 159] on link "Practice Questions" at bounding box center [101, 159] width 200 height 44
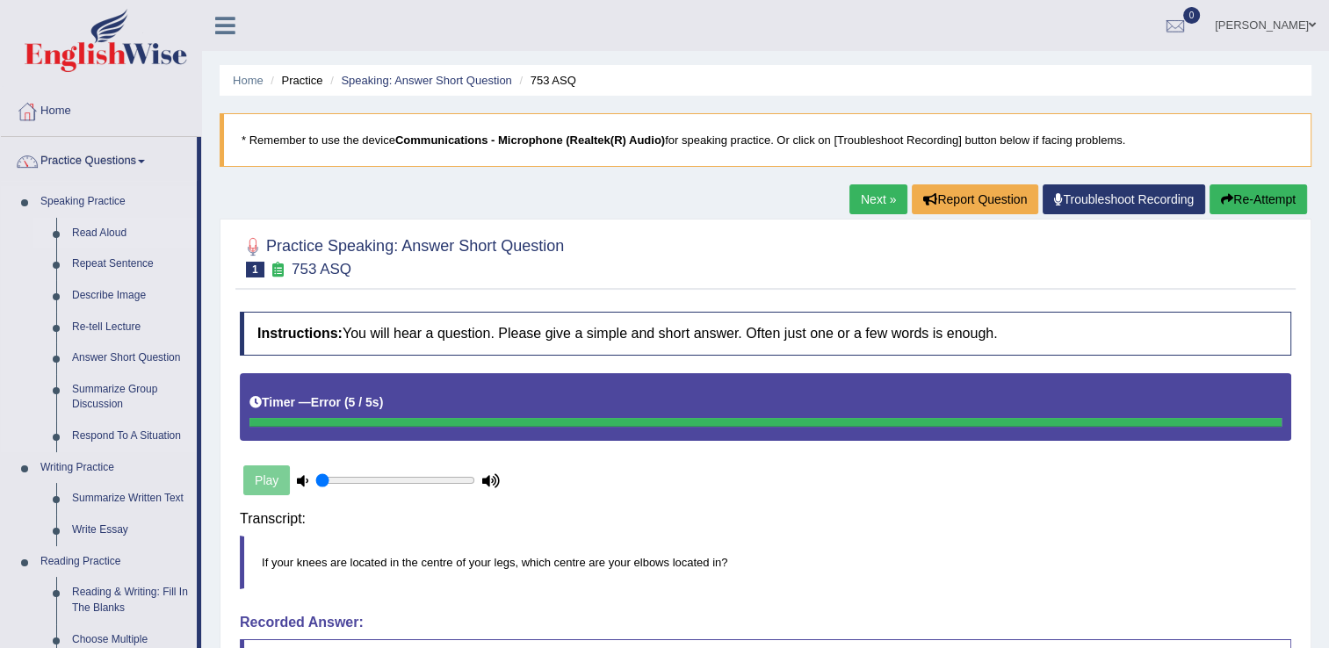
click at [101, 234] on link "Read Aloud" at bounding box center [130, 234] width 133 height 32
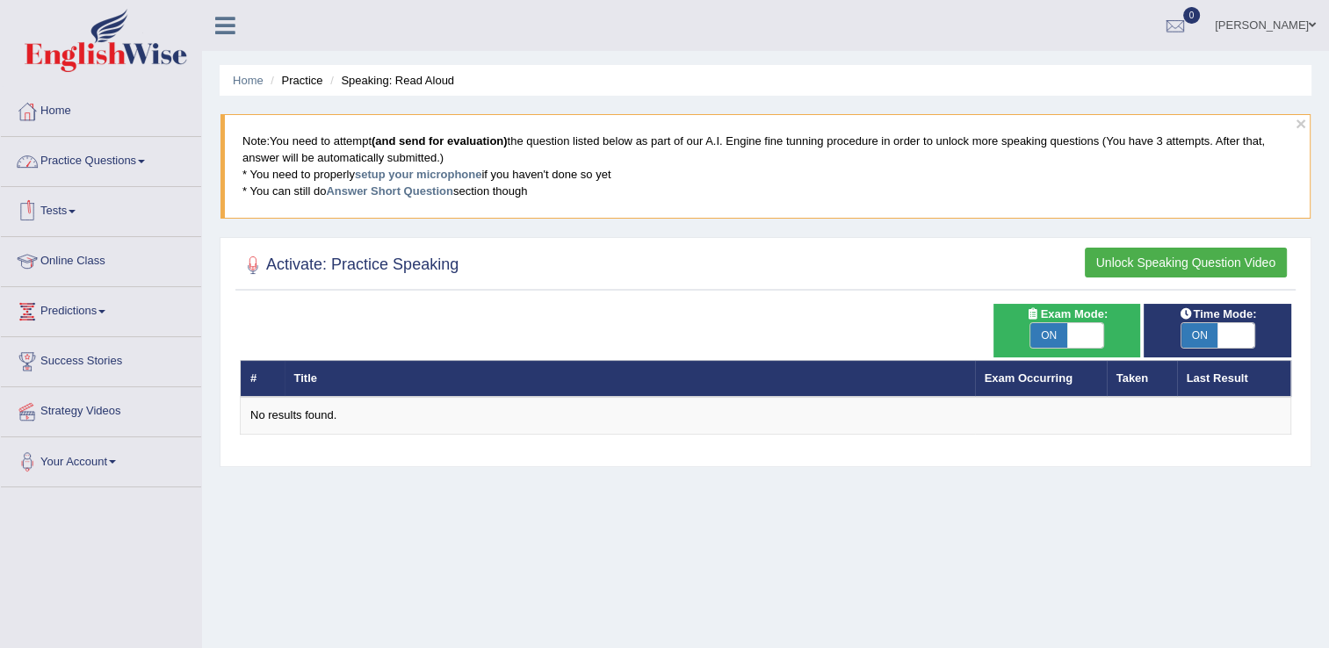
click at [82, 159] on link "Practice Questions" at bounding box center [101, 159] width 200 height 44
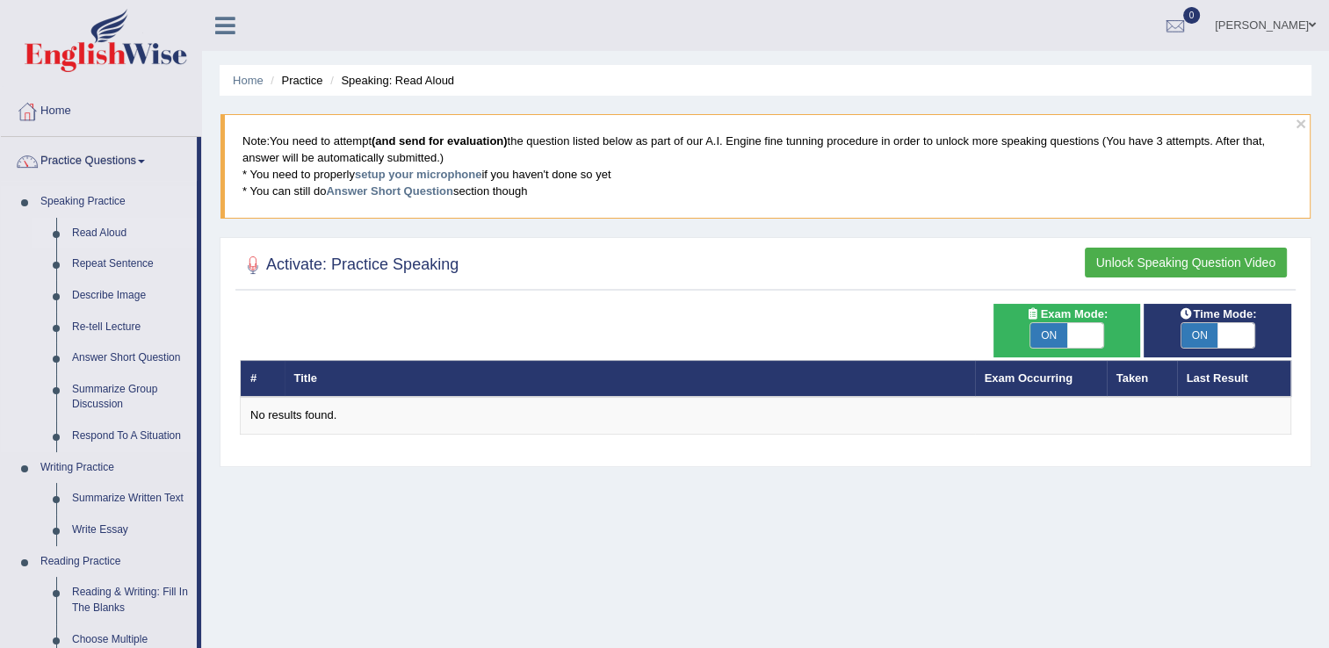
click at [112, 230] on link "Read Aloud" at bounding box center [130, 234] width 133 height 32
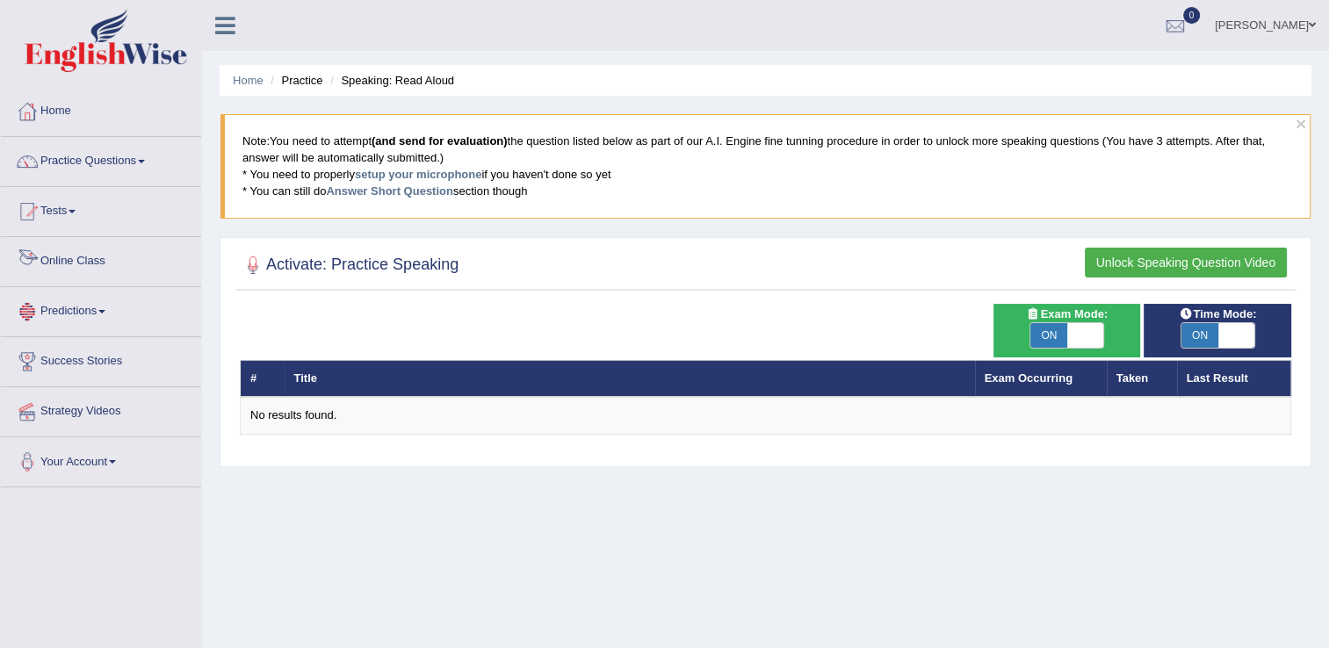
click at [260, 364] on th "#" at bounding box center [263, 378] width 44 height 37
drag, startPoint x: 568, startPoint y: 437, endPoint x: 639, endPoint y: 437, distance: 71.1
click at [639, 437] on div "Time Mode: ON OFF Exam Mode: ON OFF # Title Exam Occurring Taken Last Result No…" at bounding box center [765, 381] width 1060 height 154
drag, startPoint x: 942, startPoint y: 392, endPoint x: 945, endPoint y: 357, distance: 35.3
click at [942, 376] on th "Title" at bounding box center [630, 378] width 690 height 37
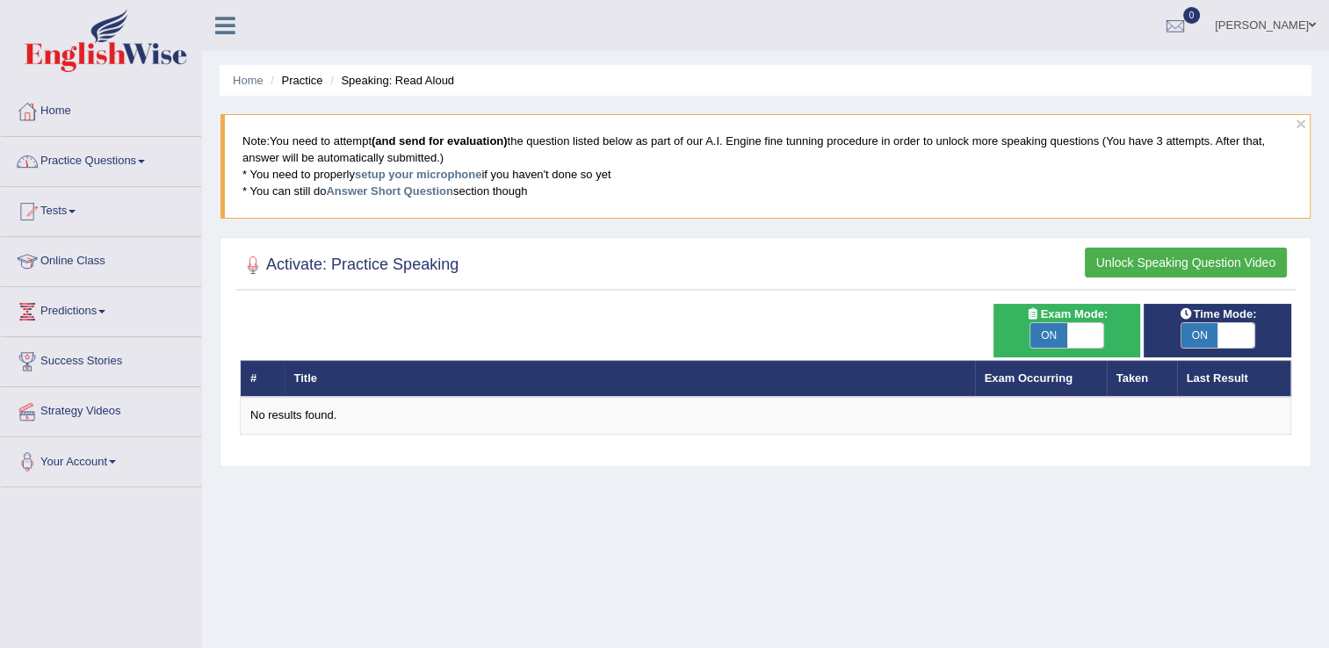
click at [95, 158] on link "Practice Questions" at bounding box center [101, 159] width 200 height 44
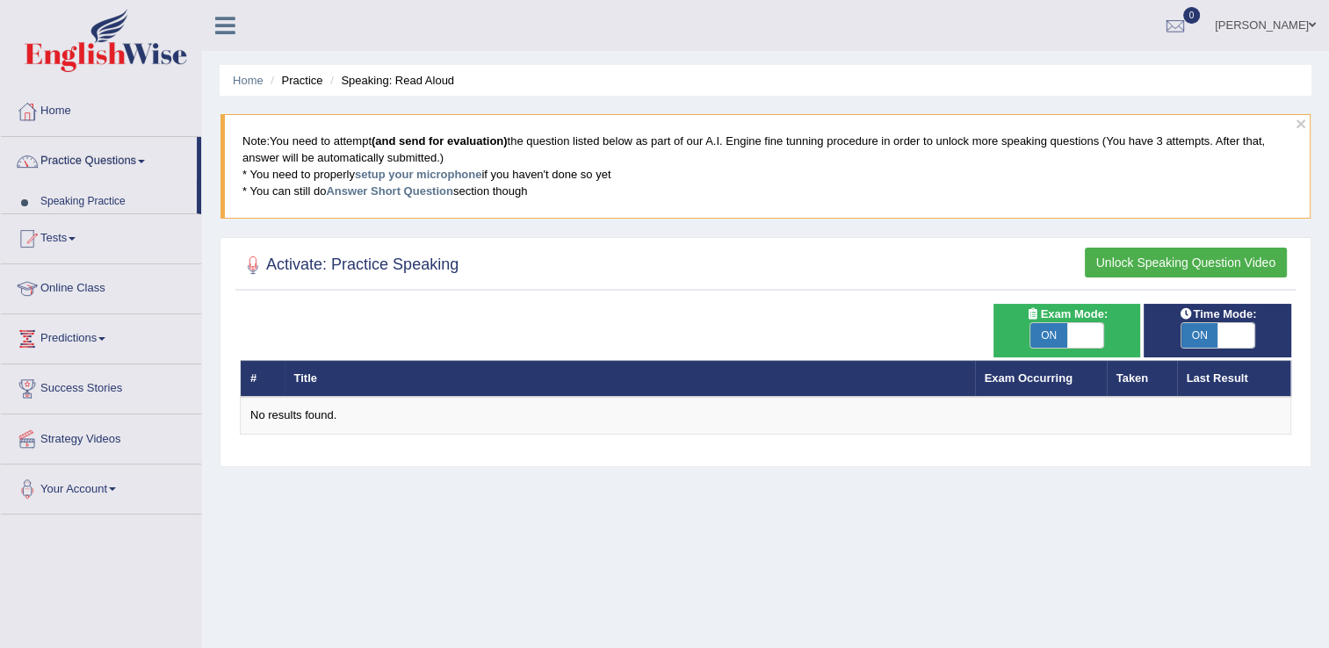
click at [95, 158] on link "Practice Questions" at bounding box center [99, 159] width 196 height 44
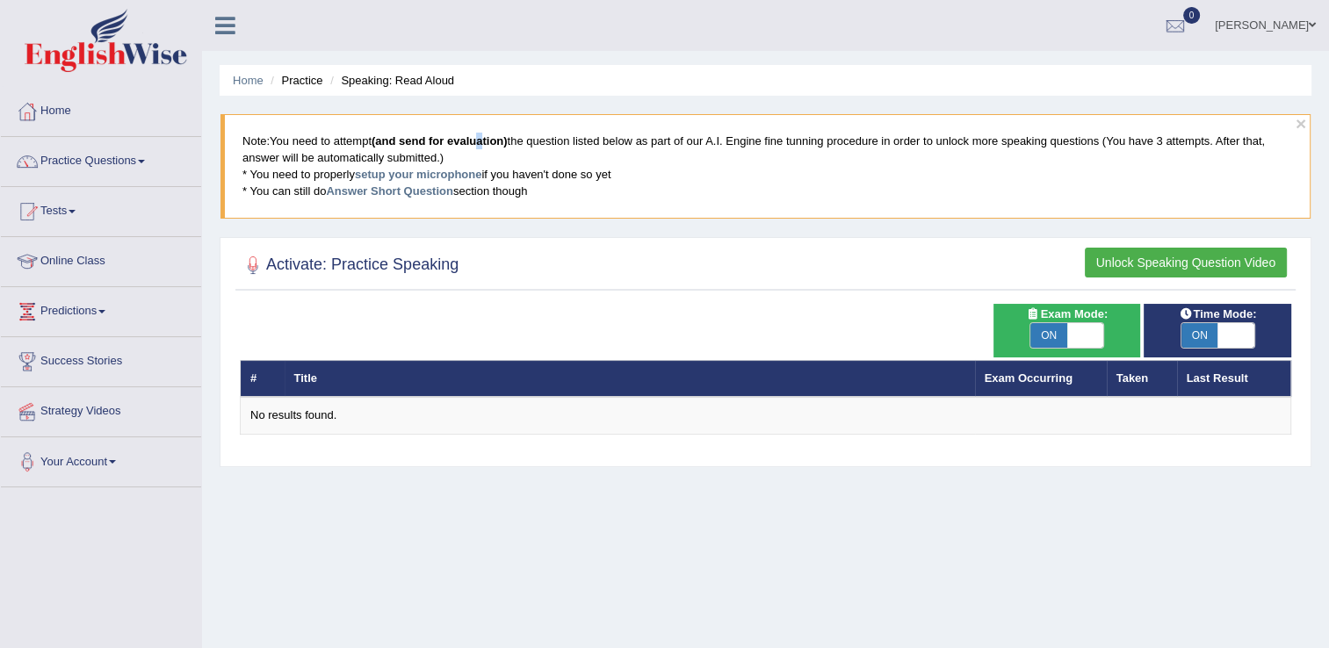
click at [479, 143] on b "(and send for evaluation)" at bounding box center [440, 140] width 136 height 13
click at [441, 175] on link "setup your microphone" at bounding box center [418, 174] width 126 height 13
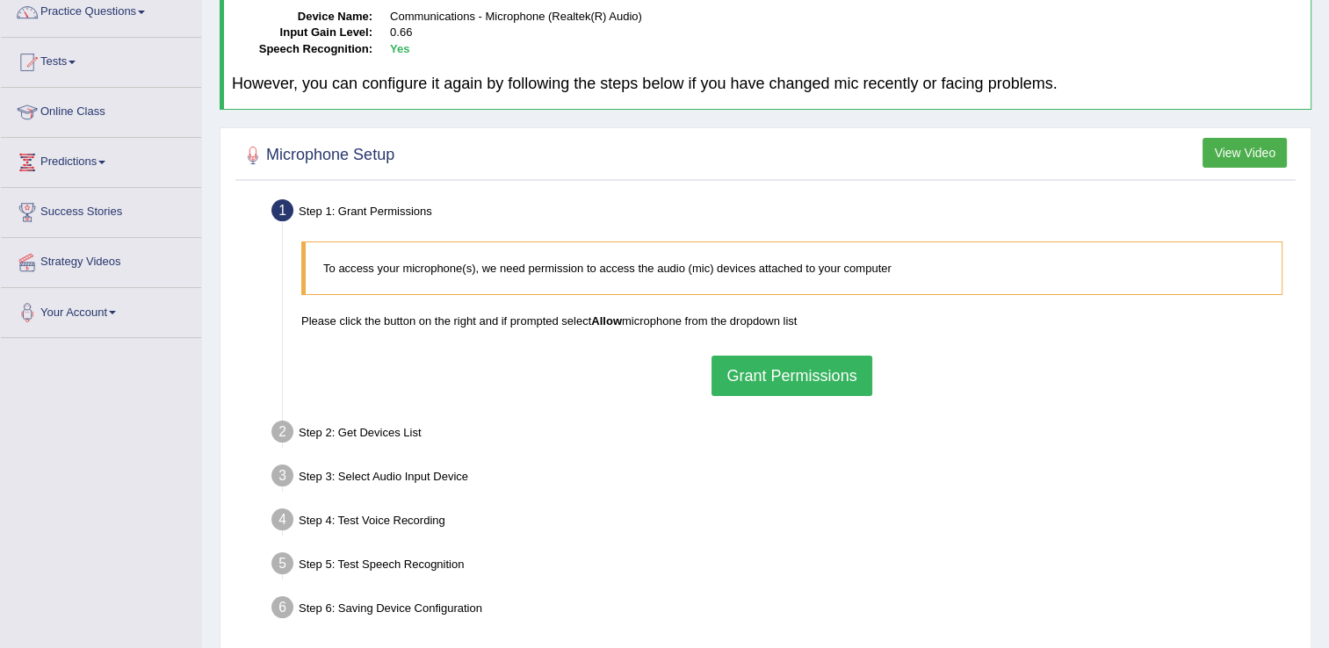
scroll to position [176, 0]
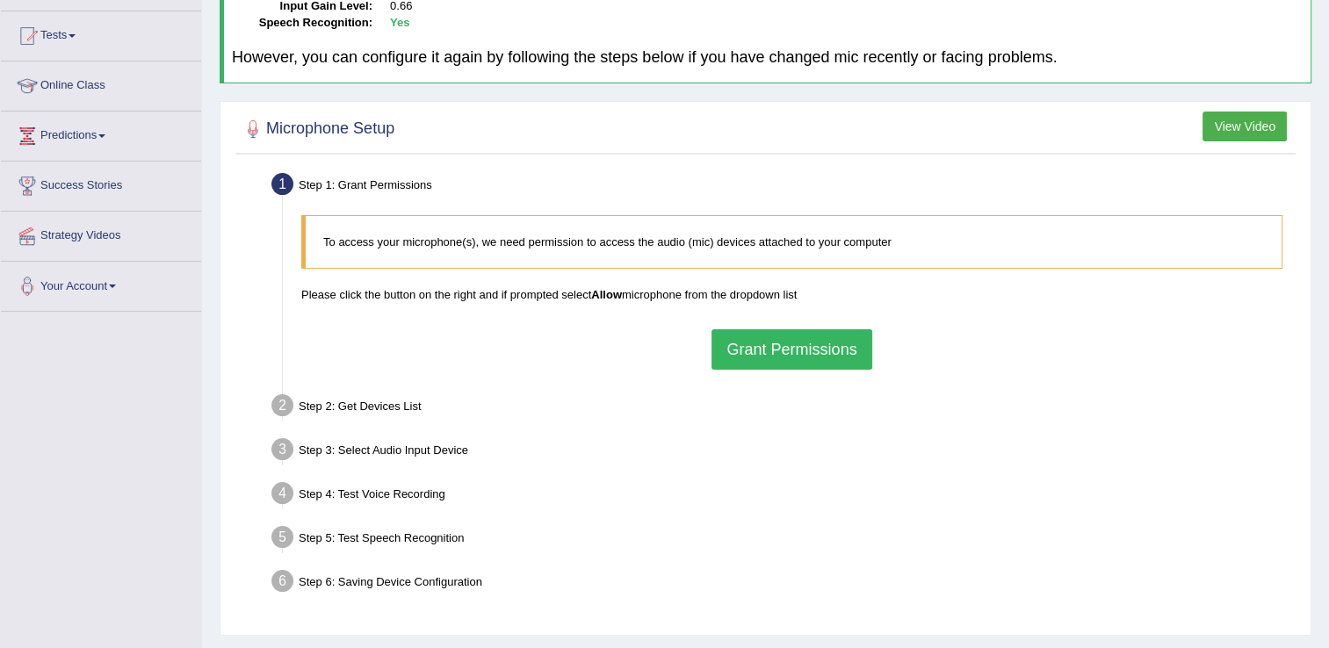
click at [806, 350] on button "Grant Permissions" at bounding box center [791, 349] width 160 height 40
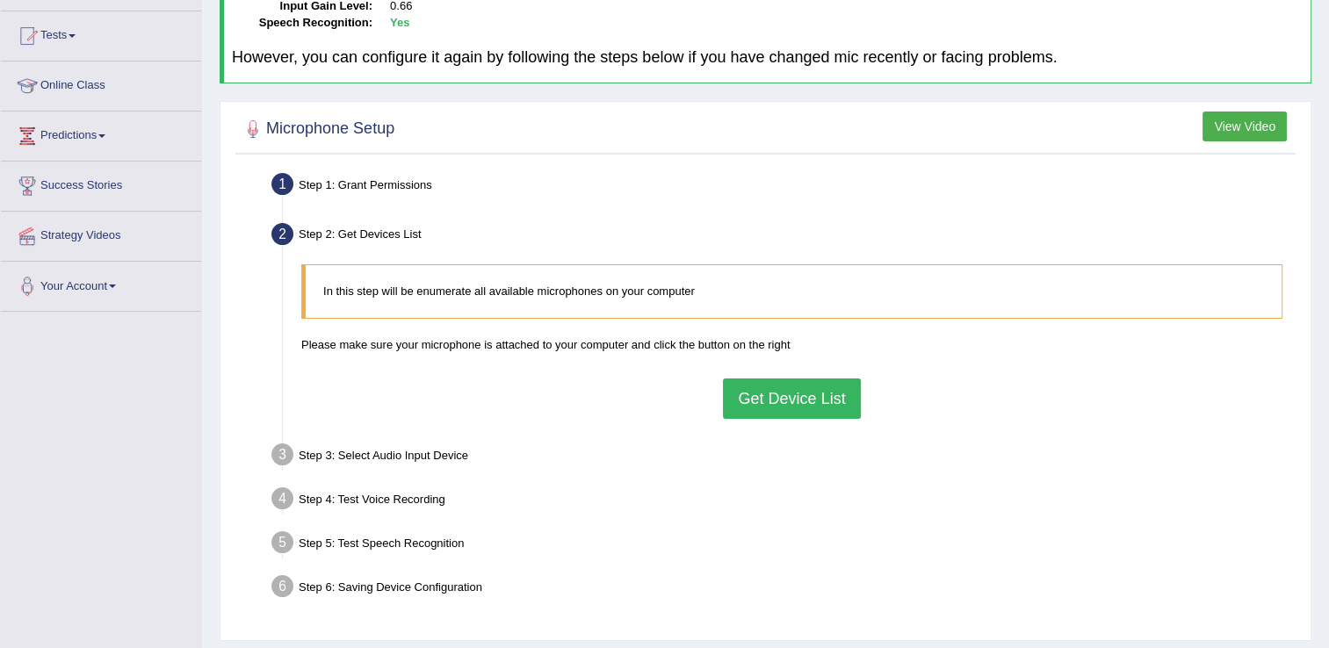
click at [801, 399] on button "Get Device List" at bounding box center [791, 399] width 137 height 40
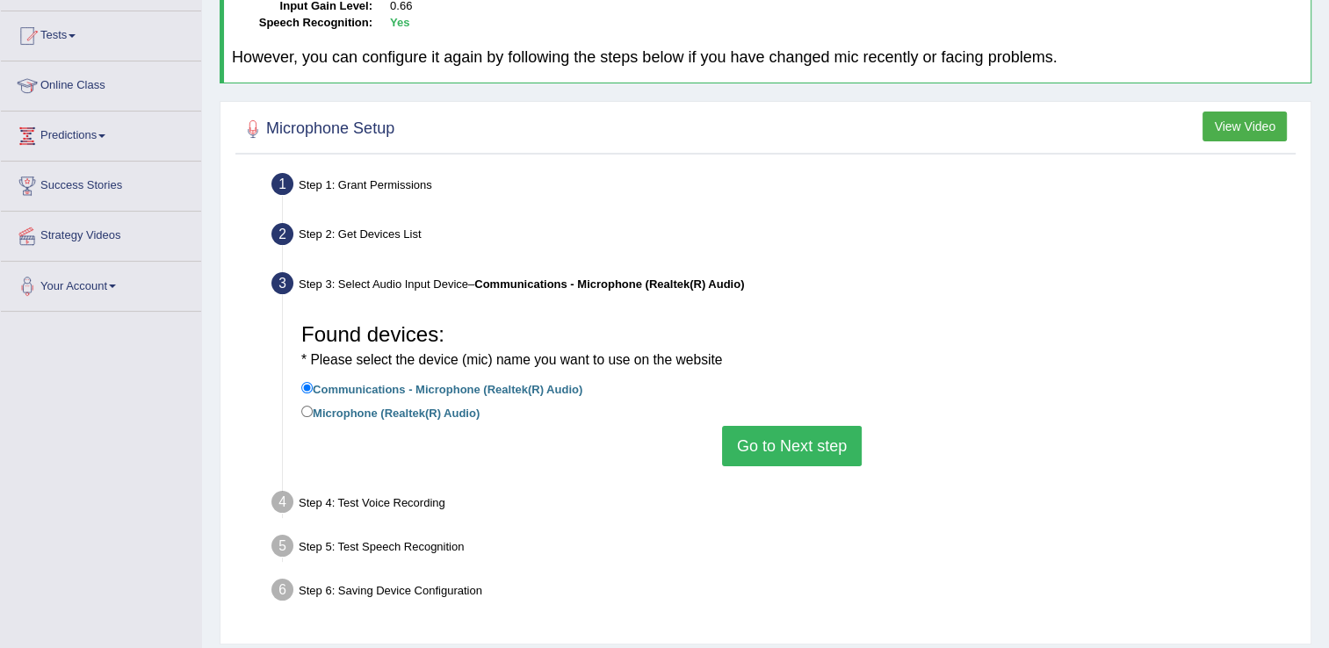
click at [779, 437] on button "Go to Next step" at bounding box center [792, 446] width 140 height 40
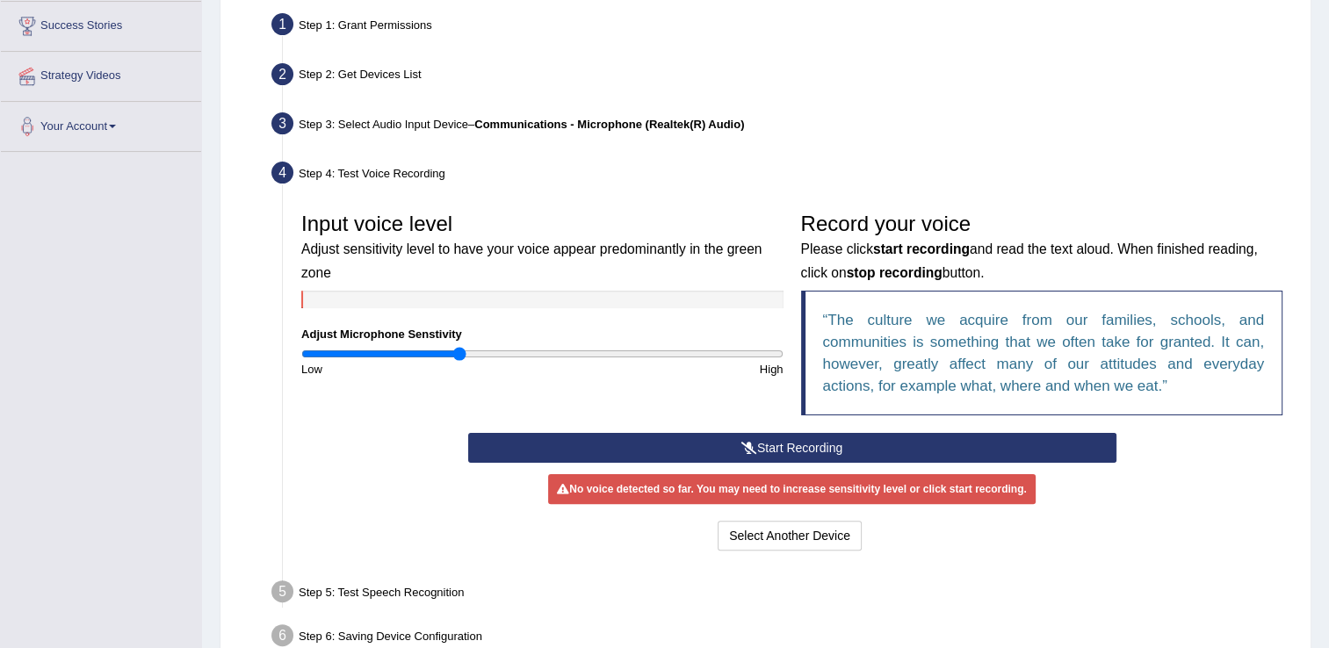
scroll to position [431, 0]
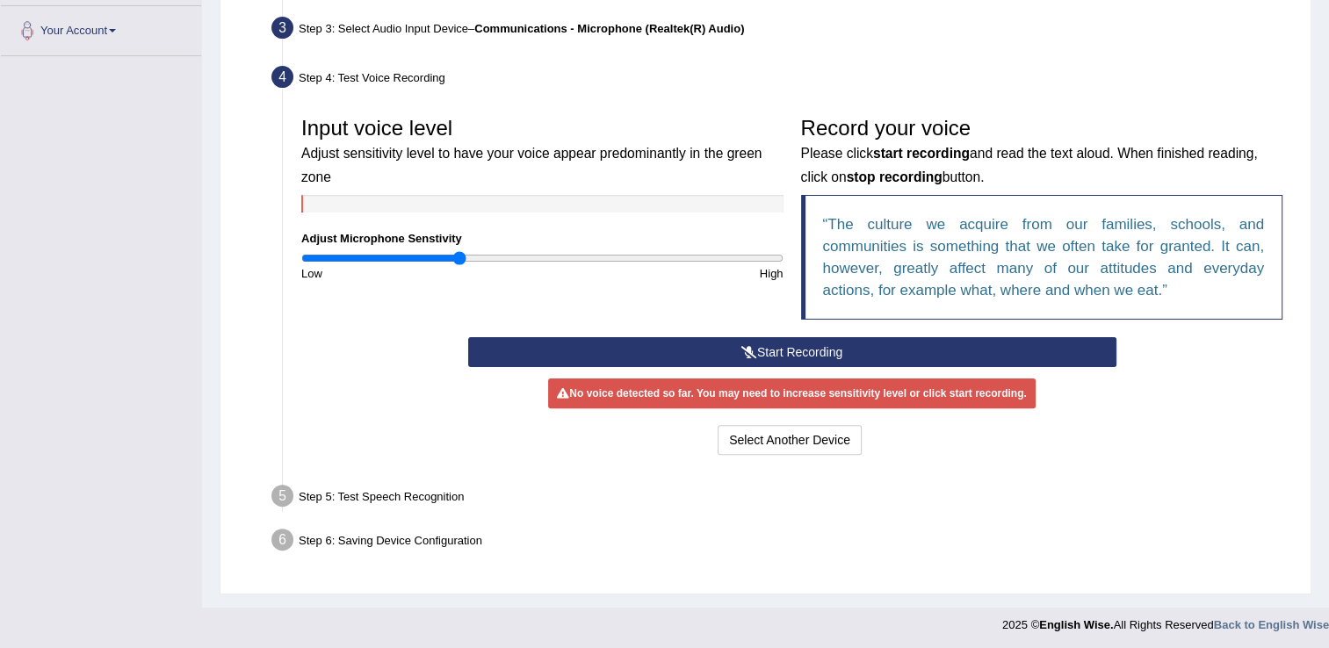
click at [749, 350] on icon at bounding box center [749, 352] width 16 height 12
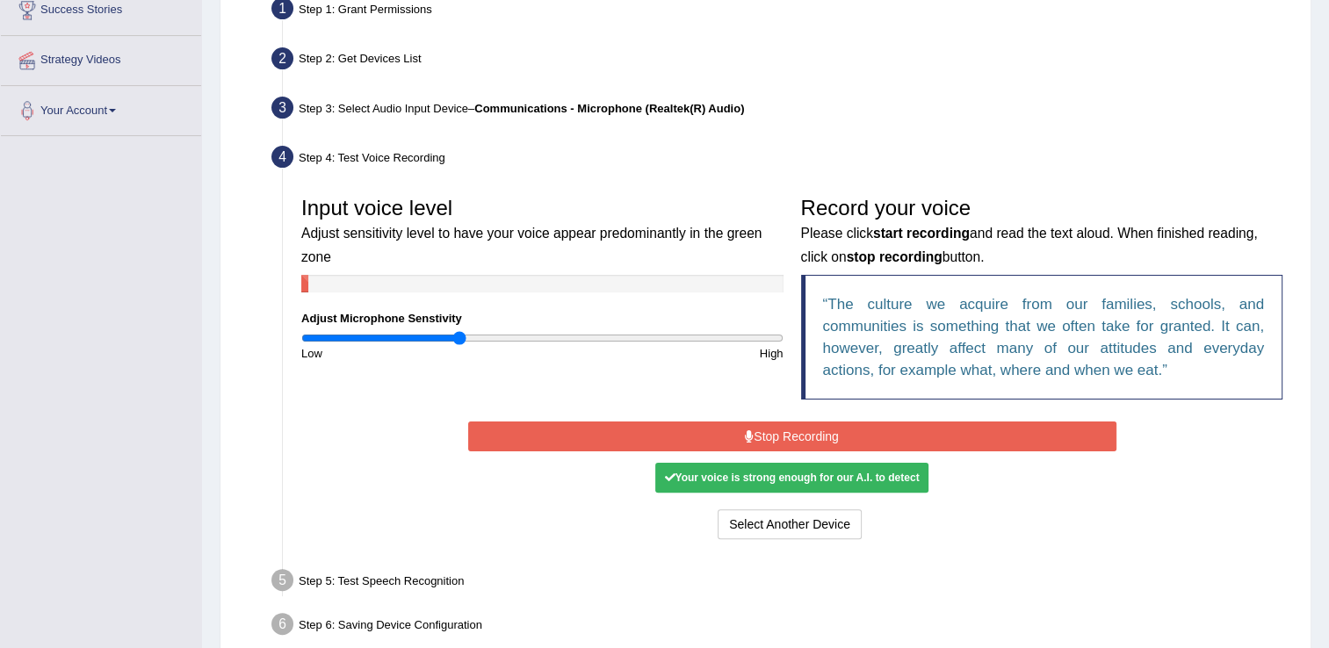
scroll to position [436, 0]
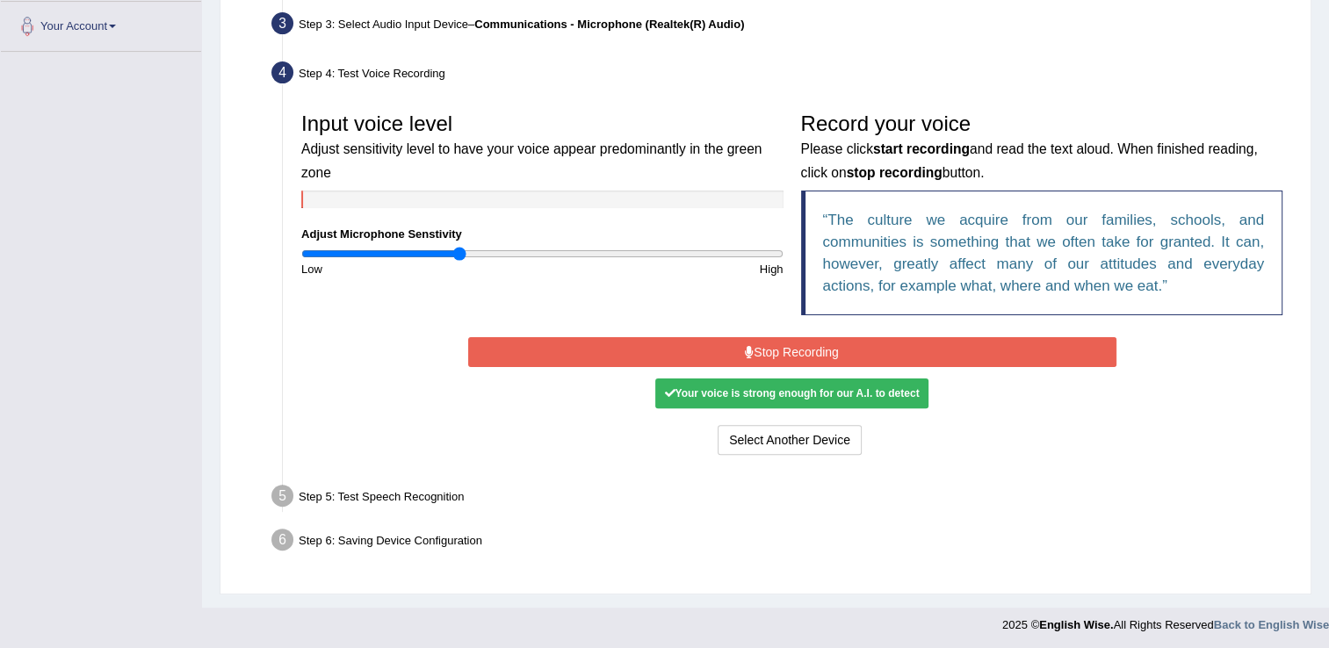
click at [772, 353] on button "Stop Recording" at bounding box center [792, 352] width 648 height 30
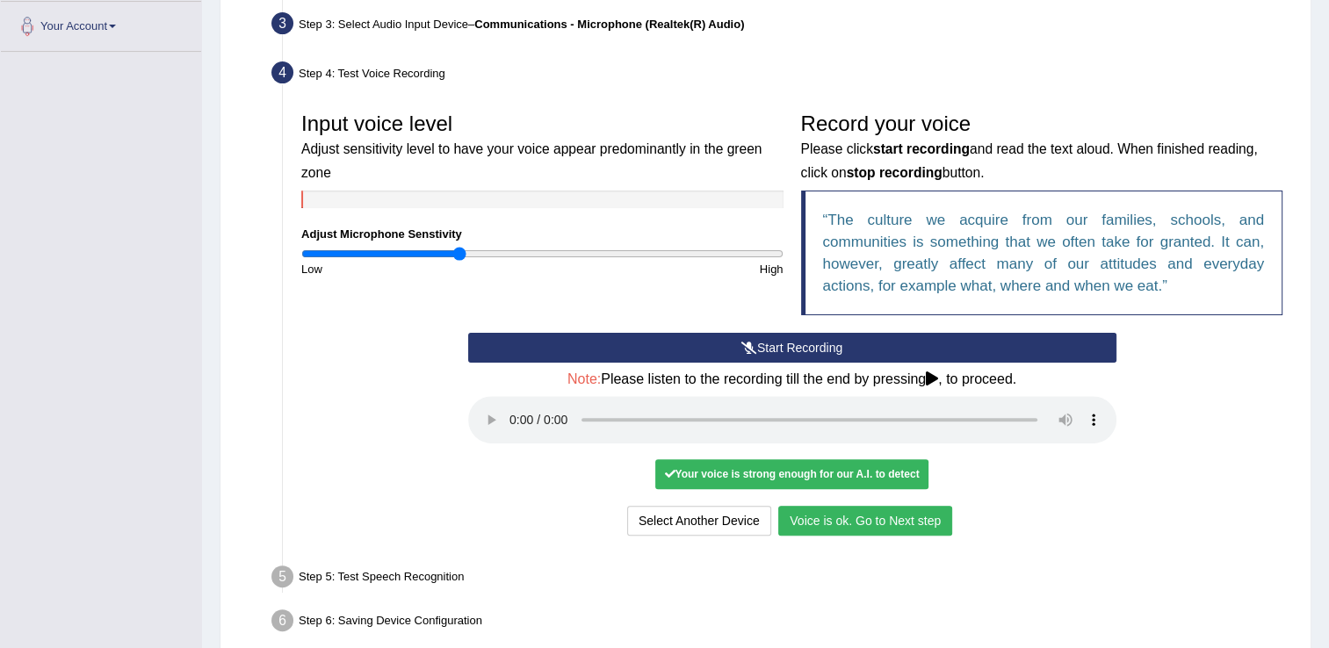
click at [876, 517] on button "Voice is ok. Go to Next step" at bounding box center [865, 521] width 174 height 30
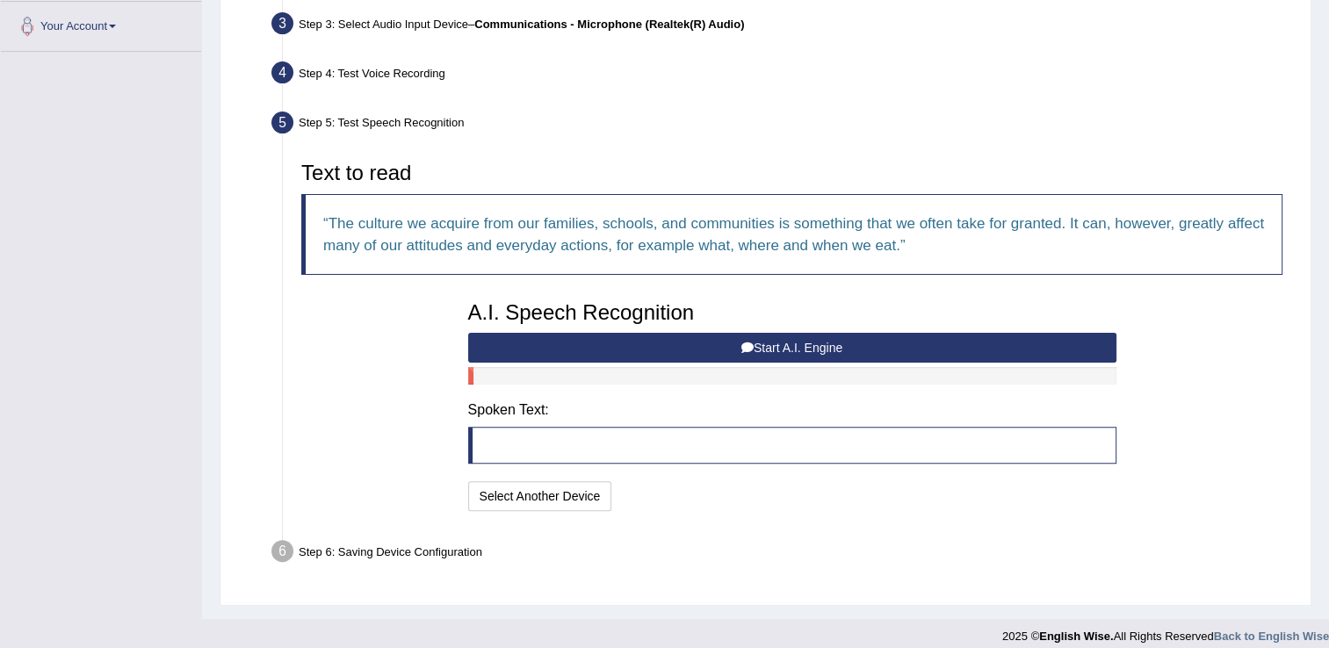
click at [752, 343] on button "Start A.I. Engine" at bounding box center [792, 348] width 648 height 30
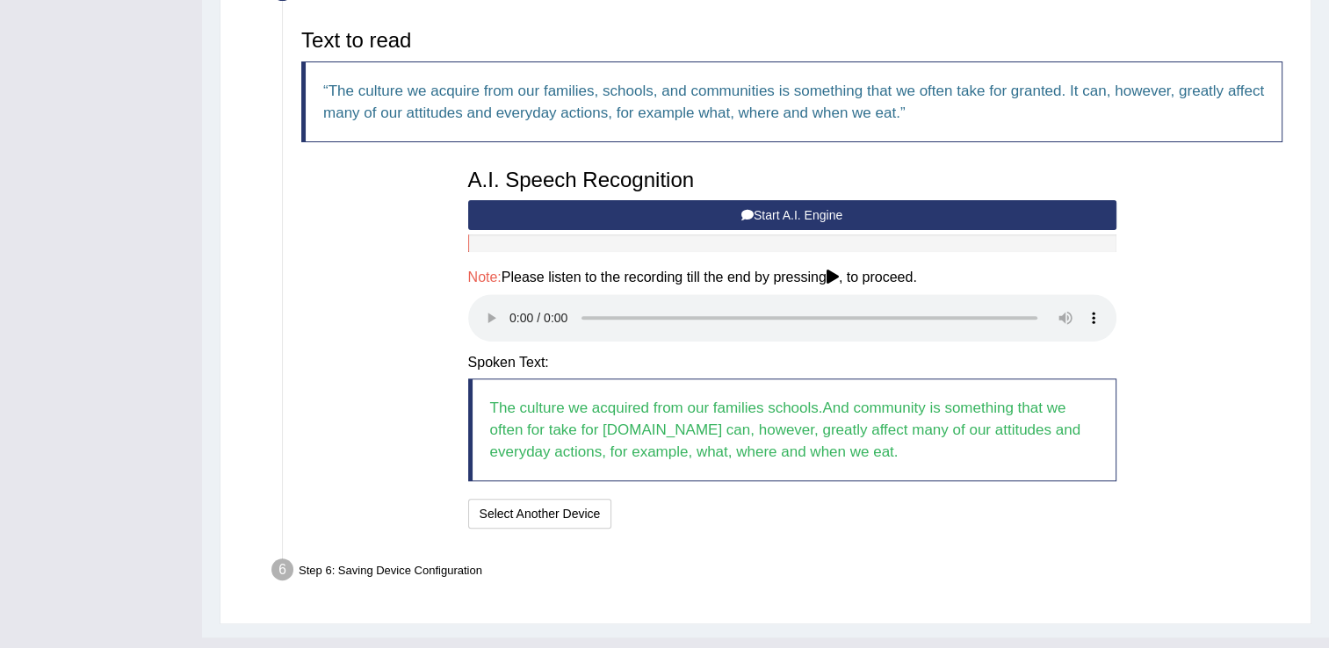
scroll to position [598, 0]
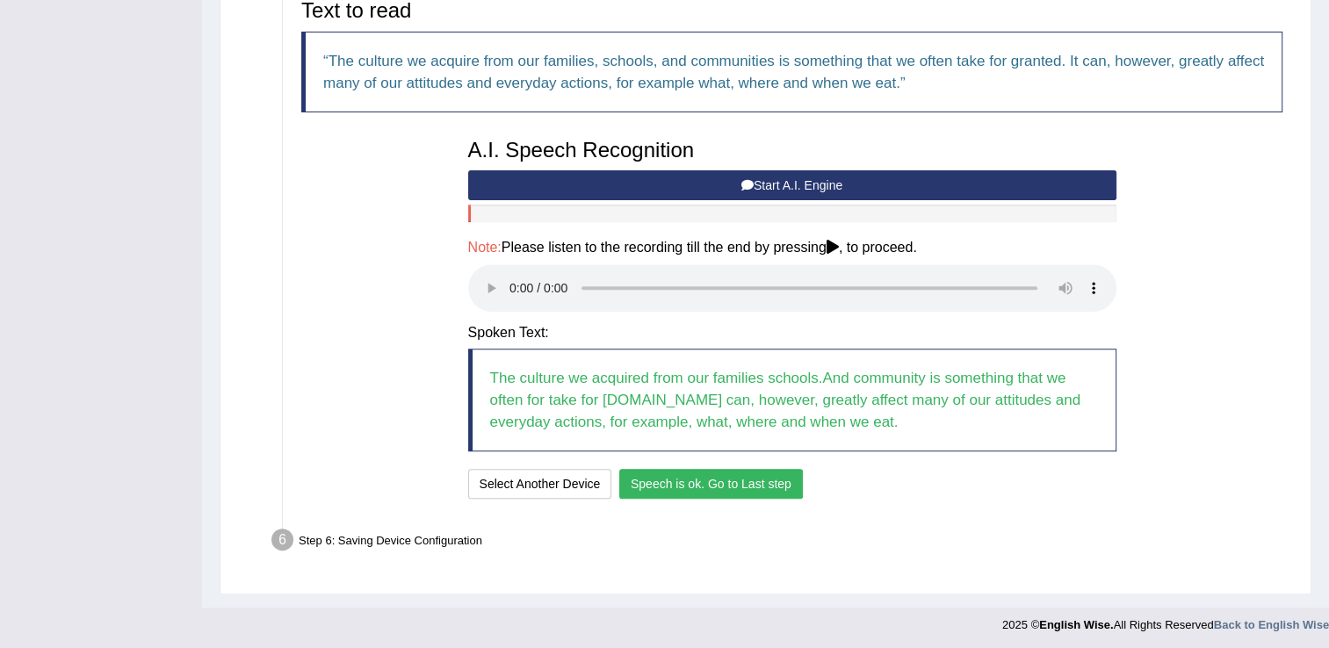
click at [752, 473] on button "Speech is ok. Go to Last step" at bounding box center [711, 484] width 184 height 30
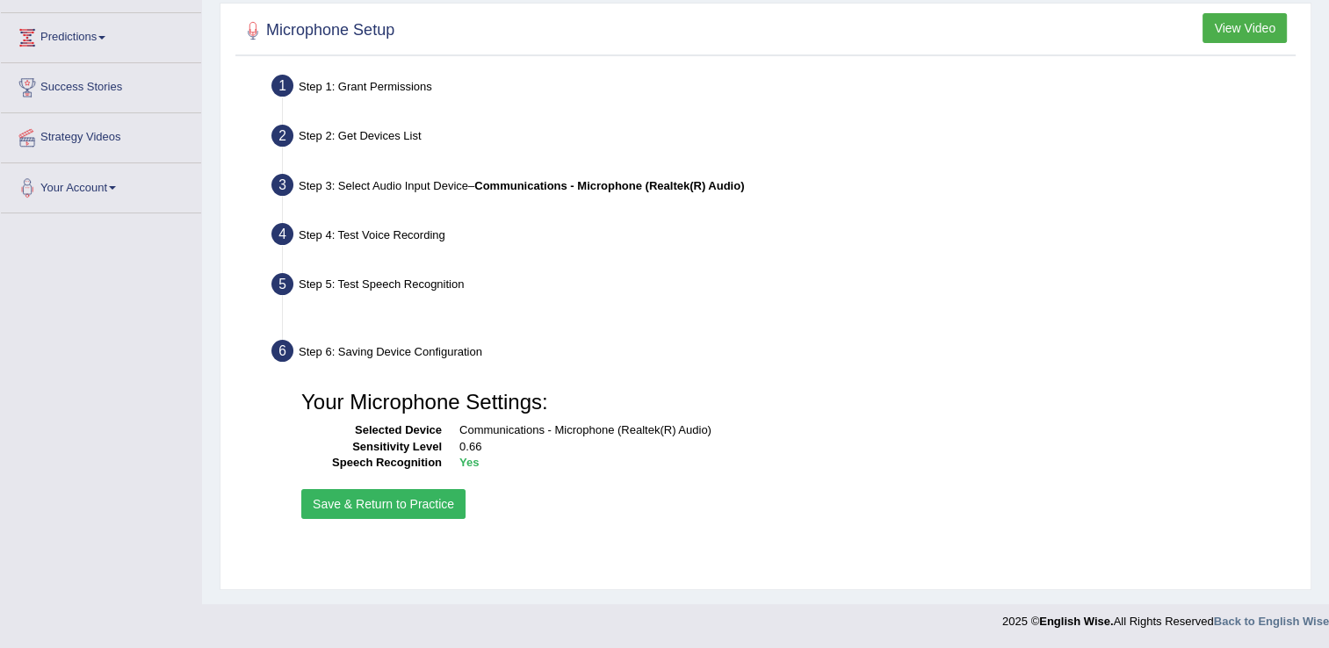
scroll to position [274, 0]
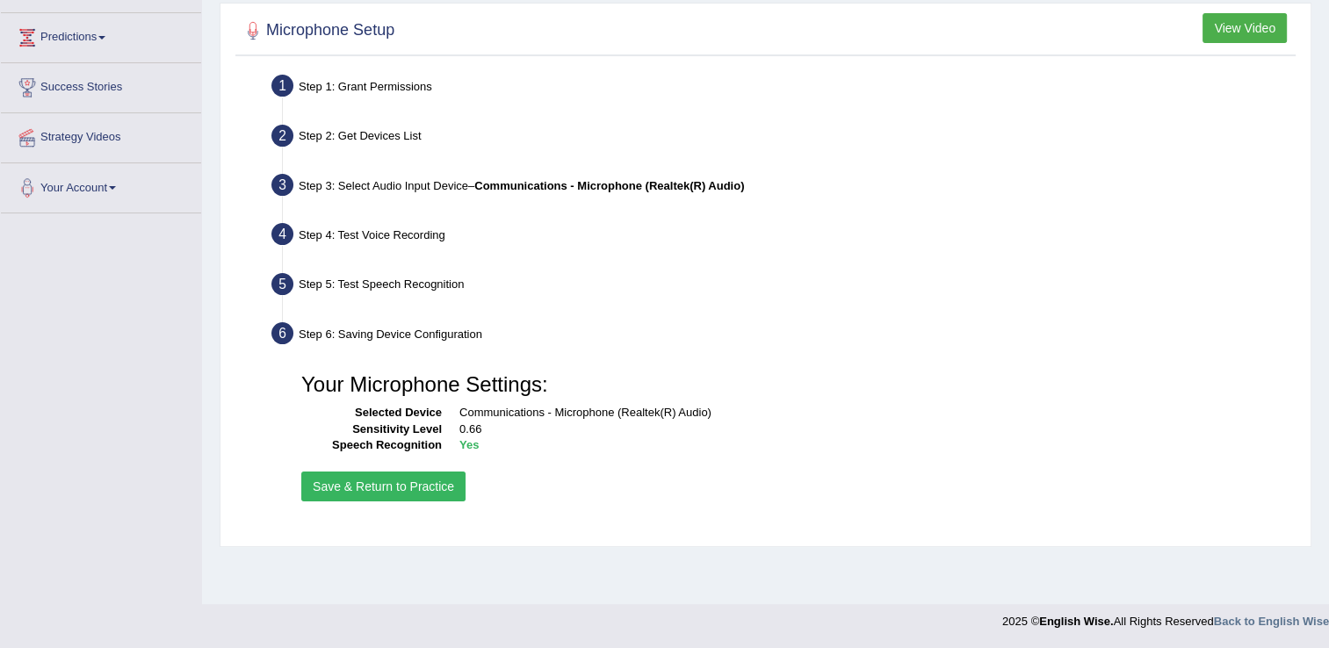
click at [368, 487] on button "Save & Return to Practice" at bounding box center [383, 487] width 164 height 30
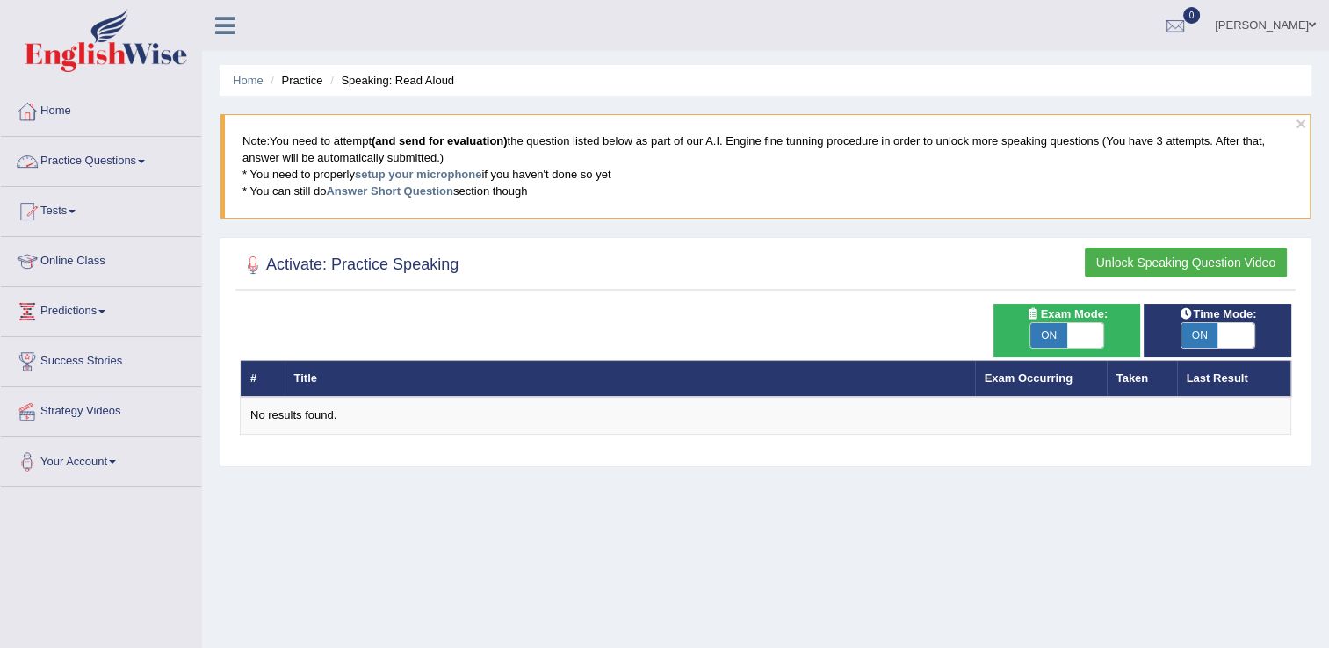
click at [118, 160] on link "Practice Questions" at bounding box center [101, 159] width 200 height 44
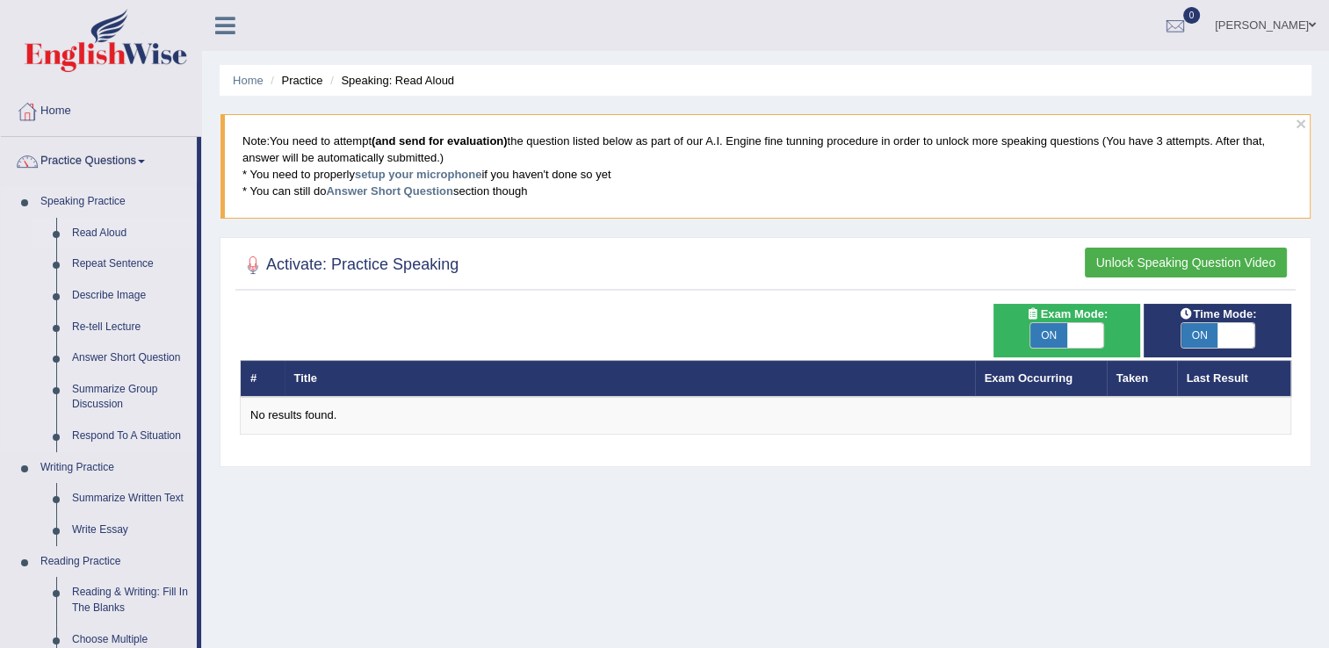
click at [93, 230] on link "Read Aloud" at bounding box center [130, 234] width 133 height 32
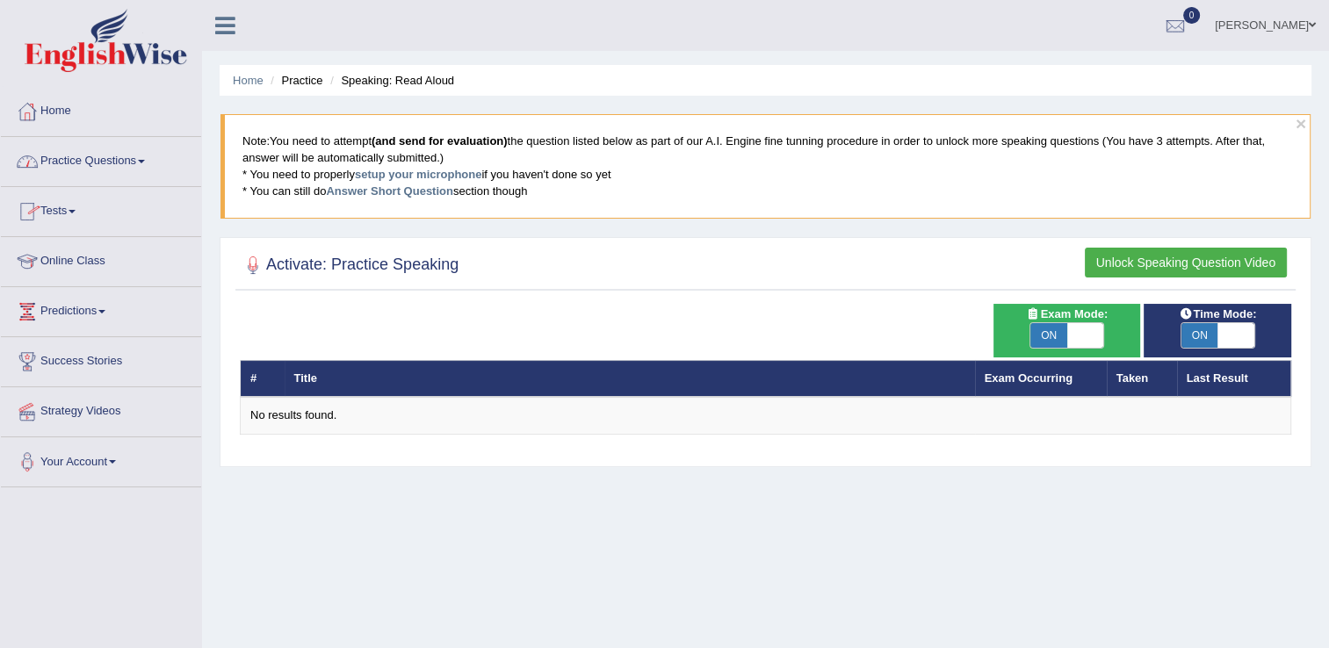
click at [70, 160] on link "Practice Questions" at bounding box center [101, 159] width 200 height 44
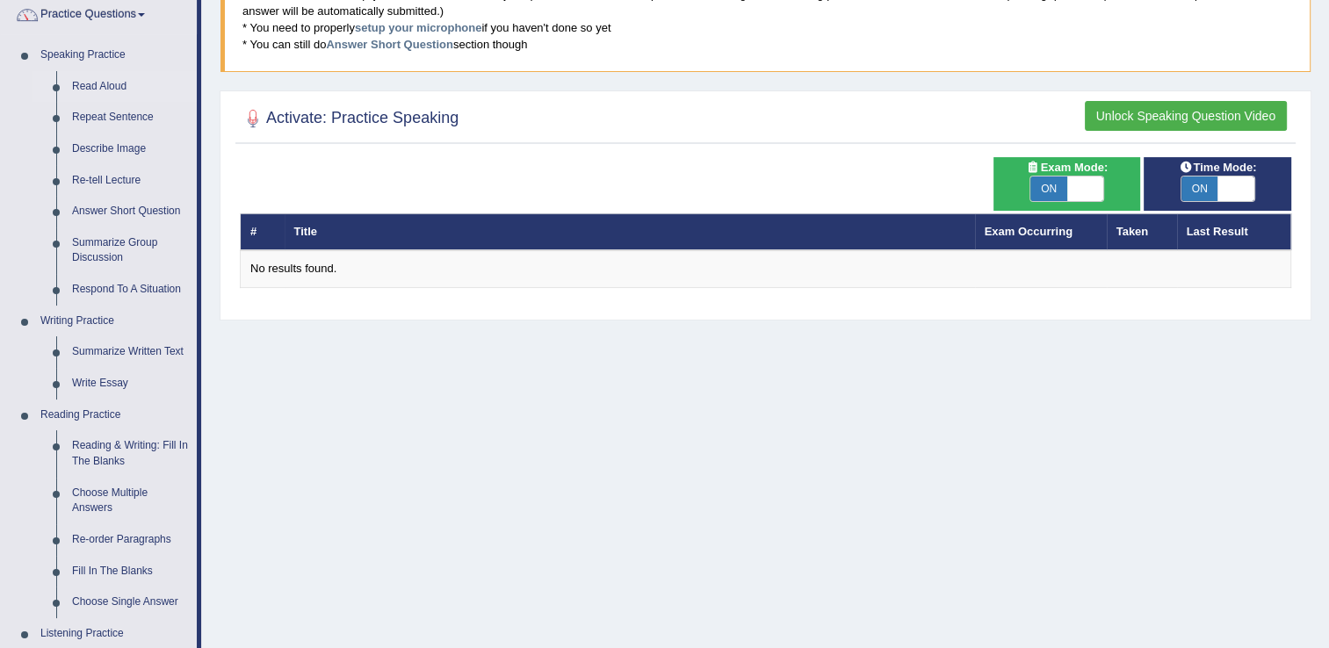
scroll to position [176, 0]
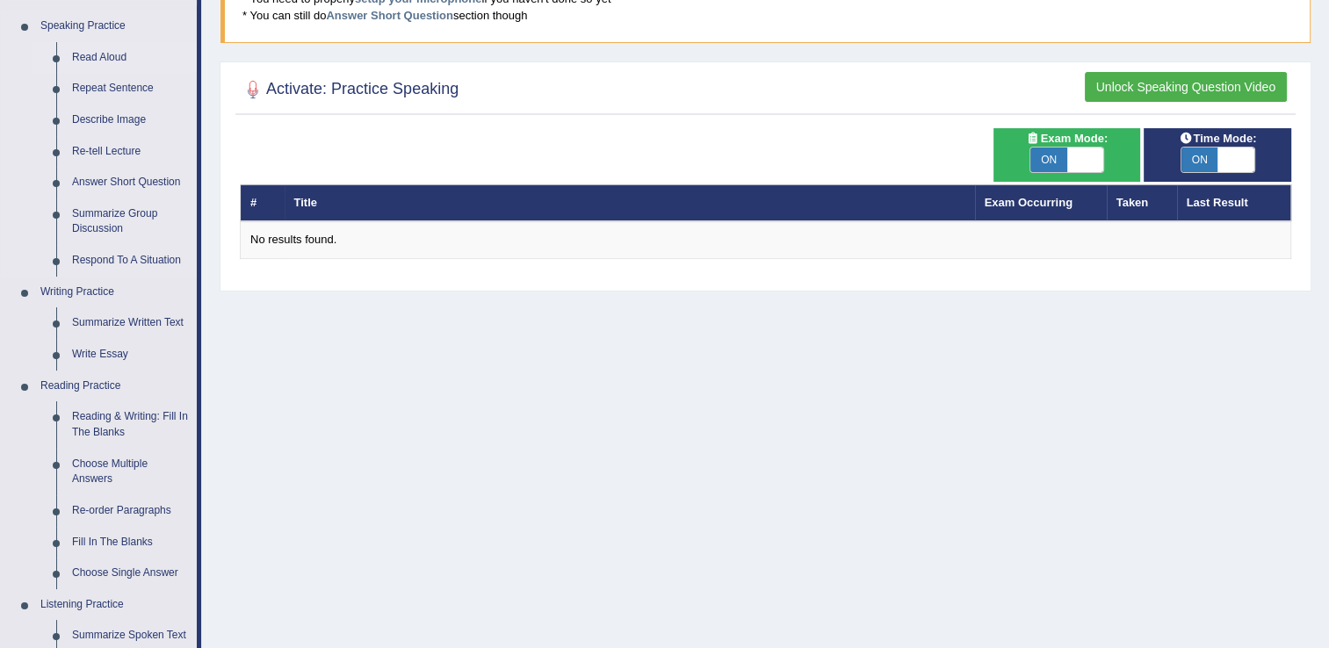
click at [105, 54] on link "Read Aloud" at bounding box center [130, 58] width 133 height 32
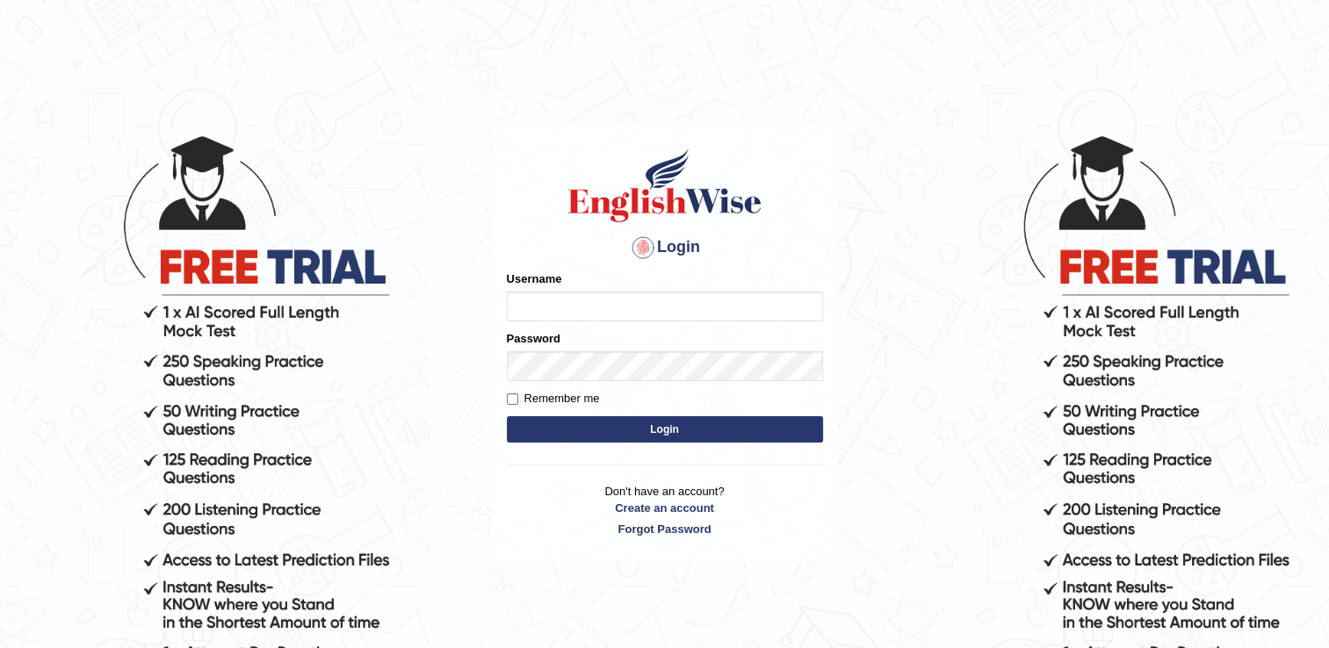
type input "pooja_pte"
click at [667, 434] on button "Login" at bounding box center [665, 429] width 316 height 26
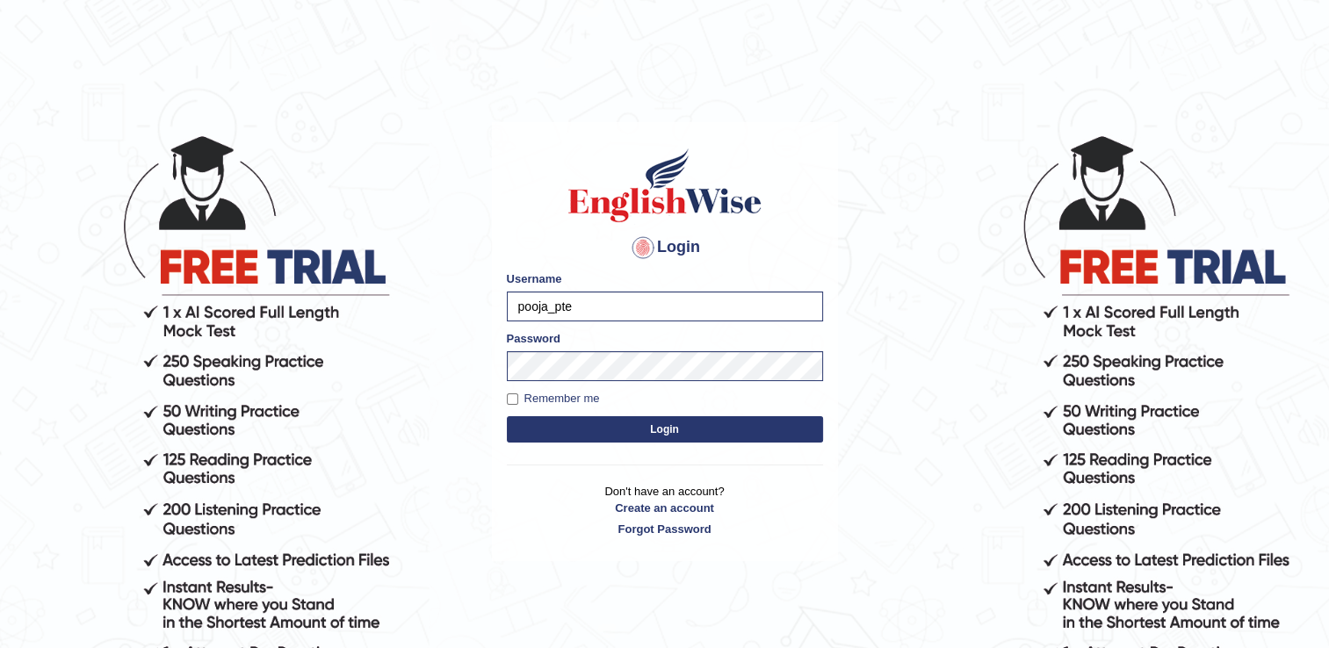
click at [668, 424] on button "Login" at bounding box center [665, 429] width 316 height 26
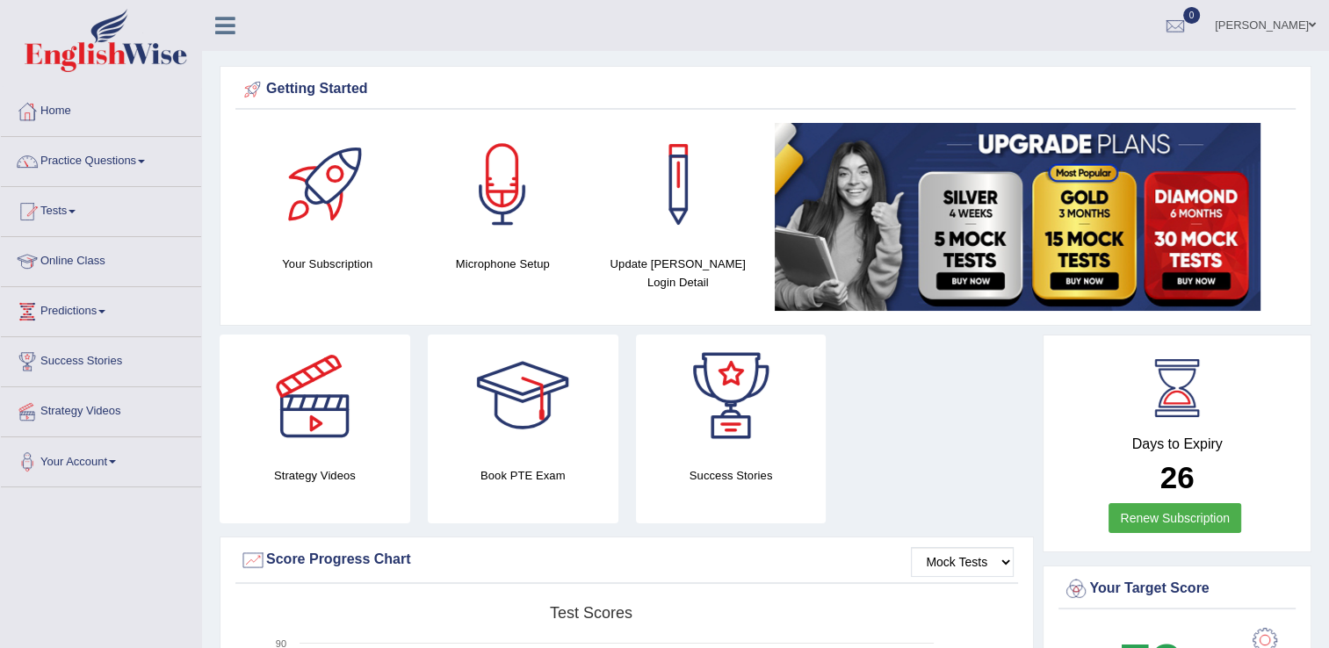
click at [97, 157] on link "Practice Questions" at bounding box center [101, 159] width 200 height 44
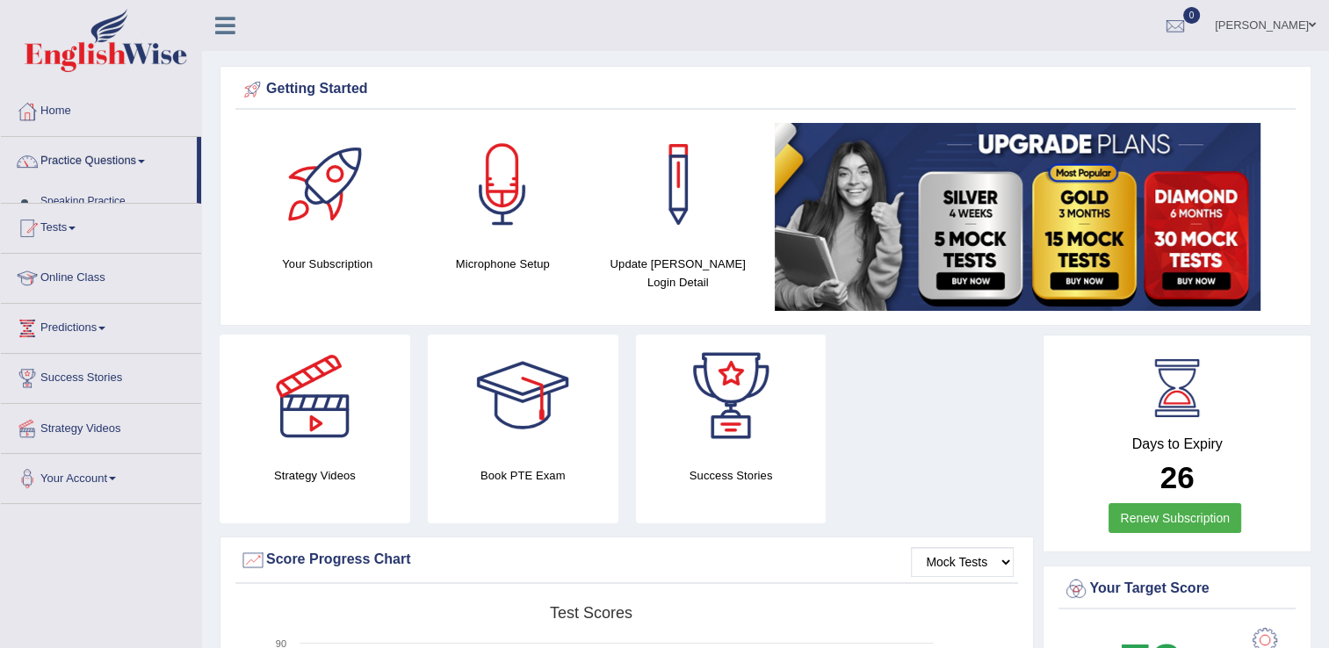
click at [97, 157] on link "Practice Questions" at bounding box center [99, 159] width 196 height 44
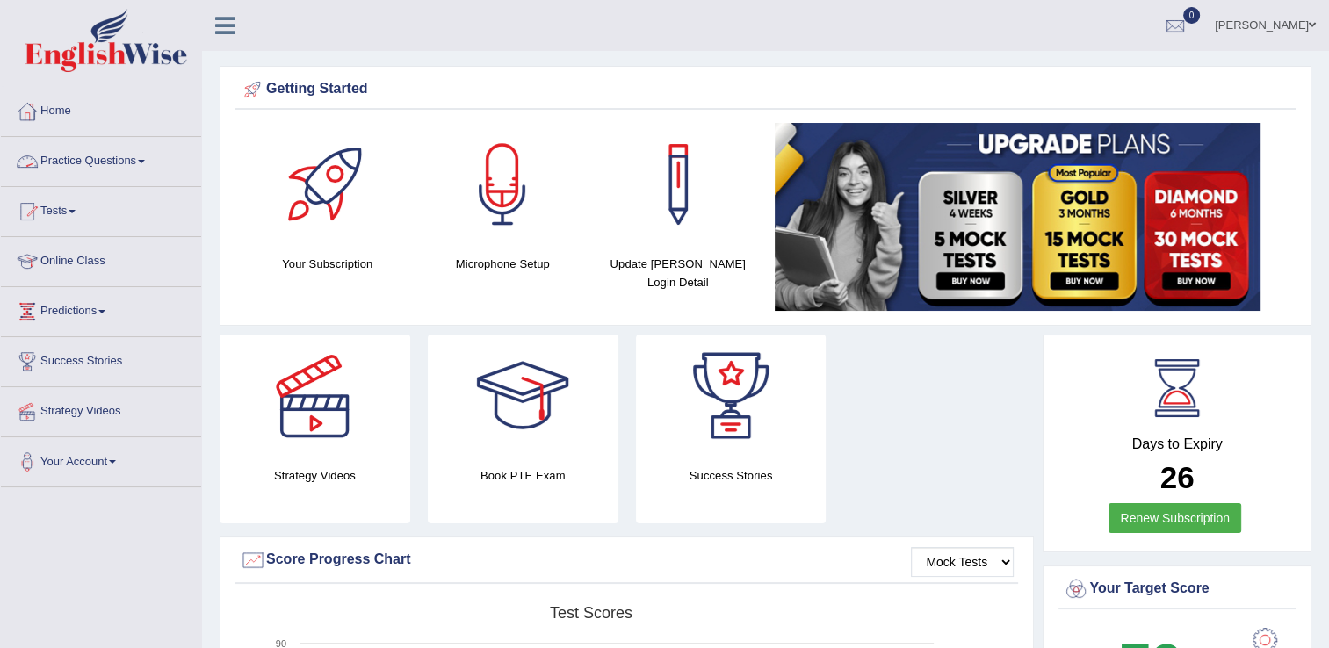
click at [123, 142] on link "Practice Questions" at bounding box center [101, 159] width 200 height 44
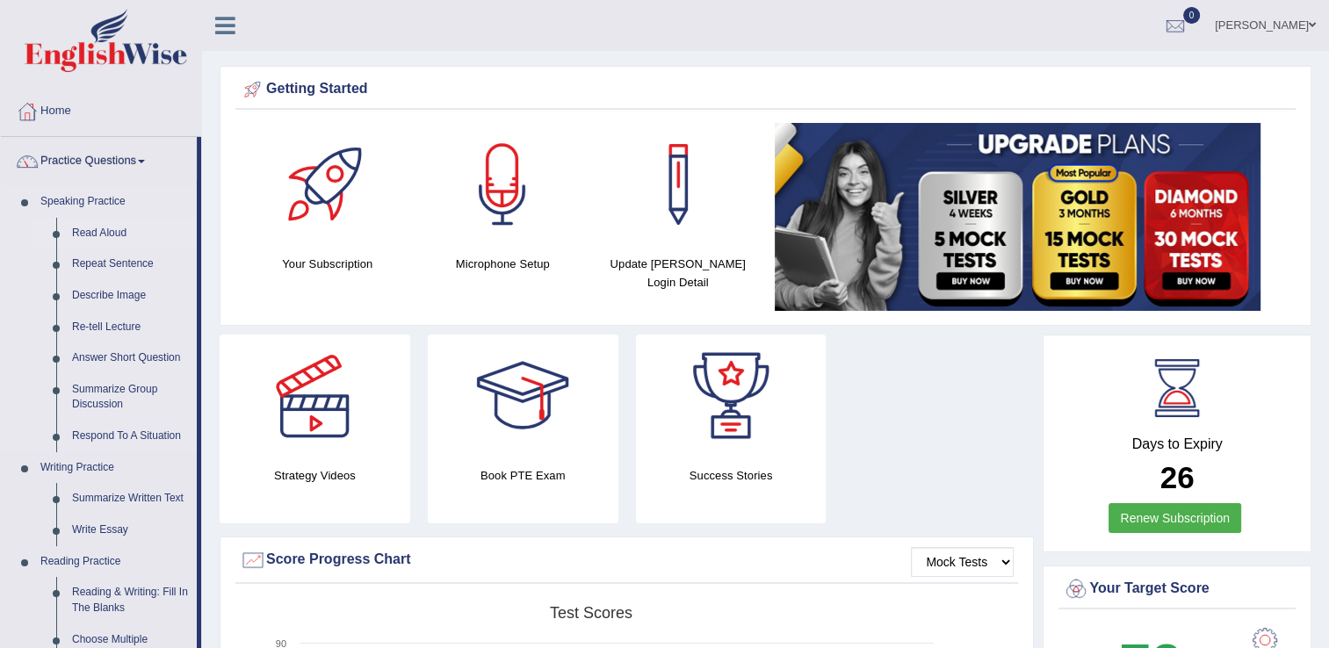
click at [96, 229] on link "Read Aloud" at bounding box center [130, 234] width 133 height 32
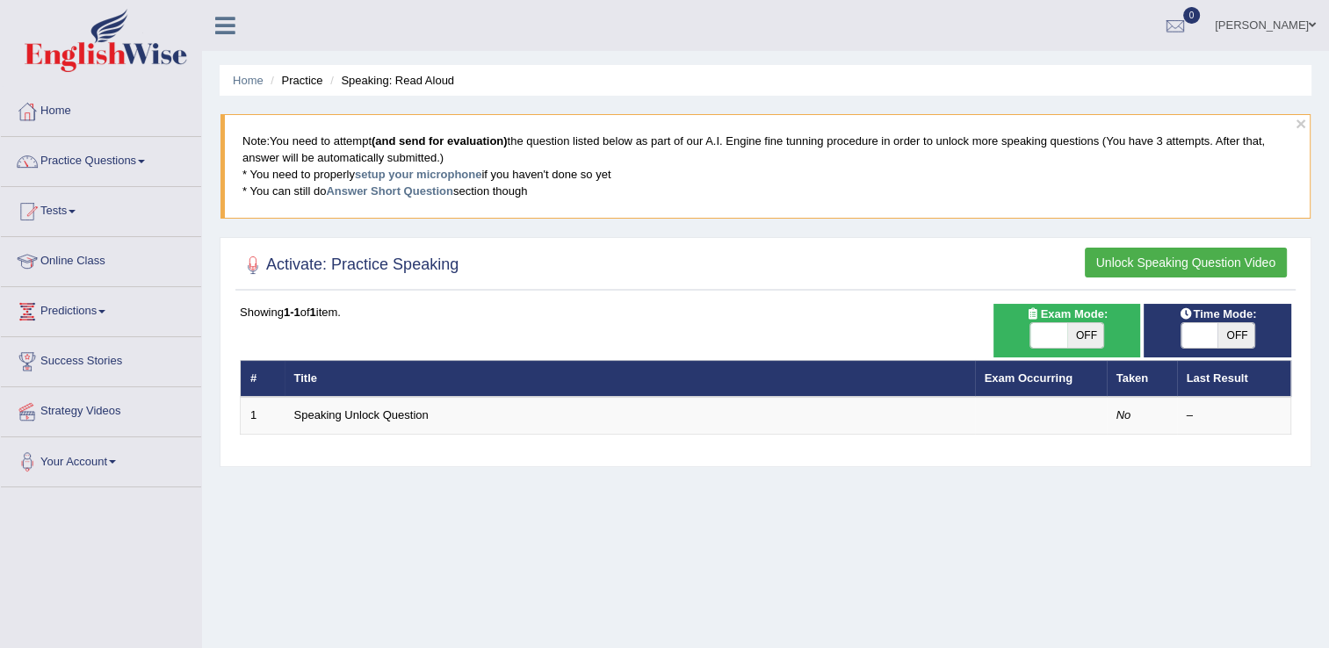
click at [1079, 339] on span "OFF" at bounding box center [1085, 335] width 37 height 25
checkbox input "true"
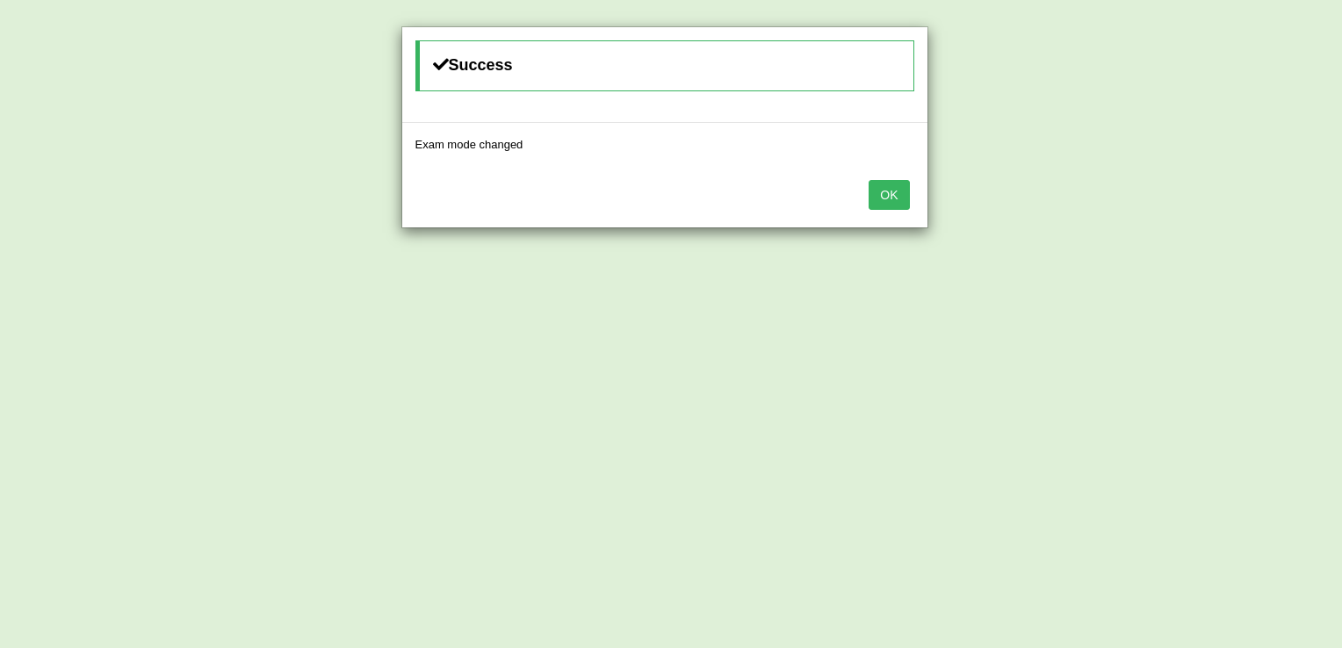
click at [893, 188] on button "OK" at bounding box center [889, 195] width 40 height 30
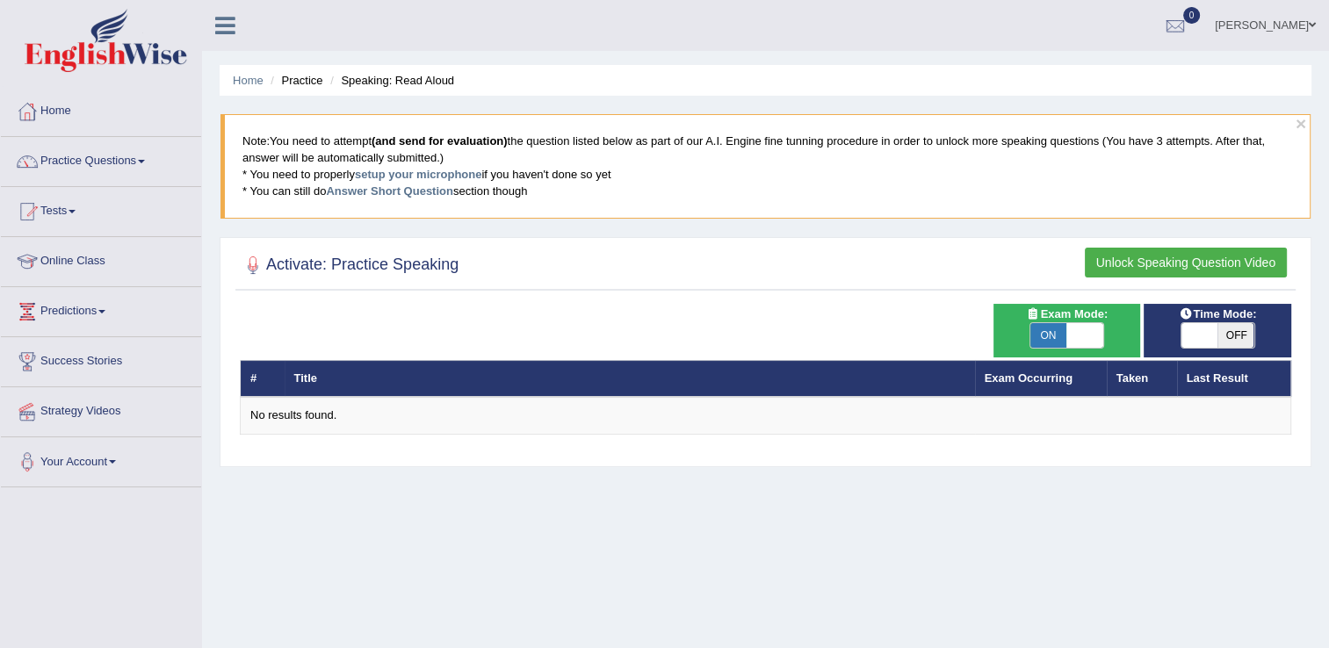
click at [1235, 335] on span "OFF" at bounding box center [1235, 335] width 37 height 25
checkbox input "true"
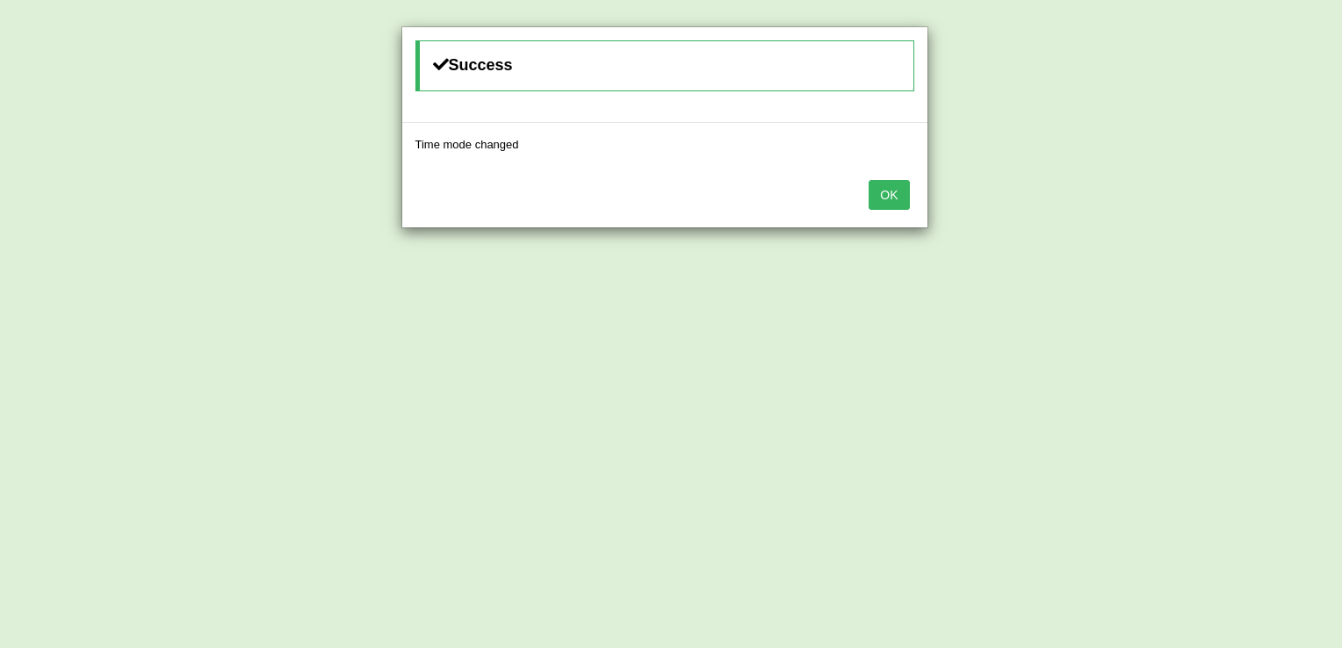
click at [879, 180] on button "OK" at bounding box center [889, 195] width 40 height 30
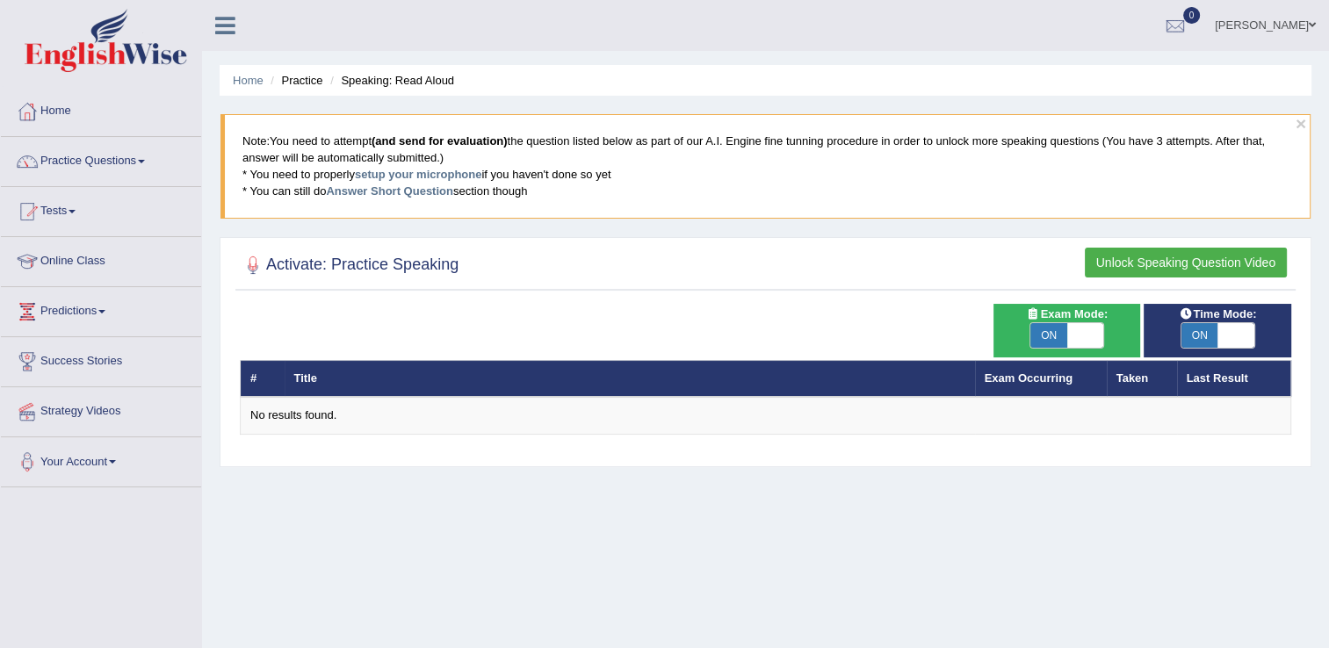
click at [478, 147] on blockquote "Note: You need to attempt (and send for evaluation) the question listed below a…" at bounding box center [765, 166] width 1090 height 104
click at [439, 174] on link "setup your microphone" at bounding box center [418, 174] width 126 height 13
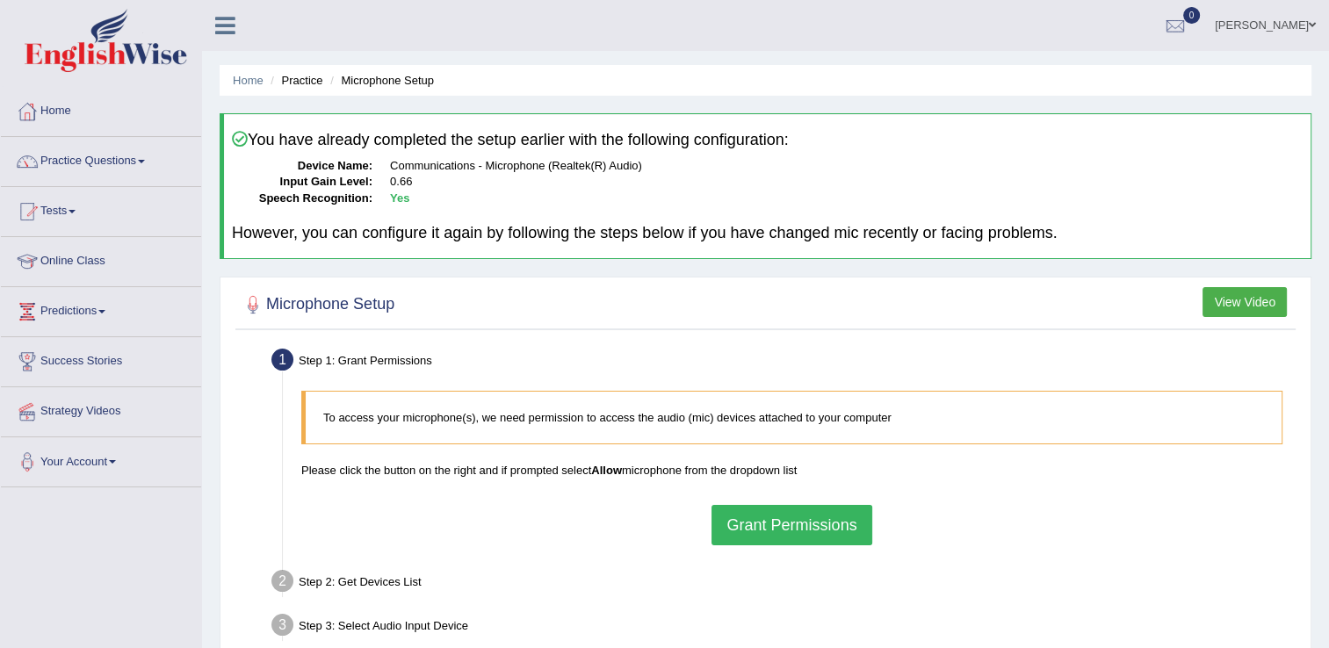
click at [808, 511] on button "Grant Permissions" at bounding box center [791, 525] width 160 height 40
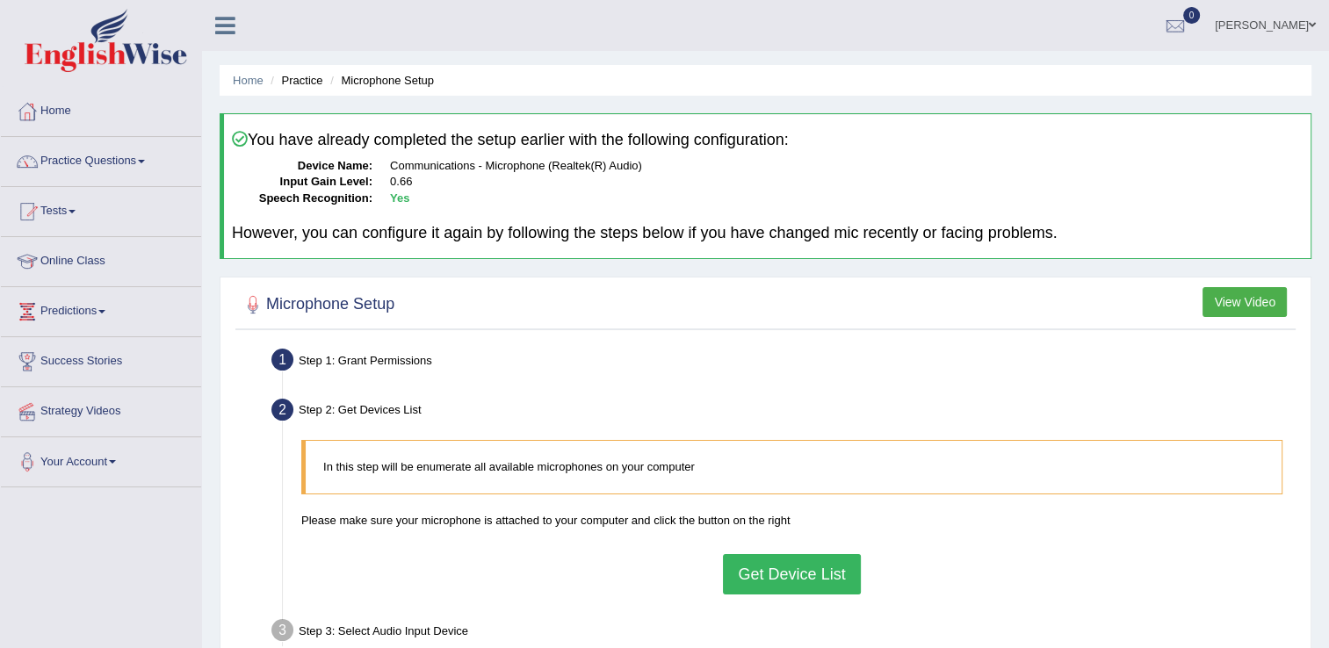
click at [805, 567] on button "Get Device List" at bounding box center [791, 574] width 137 height 40
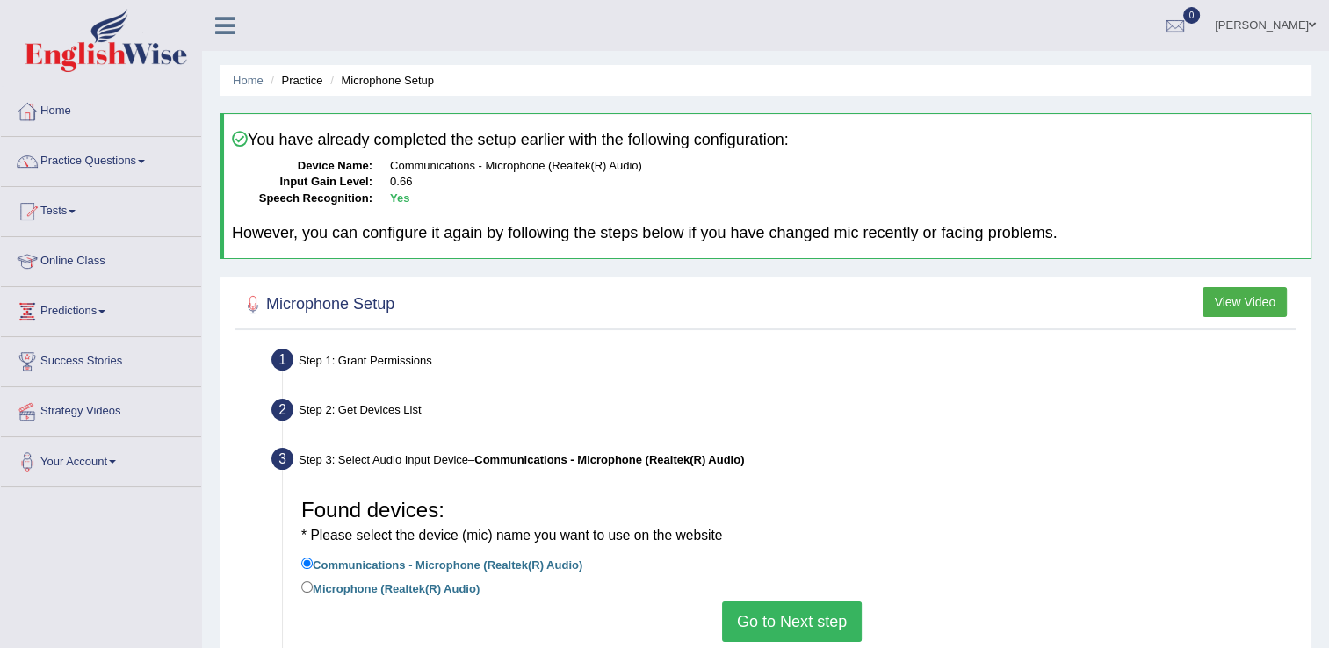
click at [773, 614] on button "Go to Next step" at bounding box center [792, 622] width 140 height 40
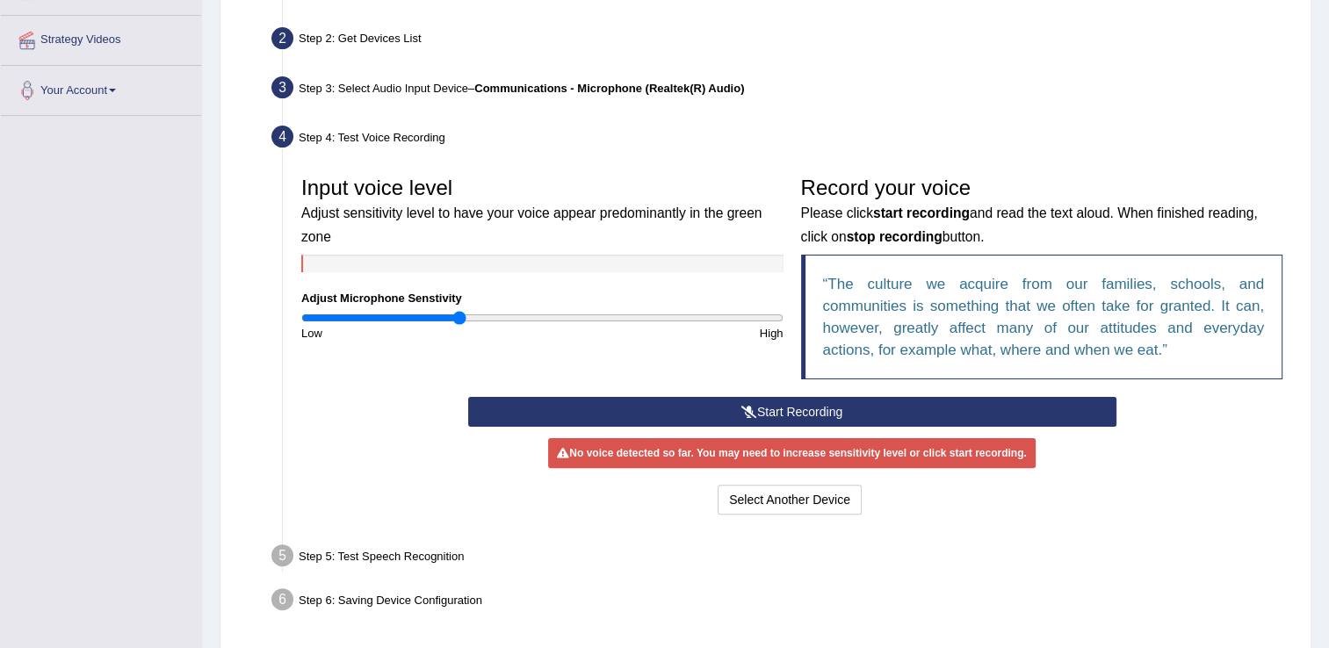
scroll to position [431, 0]
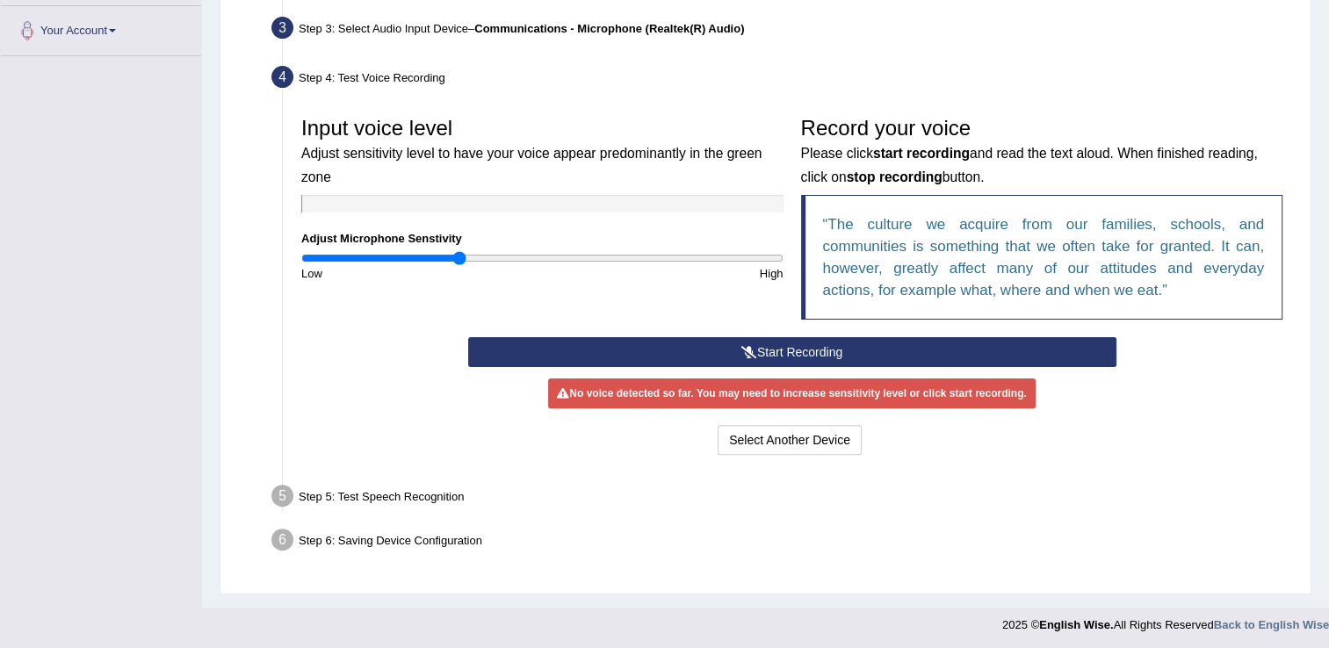
click at [782, 353] on button "Start Recording" at bounding box center [792, 352] width 648 height 30
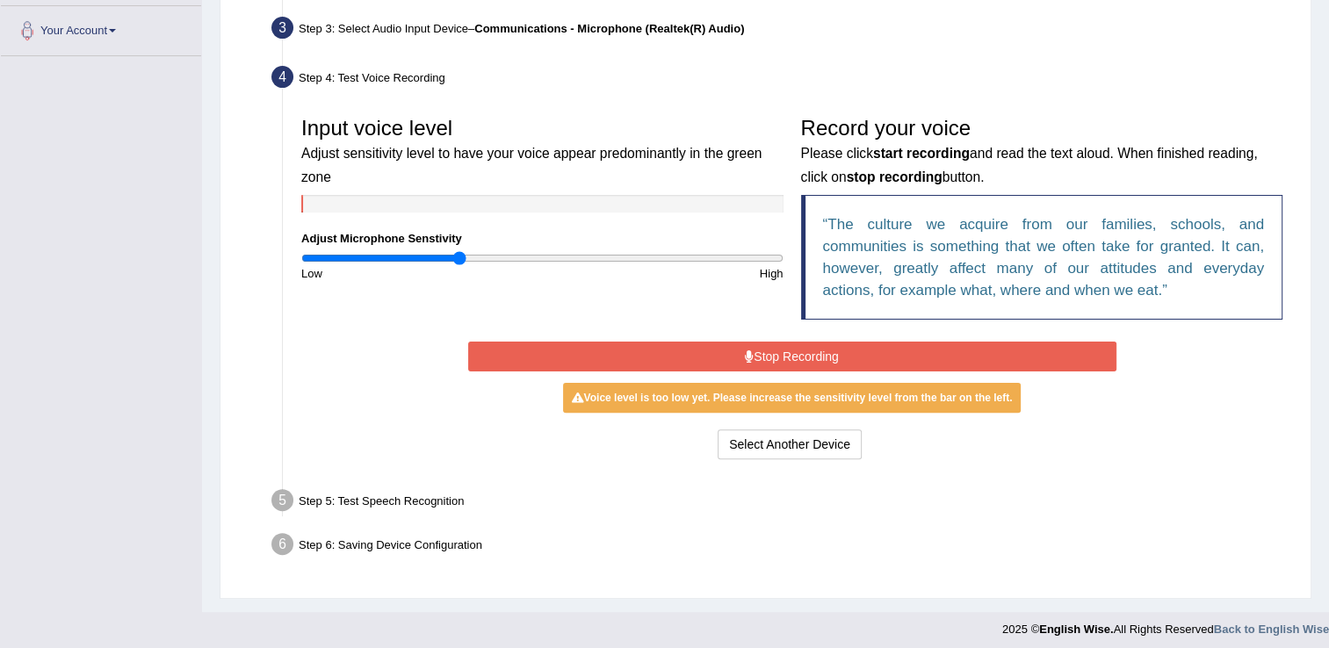
click at [782, 353] on button "Stop Recording" at bounding box center [792, 357] width 648 height 30
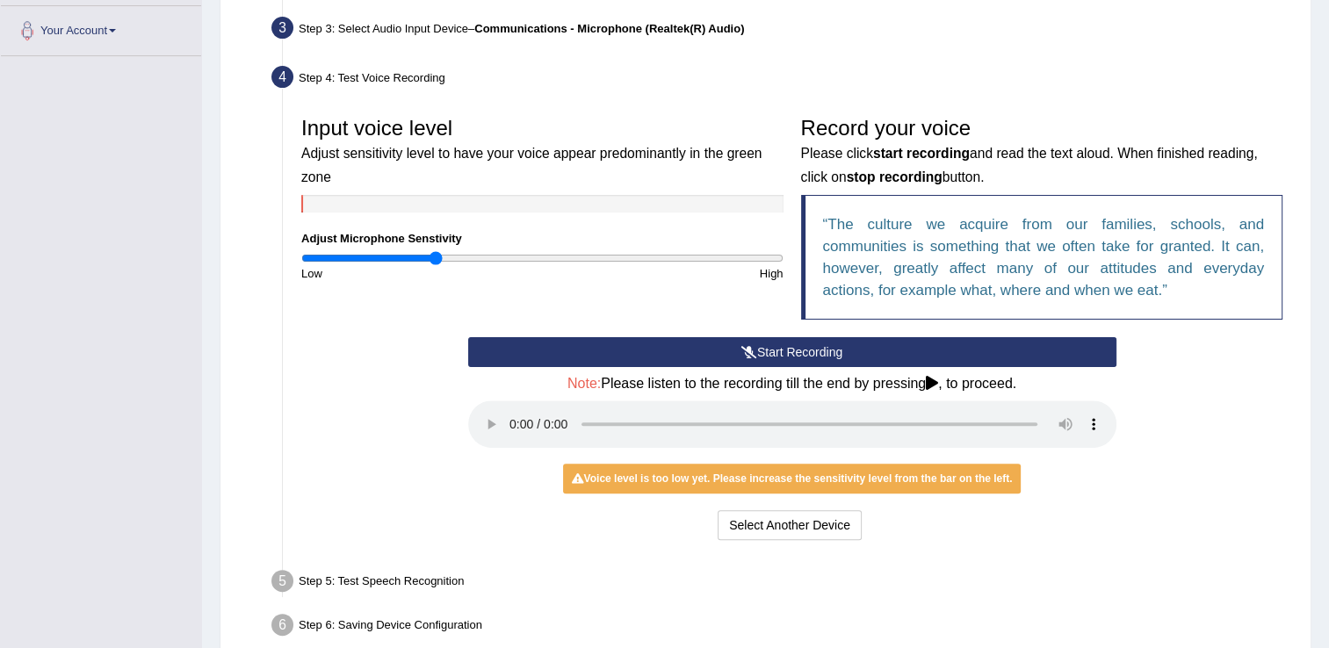
type input "0.56"
click at [436, 255] on input "range" at bounding box center [542, 258] width 482 height 14
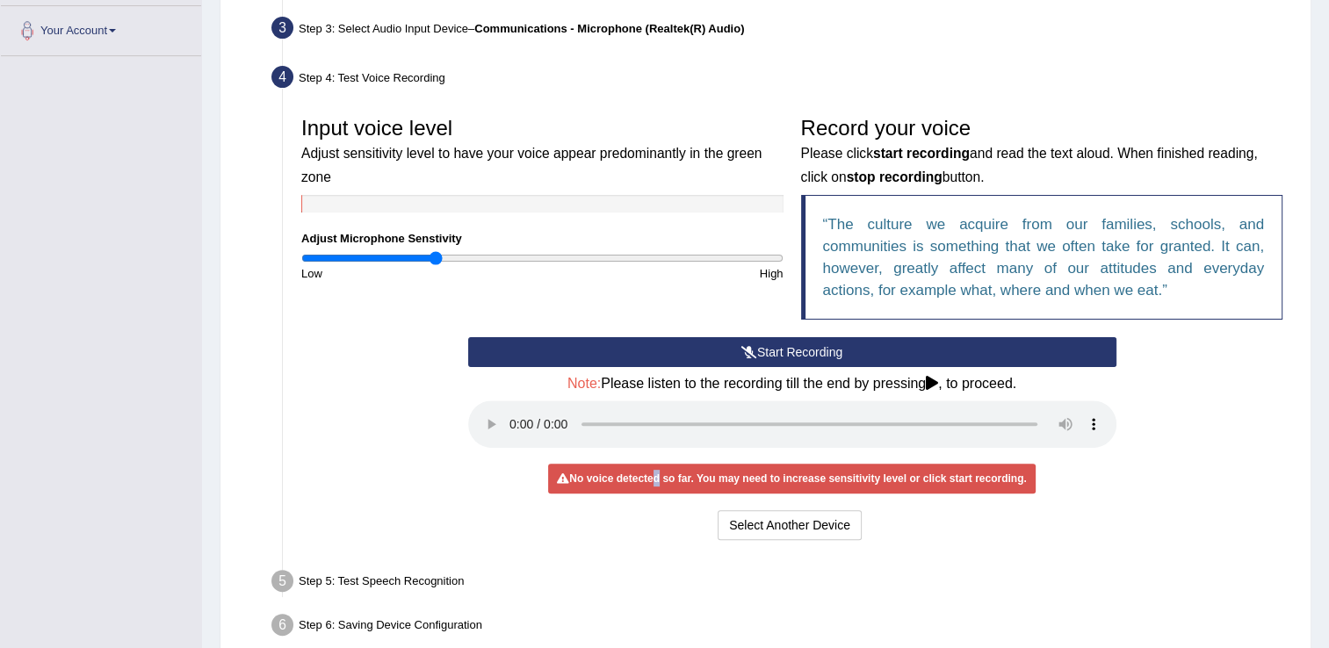
click at [664, 473] on div "No voice detected so far. You may need to increase sensitivity level or click s…" at bounding box center [791, 479] width 487 height 30
drag, startPoint x: 436, startPoint y: 411, endPoint x: 446, endPoint y: 406, distance: 11.8
click at [437, 408] on div "Start Recording Stop Recording Note: Please listen to the recording till the en…" at bounding box center [791, 440] width 999 height 207
click at [819, 348] on button "Start Recording" at bounding box center [792, 352] width 648 height 30
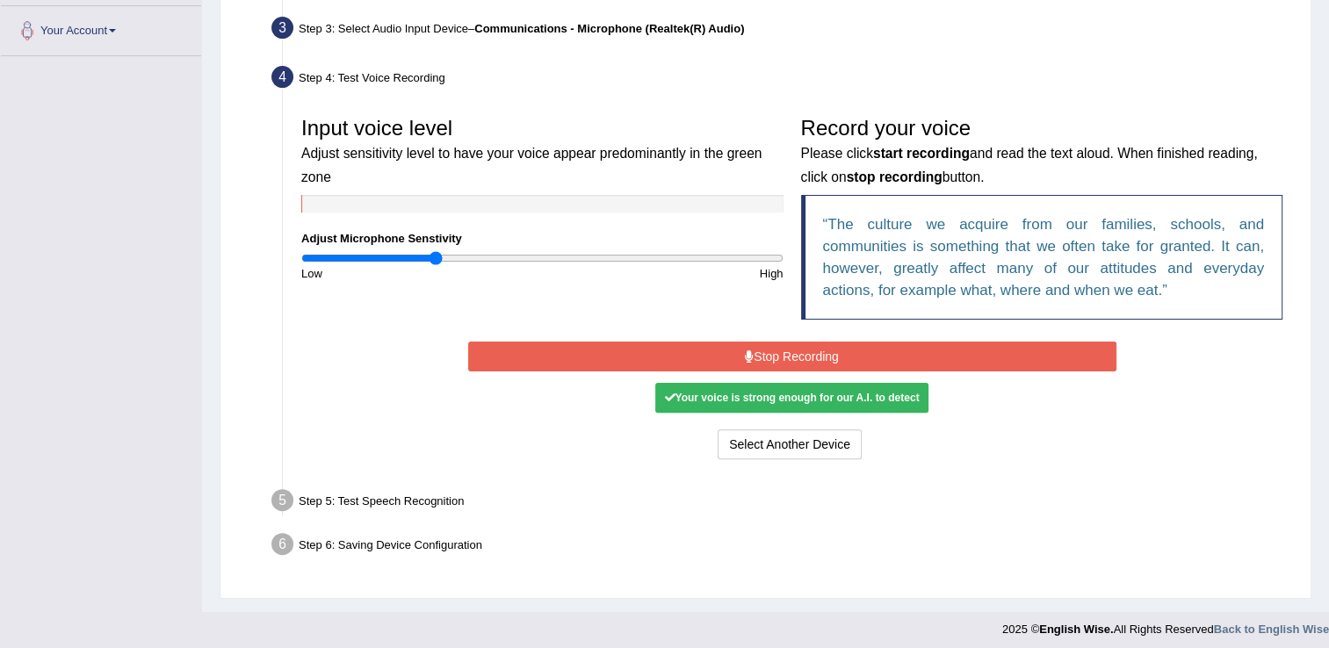
click at [800, 347] on button "Stop Recording" at bounding box center [792, 357] width 648 height 30
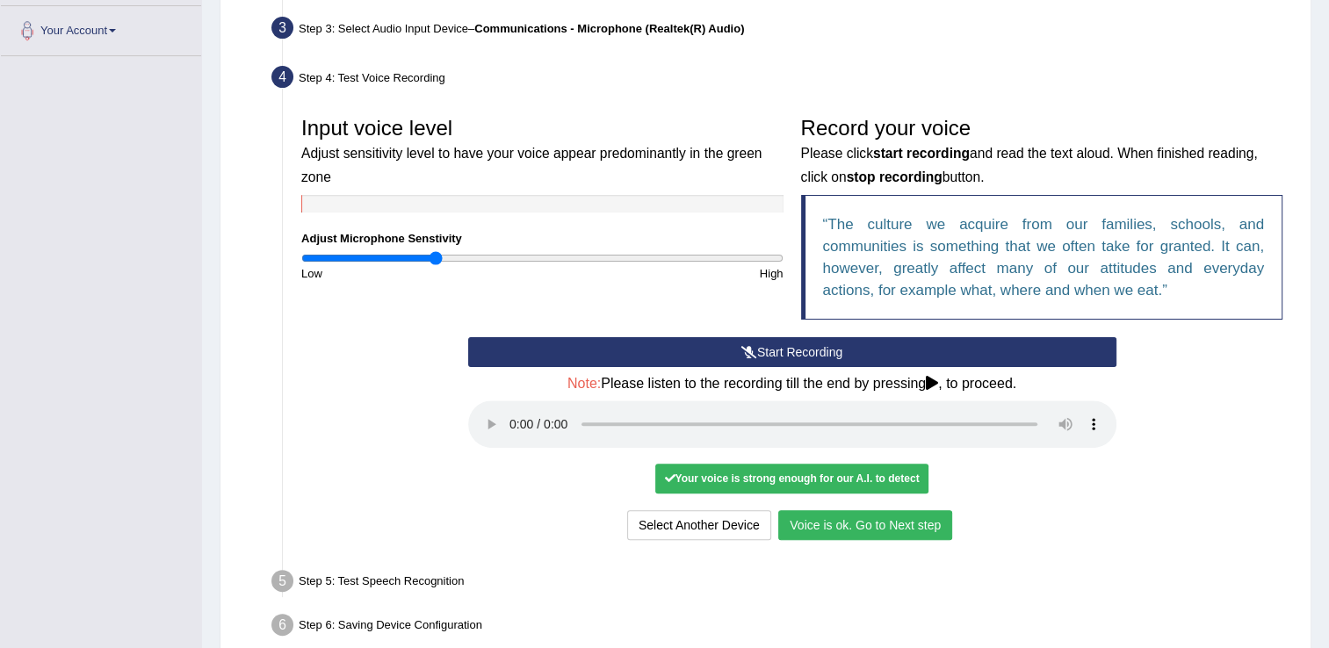
click at [893, 515] on button "Voice is ok. Go to Next step" at bounding box center [865, 525] width 174 height 30
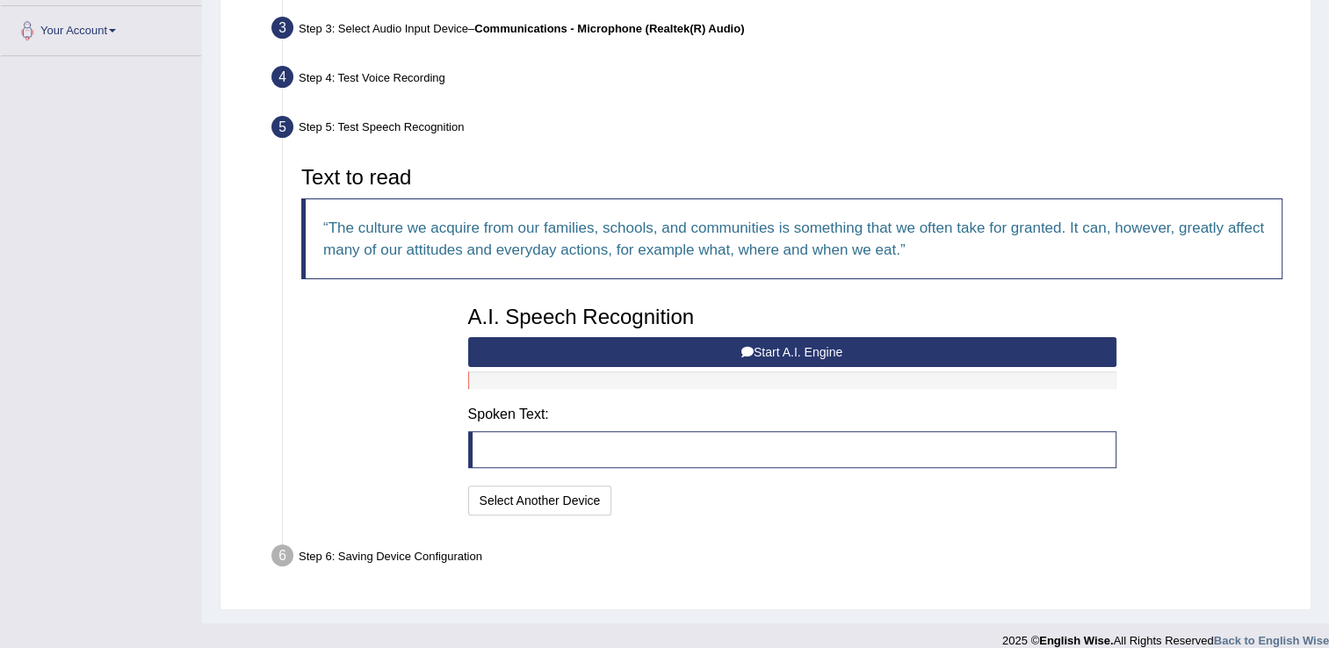
click at [729, 351] on button "Start A.I. Engine" at bounding box center [792, 352] width 648 height 30
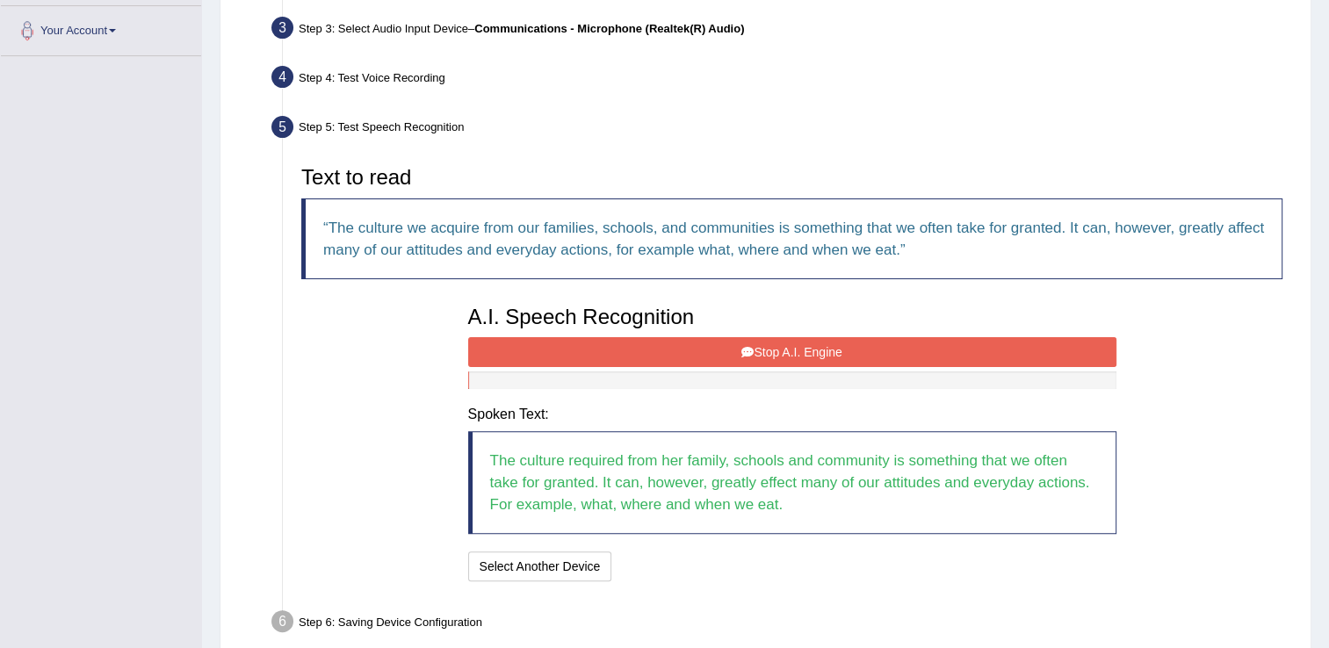
click at [729, 351] on button "Stop A.I. Engine" at bounding box center [792, 352] width 648 height 30
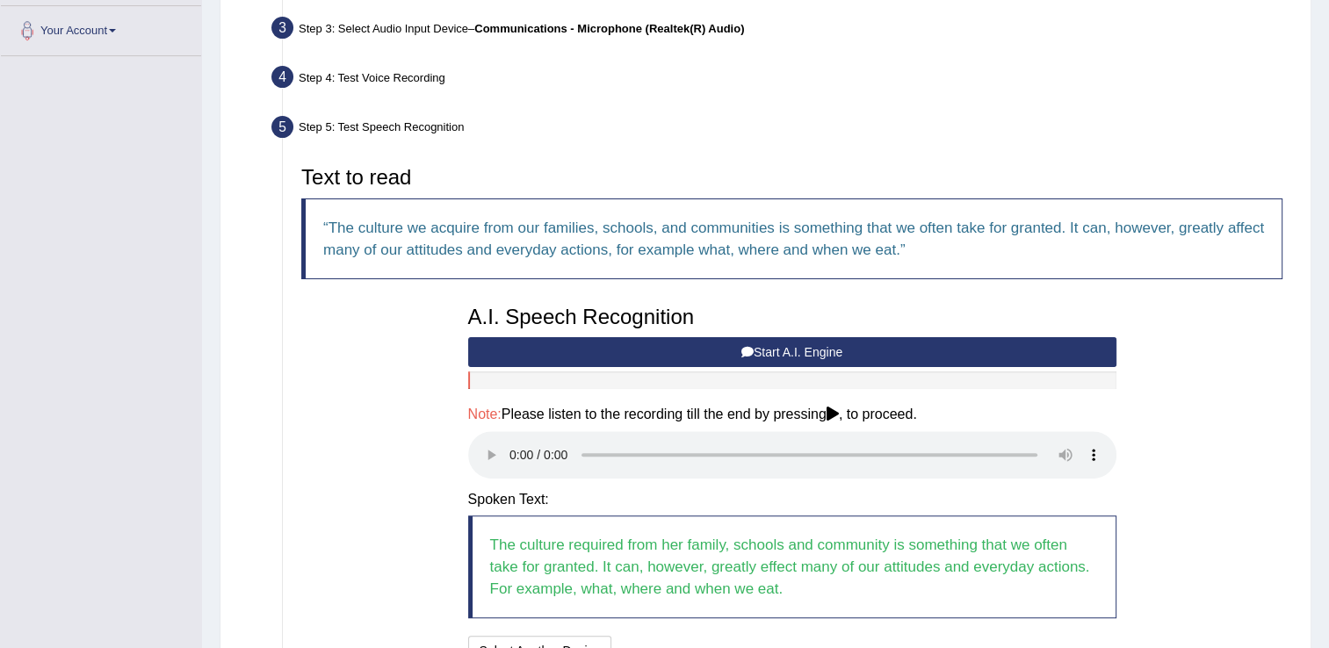
scroll to position [598, 0]
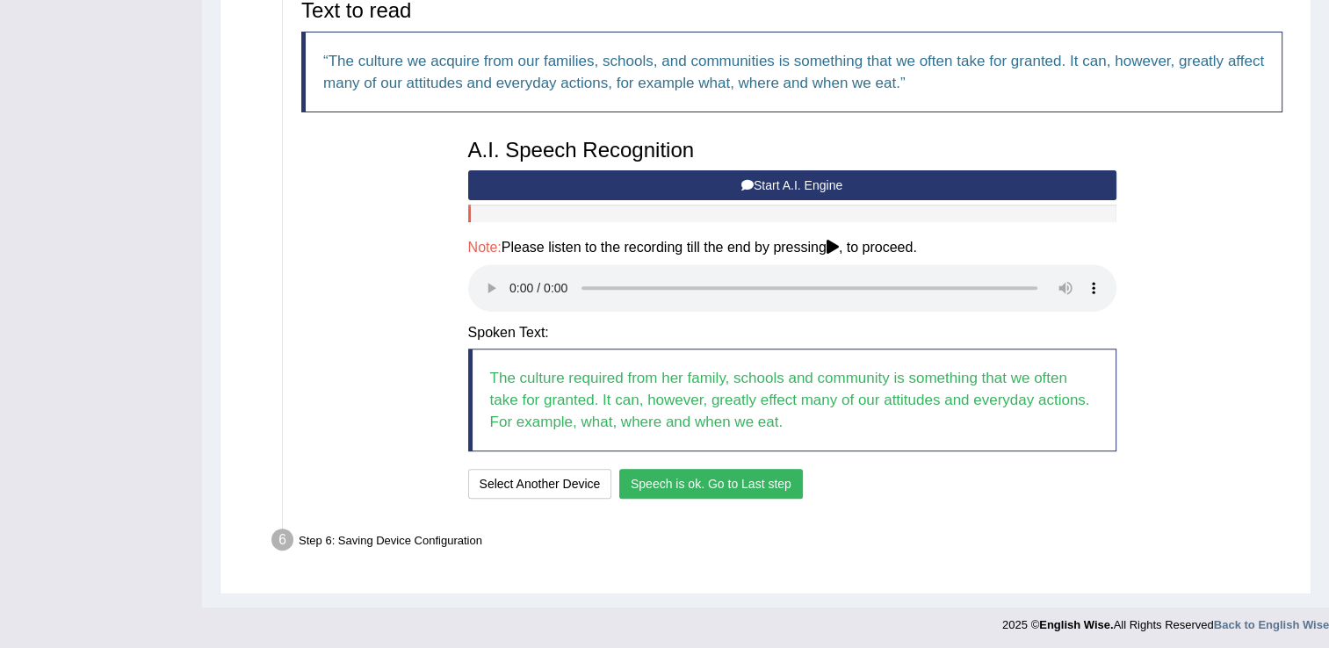
click at [783, 490] on button "Speech is ok. Go to Last step" at bounding box center [711, 484] width 184 height 30
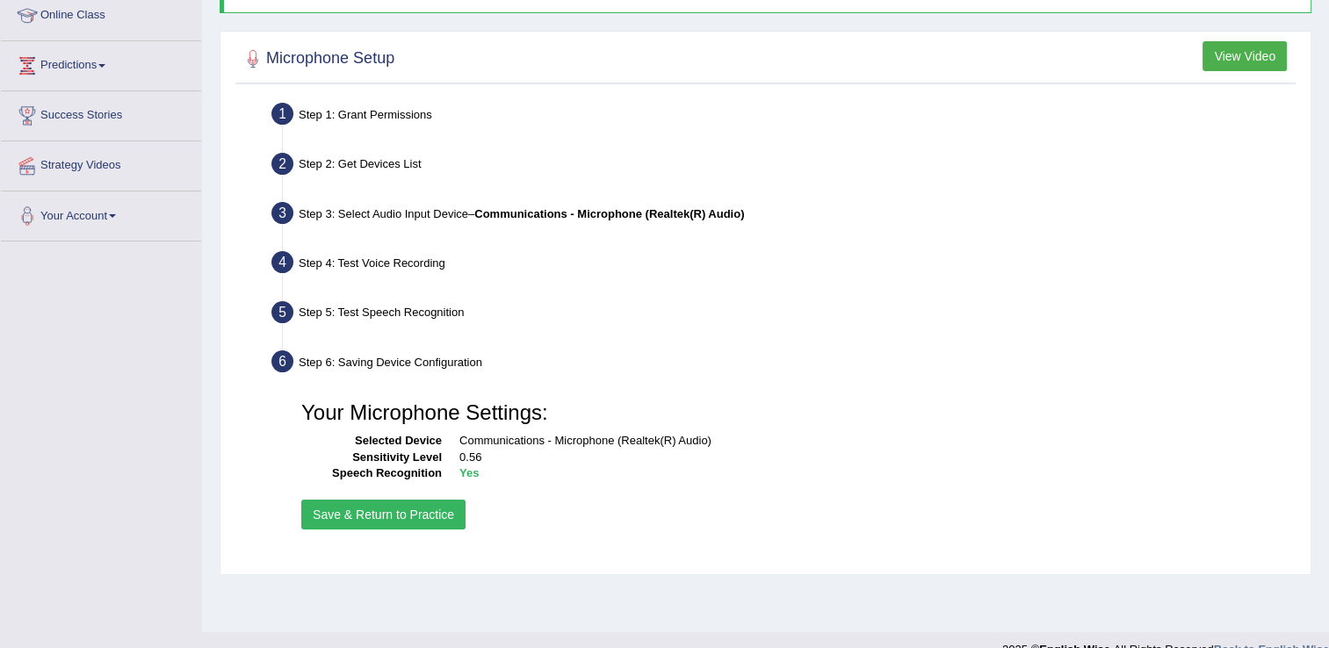
scroll to position [274, 0]
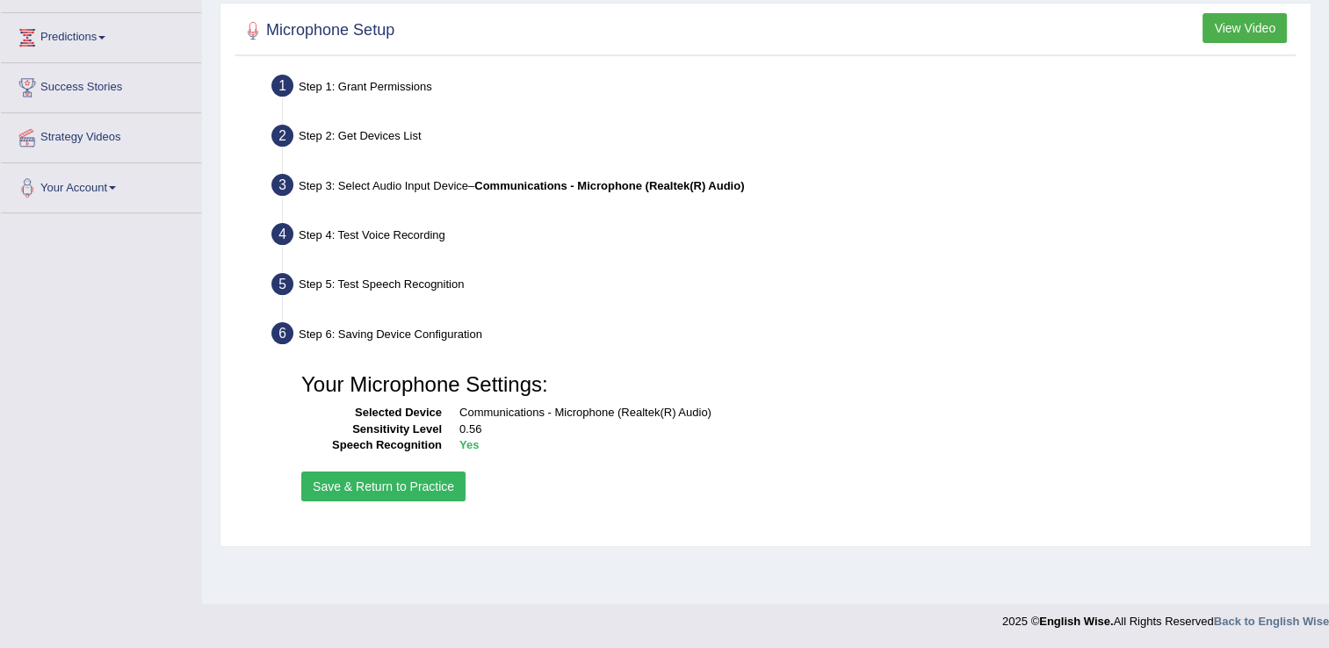
click at [364, 482] on button "Save & Return to Practice" at bounding box center [383, 487] width 164 height 30
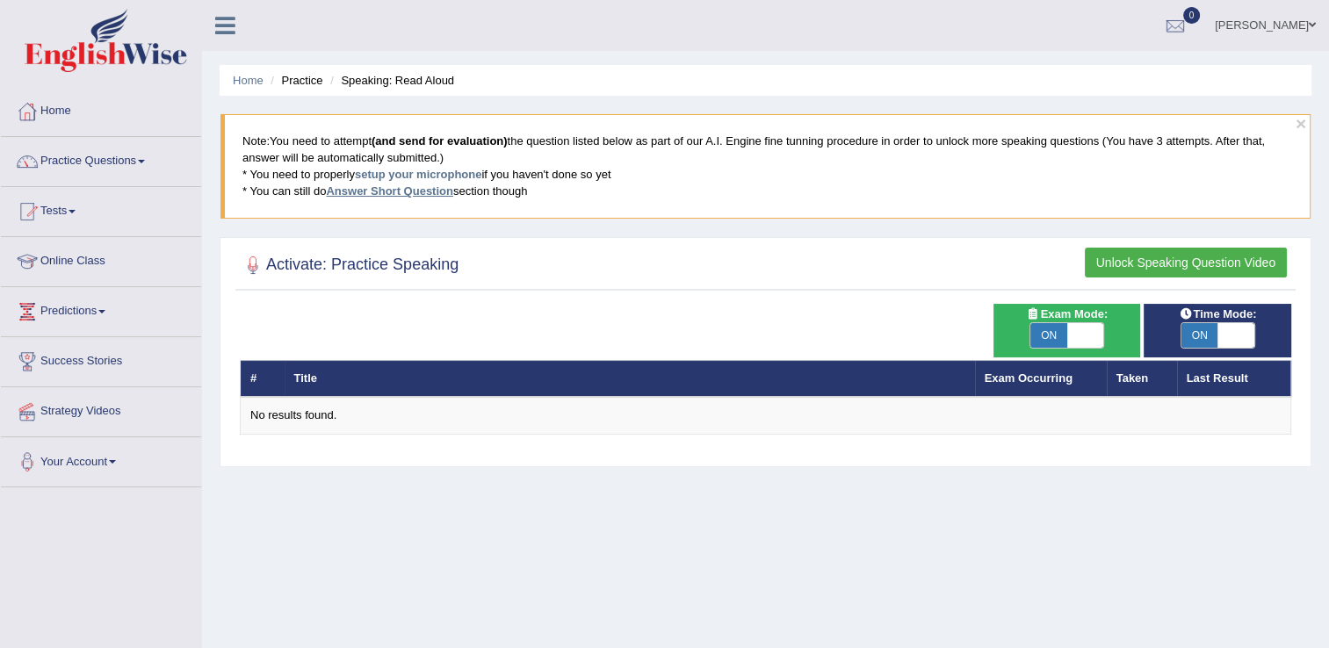
click at [375, 194] on link "Answer Short Question" at bounding box center [389, 190] width 126 height 13
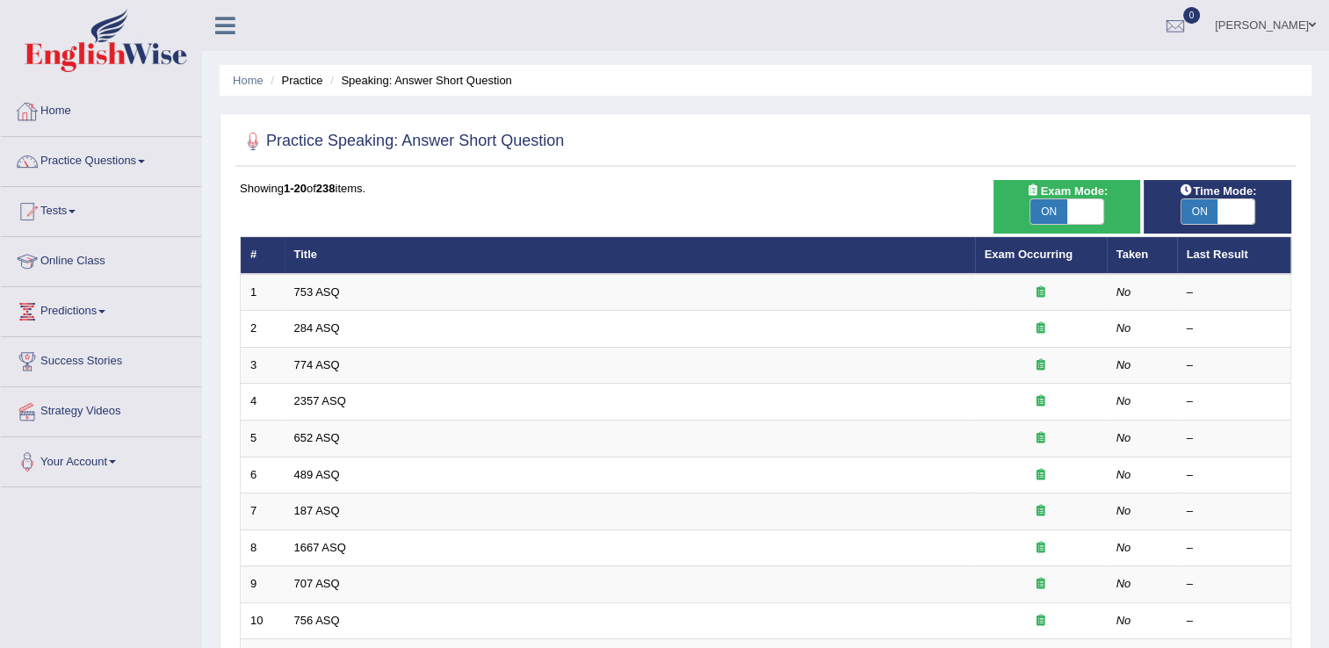
click at [294, 78] on li "Practice" at bounding box center [294, 80] width 56 height 17
click at [313, 85] on li "Practice" at bounding box center [294, 80] width 56 height 17
click at [132, 153] on link "Practice Questions" at bounding box center [101, 159] width 200 height 44
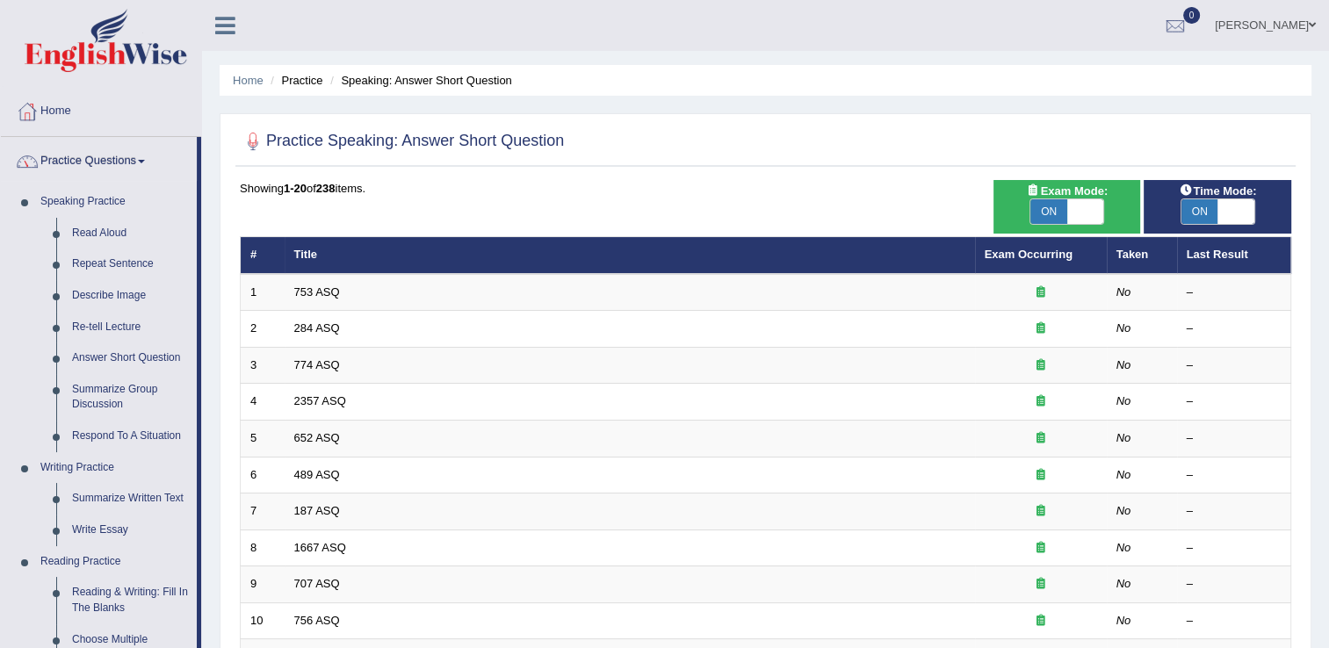
click at [300, 83] on li "Practice" at bounding box center [294, 80] width 56 height 17
drag, startPoint x: 314, startPoint y: 76, endPoint x: 327, endPoint y: 76, distance: 13.2
click at [325, 76] on ul "Home Practice Speaking: Answer Short Question" at bounding box center [766, 80] width 1092 height 31
drag, startPoint x: 693, startPoint y: 163, endPoint x: 682, endPoint y: 165, distance: 11.6
click at [695, 165] on div "Practice Speaking: Answer Short Question" at bounding box center [765, 145] width 1060 height 44
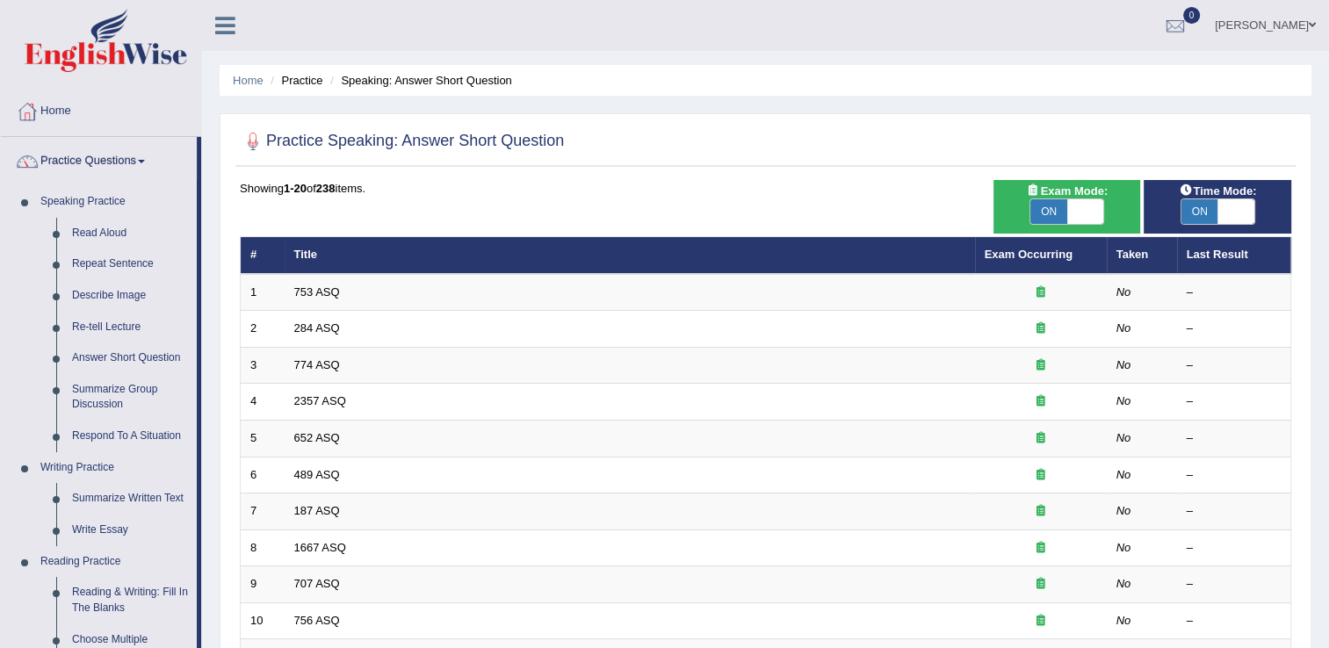
click at [300, 80] on li "Practice" at bounding box center [294, 80] width 56 height 17
click at [329, 76] on li "Speaking: Answer Short Question" at bounding box center [419, 80] width 186 height 17
drag, startPoint x: 320, startPoint y: 81, endPoint x: 228, endPoint y: 95, distance: 92.4
click at [315, 83] on li "Practice" at bounding box center [294, 80] width 56 height 17
click at [97, 234] on link "Read Aloud" at bounding box center [130, 234] width 133 height 32
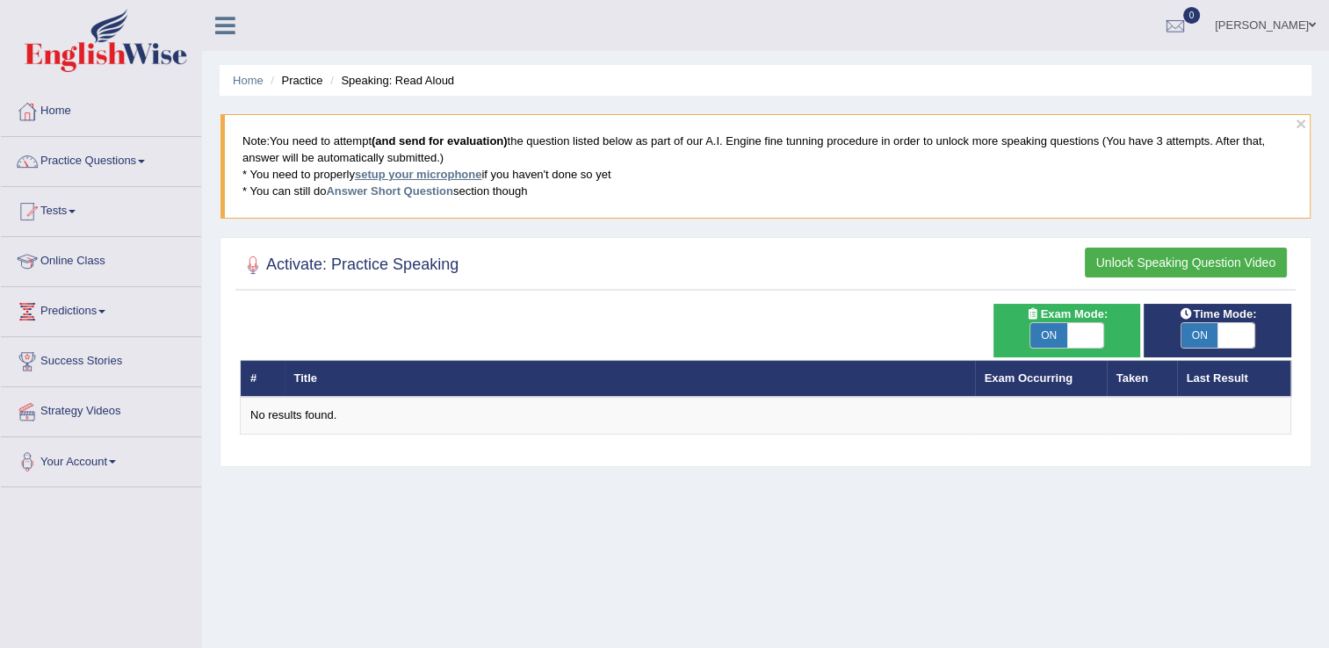
click at [452, 176] on link "setup your microphone" at bounding box center [418, 174] width 126 height 13
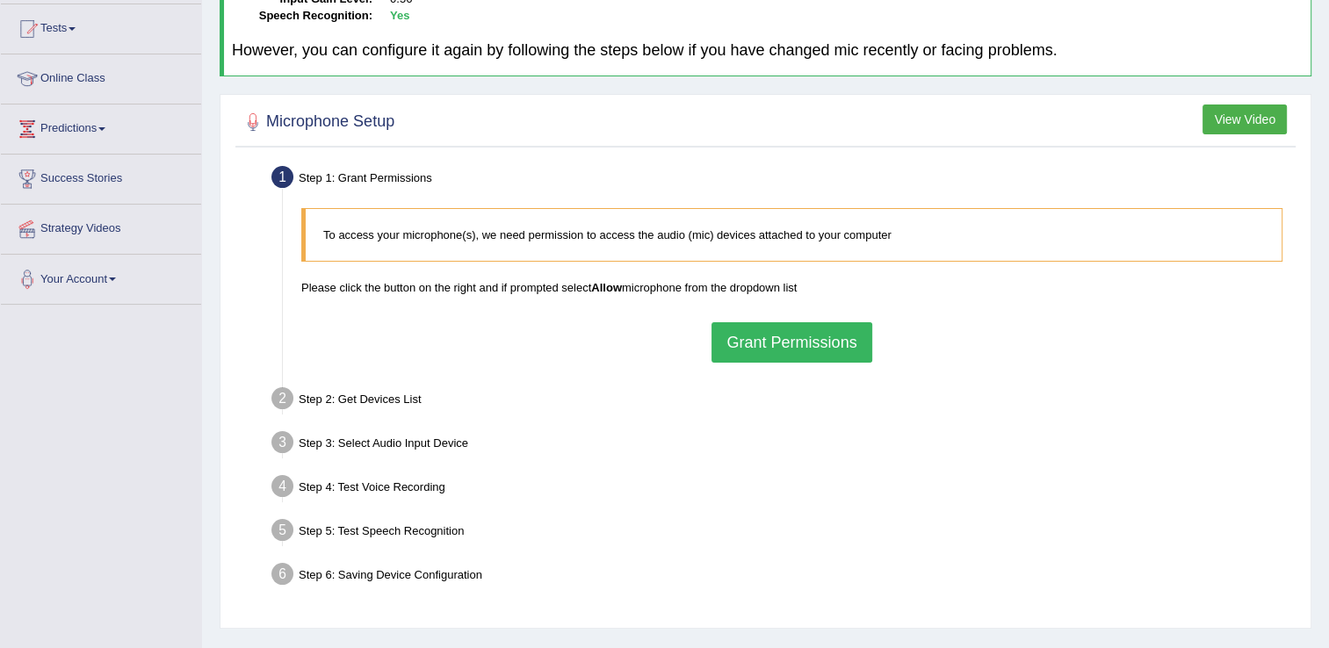
scroll to position [274, 0]
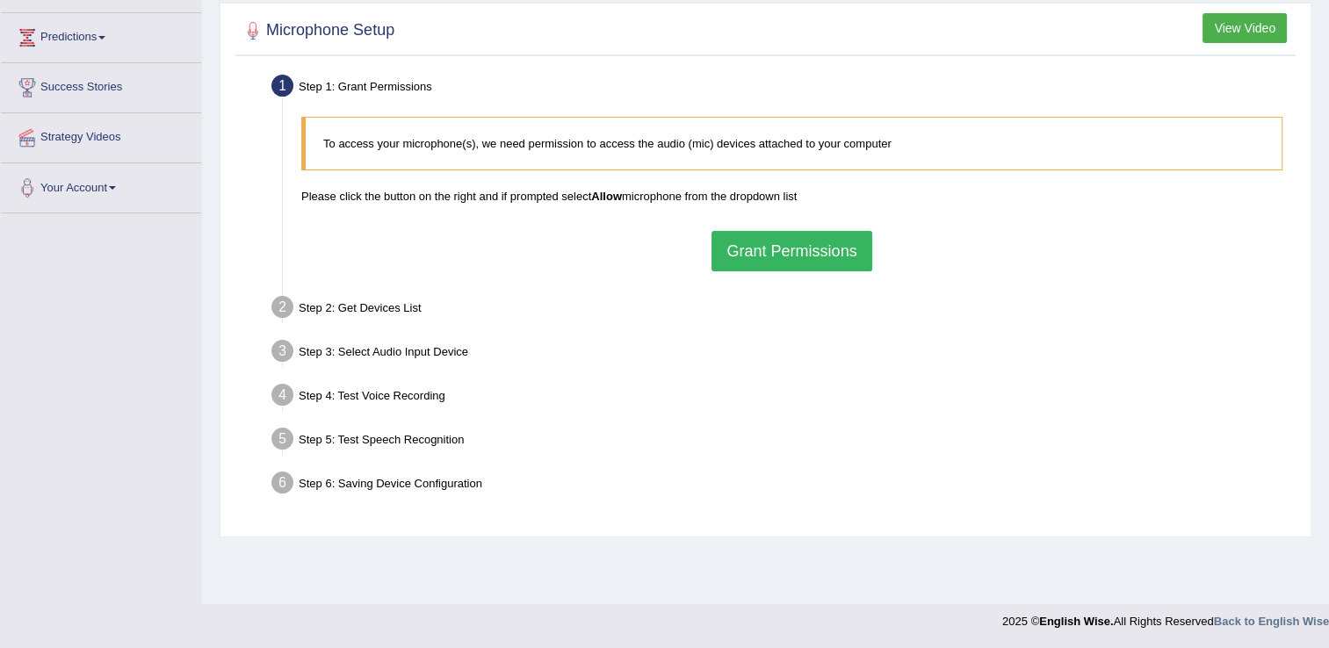
click at [804, 249] on button "Grant Permissions" at bounding box center [791, 251] width 160 height 40
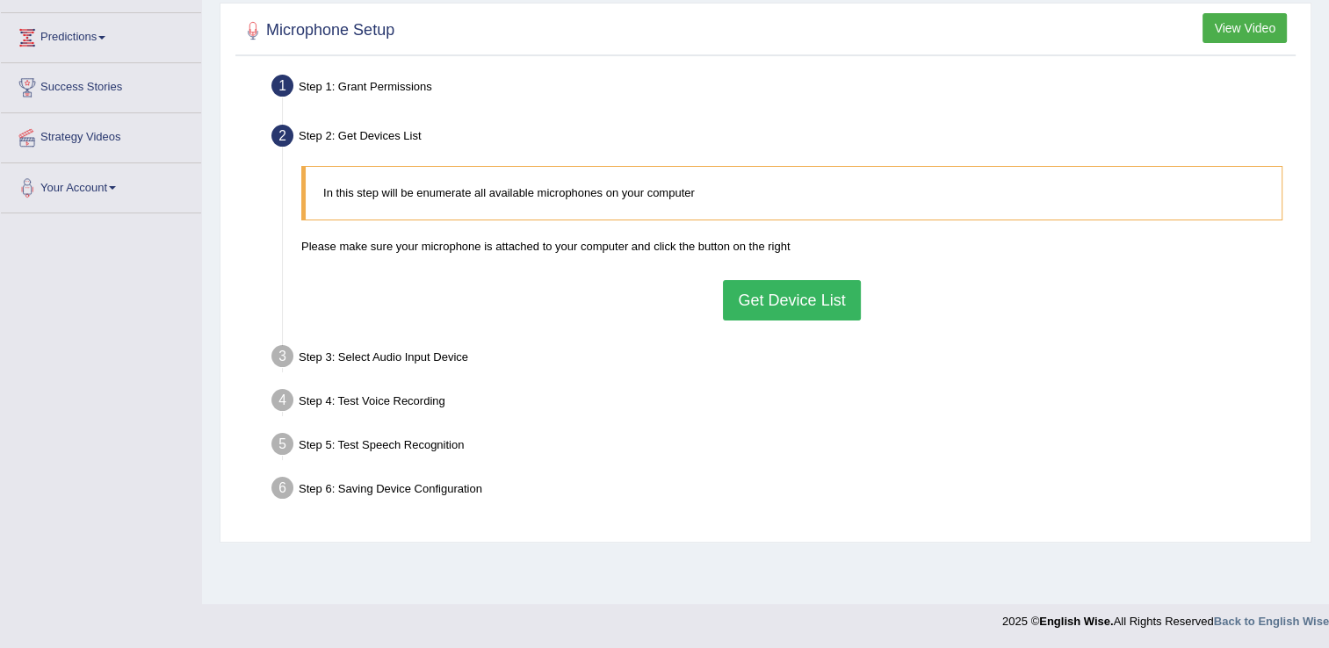
click at [786, 293] on button "Get Device List" at bounding box center [791, 300] width 137 height 40
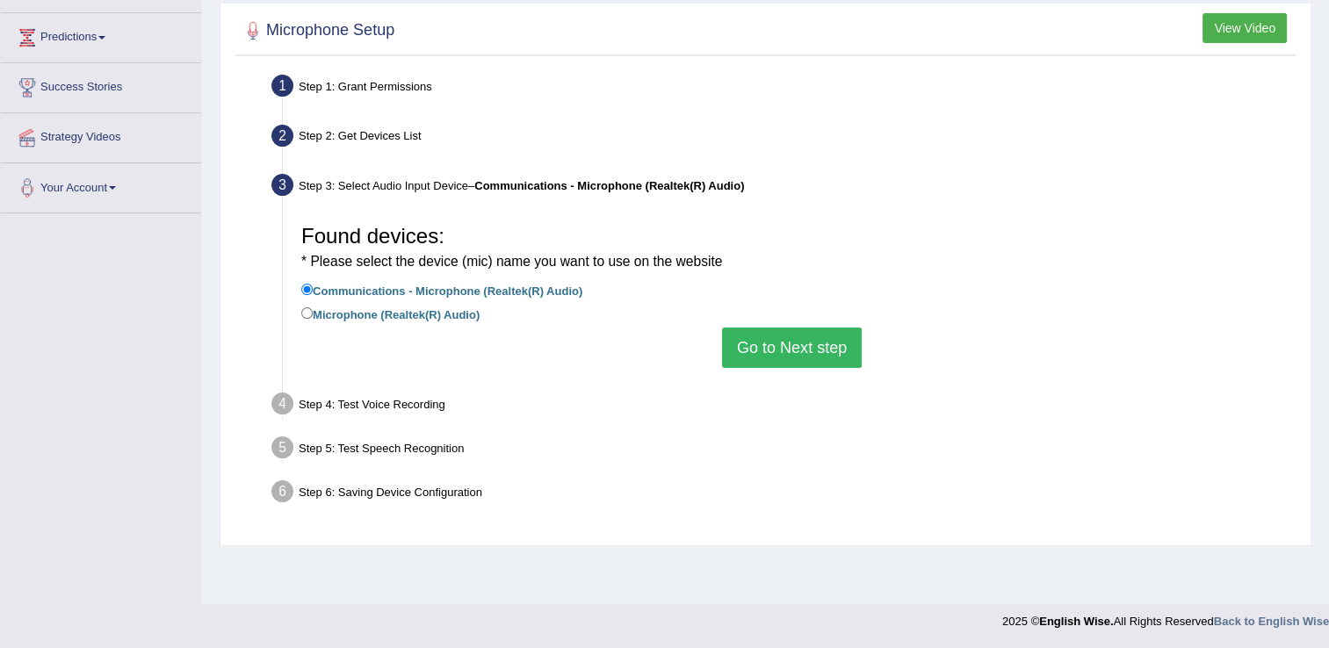
drag, startPoint x: 792, startPoint y: 328, endPoint x: 801, endPoint y: 357, distance: 30.3
click at [801, 357] on div "Found devices: * Please select the device (mic) name you want to use on the web…" at bounding box center [791, 292] width 999 height 170
drag, startPoint x: 801, startPoint y: 357, endPoint x: 798, endPoint y: 346, distance: 10.9
click at [798, 346] on button "Go to Next step" at bounding box center [792, 348] width 140 height 40
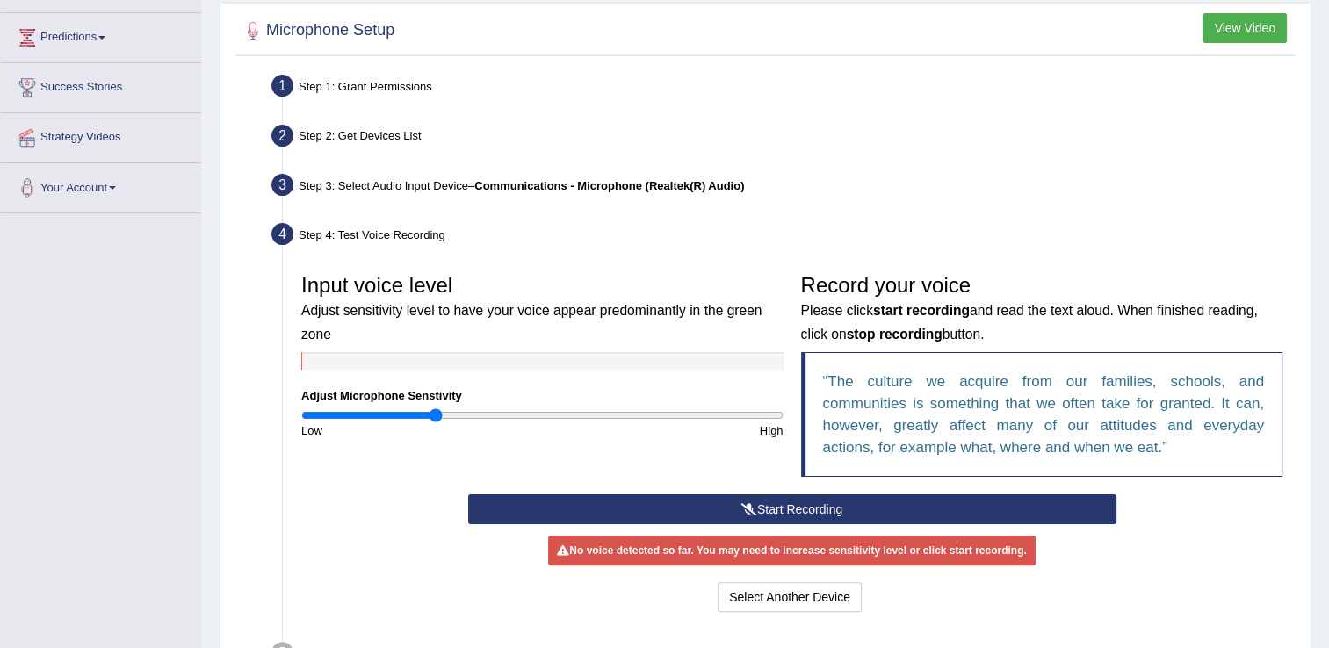
click at [858, 502] on button "Start Recording" at bounding box center [792, 510] width 648 height 30
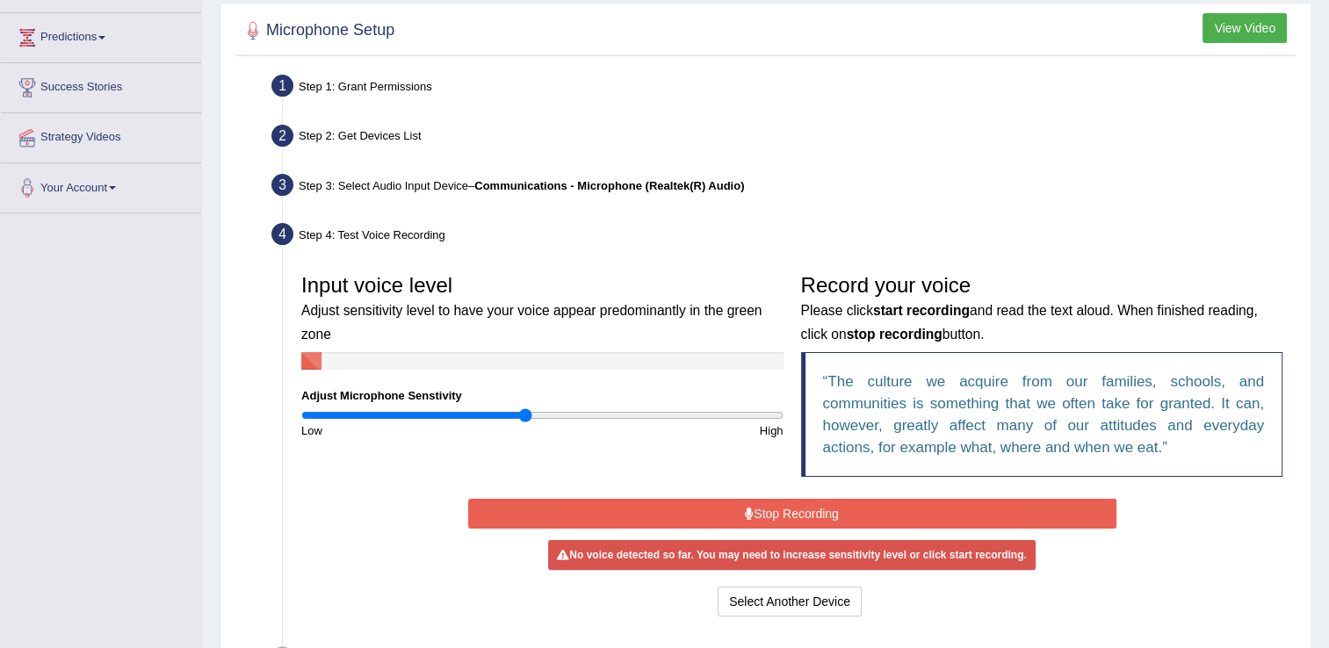
drag, startPoint x: 438, startPoint y: 409, endPoint x: 524, endPoint y: 419, distance: 86.6
click at [524, 419] on input "range" at bounding box center [542, 415] width 482 height 14
click at [330, 416] on input "range" at bounding box center [542, 415] width 482 height 14
click at [369, 414] on input "range" at bounding box center [542, 415] width 482 height 14
click at [621, 415] on input "range" at bounding box center [542, 415] width 482 height 14
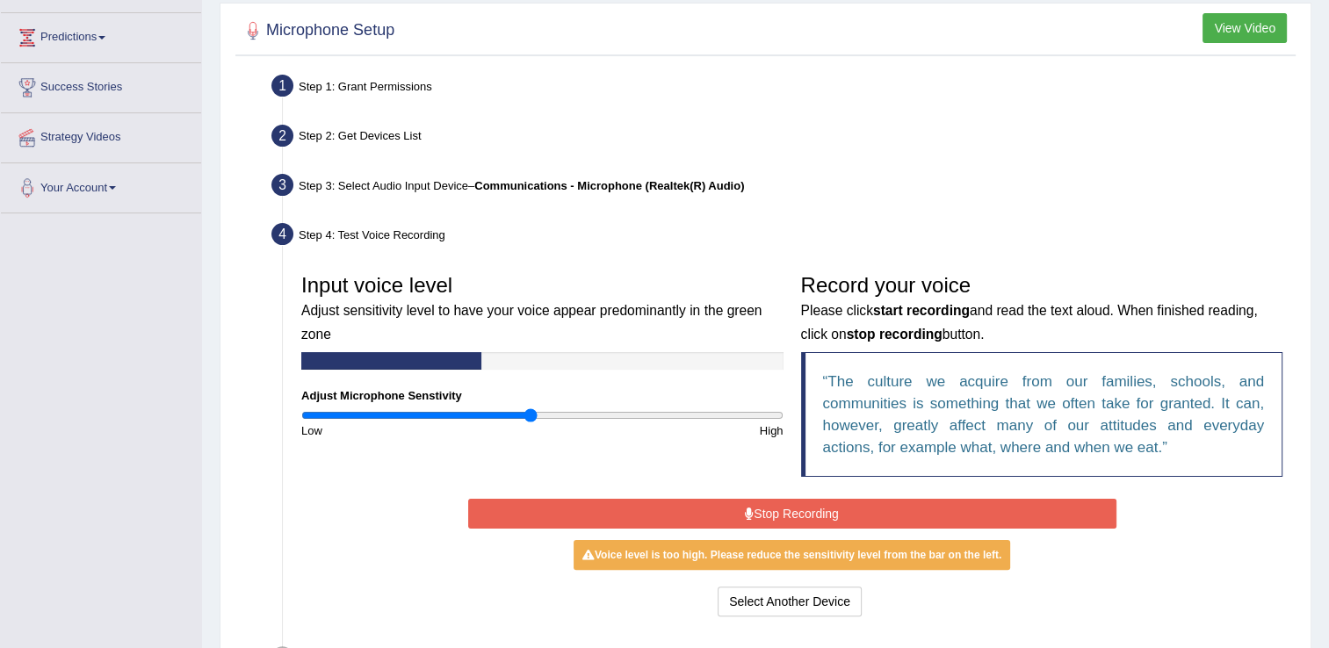
click at [530, 419] on input "range" at bounding box center [542, 415] width 482 height 14
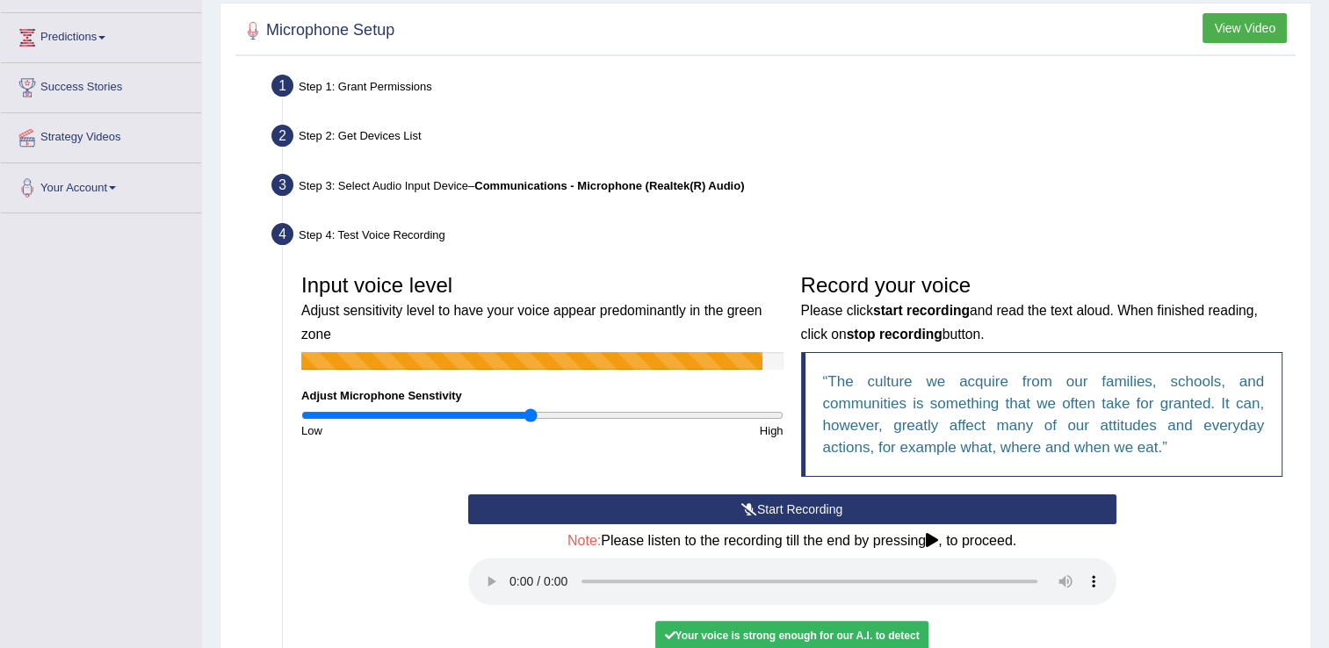
drag, startPoint x: 639, startPoint y: 423, endPoint x: 552, endPoint y: 336, distance: 123.0
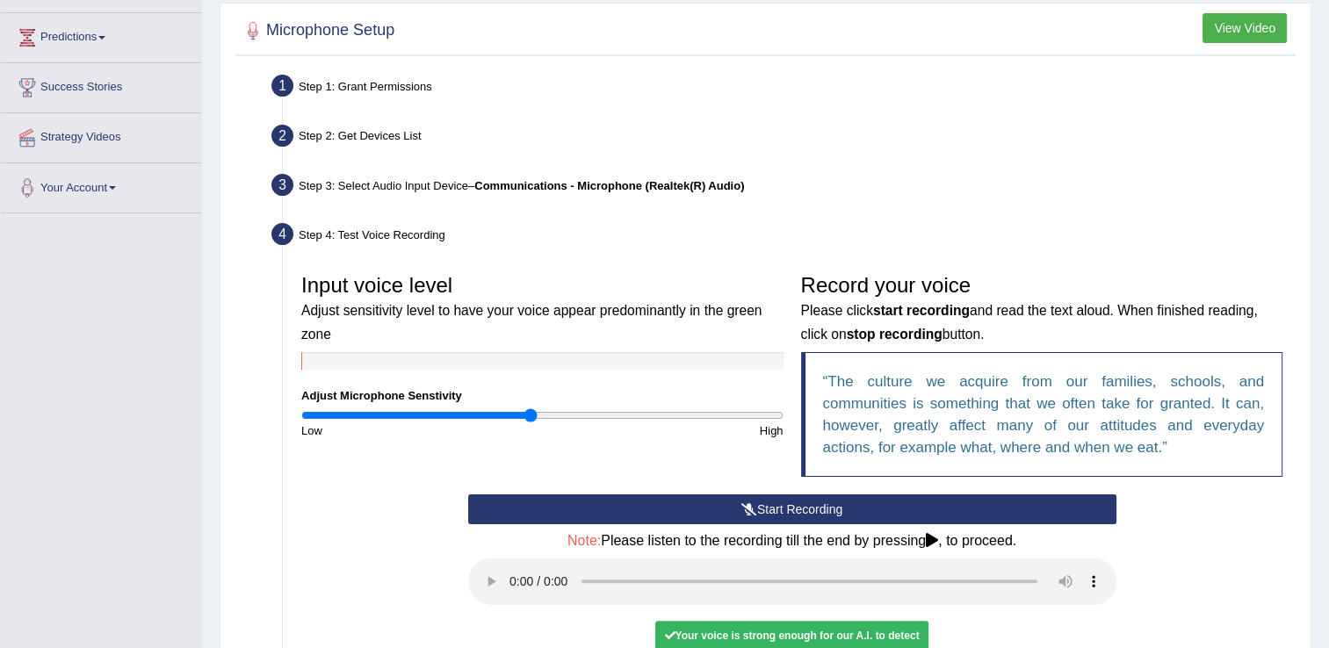
drag, startPoint x: 552, startPoint y: 336, endPoint x: 587, endPoint y: 502, distance: 169.7
click at [594, 502] on button "Start Recording" at bounding box center [792, 510] width 648 height 30
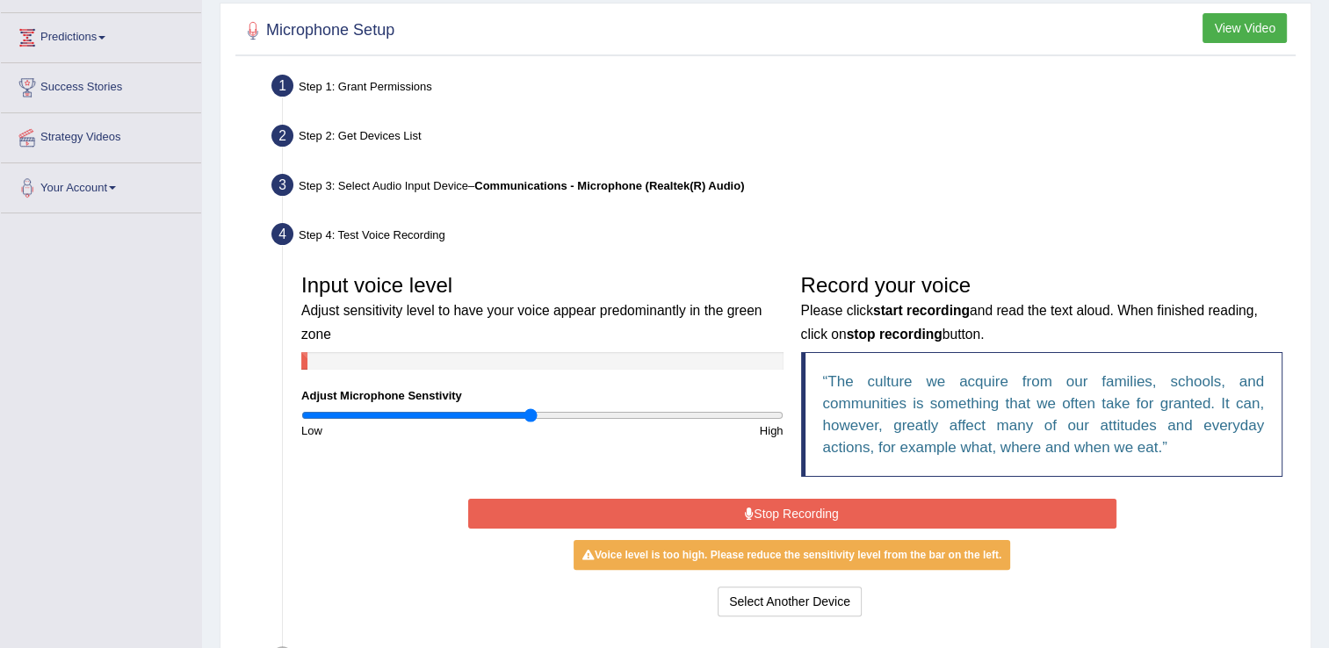
click at [747, 515] on icon at bounding box center [749, 514] width 9 height 12
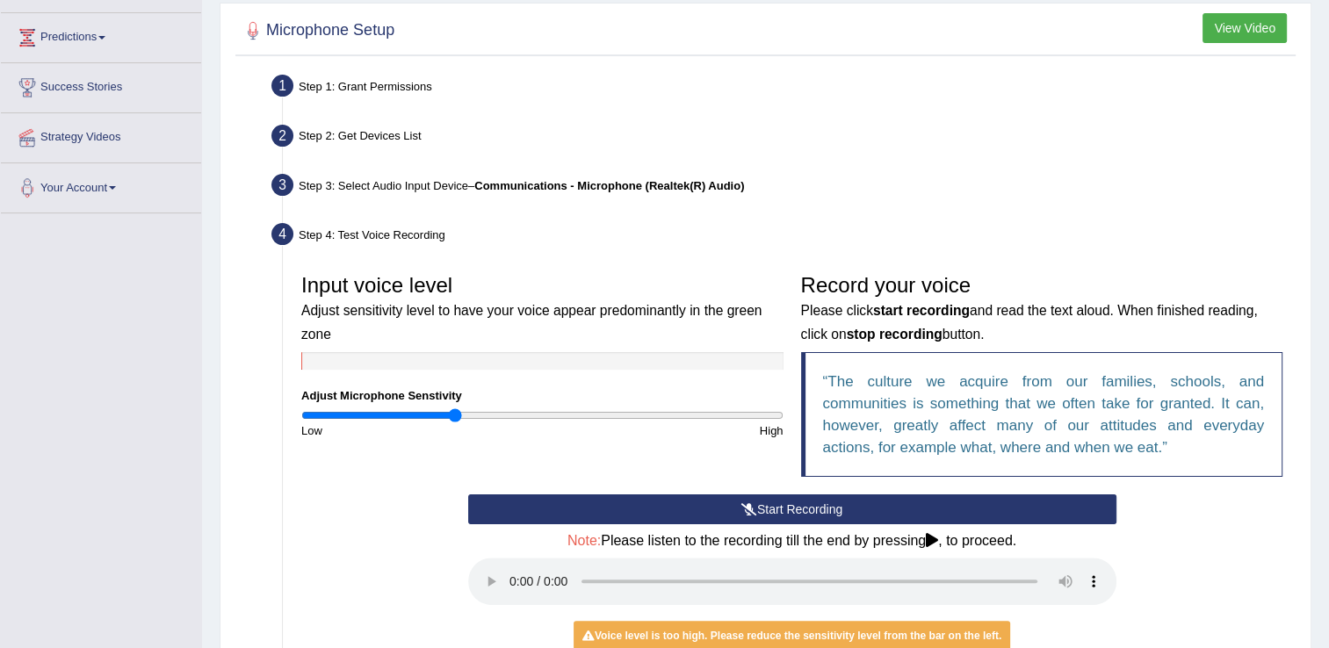
click at [456, 410] on input "range" at bounding box center [542, 415] width 482 height 14
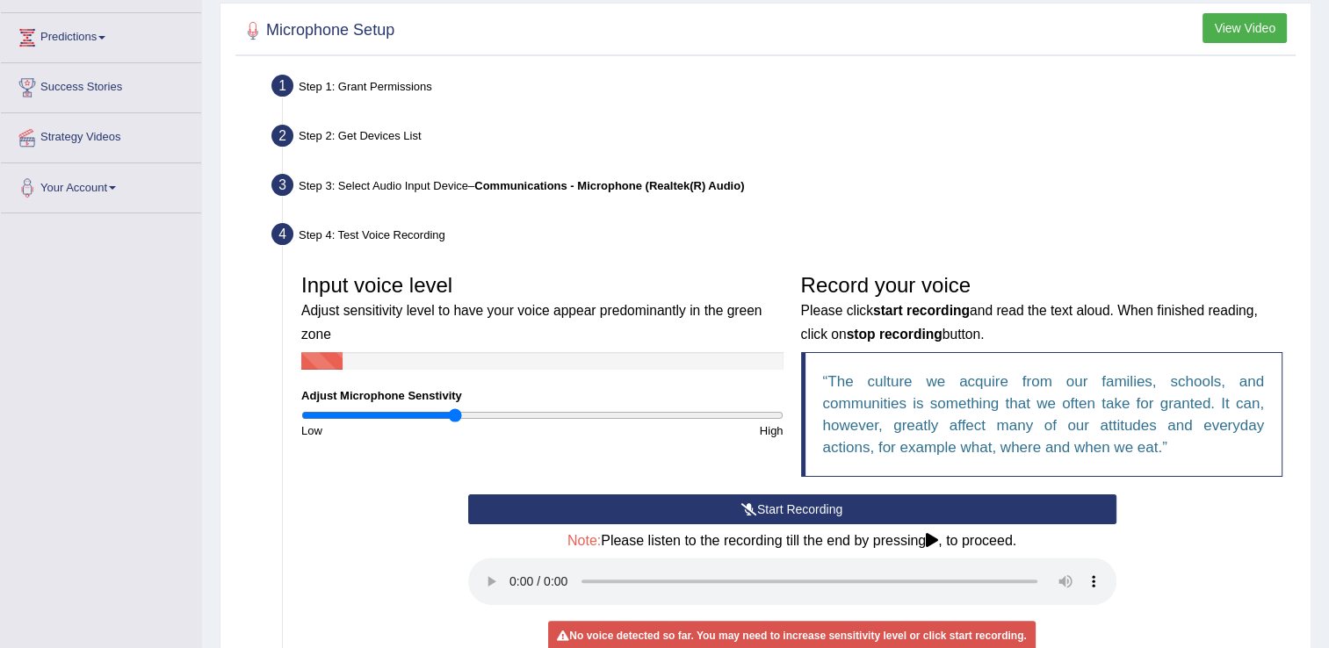
click at [538, 495] on button "Start Recording" at bounding box center [792, 510] width 648 height 30
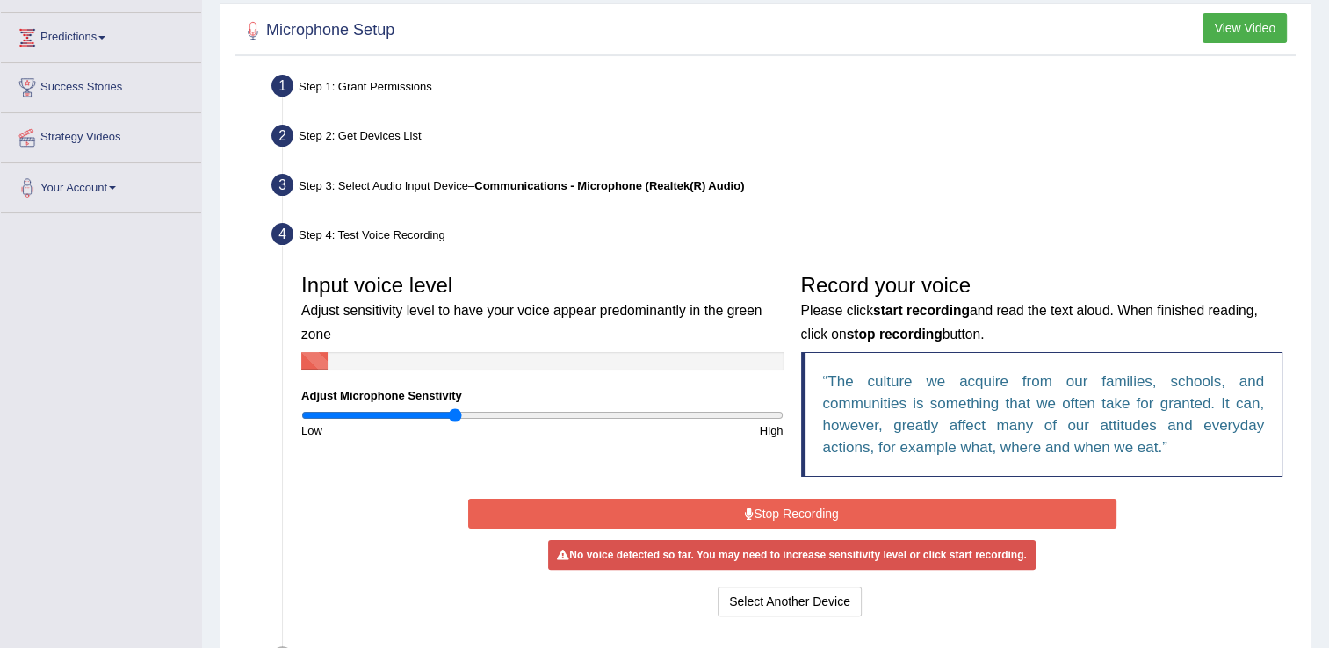
click at [538, 490] on div "Input voice level Adjust sensitivity level to have your voice appear predominan…" at bounding box center [791, 379] width 999 height 229
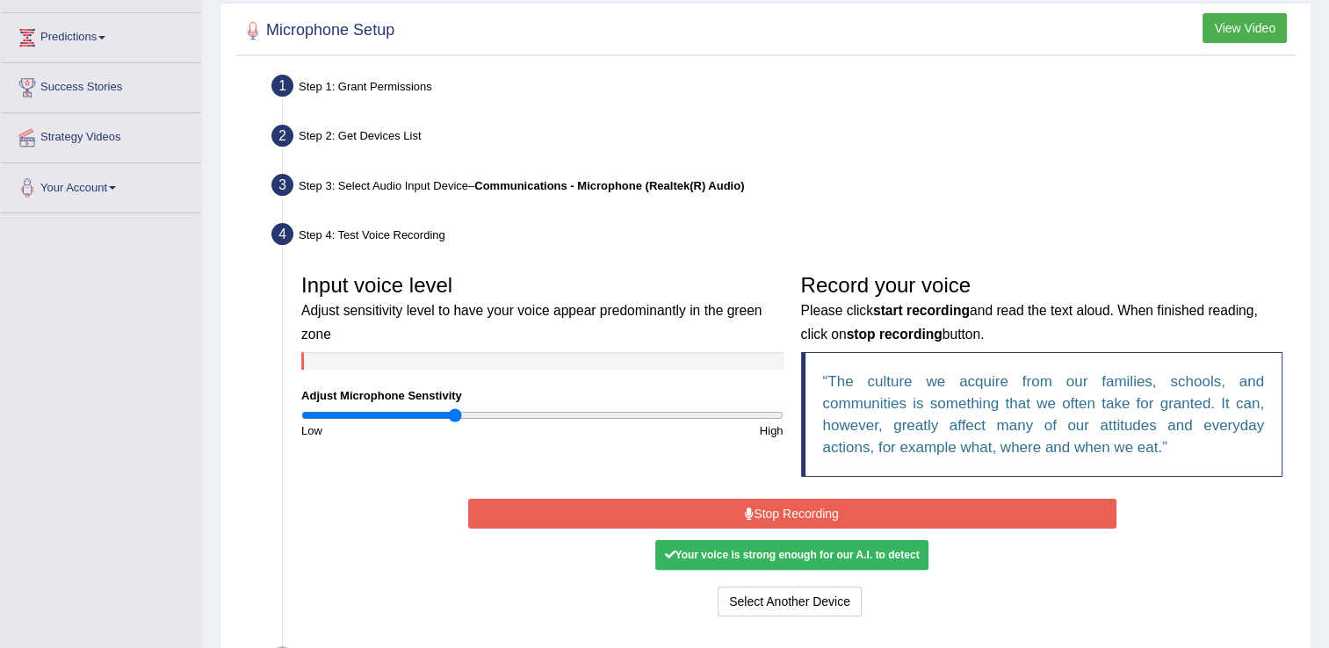
drag, startPoint x: 615, startPoint y: 601, endPoint x: 625, endPoint y: 596, distance: 11.8
click at [625, 596] on div "Select Another Device Voice is ok. Go to Next step" at bounding box center [792, 604] width 648 height 34
drag, startPoint x: 561, startPoint y: 574, endPoint x: 341, endPoint y: 496, distance: 233.9
click at [341, 496] on div "Start Recording Stop Recording Note: Please listen to the recording till the en…" at bounding box center [791, 558] width 999 height 126
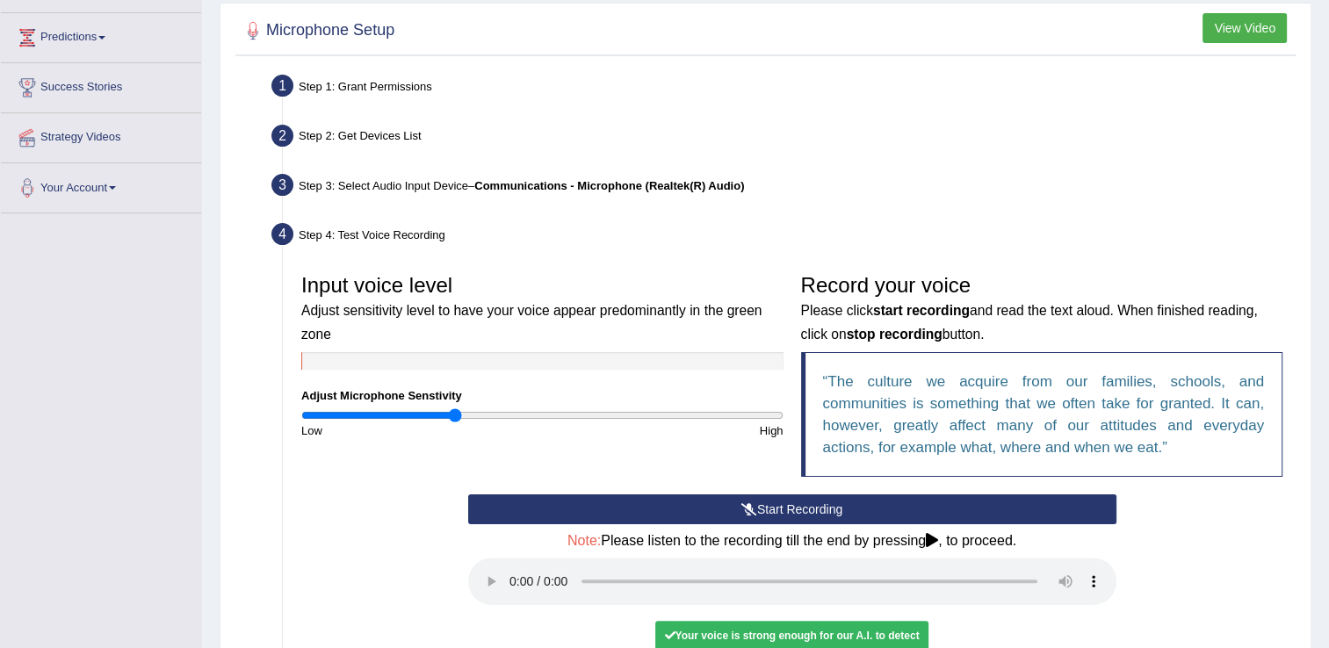
click at [812, 508] on button "Start Recording" at bounding box center [792, 510] width 648 height 30
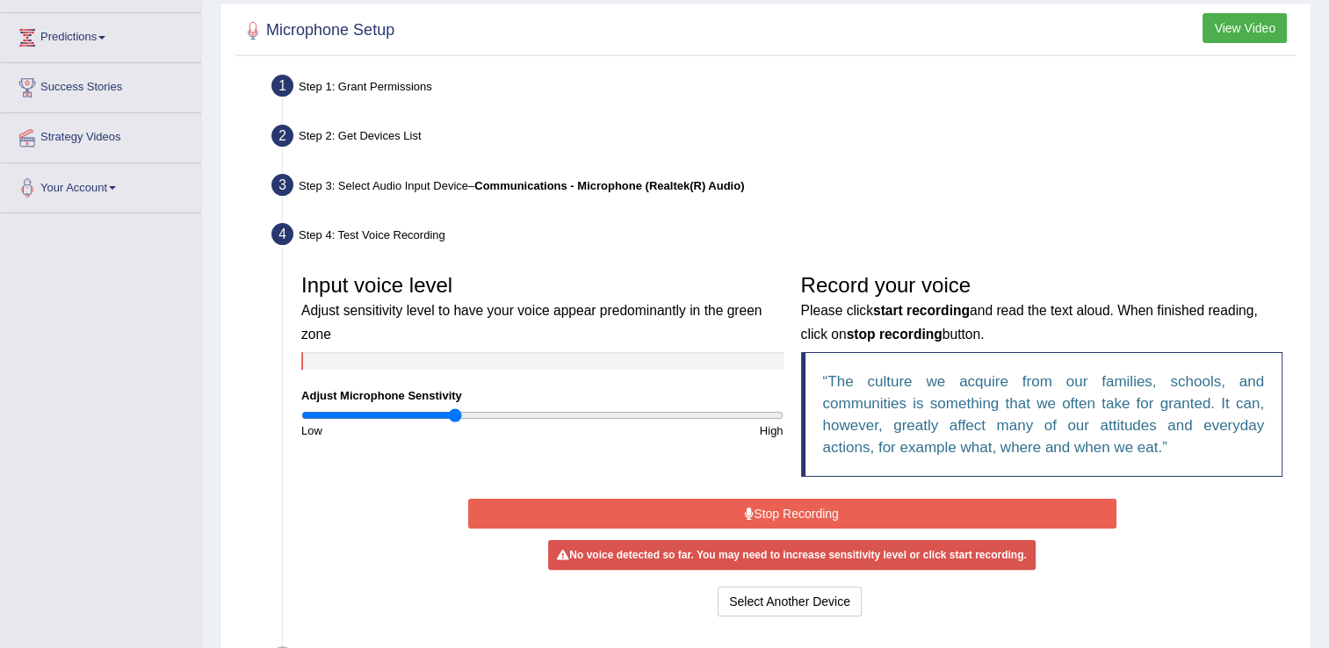
click at [748, 508] on icon at bounding box center [749, 514] width 9 height 12
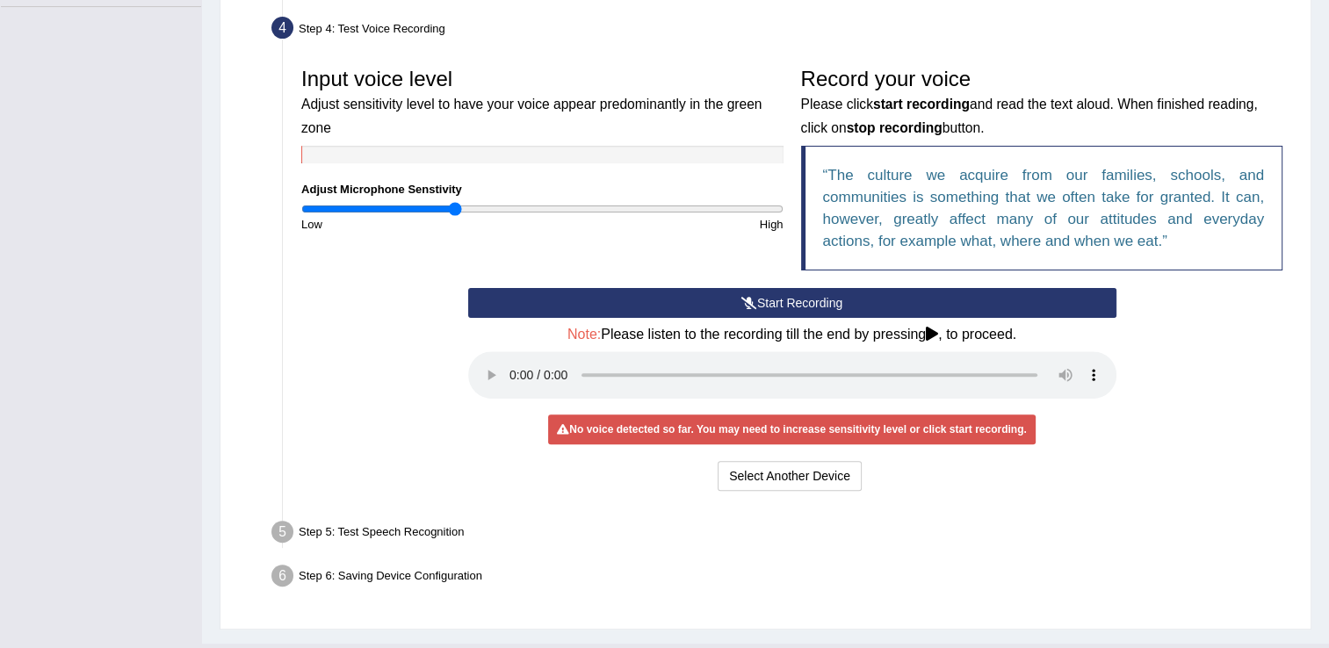
scroll to position [516, 0]
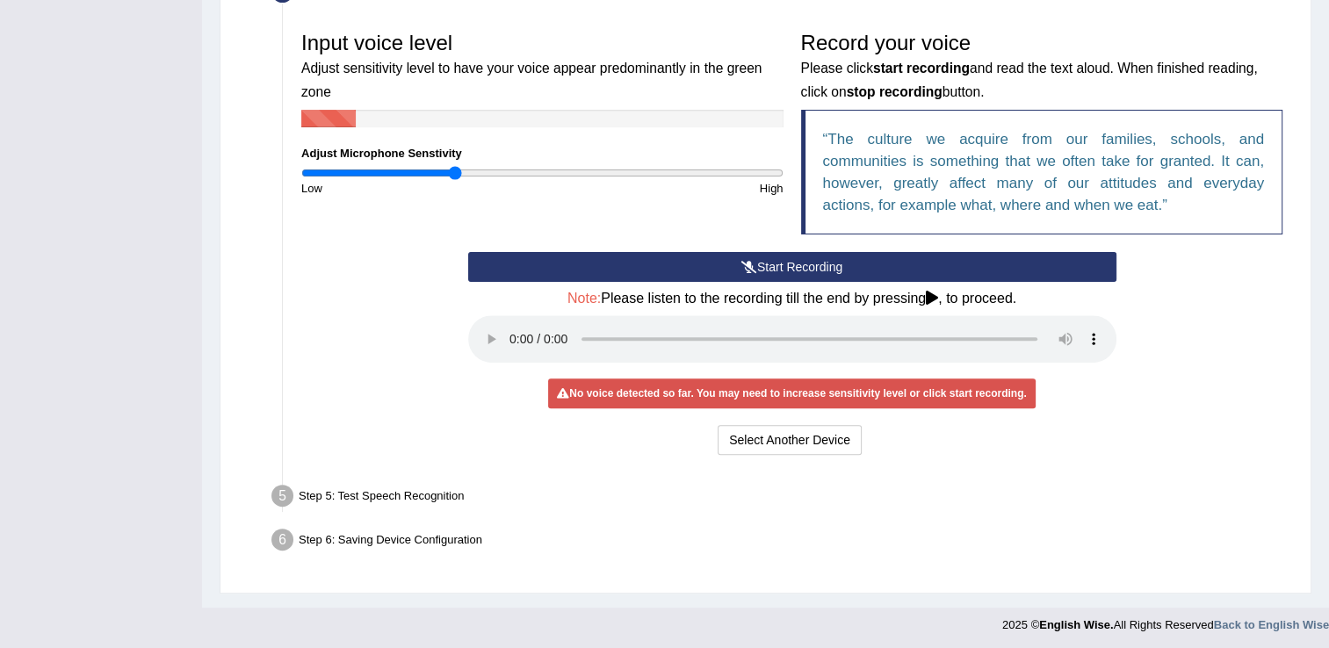
click at [932, 298] on icon at bounding box center [932, 298] width 12 height 14
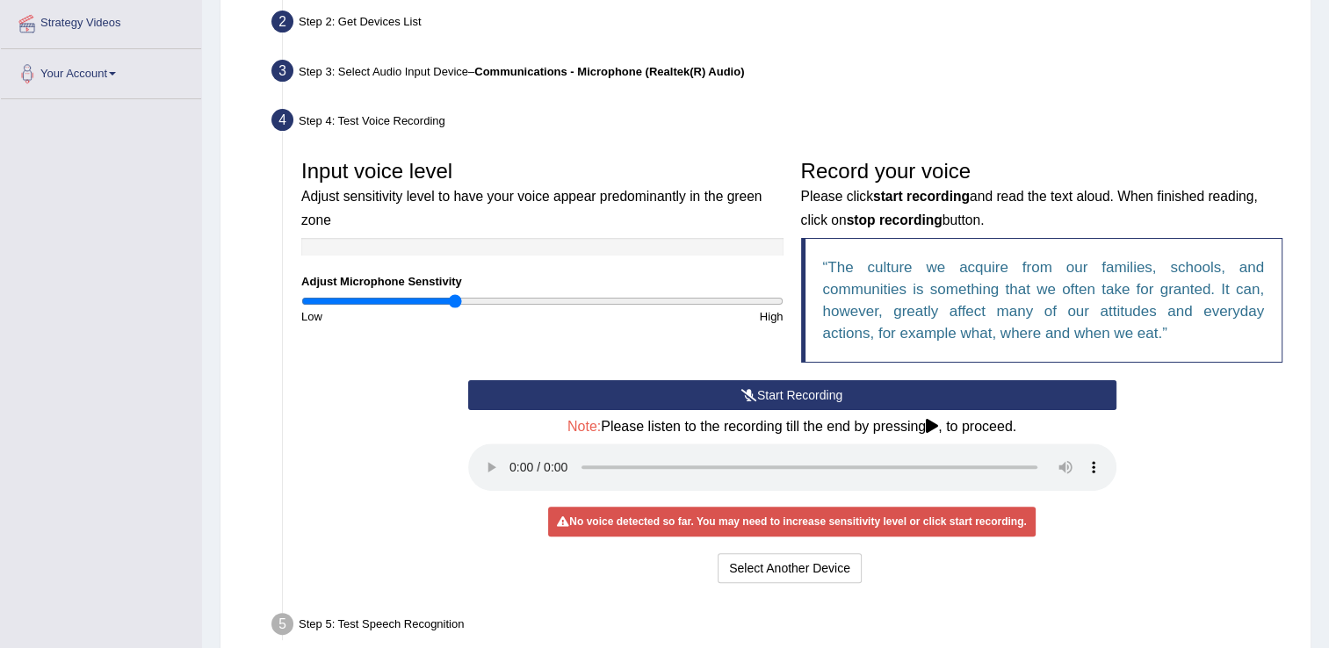
scroll to position [341, 0]
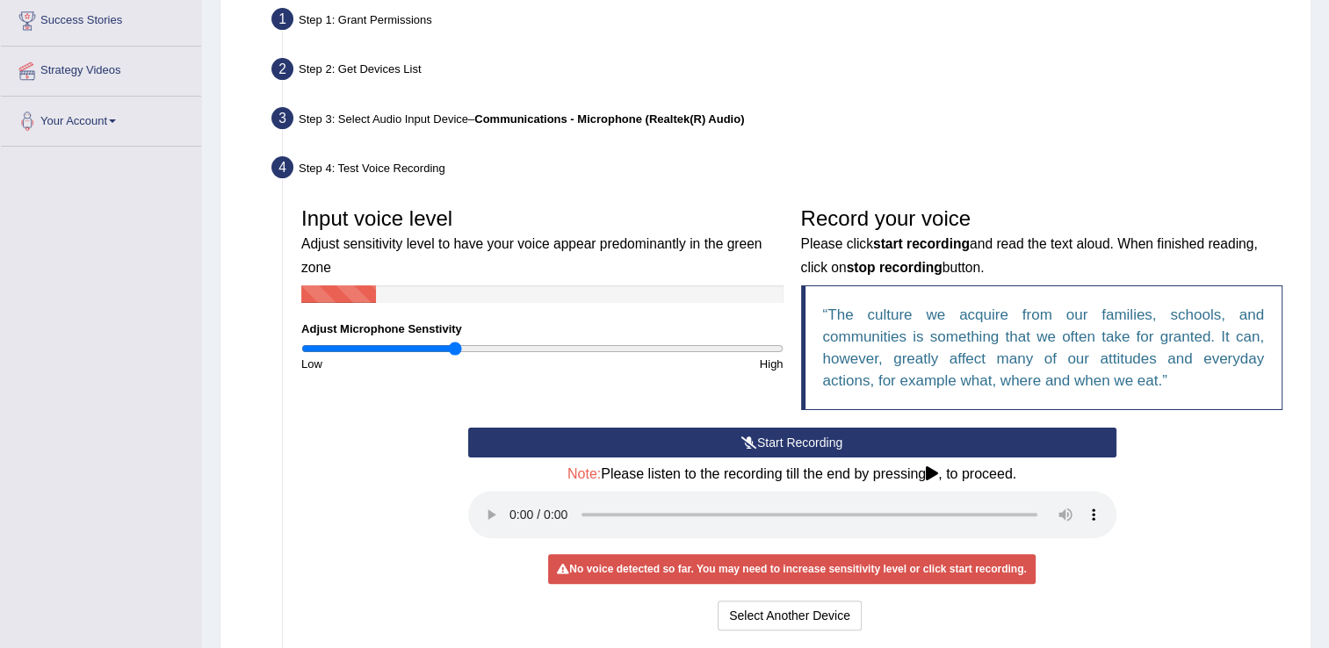
click at [714, 445] on button "Start Recording" at bounding box center [792, 443] width 648 height 30
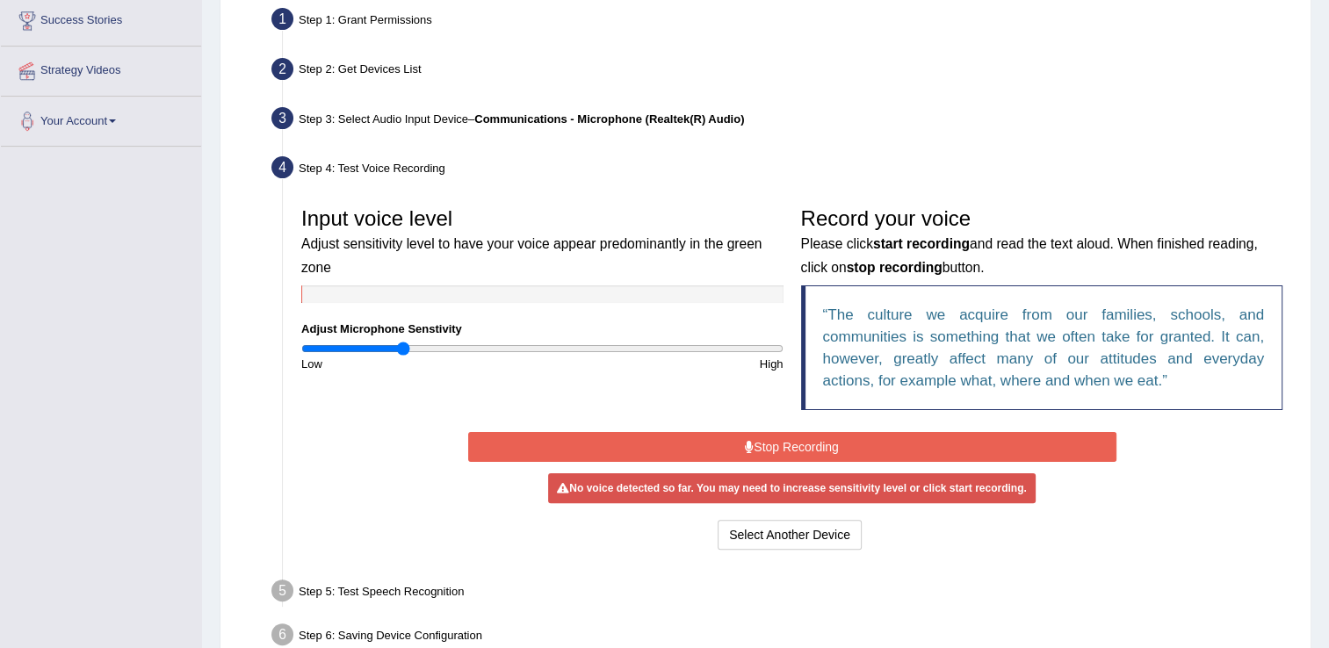
click at [404, 347] on input "range" at bounding box center [542, 349] width 482 height 14
click at [457, 343] on input "range" at bounding box center [542, 349] width 482 height 14
click at [577, 342] on input "range" at bounding box center [542, 349] width 482 height 14
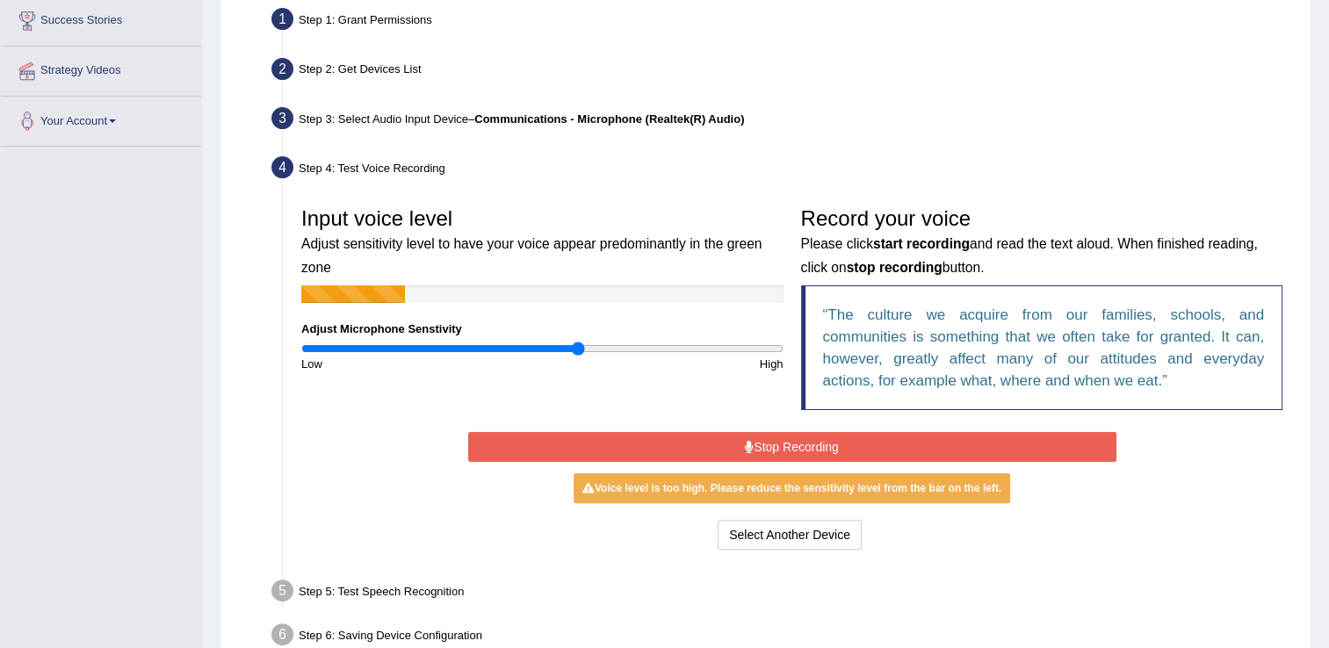
click at [572, 343] on input "range" at bounding box center [542, 349] width 482 height 14
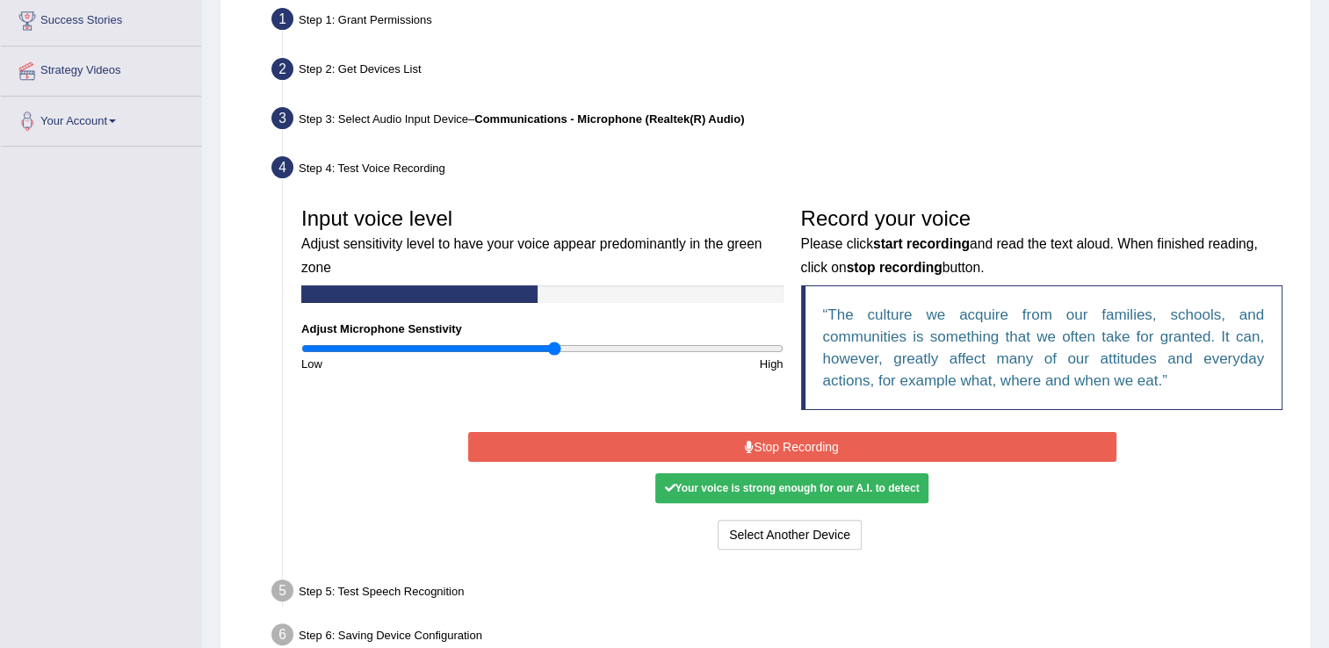
type input "1.06"
click at [555, 343] on input "range" at bounding box center [542, 349] width 482 height 14
click at [622, 451] on button "Stop Recording" at bounding box center [792, 447] width 648 height 30
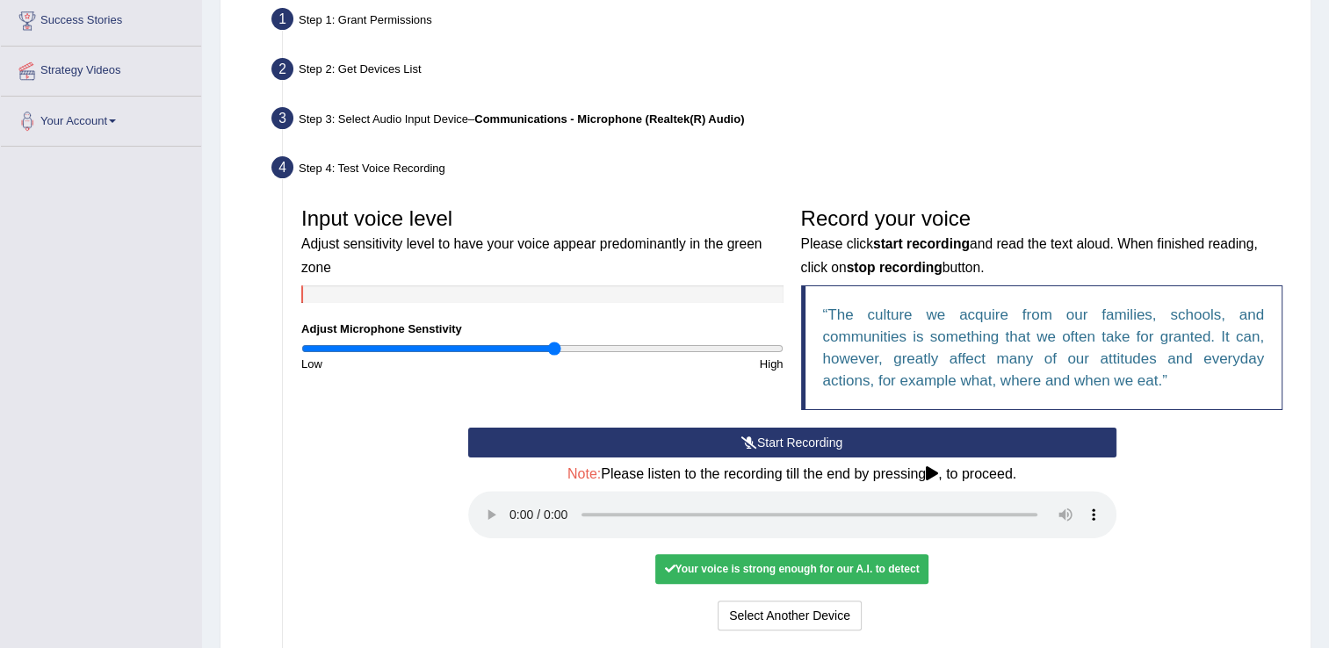
scroll to position [516, 0]
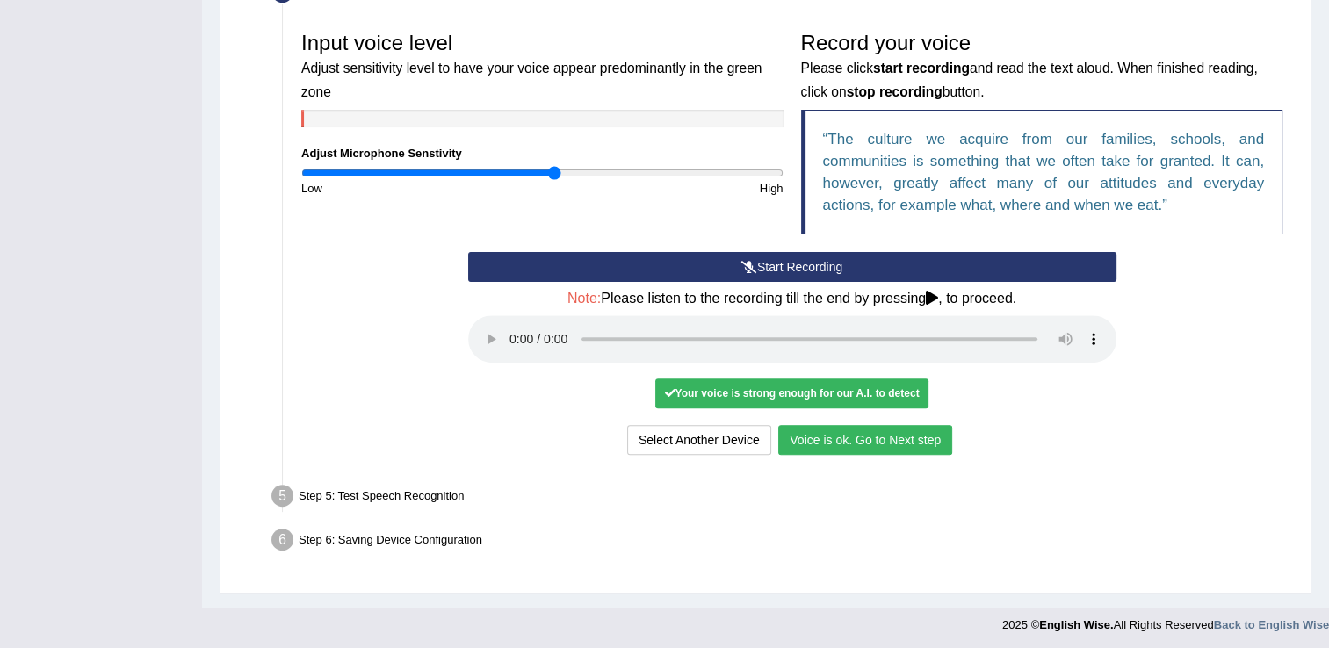
click at [881, 441] on button "Voice is ok. Go to Next step" at bounding box center [865, 440] width 174 height 30
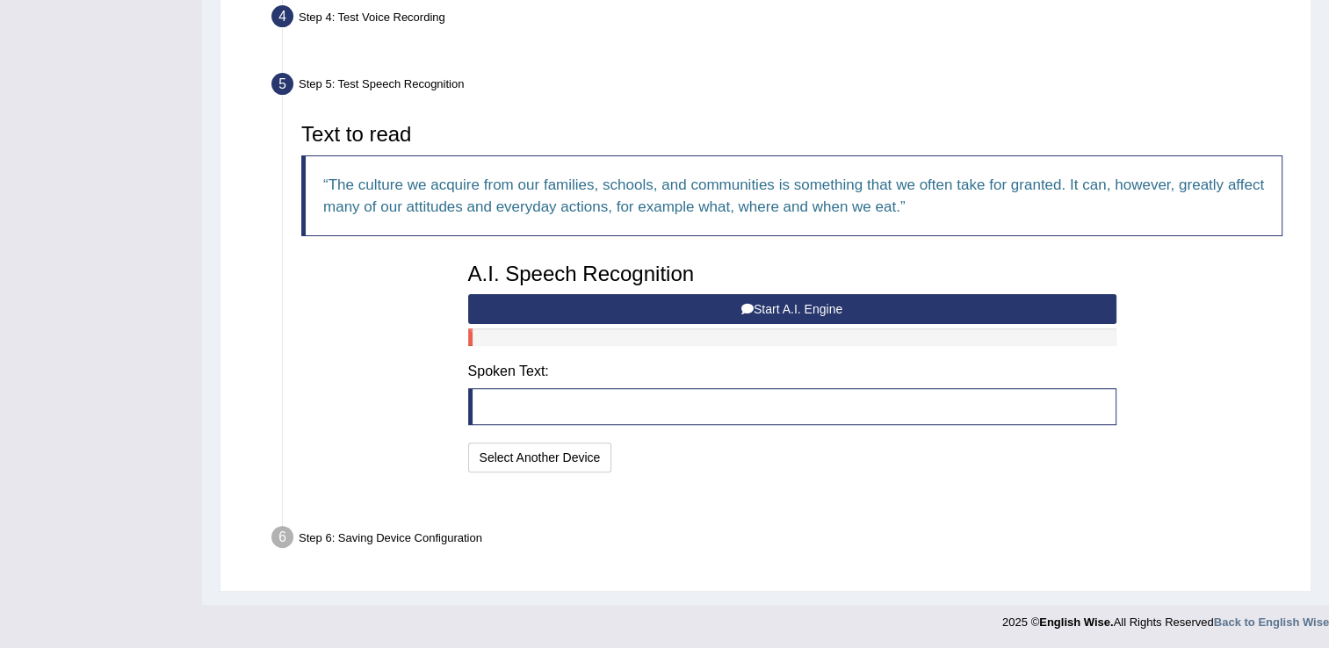
scroll to position [447, 0]
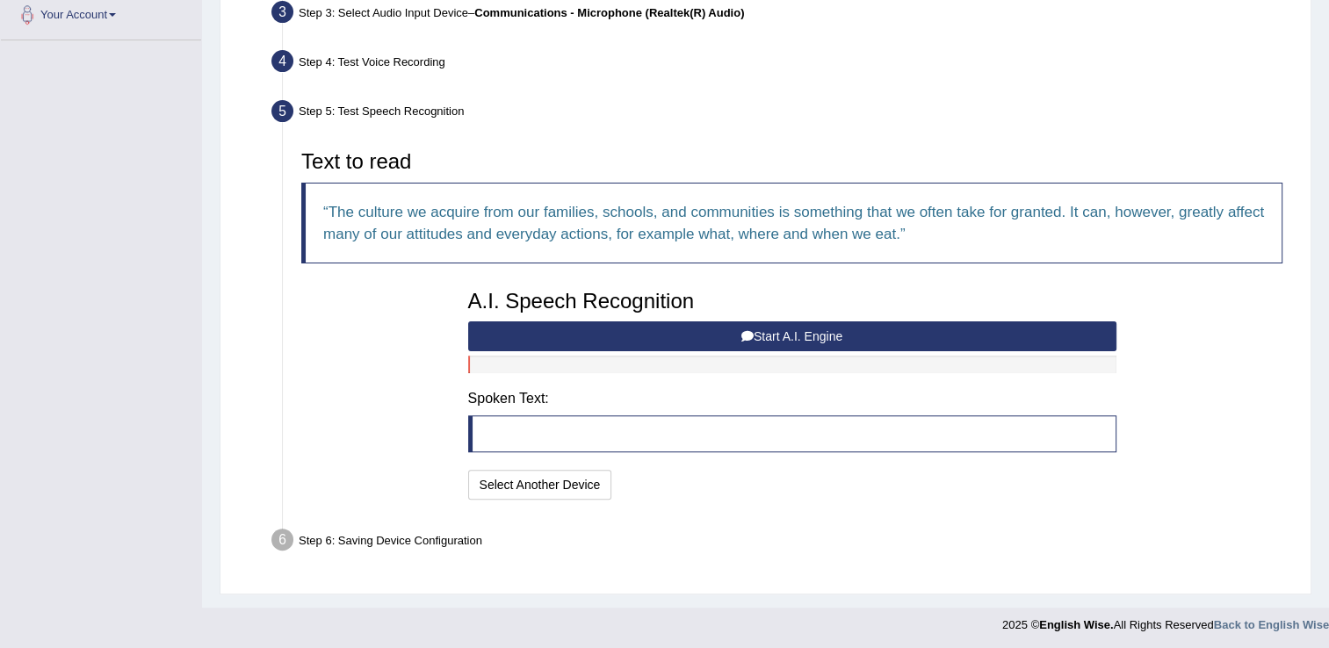
click at [804, 336] on button "Start A.I. Engine" at bounding box center [792, 336] width 648 height 30
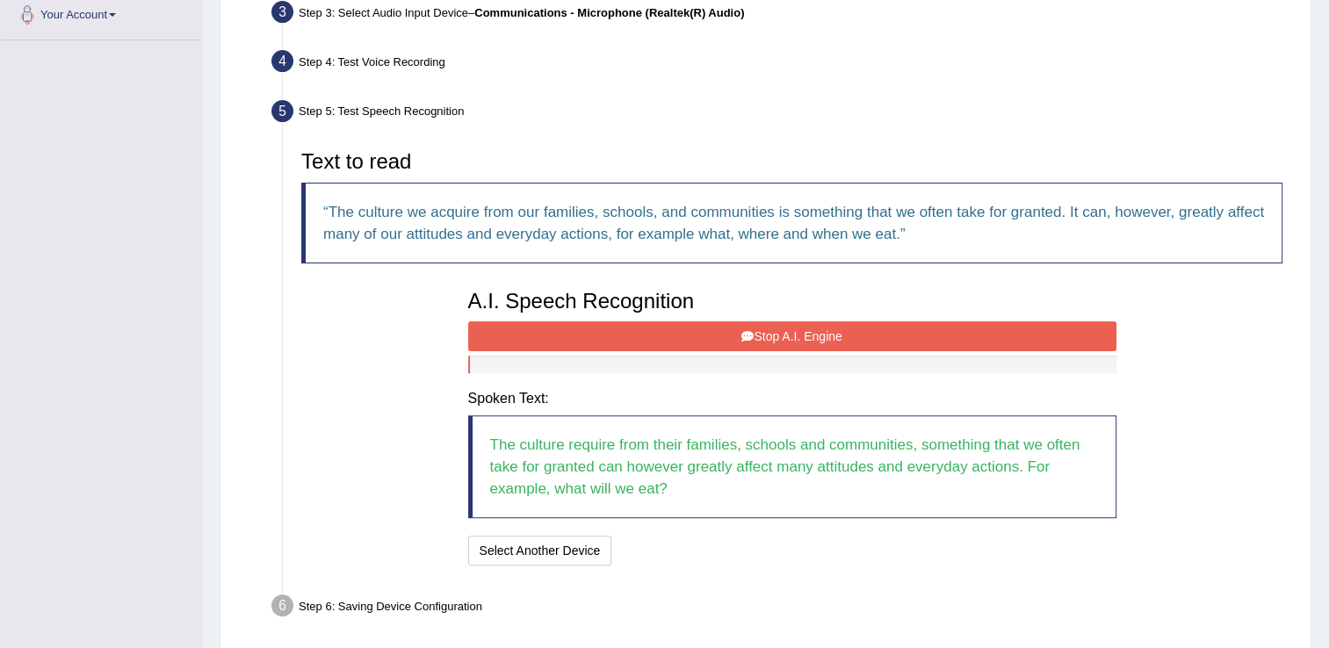
click at [765, 328] on button "Stop A.I. Engine" at bounding box center [792, 336] width 648 height 30
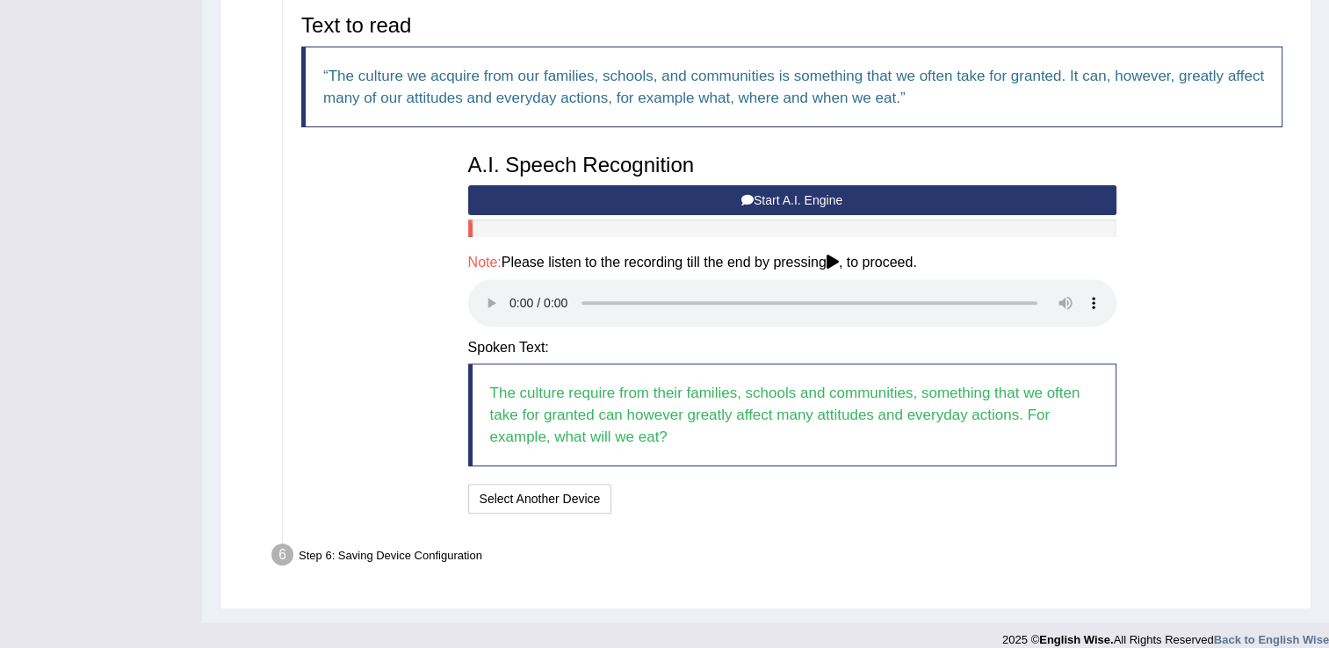
scroll to position [598, 0]
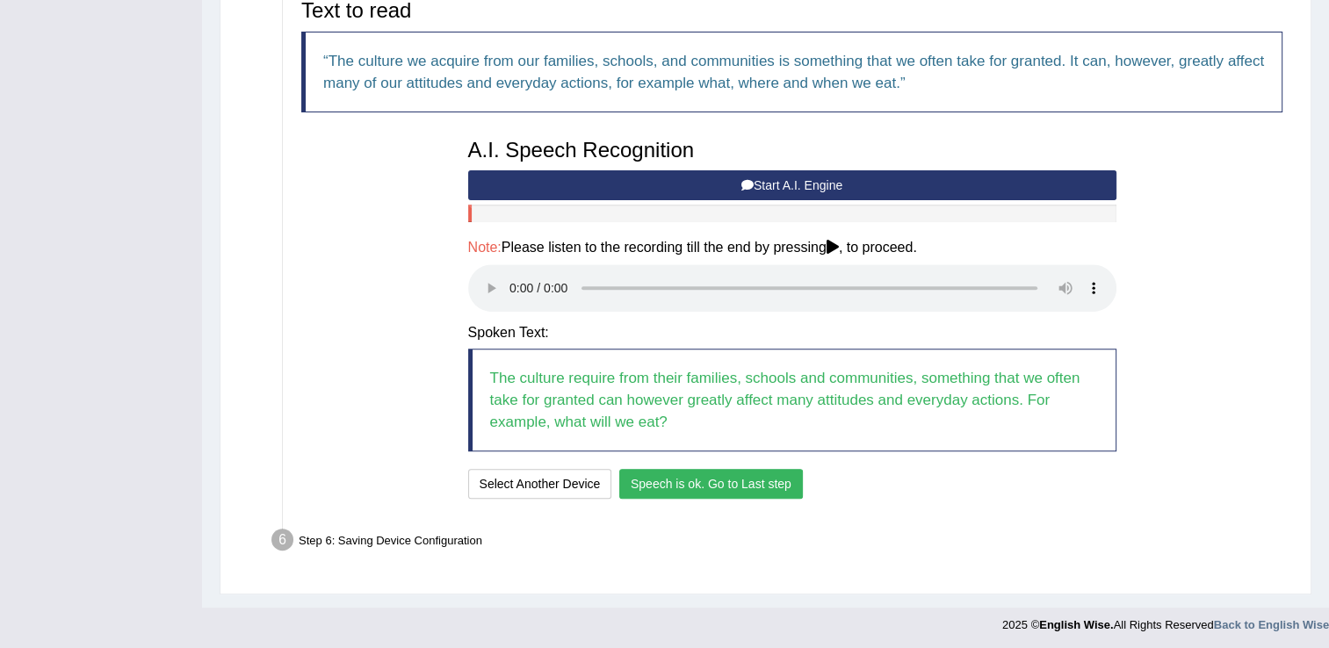
click at [754, 487] on button "Speech is ok. Go to Last step" at bounding box center [711, 484] width 184 height 30
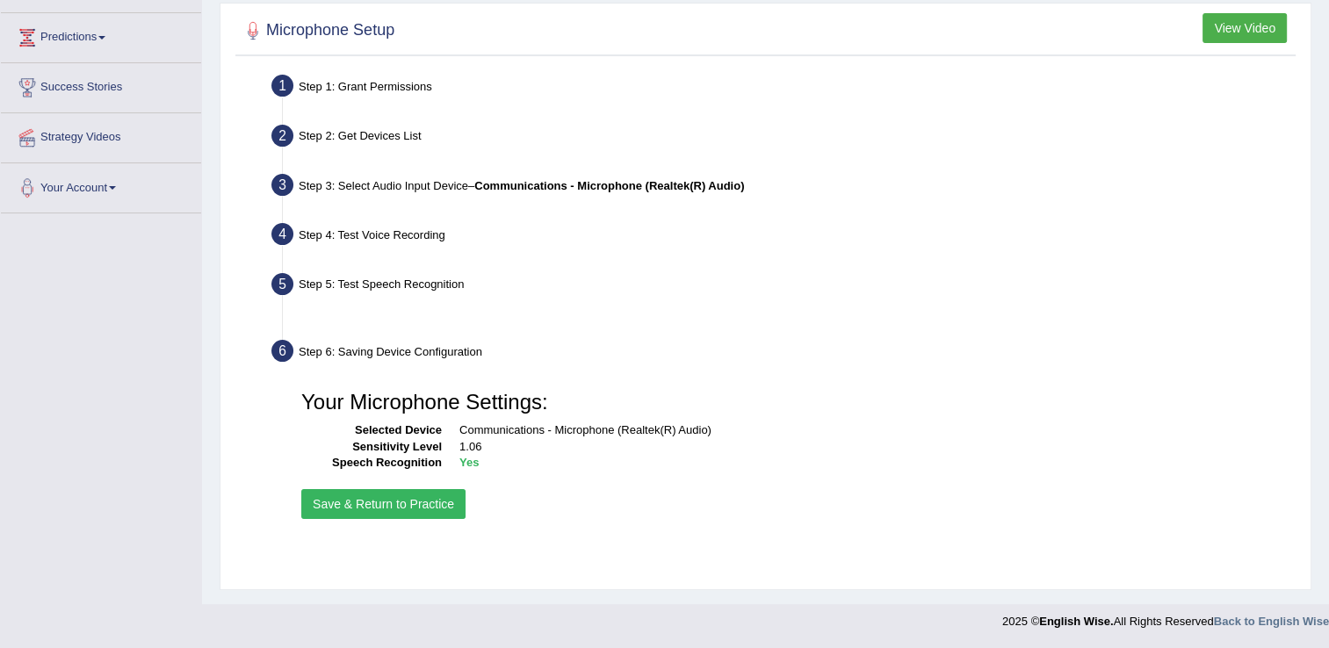
scroll to position [274, 0]
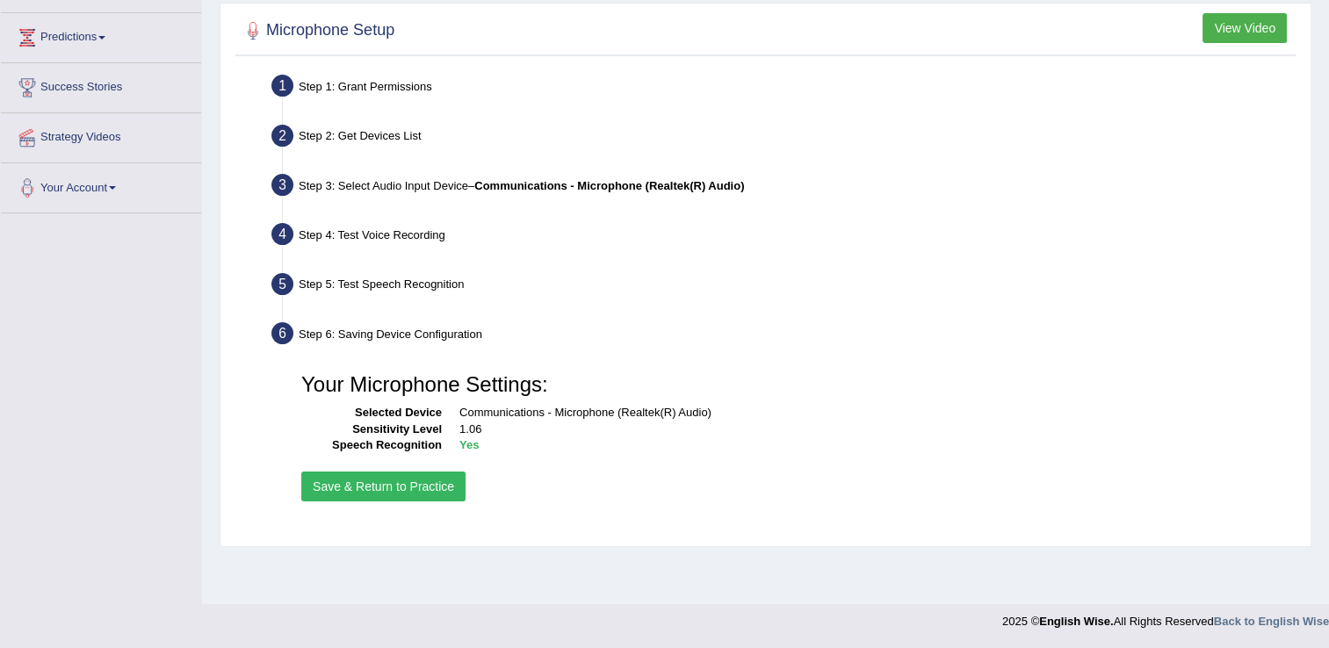
click at [390, 483] on button "Save & Return to Practice" at bounding box center [383, 487] width 164 height 30
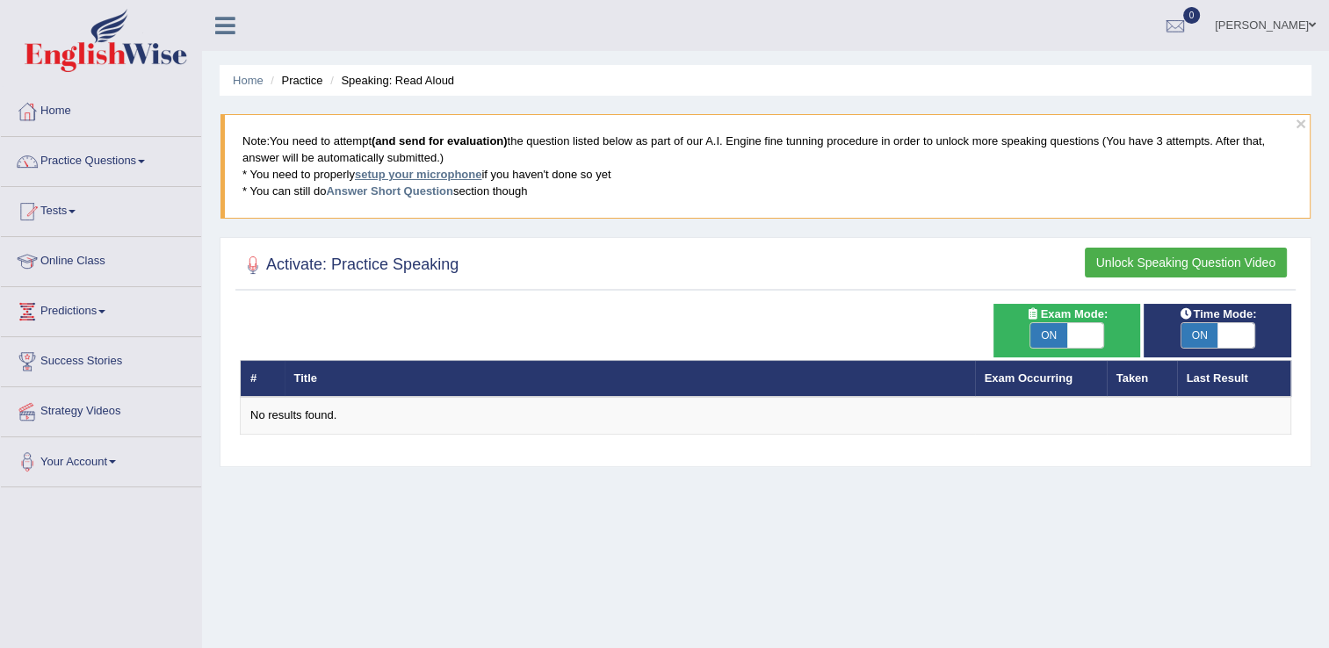
click at [455, 170] on link "setup your microphone" at bounding box center [418, 174] width 126 height 13
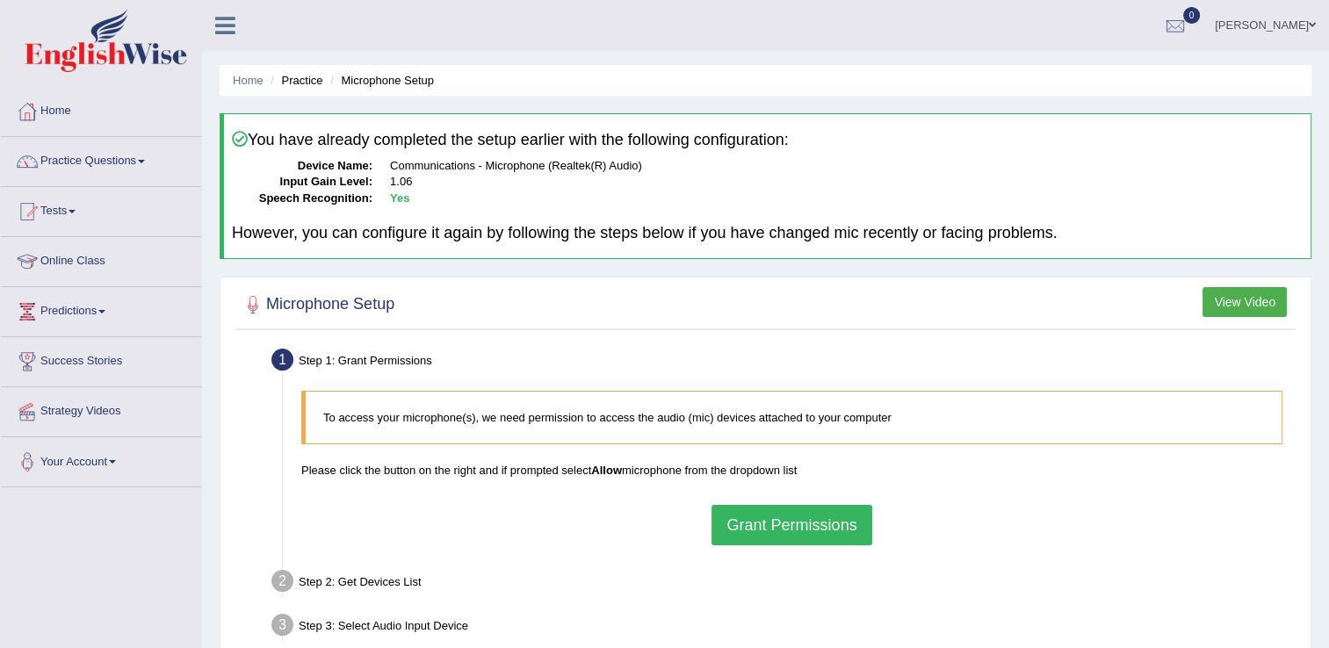
click at [802, 521] on button "Grant Permissions" at bounding box center [791, 525] width 160 height 40
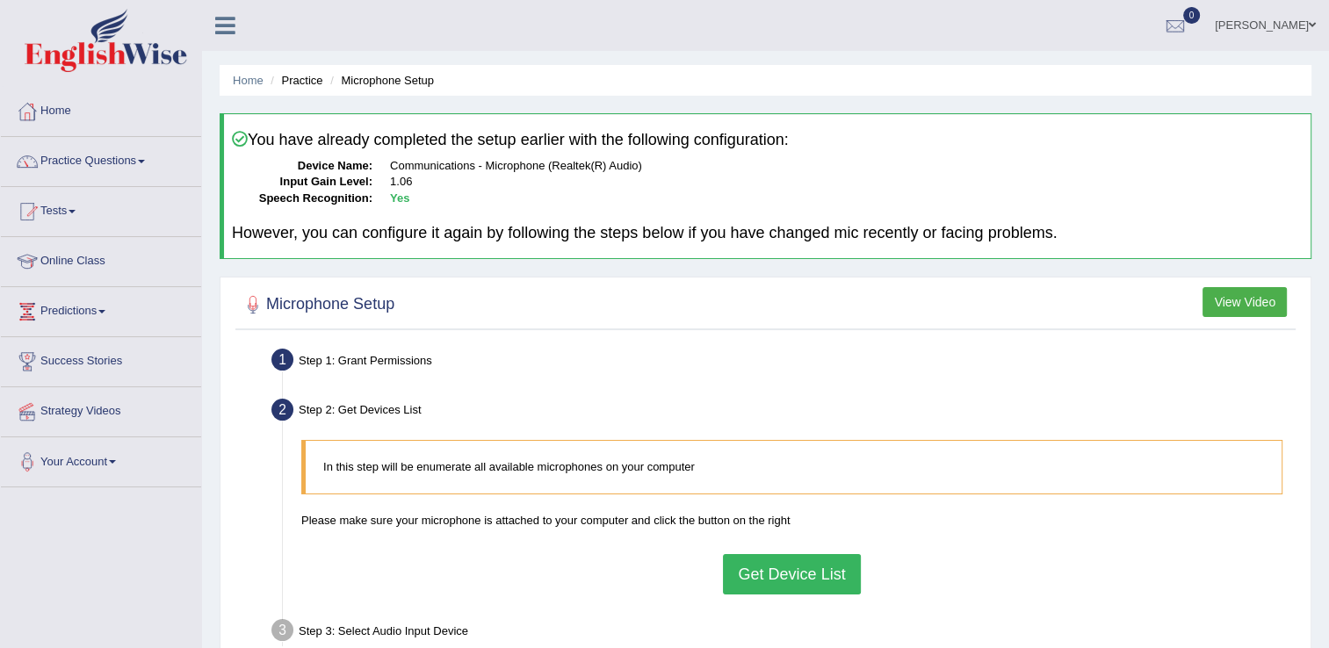
click at [788, 574] on button "Get Device List" at bounding box center [791, 574] width 137 height 40
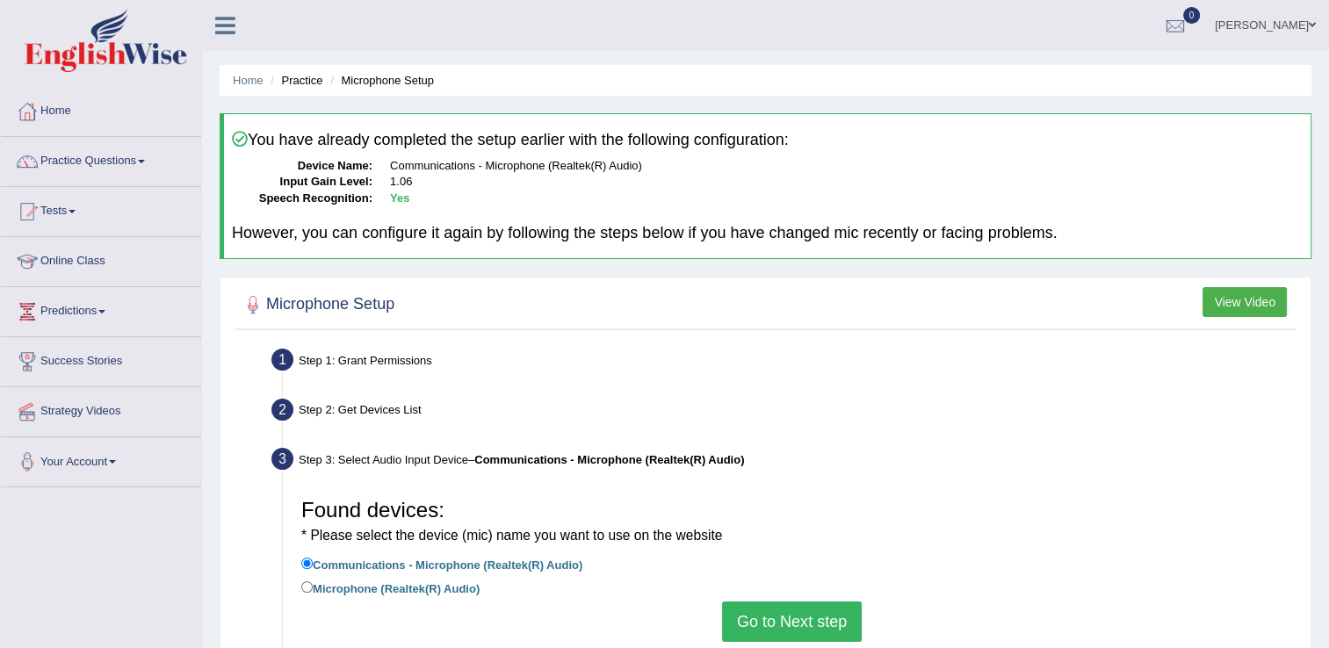
click at [783, 624] on button "Go to Next step" at bounding box center [792, 622] width 140 height 40
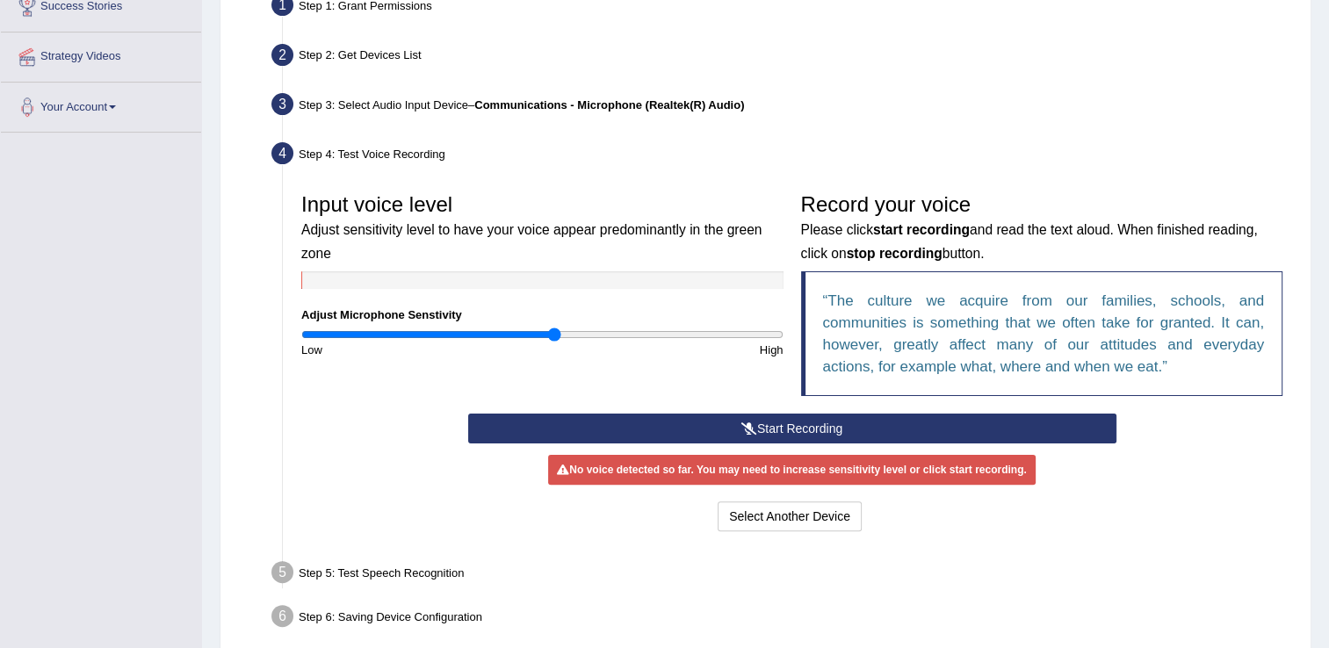
scroll to position [431, 0]
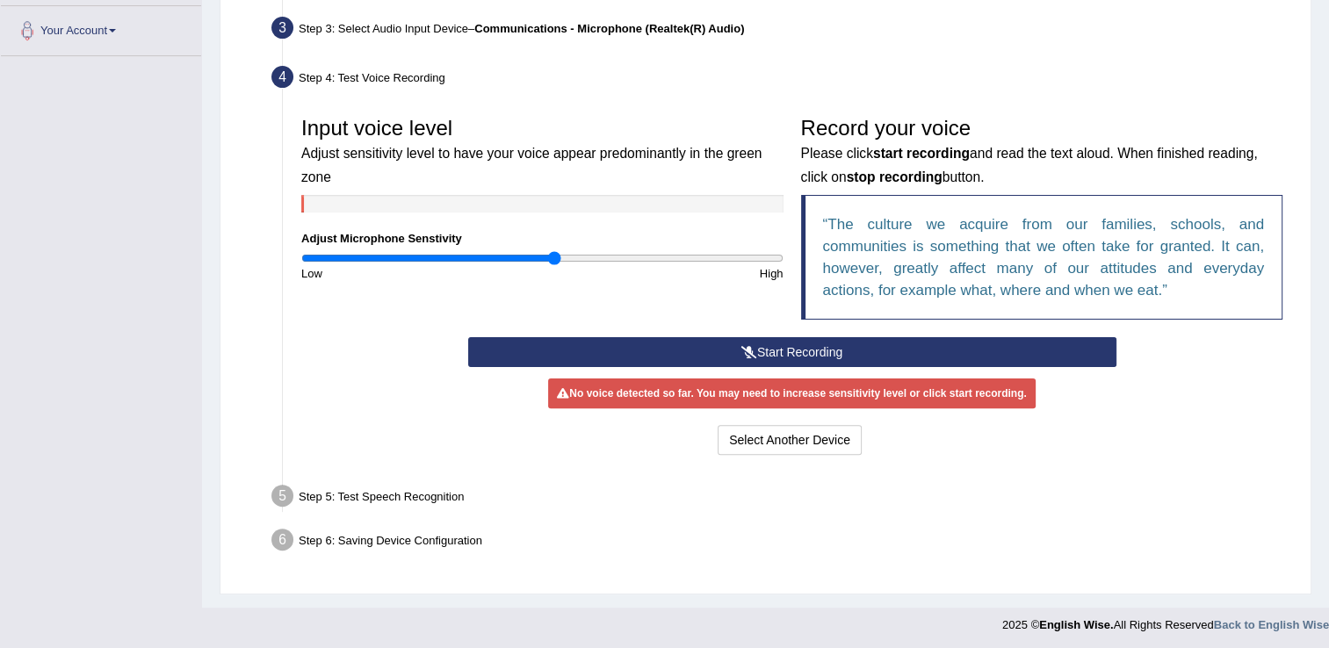
click at [731, 345] on button "Start Recording" at bounding box center [792, 352] width 648 height 30
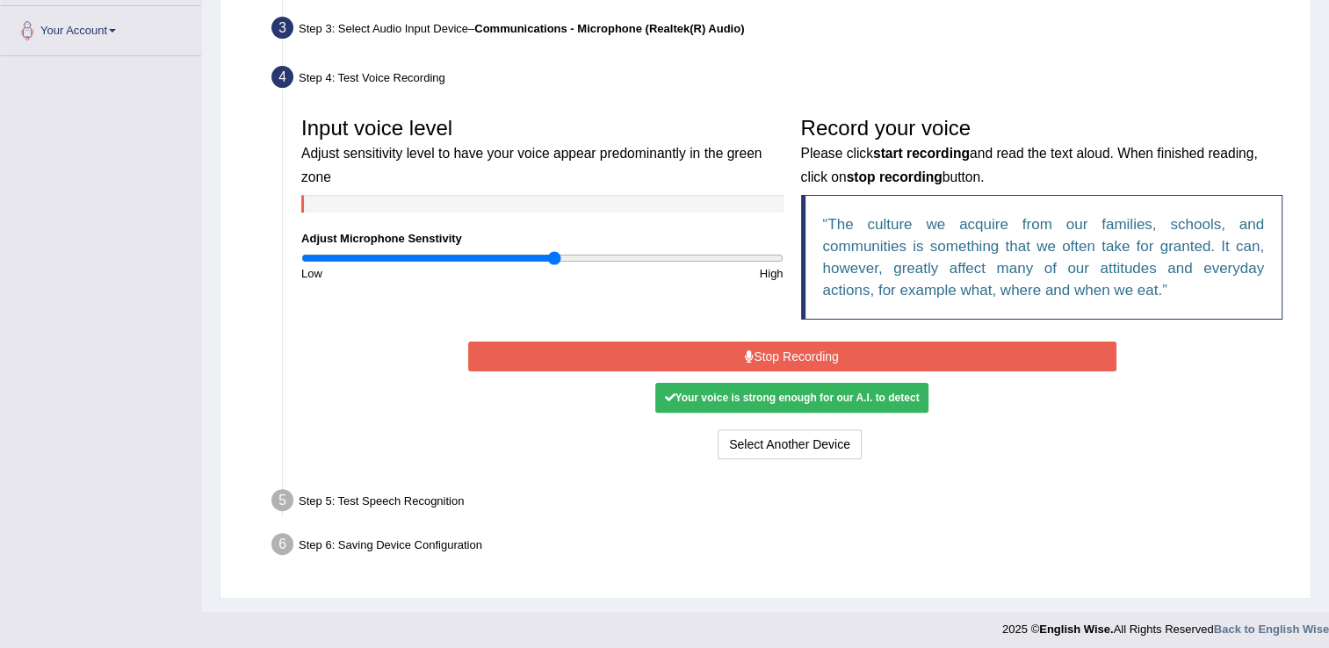
click at [739, 355] on button "Stop Recording" at bounding box center [792, 357] width 648 height 30
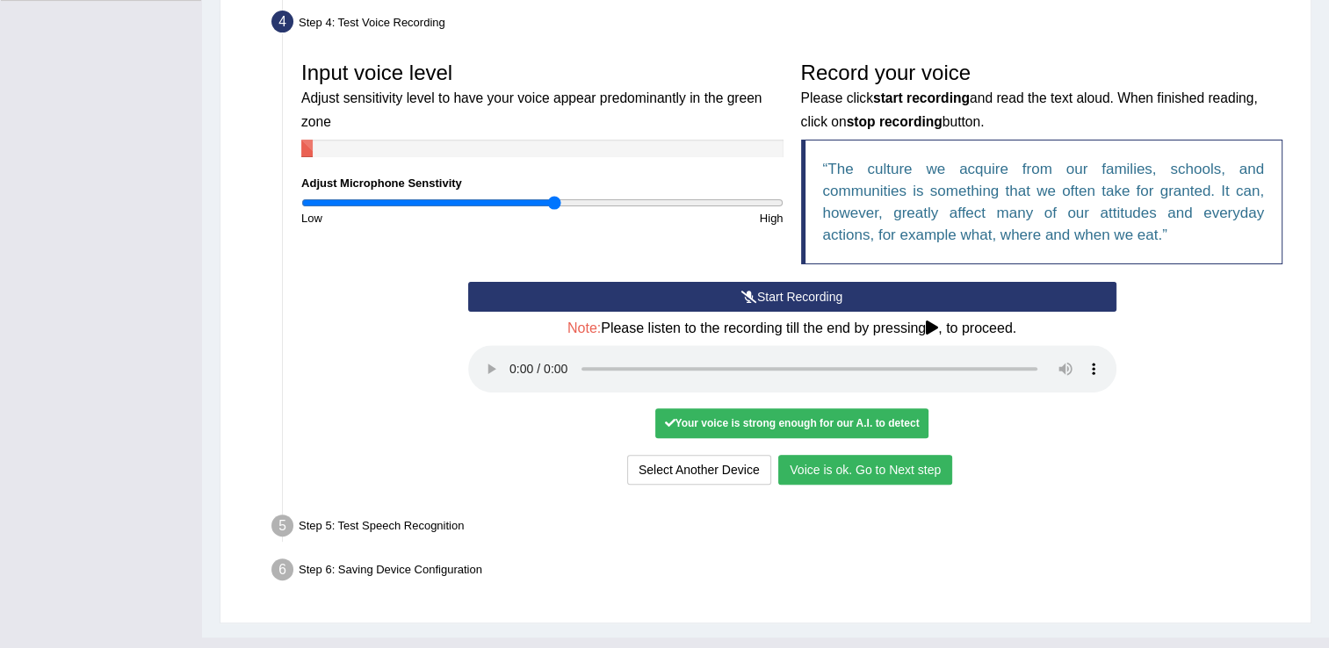
scroll to position [516, 0]
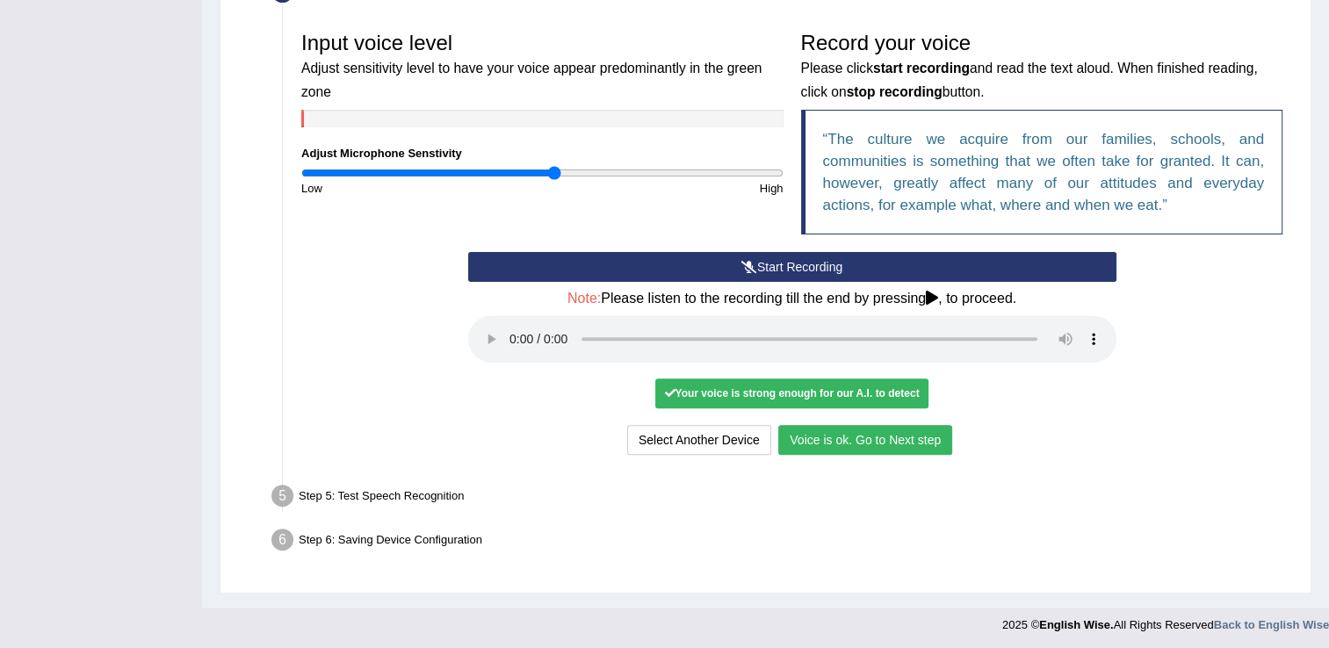
click at [919, 437] on button "Voice is ok. Go to Next step" at bounding box center [865, 440] width 174 height 30
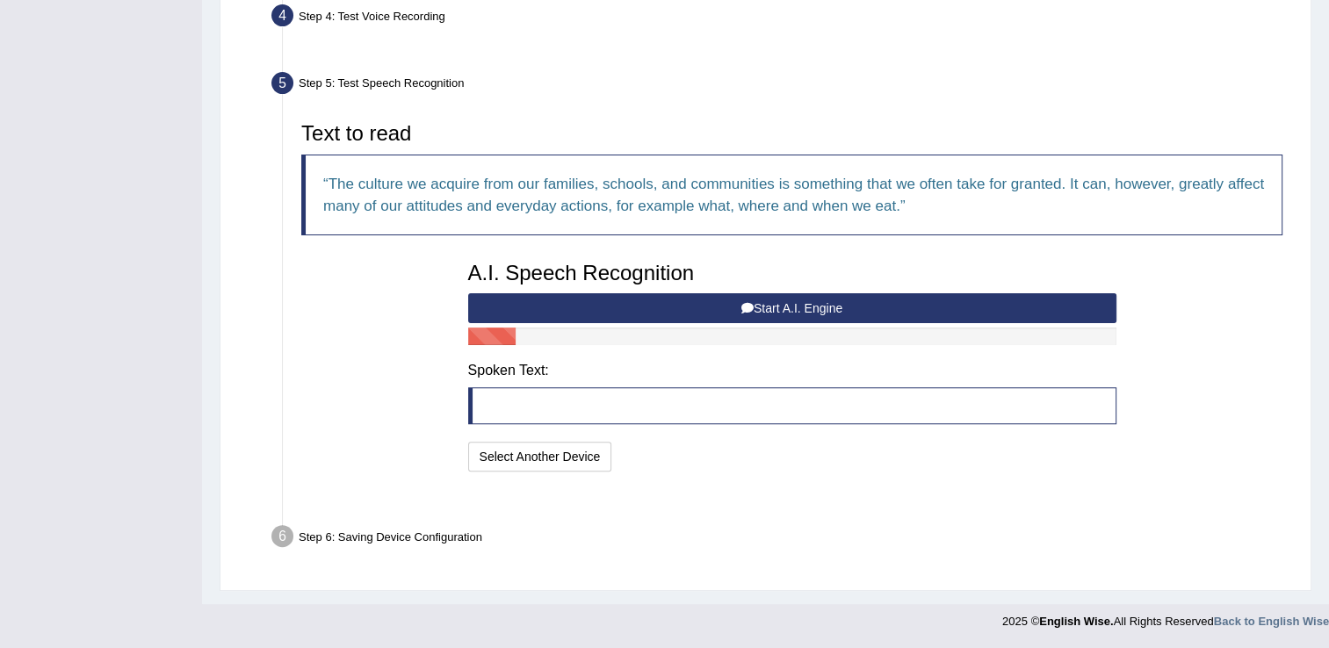
scroll to position [447, 0]
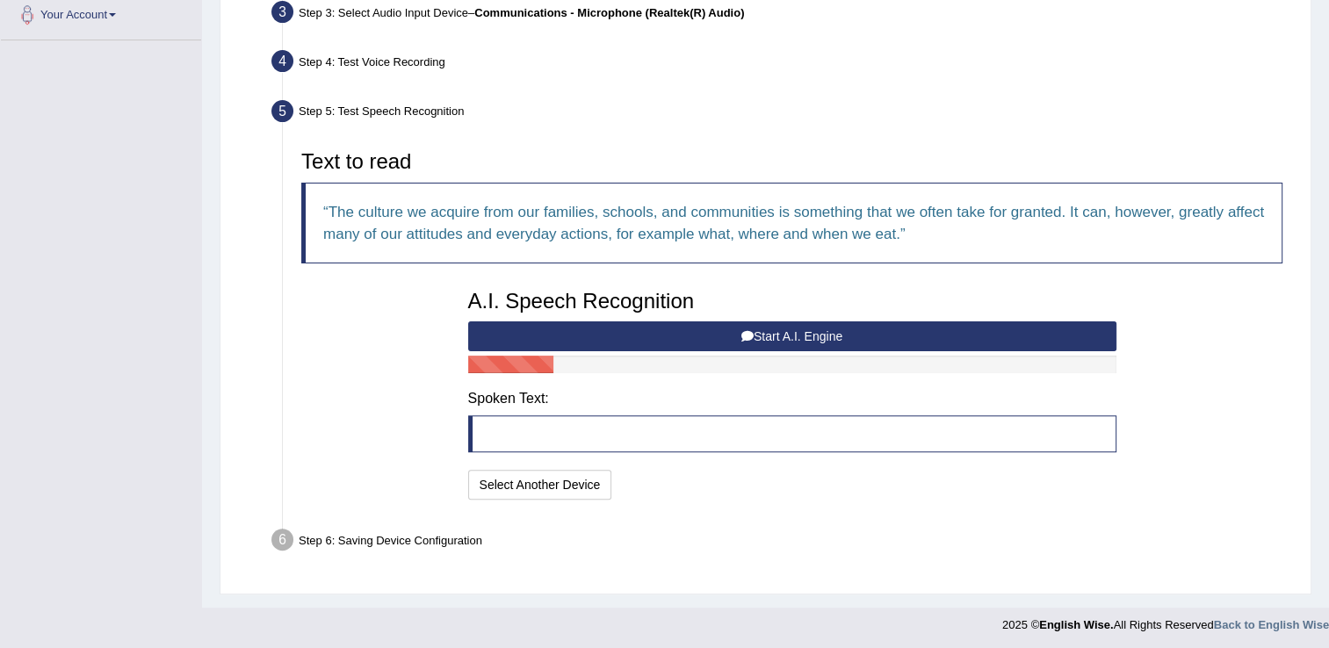
click at [809, 328] on button "Start A.I. Engine" at bounding box center [792, 336] width 648 height 30
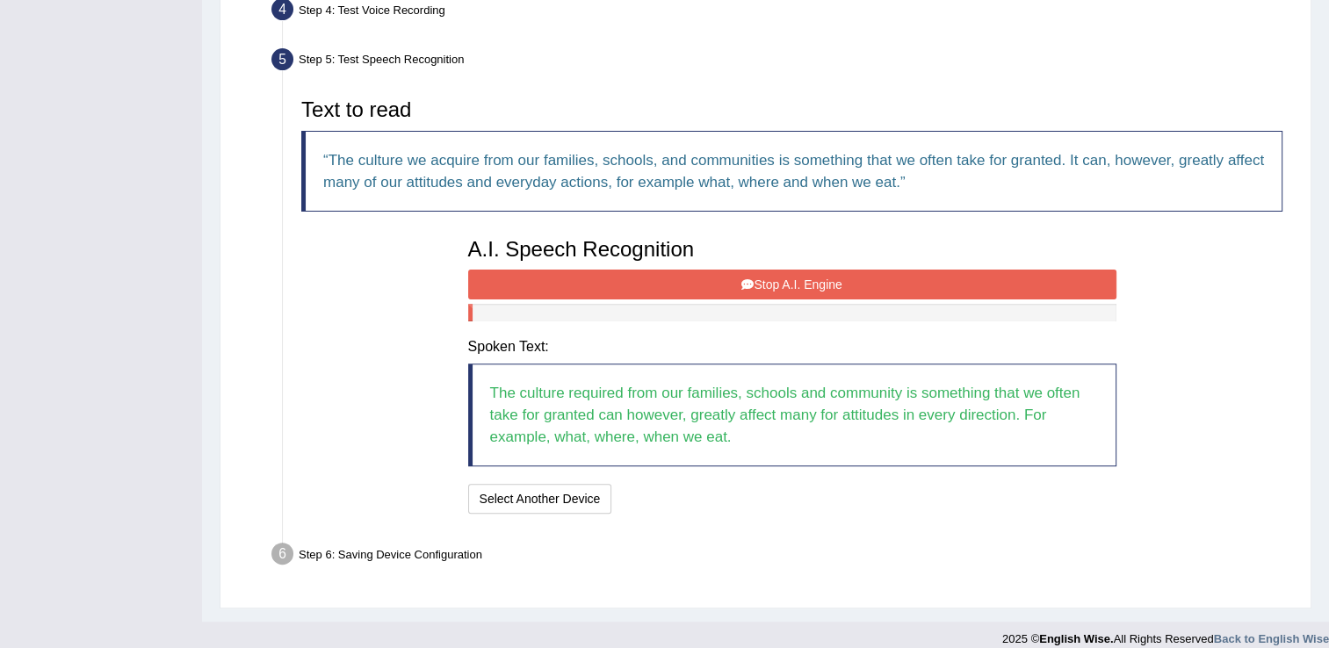
scroll to position [513, 0]
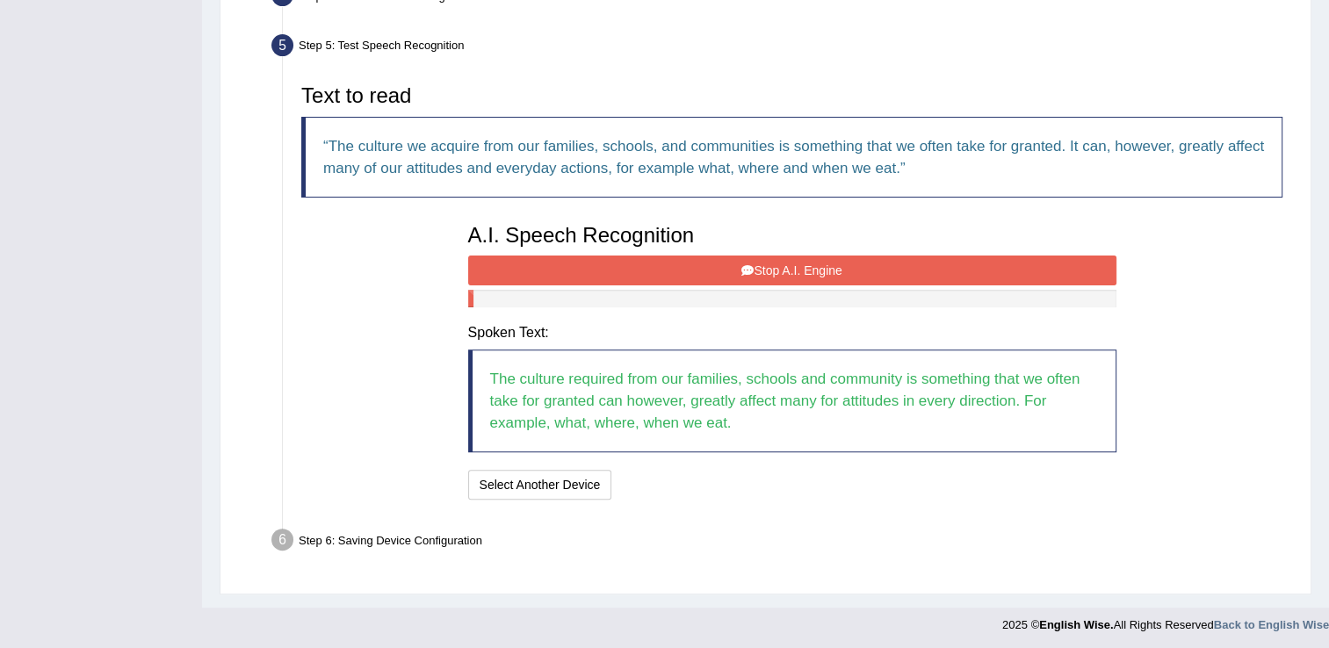
click at [802, 258] on button "Stop A.I. Engine" at bounding box center [792, 271] width 648 height 30
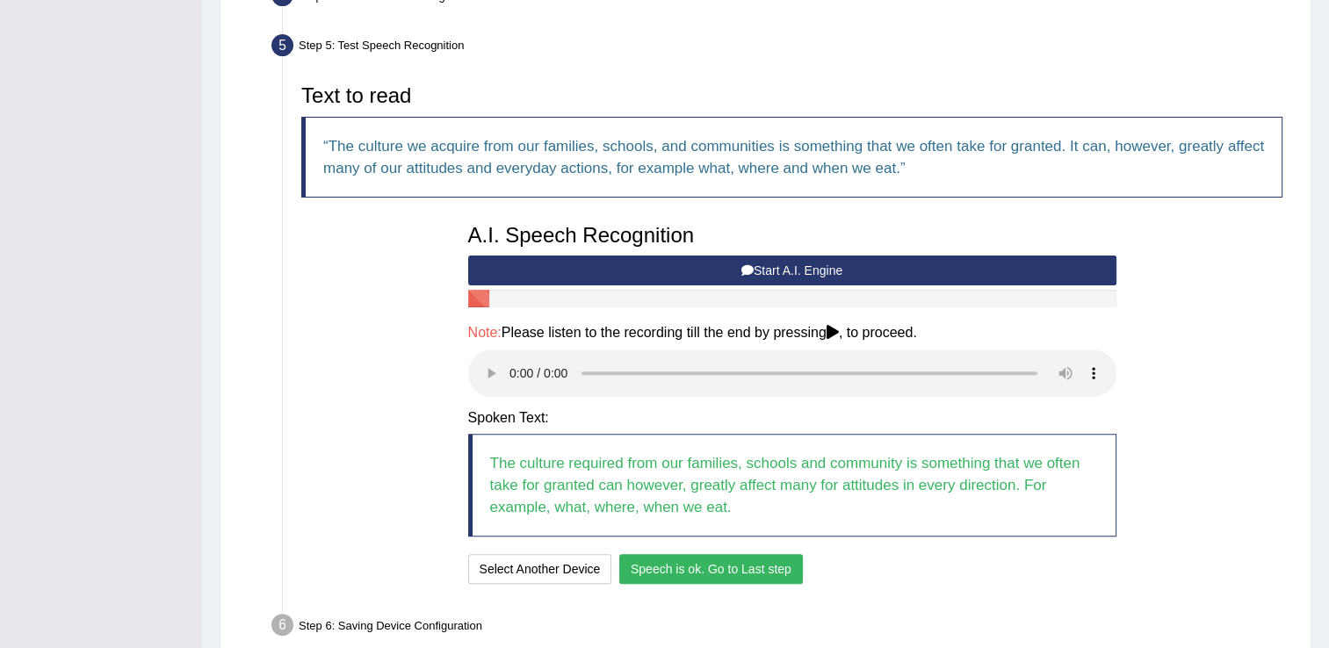
click at [728, 561] on button "Speech is ok. Go to Last step" at bounding box center [711, 569] width 184 height 30
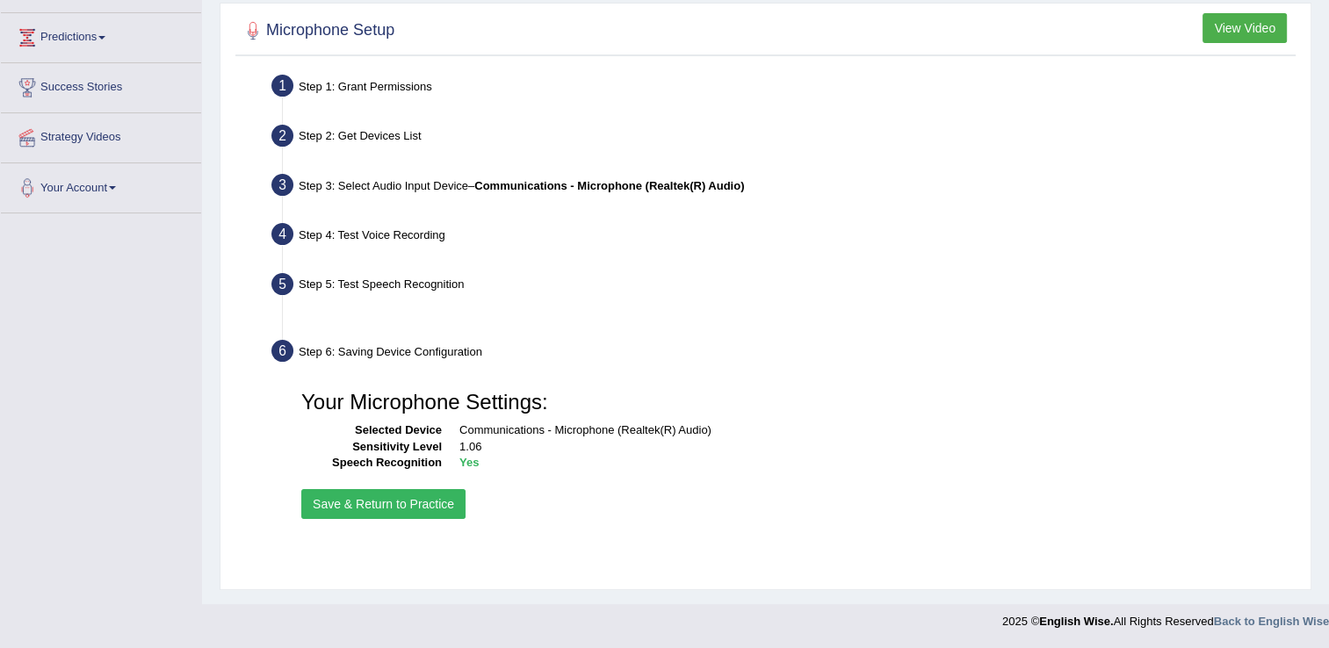
scroll to position [274, 0]
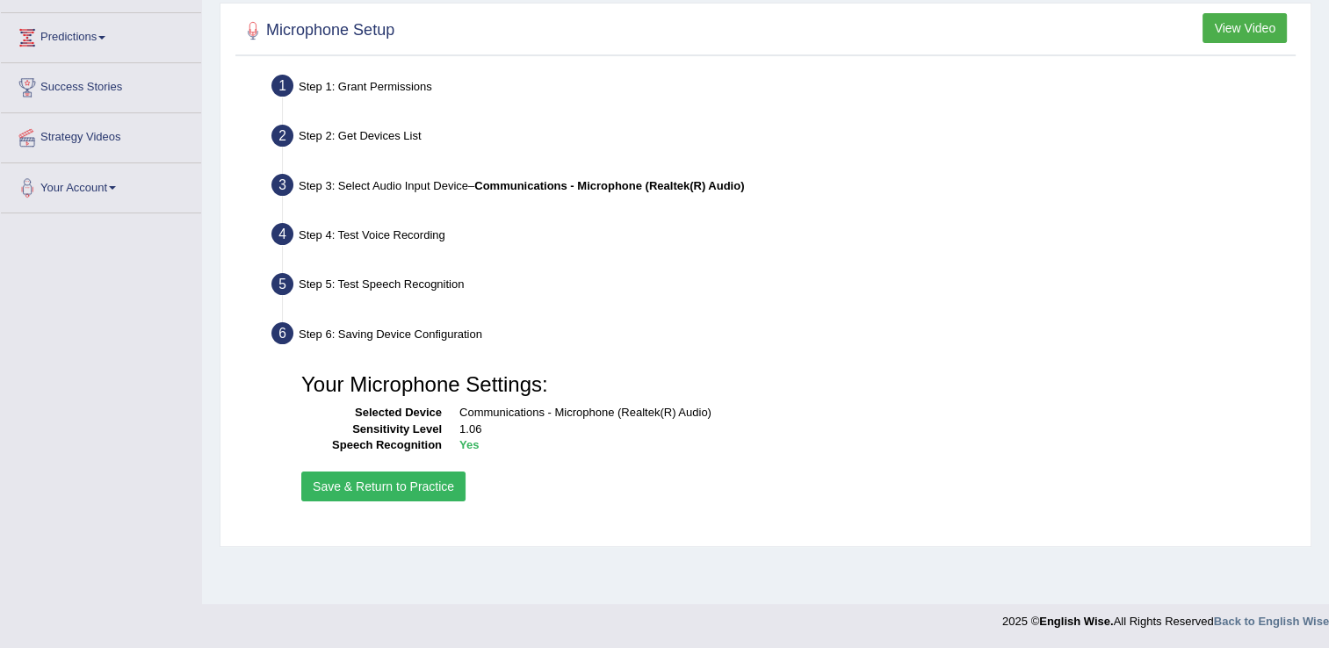
click at [351, 481] on button "Save & Return to Practice" at bounding box center [383, 487] width 164 height 30
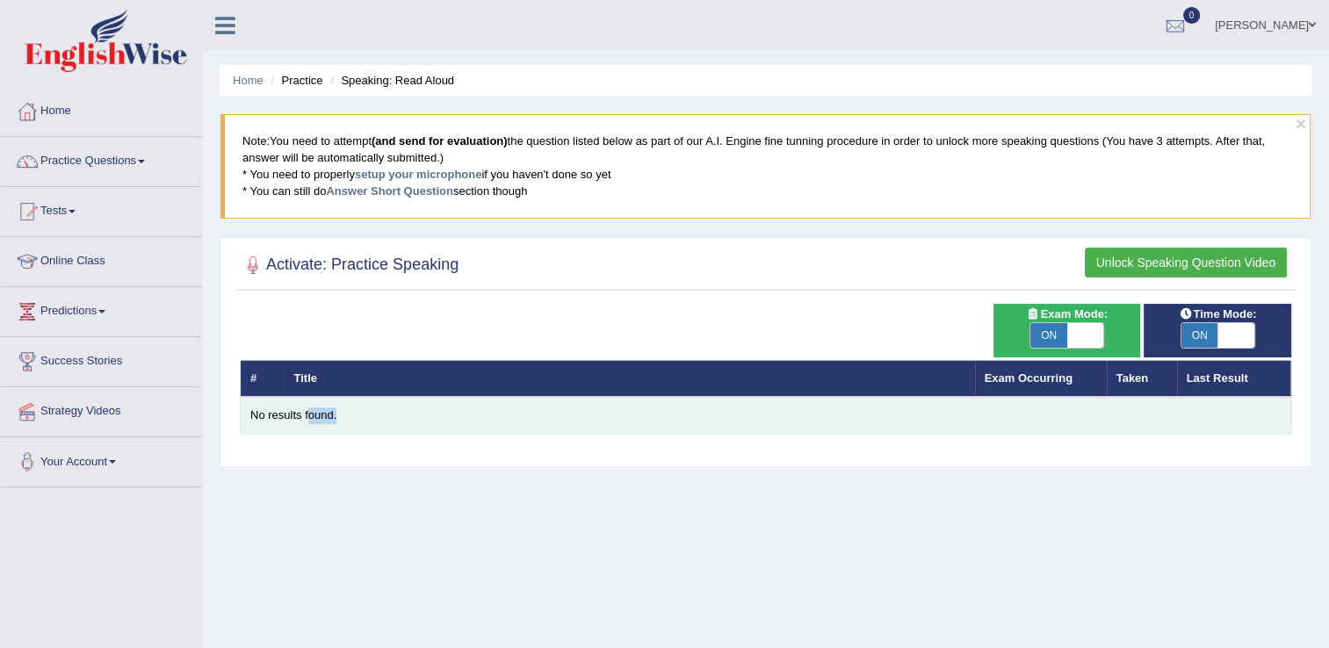
drag, startPoint x: 309, startPoint y: 401, endPoint x: 343, endPoint y: 420, distance: 38.9
click at [343, 420] on td "No results found." at bounding box center [766, 415] width 1050 height 37
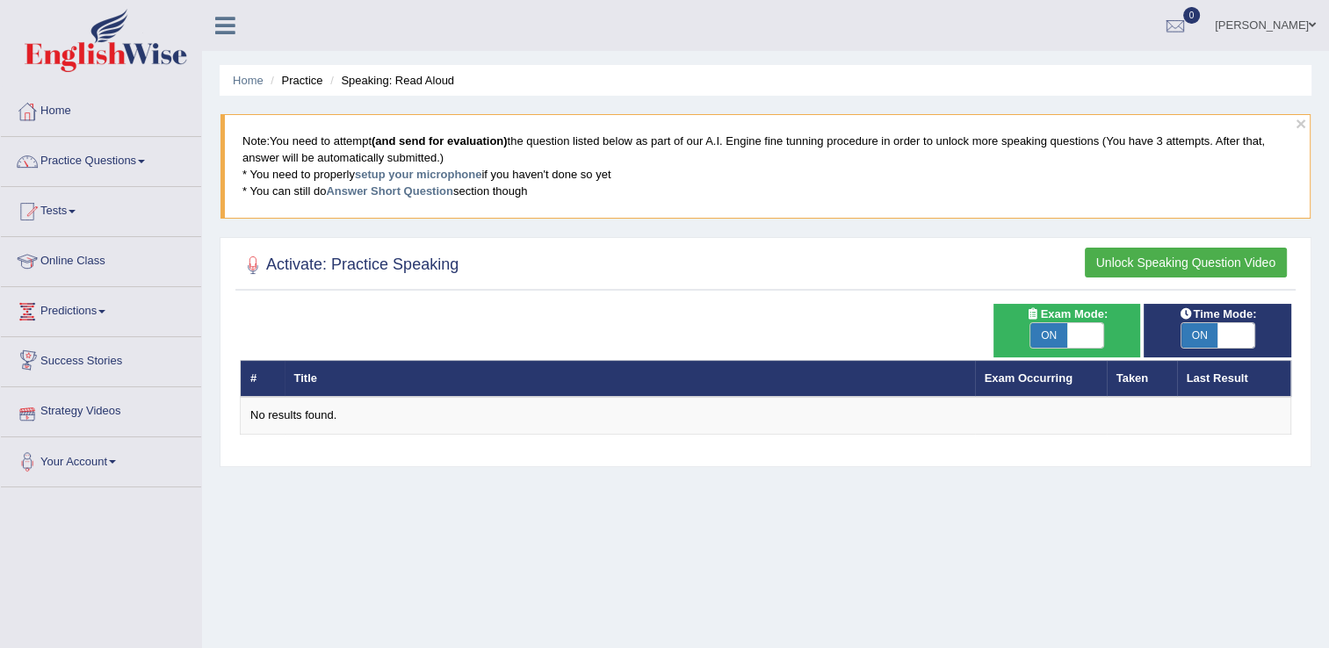
click at [298, 370] on th "Title" at bounding box center [630, 378] width 690 height 37
click at [297, 372] on th "Title" at bounding box center [630, 378] width 690 height 37
click at [296, 378] on th "Title" at bounding box center [630, 378] width 690 height 37
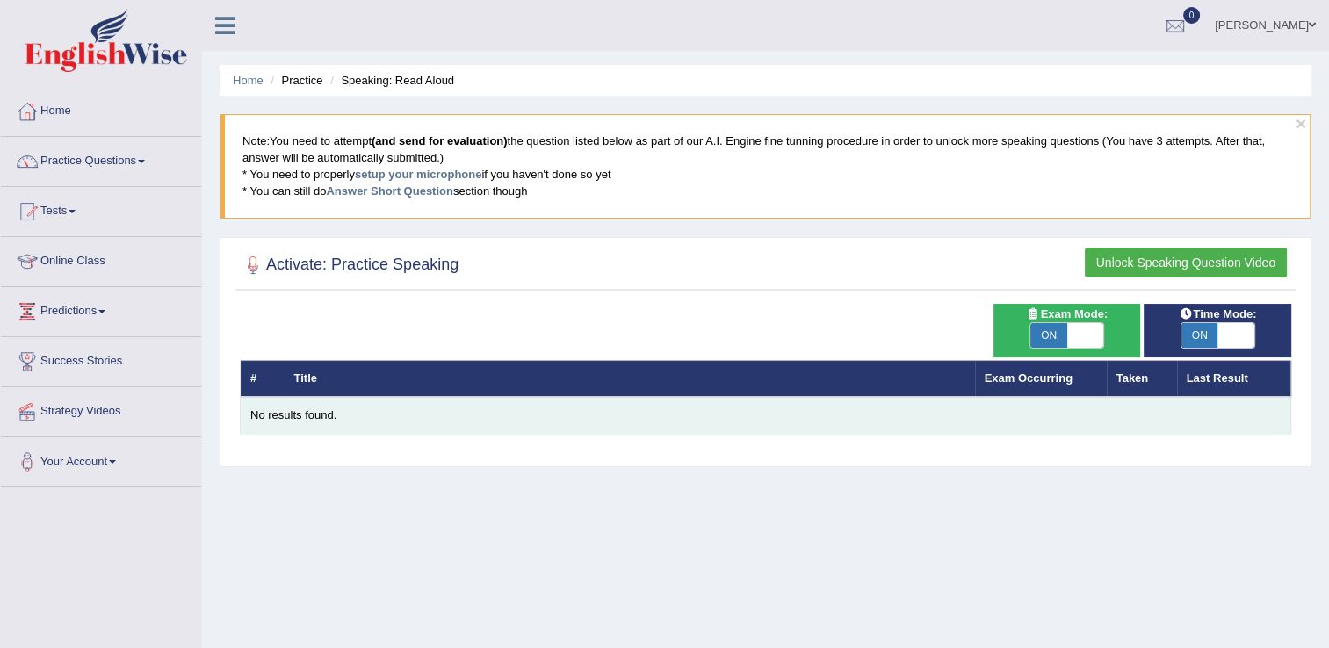
click at [299, 412] on td "No results found." at bounding box center [766, 415] width 1050 height 37
click at [299, 417] on div "No results found." at bounding box center [765, 416] width 1030 height 17
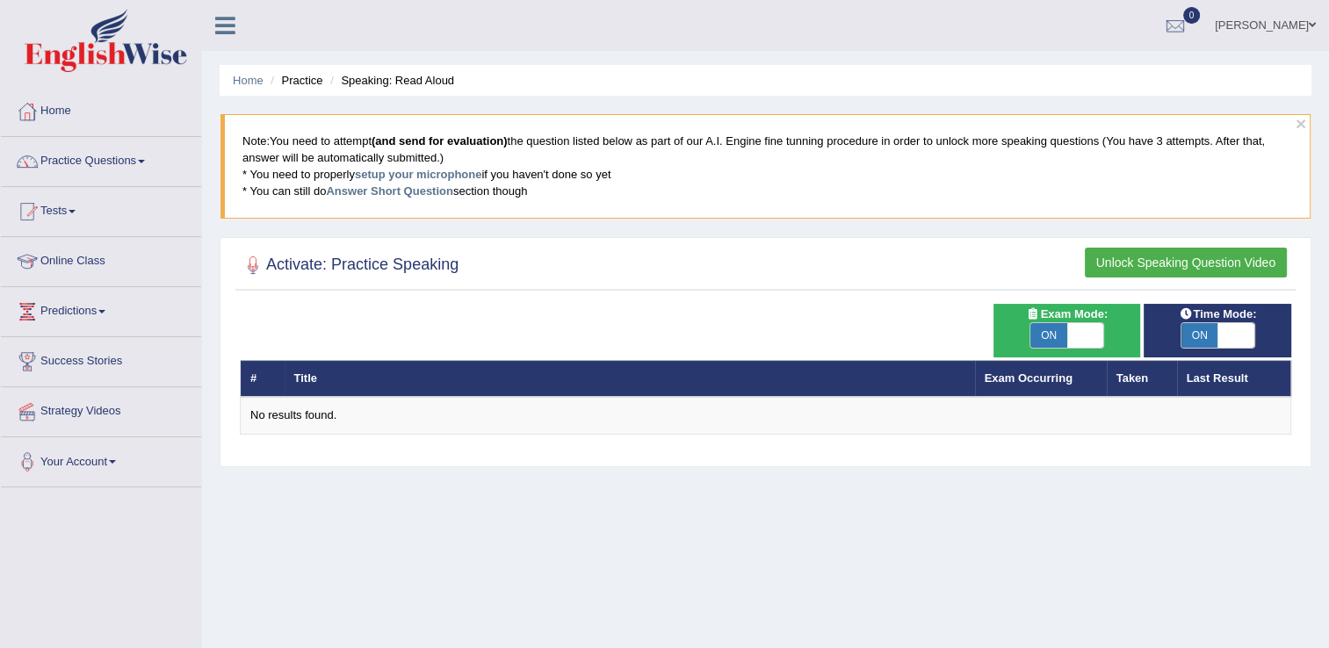
click at [1162, 251] on button "Unlock Speaking Question Video" at bounding box center [1186, 263] width 202 height 30
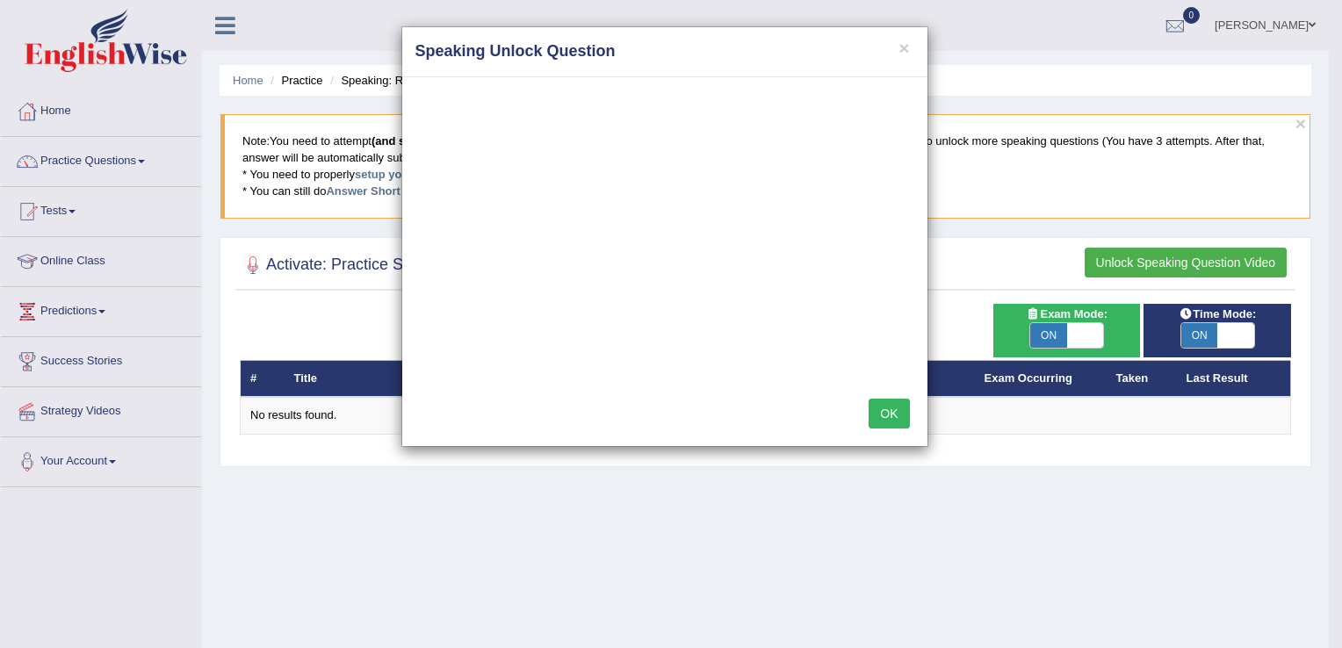
click at [906, 415] on button "OK" at bounding box center [889, 414] width 40 height 30
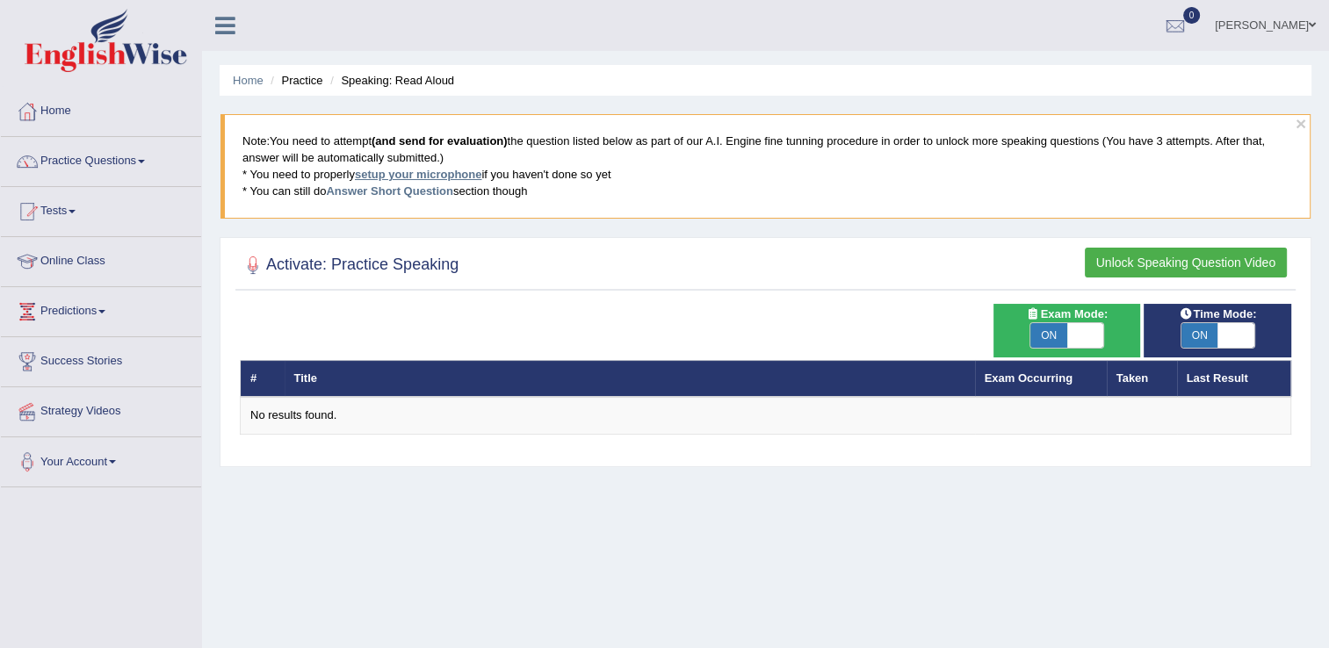
click at [425, 175] on link "setup your microphone" at bounding box center [418, 174] width 126 height 13
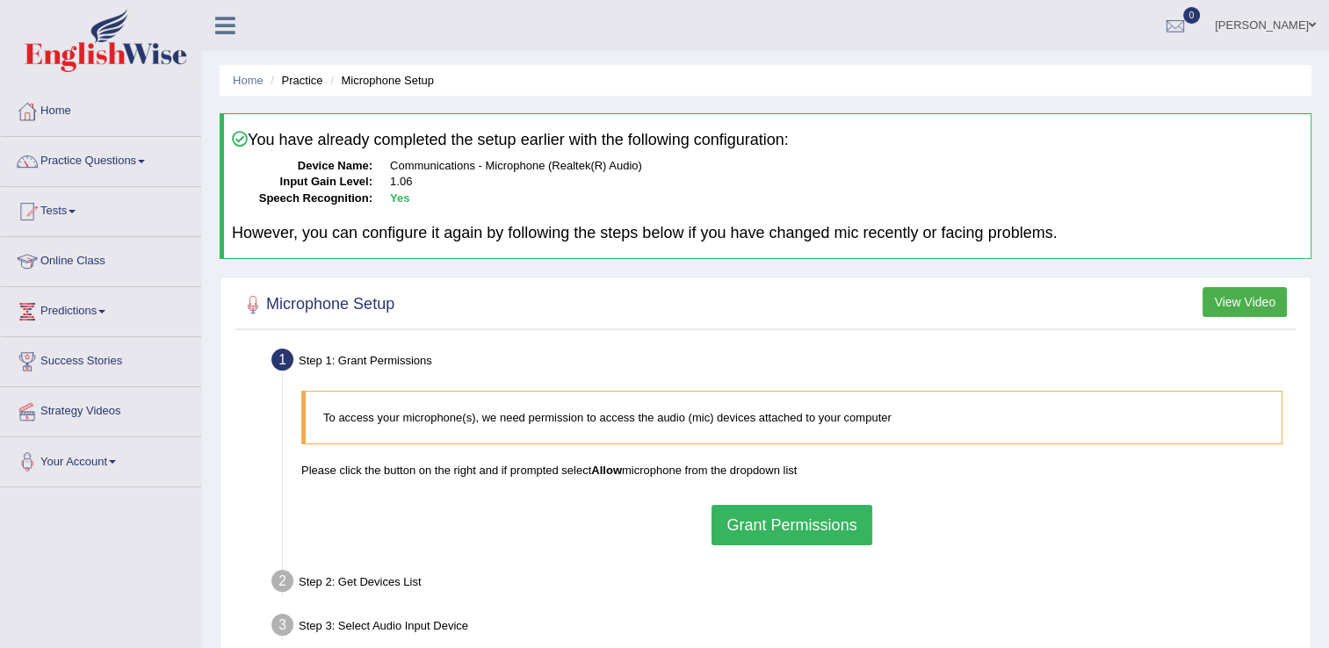
click at [743, 516] on button "Grant Permissions" at bounding box center [791, 525] width 160 height 40
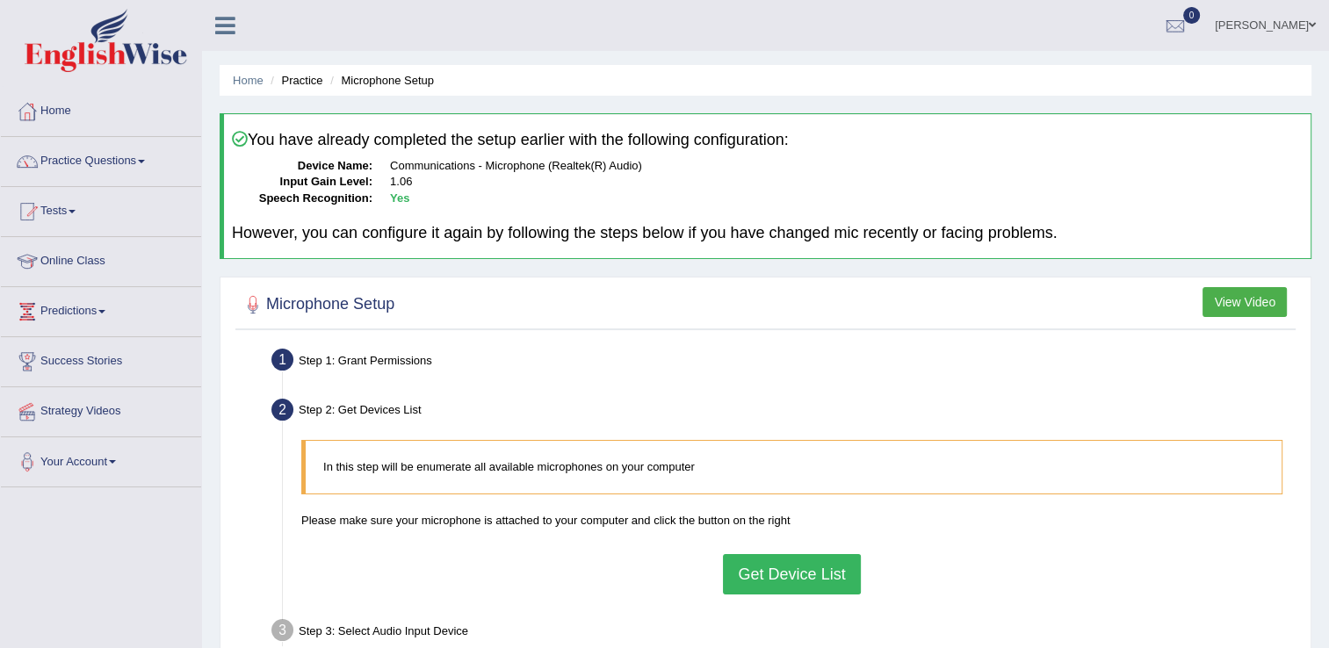
click at [762, 578] on button "Get Device List" at bounding box center [791, 574] width 137 height 40
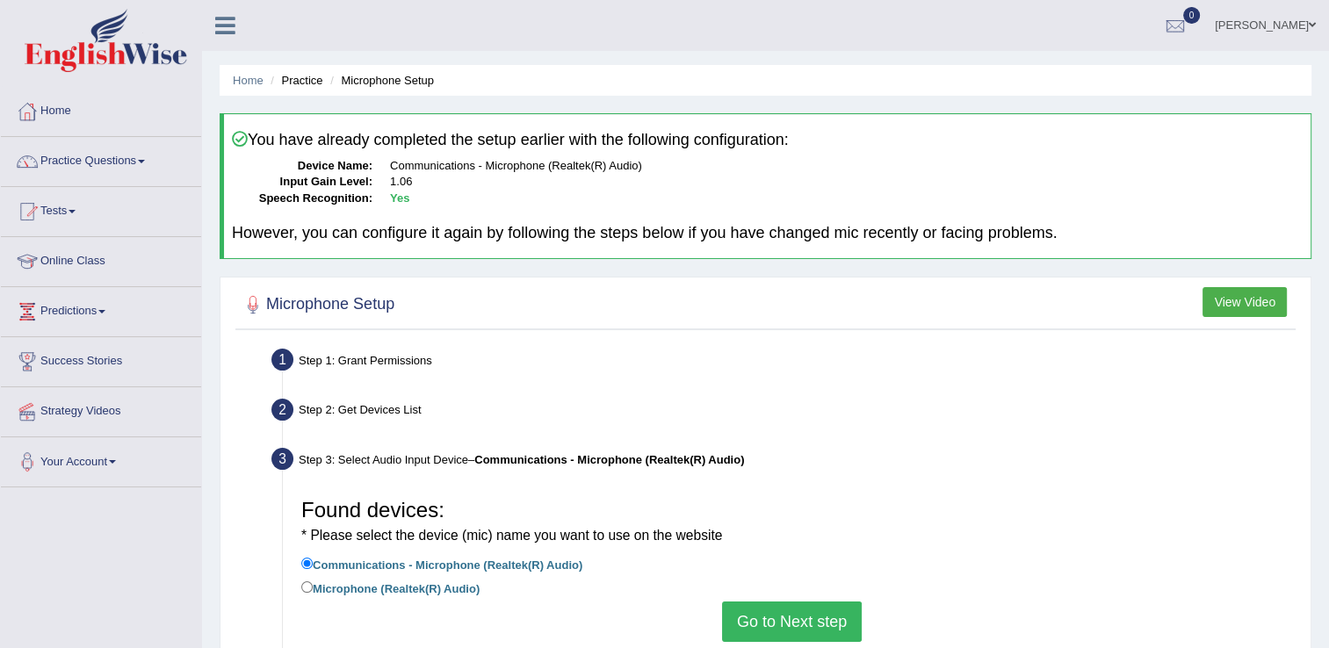
click at [766, 606] on button "Go to Next step" at bounding box center [792, 622] width 140 height 40
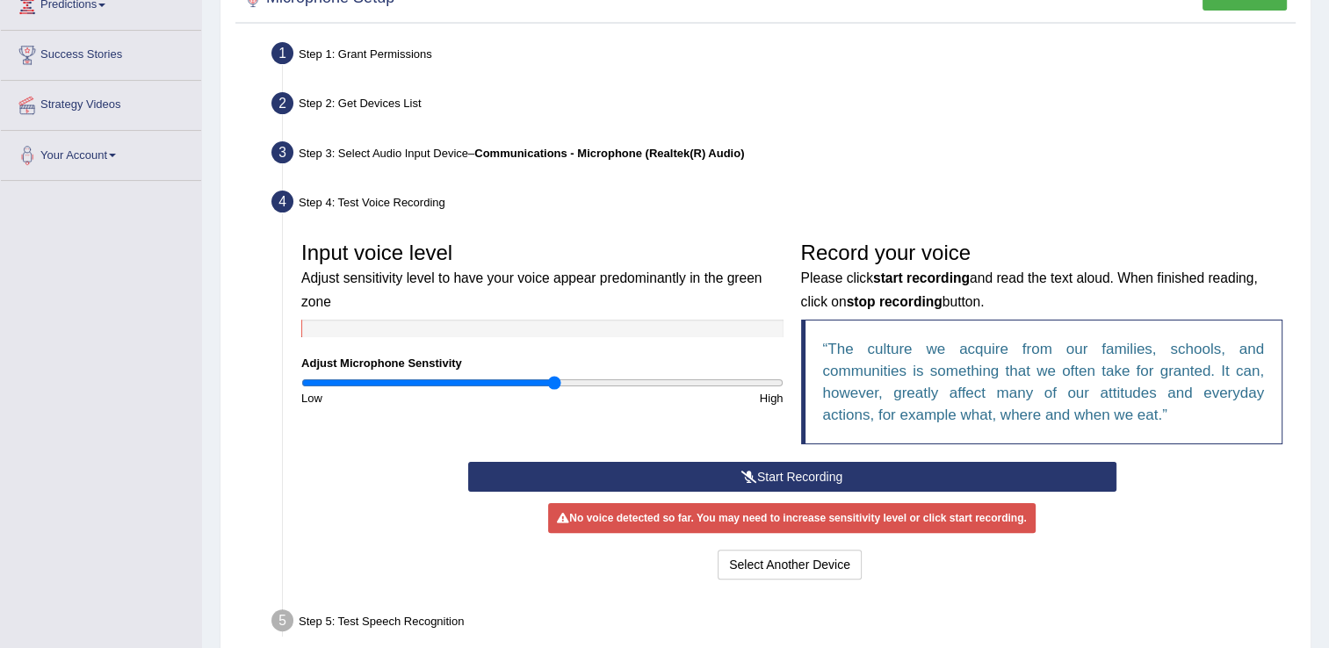
scroll to position [431, 0]
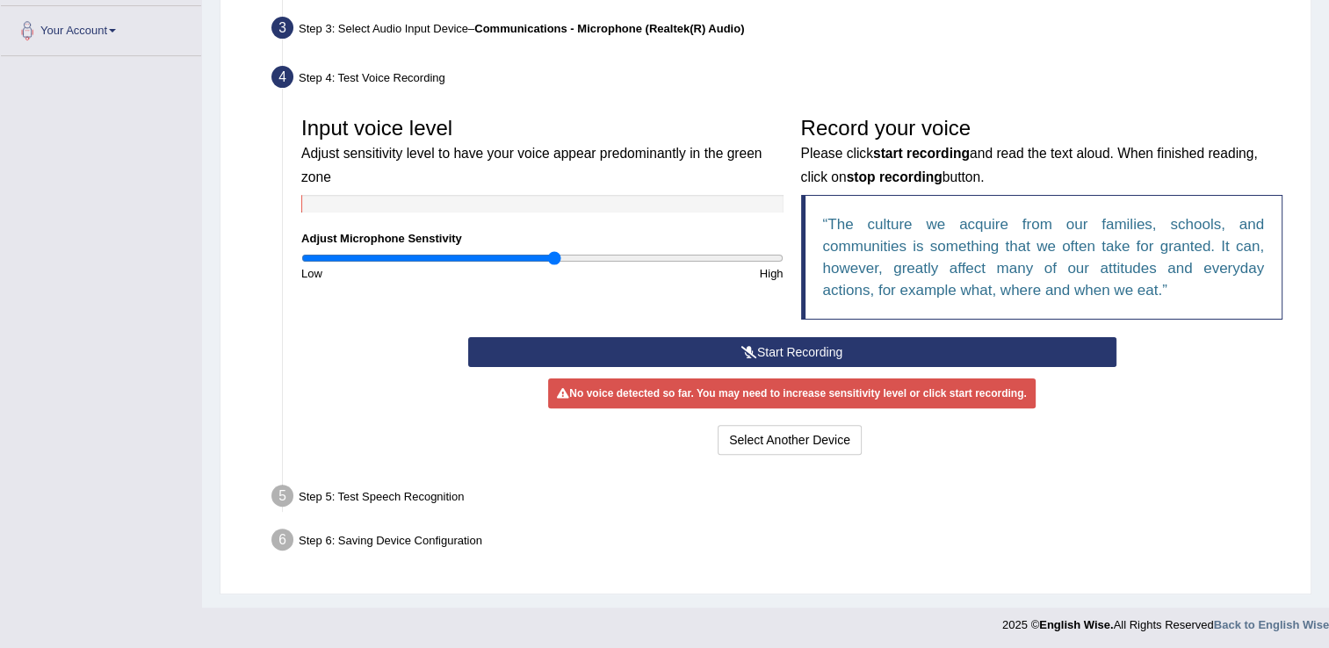
click at [782, 339] on button "Start Recording" at bounding box center [792, 352] width 648 height 30
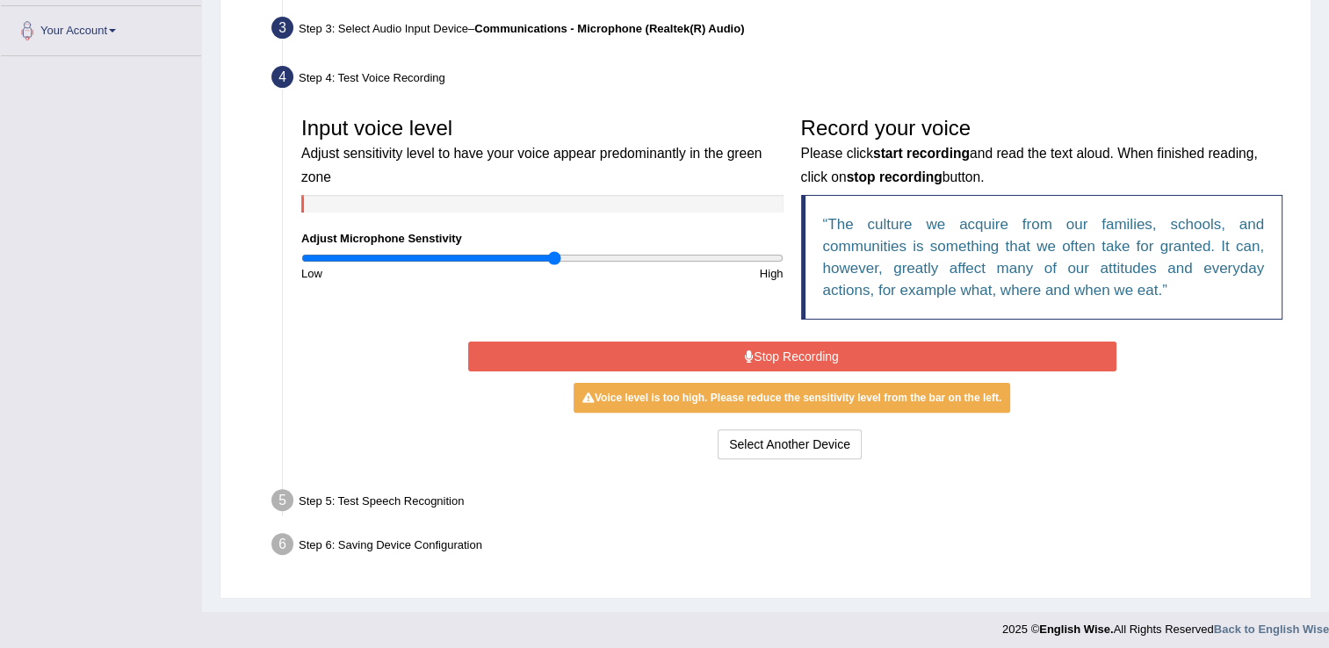
click at [759, 350] on button "Stop Recording" at bounding box center [792, 357] width 648 height 30
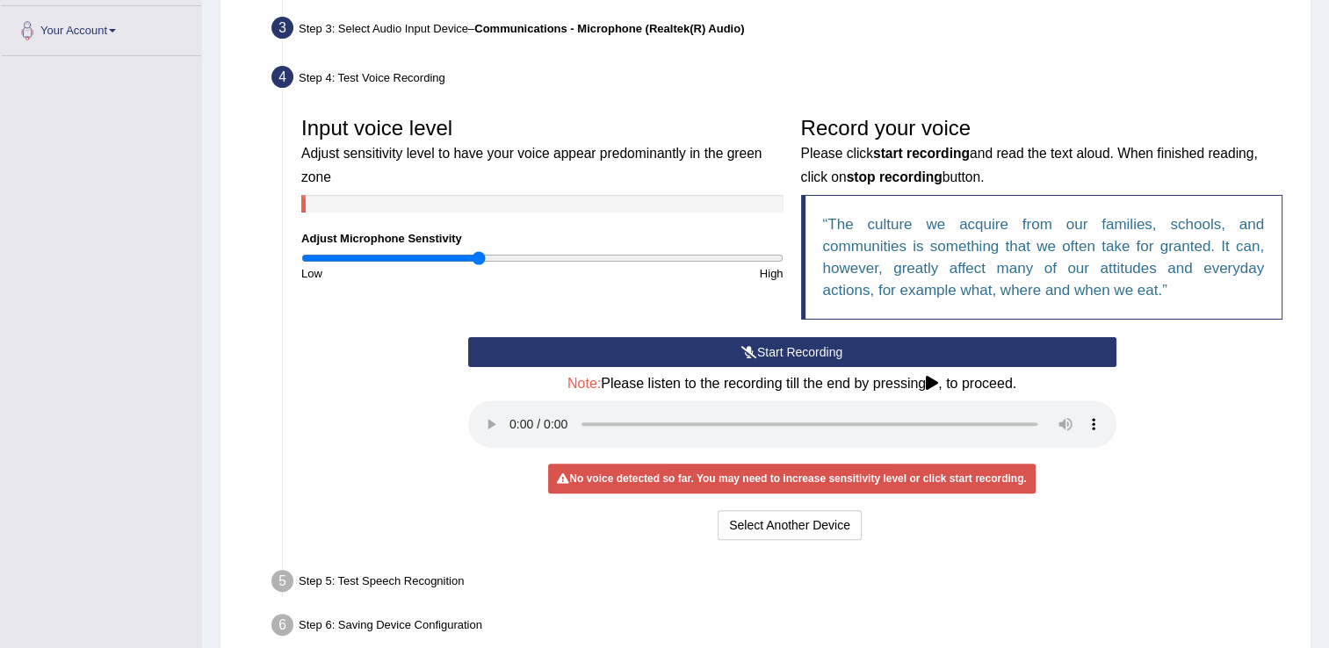
type input "0.74"
click at [478, 258] on input "range" at bounding box center [542, 258] width 482 height 14
click at [755, 343] on button "Start Recording" at bounding box center [792, 352] width 648 height 30
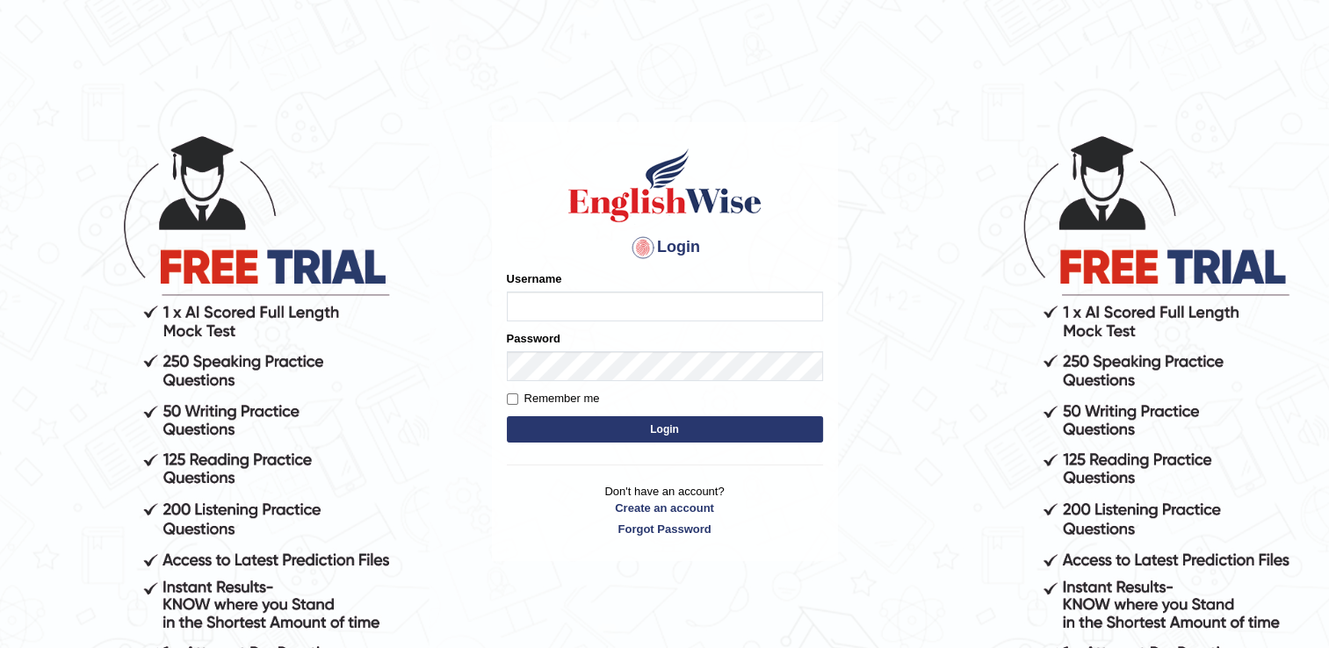
type input "pooja_pte"
click at [653, 422] on button "Login" at bounding box center [665, 429] width 316 height 26
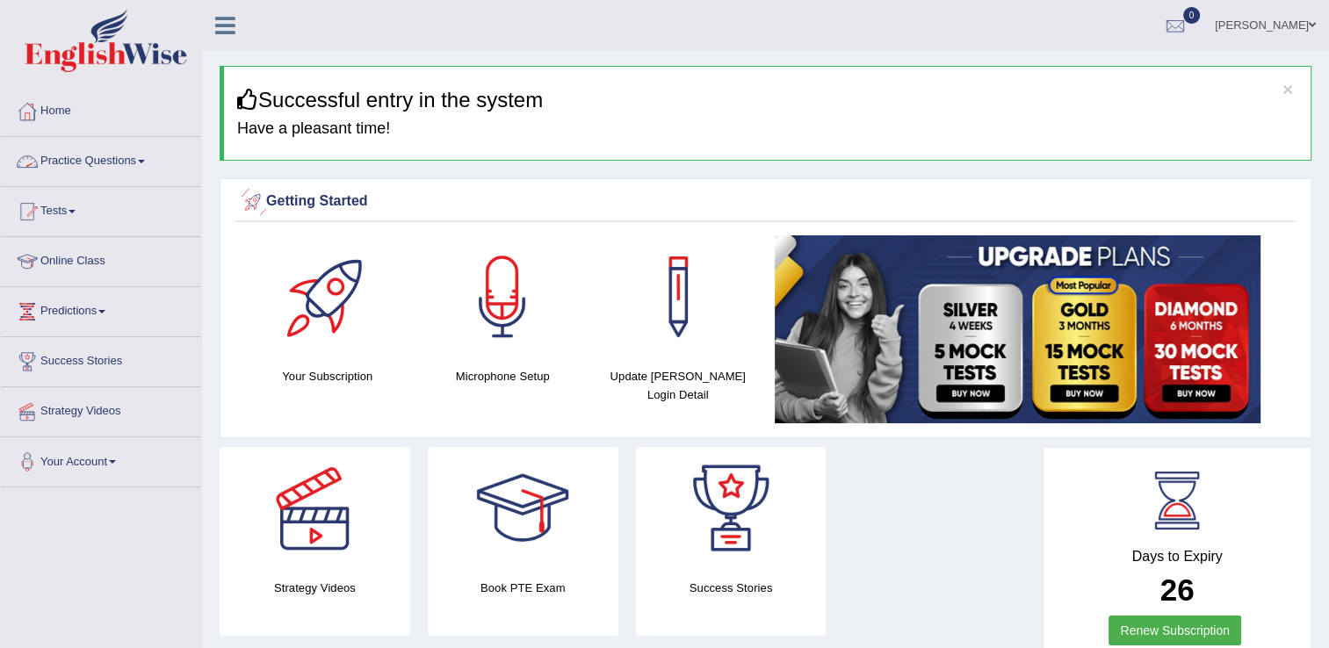
click at [145, 156] on link "Practice Questions" at bounding box center [101, 159] width 200 height 44
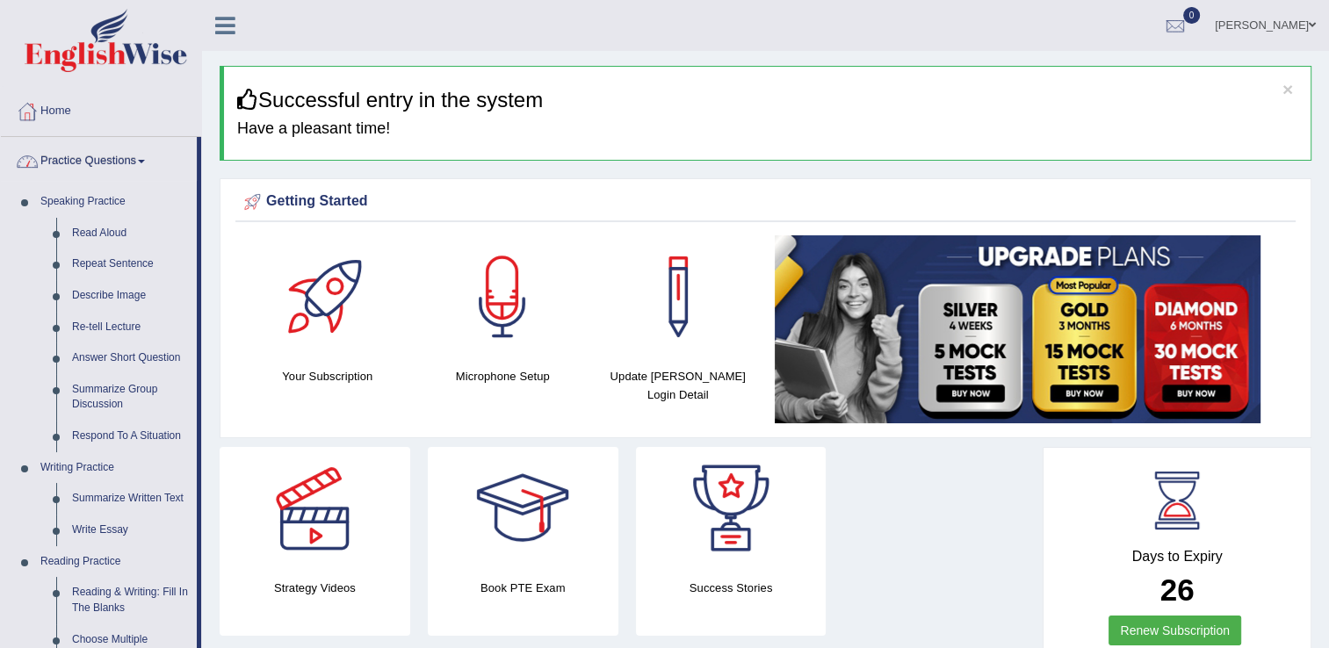
click at [123, 174] on link "Practice Questions" at bounding box center [99, 159] width 196 height 44
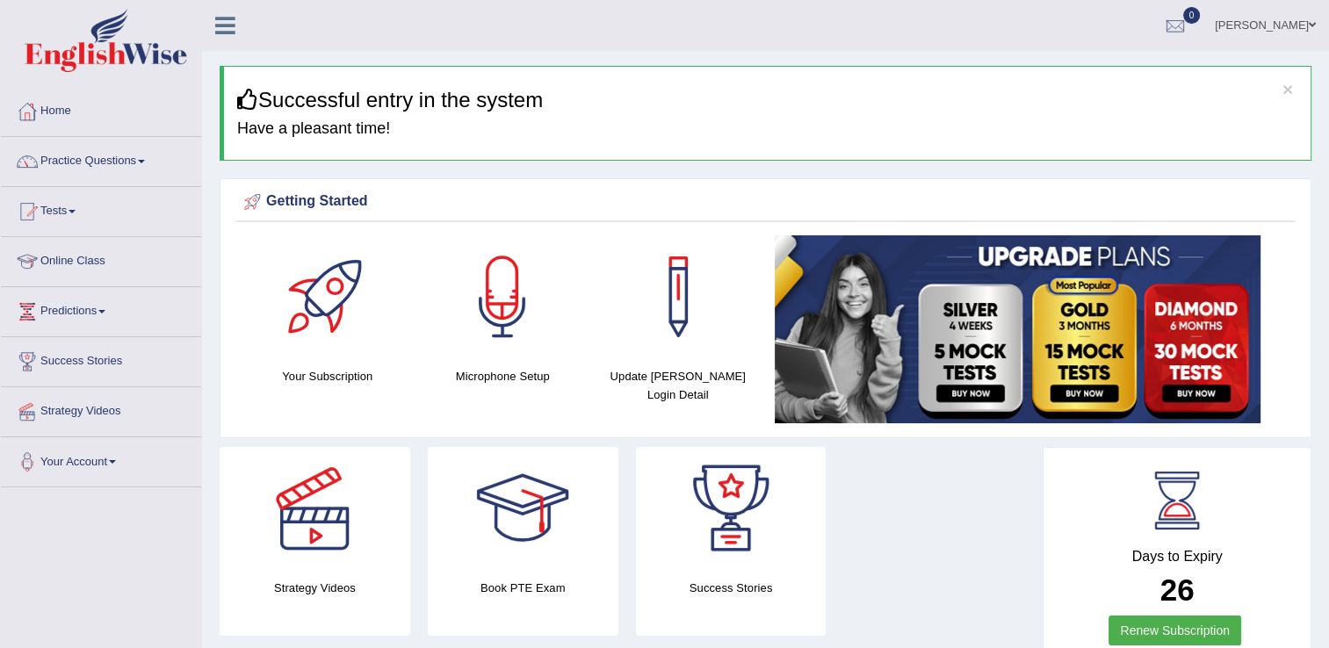
click at [118, 159] on link "Practice Questions" at bounding box center [101, 159] width 200 height 44
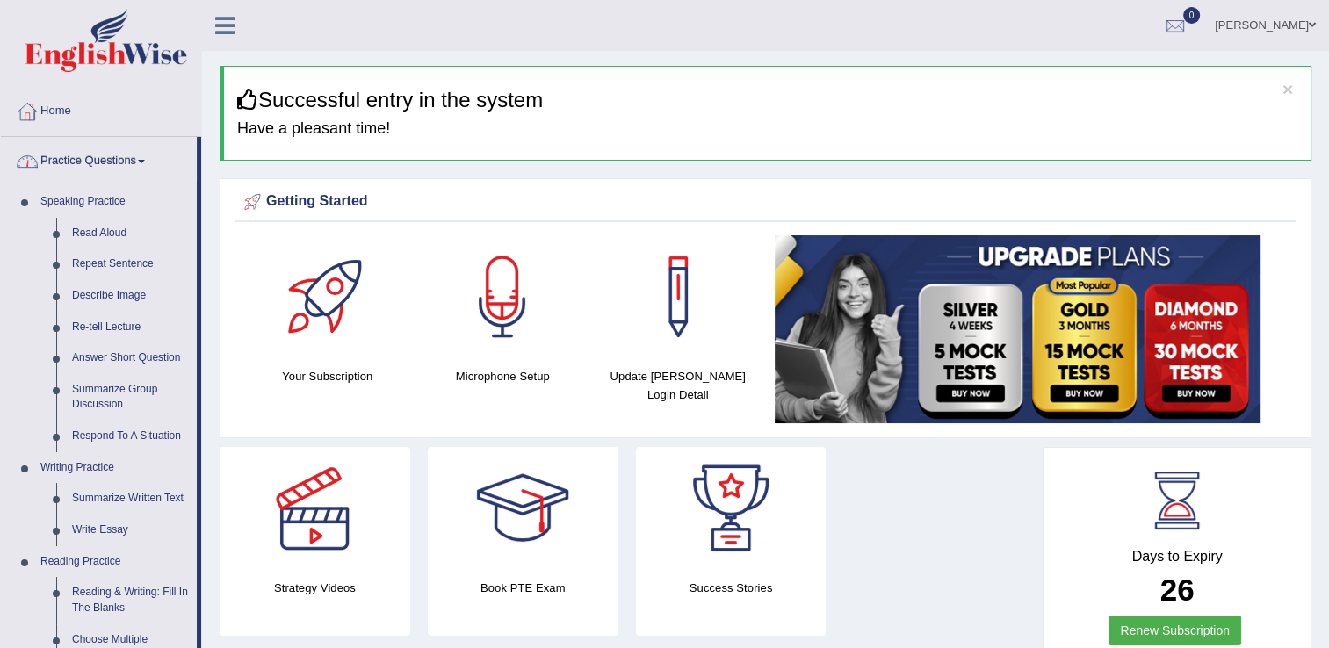
click at [104, 159] on link "Practice Questions" at bounding box center [99, 159] width 196 height 44
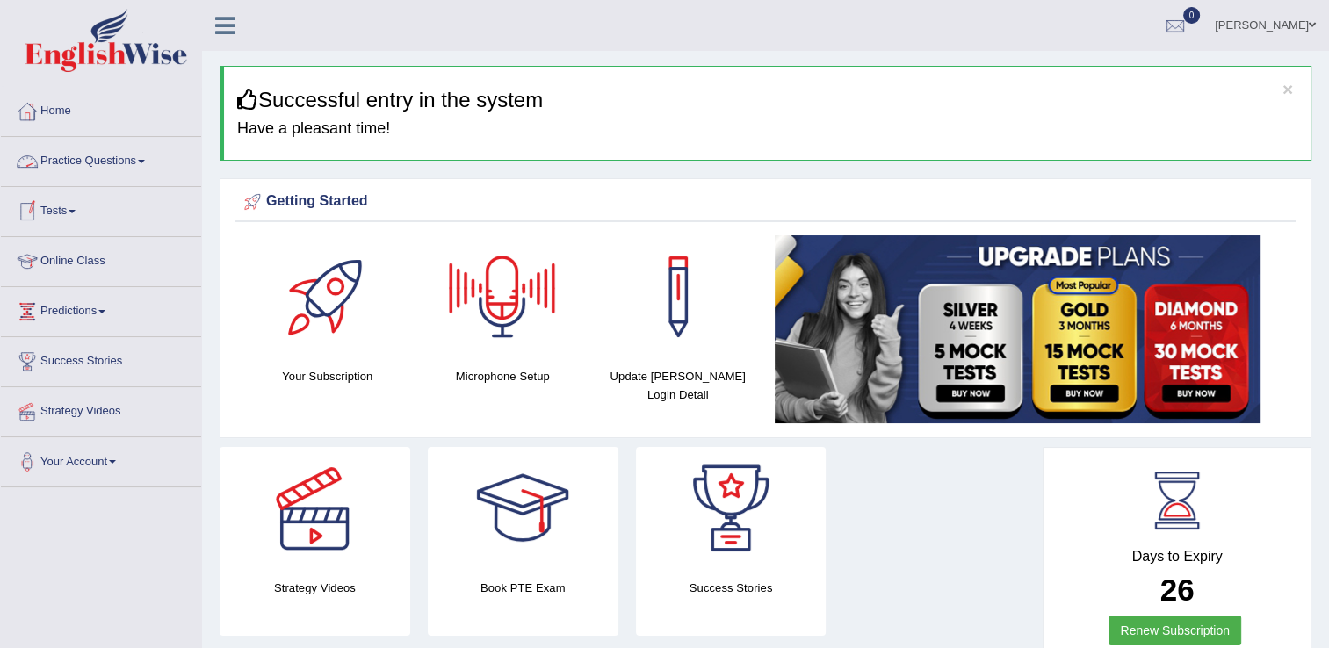
click at [133, 162] on link "Practice Questions" at bounding box center [101, 159] width 200 height 44
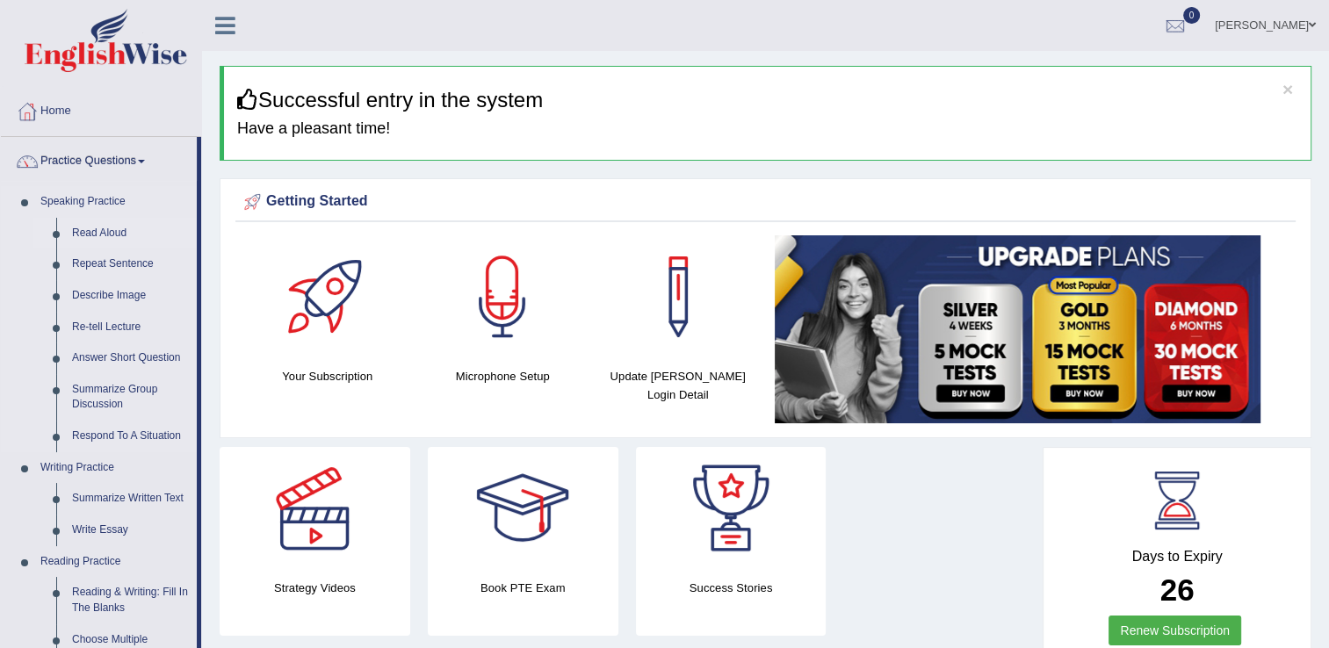
click at [109, 234] on link "Read Aloud" at bounding box center [130, 234] width 133 height 32
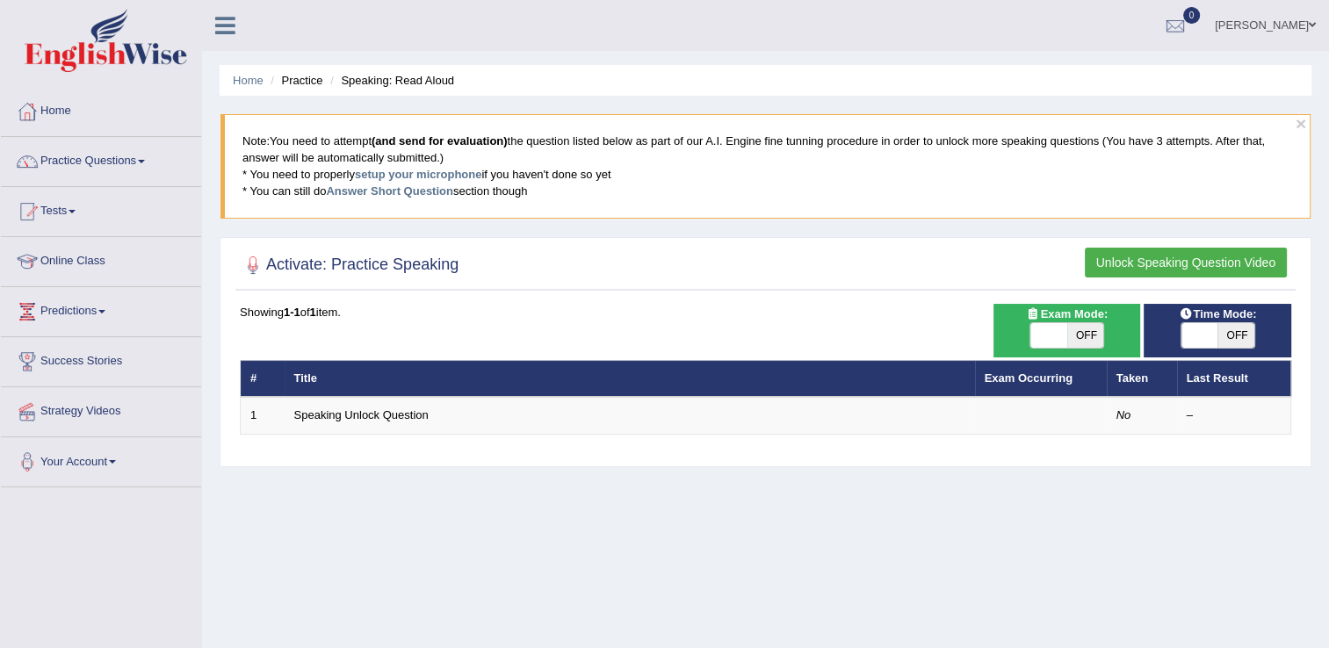
click at [474, 142] on b "(and send for evaluation)" at bounding box center [440, 140] width 136 height 13
click at [451, 142] on b "(and send for evaluation)" at bounding box center [440, 140] width 136 height 13
drag, startPoint x: 449, startPoint y: 141, endPoint x: 456, endPoint y: 133, distance: 11.2
click at [456, 134] on b "(and send for evaluation)" at bounding box center [440, 140] width 136 height 13
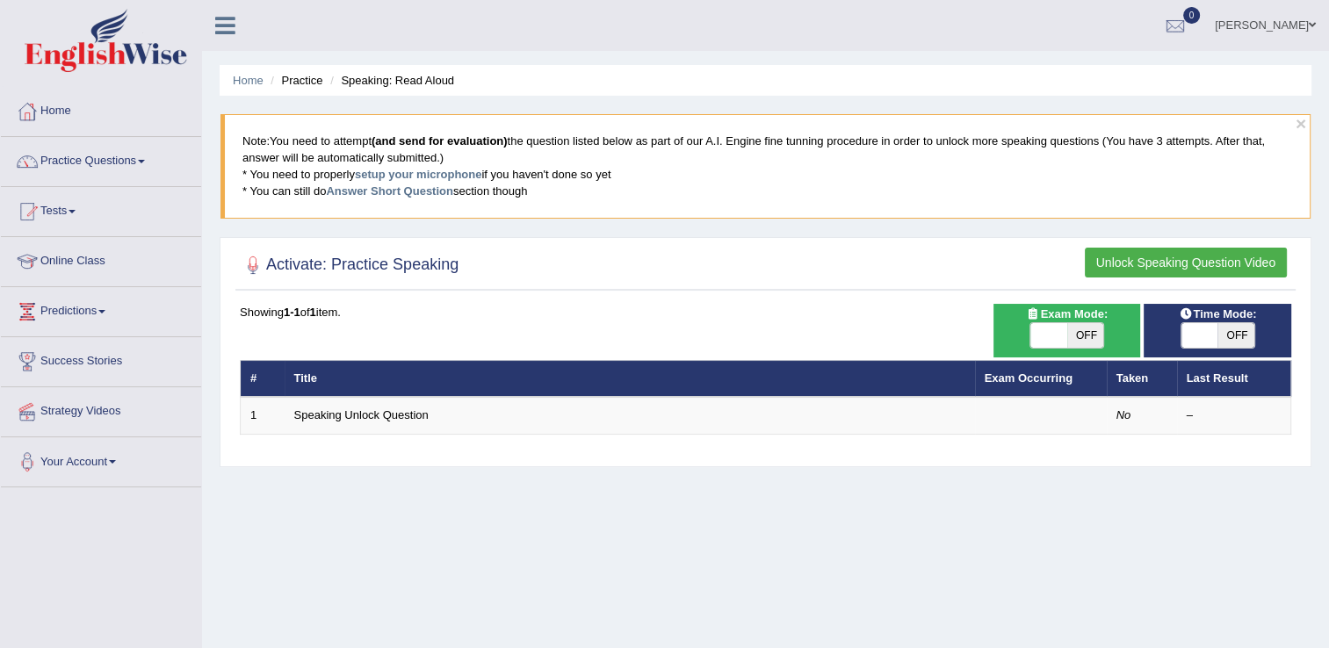
drag, startPoint x: 456, startPoint y: 133, endPoint x: 703, endPoint y: 207, distance: 257.9
click at [703, 207] on blockquote "Note: You need to attempt (and send for evaluation) the question listed below a…" at bounding box center [765, 166] width 1090 height 104
click at [415, 177] on link "setup your microphone" at bounding box center [418, 174] width 126 height 13
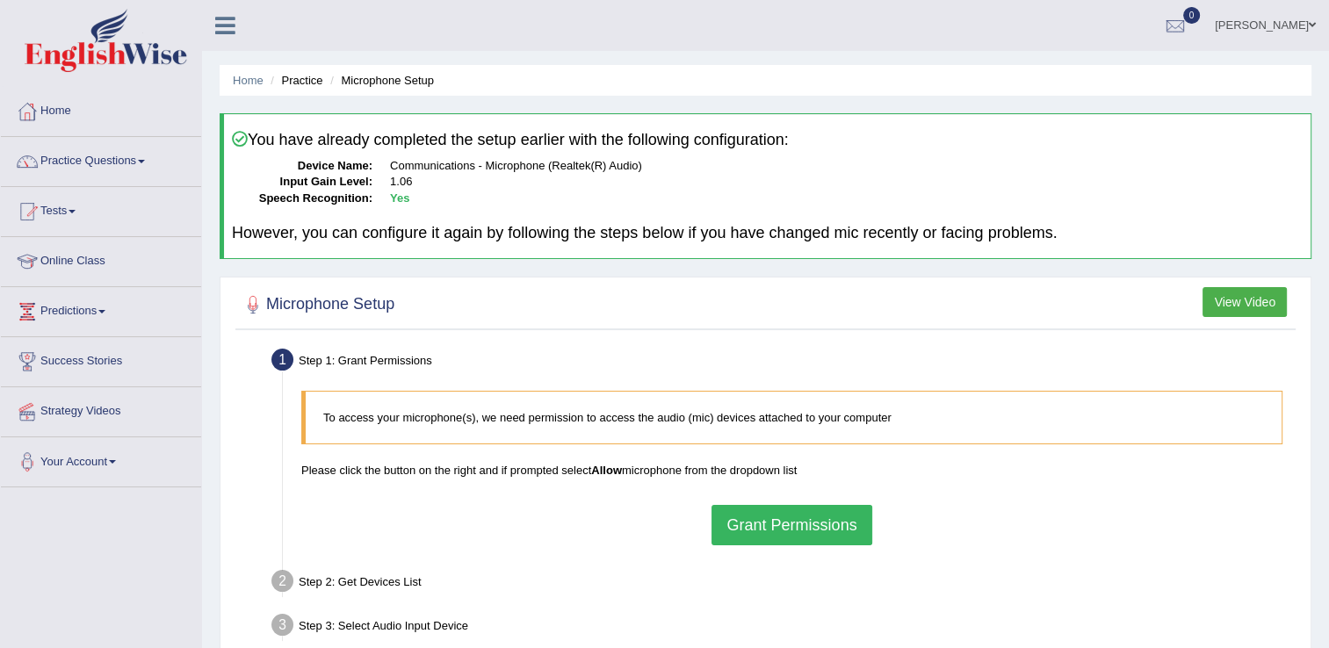
click at [810, 525] on button "Grant Permissions" at bounding box center [791, 525] width 160 height 40
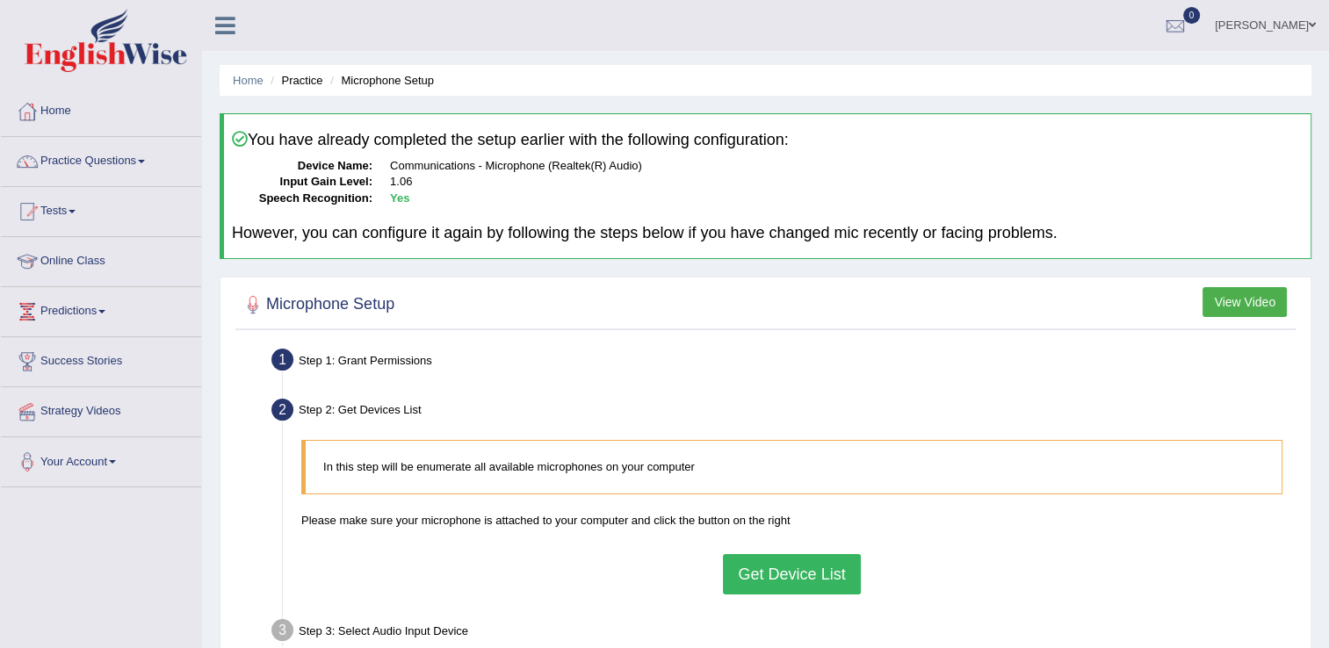
click at [782, 574] on button "Get Device List" at bounding box center [791, 574] width 137 height 40
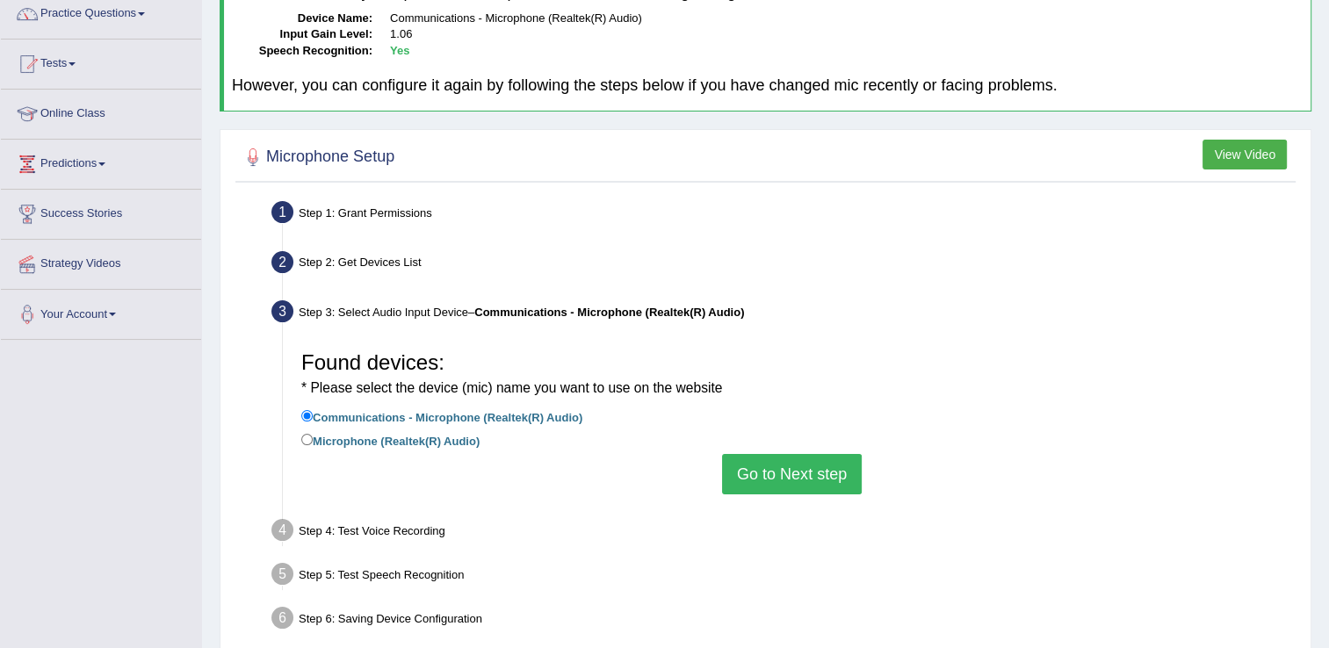
scroll to position [176, 0]
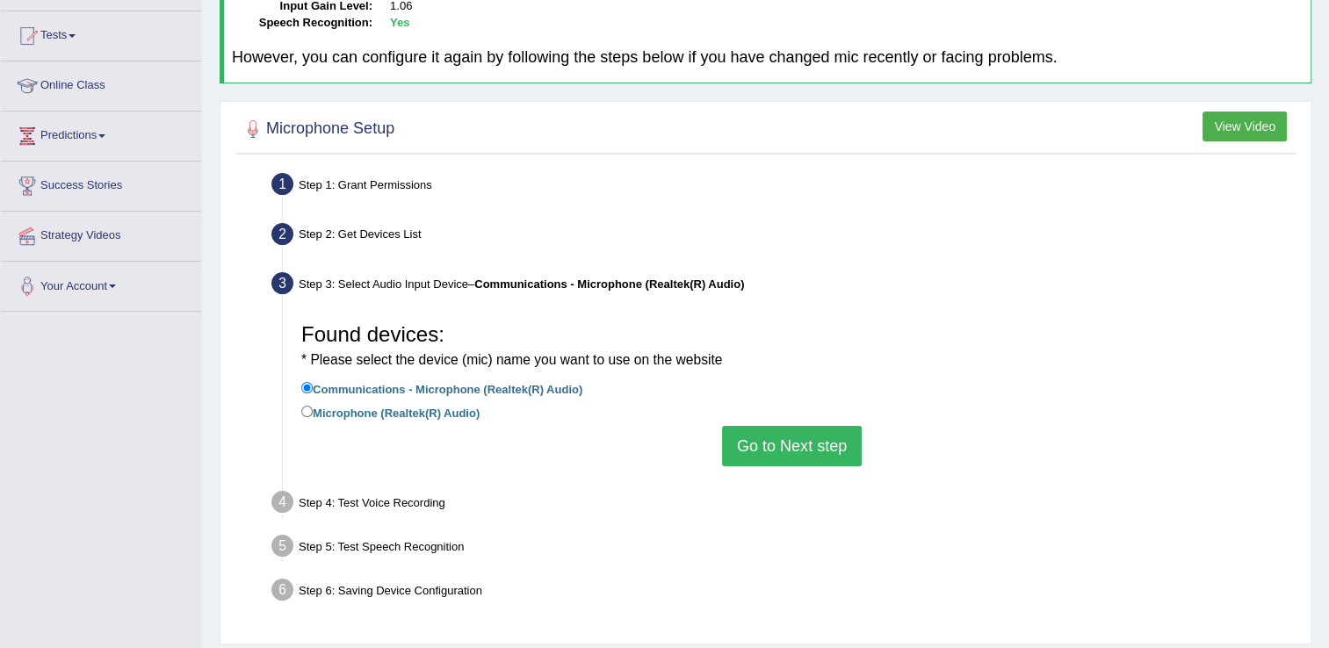
click at [819, 455] on button "Go to Next step" at bounding box center [792, 446] width 140 height 40
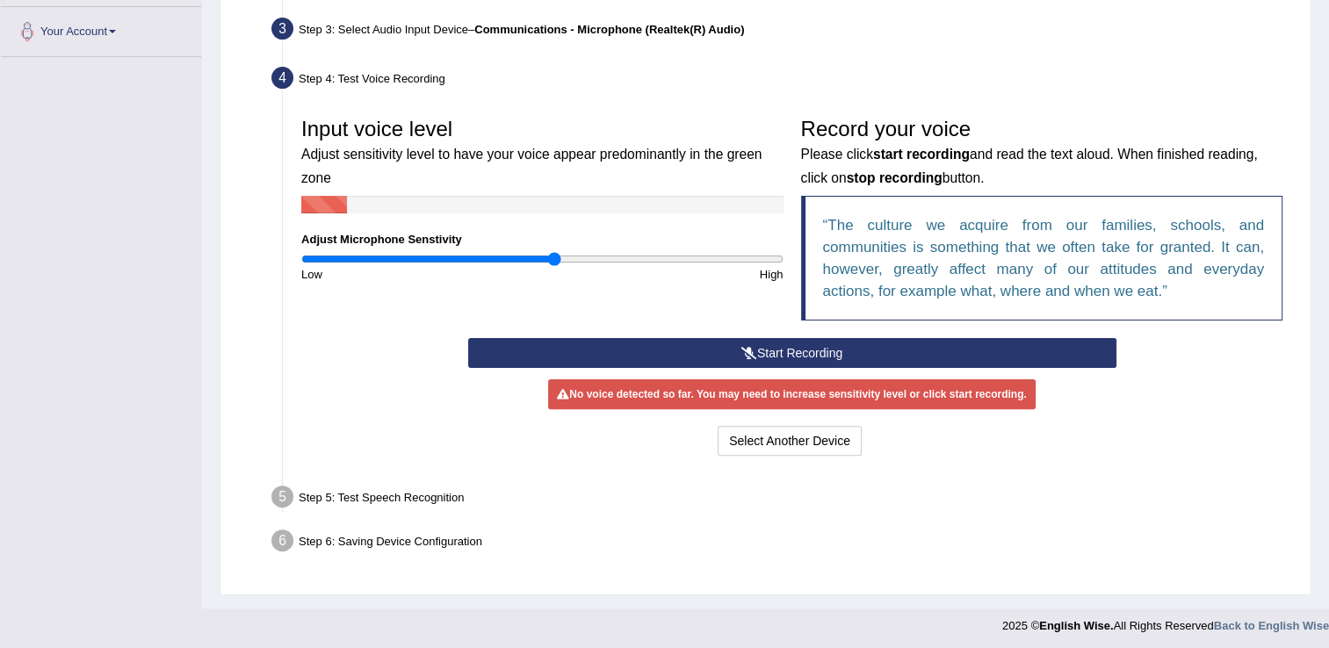
scroll to position [431, 0]
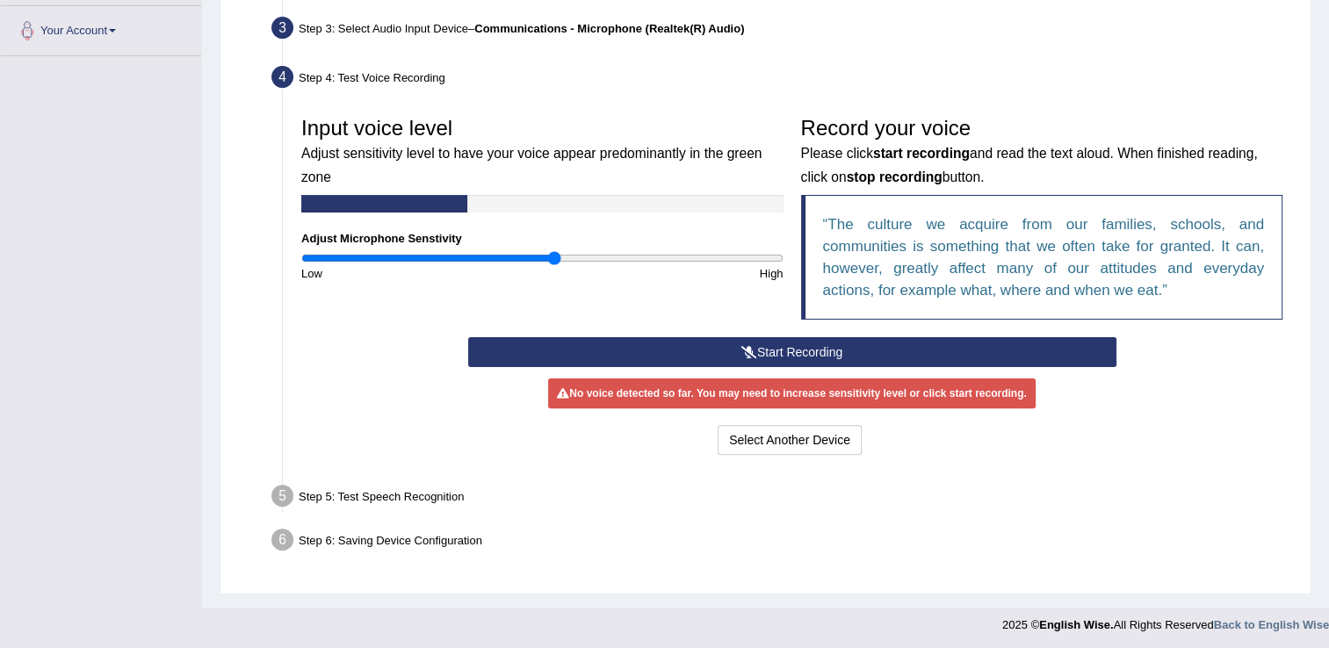
click at [805, 349] on button "Start Recording" at bounding box center [792, 352] width 648 height 30
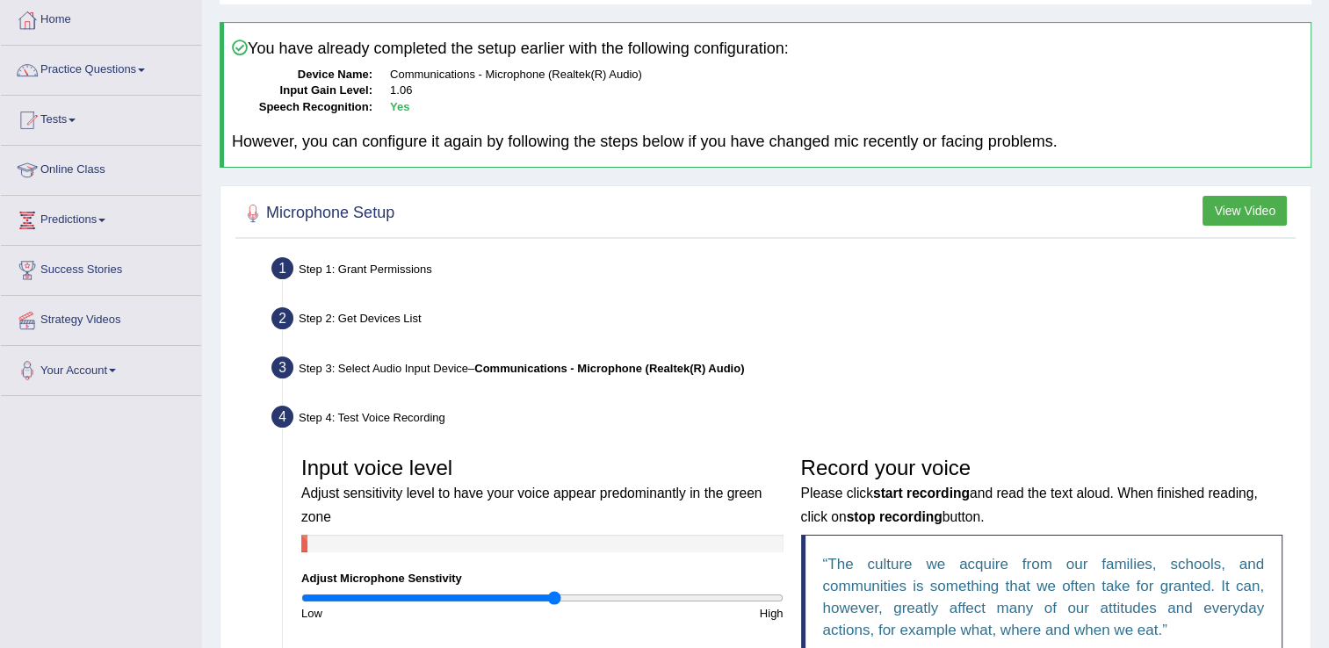
scroll to position [0, 0]
